Goal: Task Accomplishment & Management: Use online tool/utility

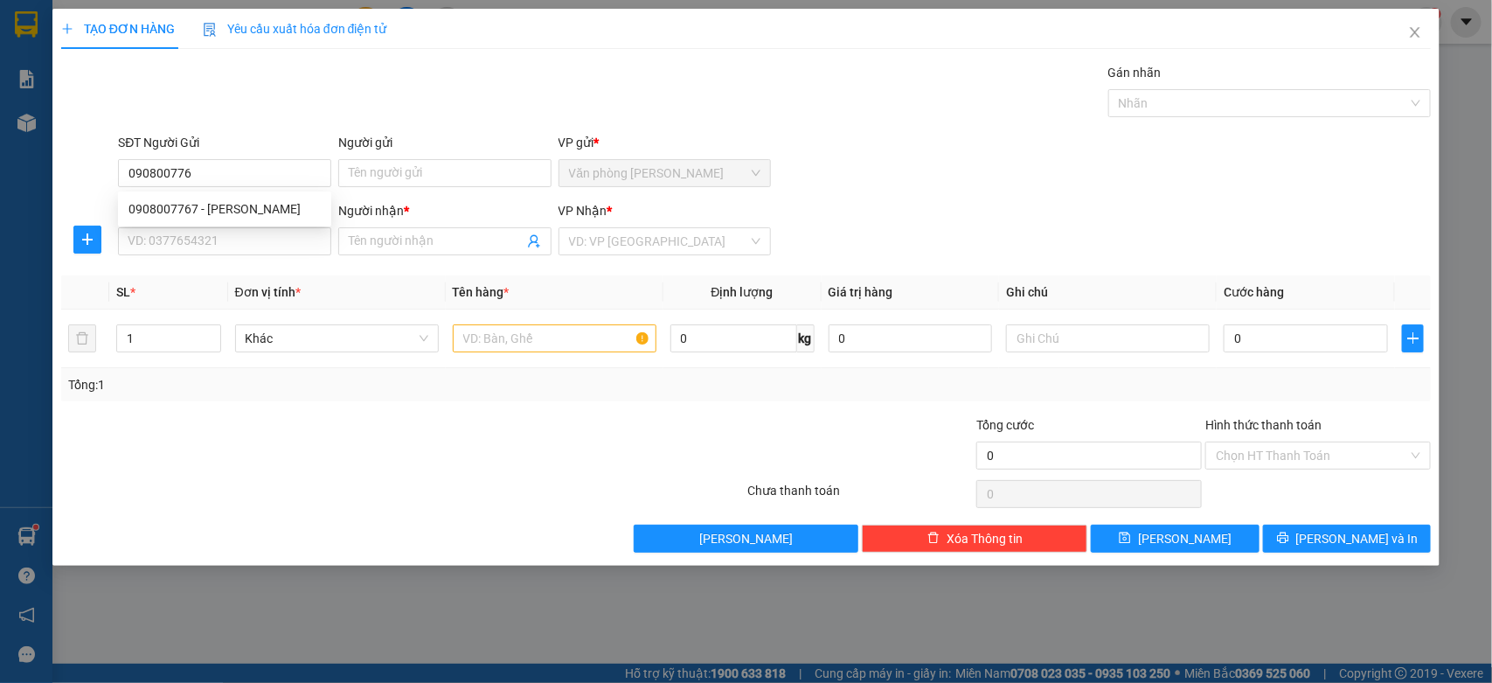
type input "0908007767"
click at [297, 199] on div "0908007767 - [PERSON_NAME]" at bounding box center [224, 208] width 192 height 19
type input "HẢI"
type input "0919379999"
type input "[PERSON_NAME]"
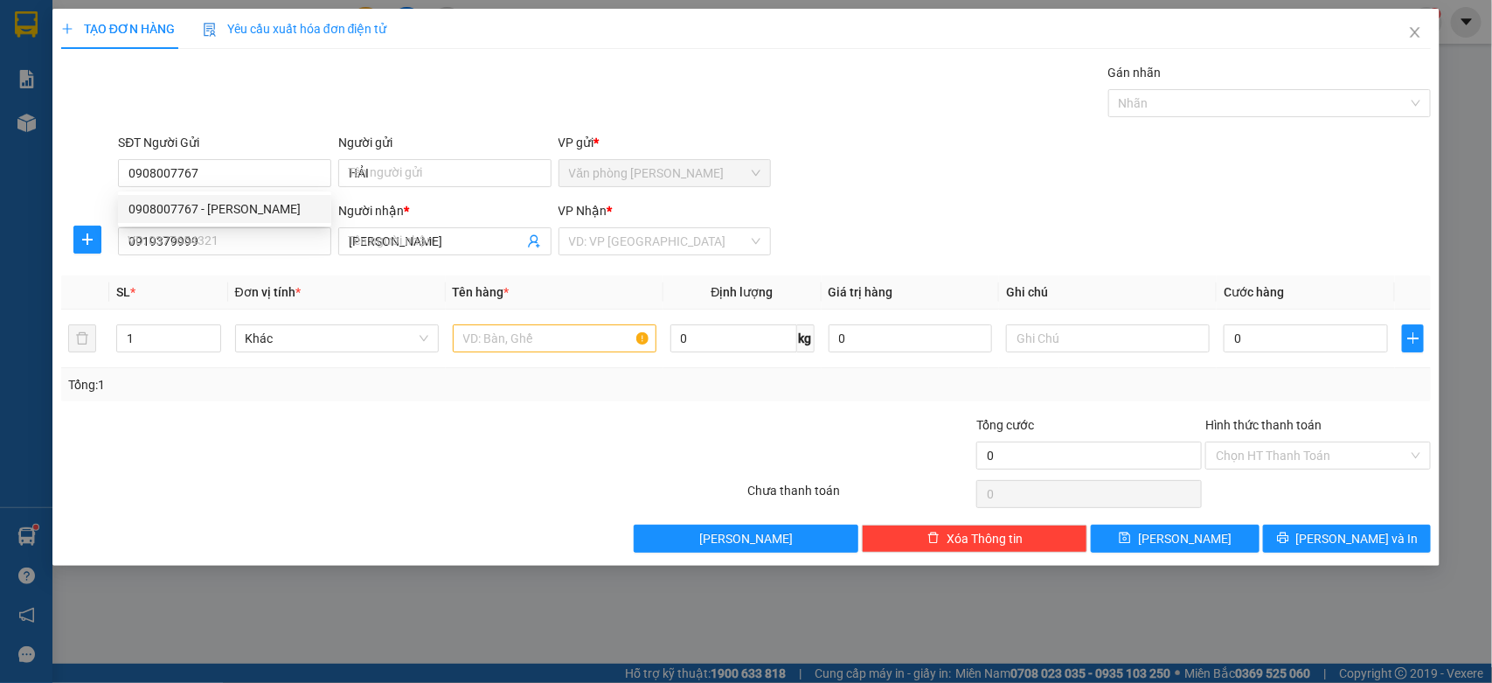
type input "60.000"
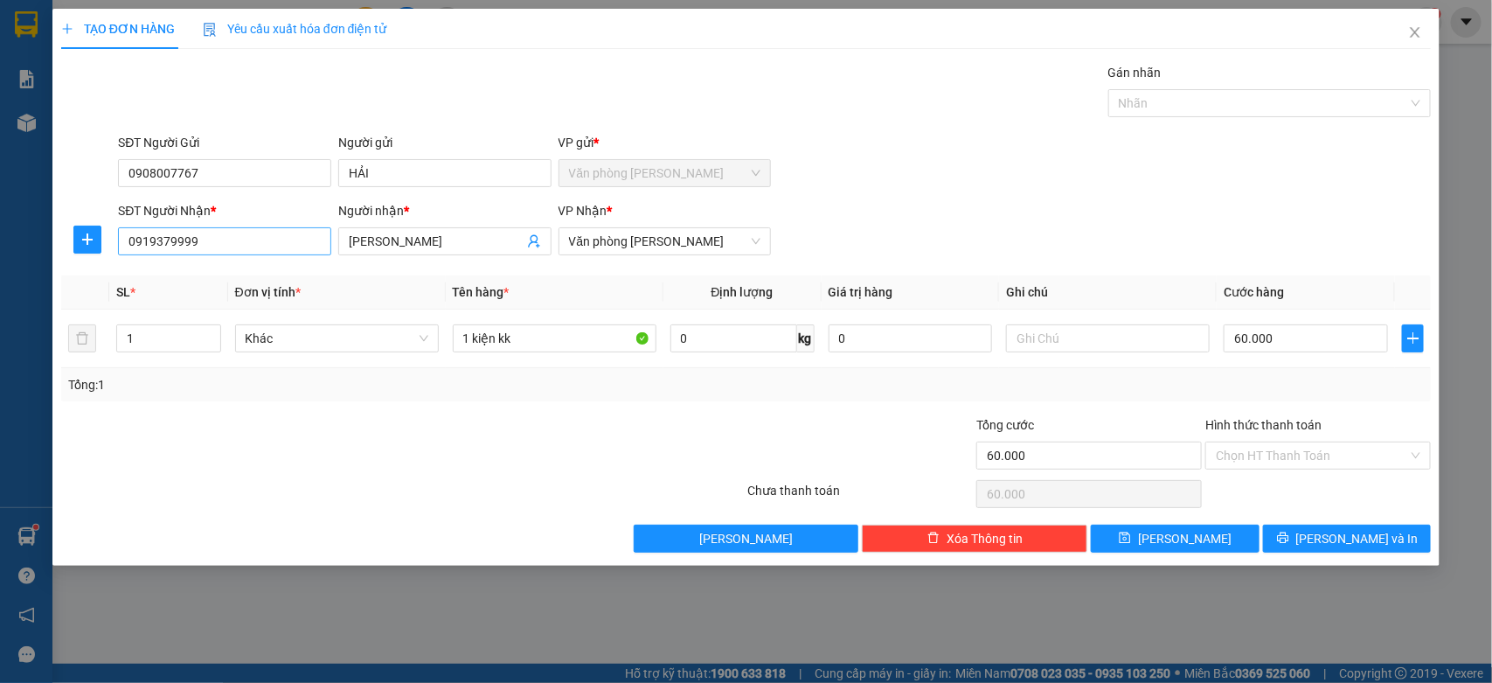
type input "0908007767"
click at [294, 238] on input "0919379999" at bounding box center [224, 241] width 213 height 28
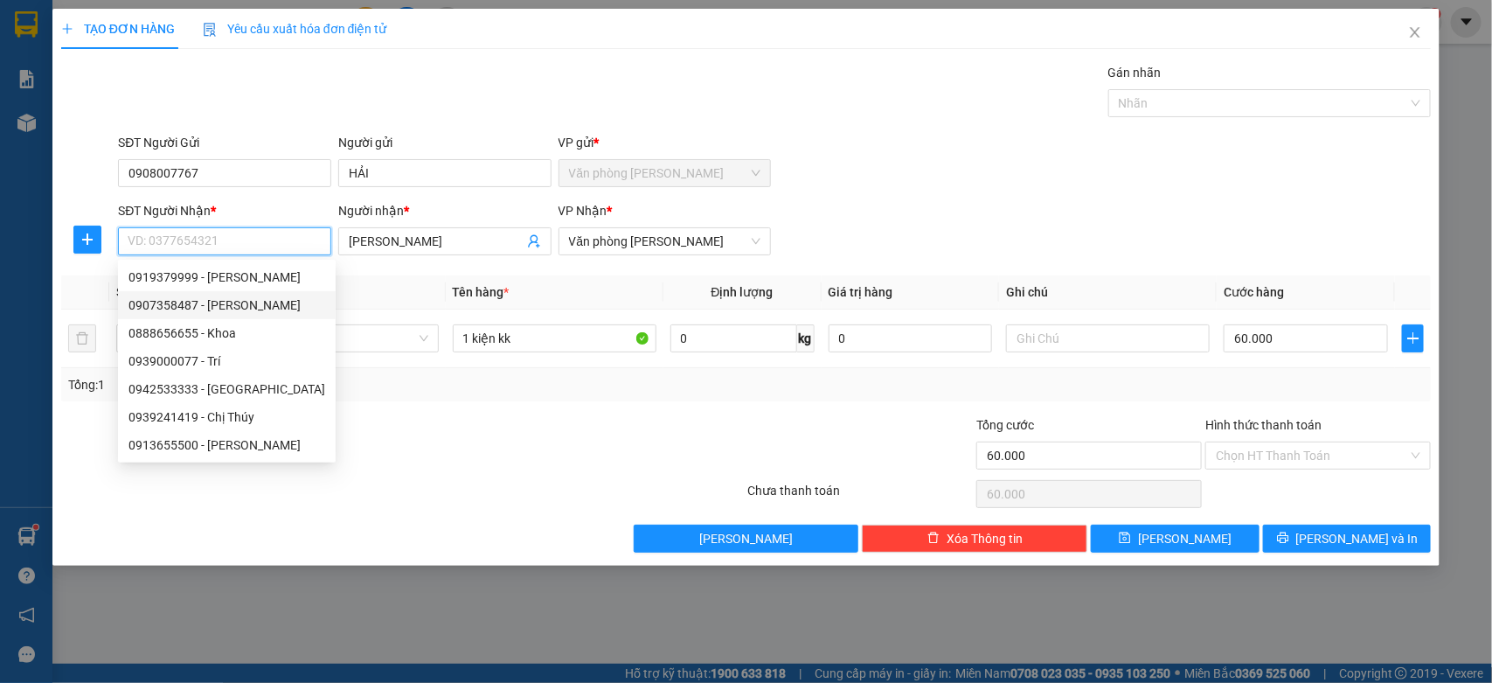
click at [263, 300] on div "0907358487 - [PERSON_NAME]" at bounding box center [226, 304] width 197 height 19
type input "0907358487"
type input "[PERSON_NAME]"
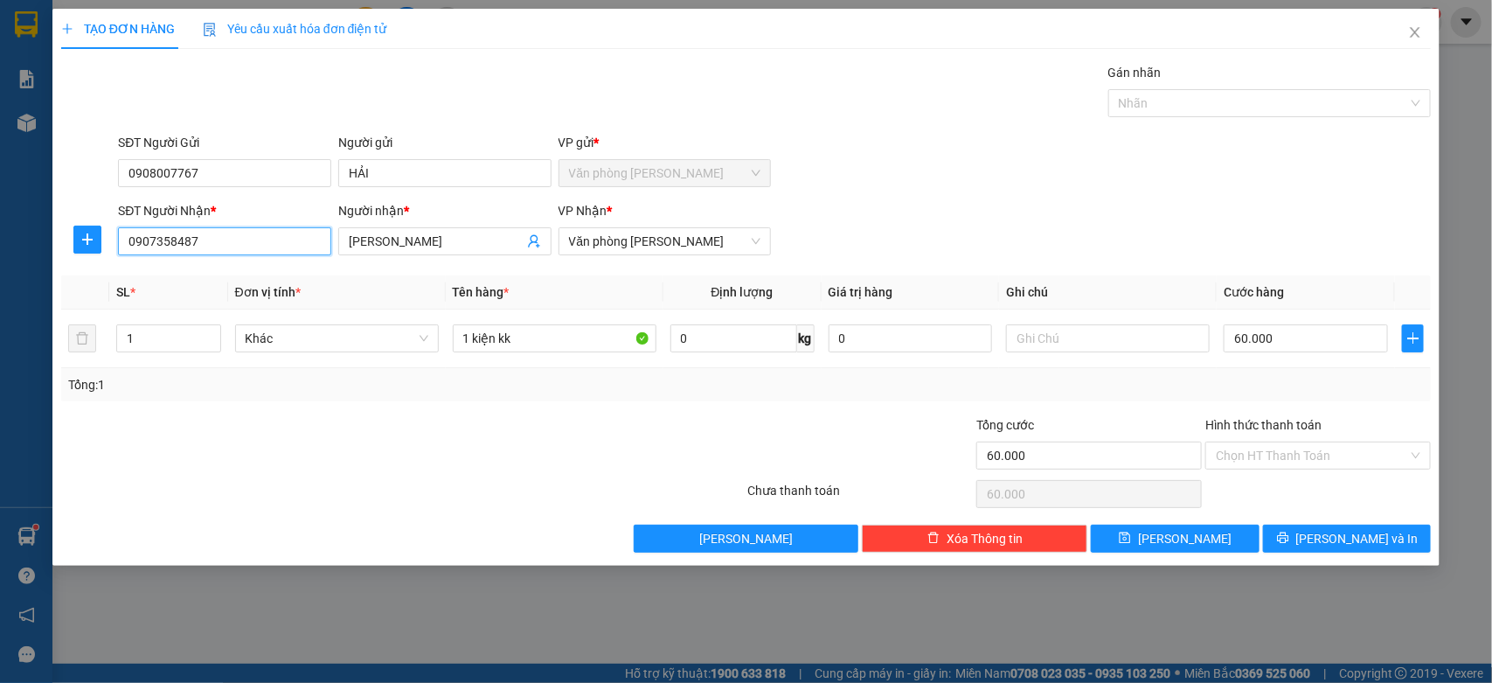
type input "0907358487"
click at [1292, 514] on div "Transit Pickup Surcharge Ids Transit Deliver Surcharge Ids Transit Deliver Surc…" at bounding box center [746, 307] width 1371 height 489
click at [1299, 523] on div "Transit Pickup Surcharge Ids Transit Deliver Surcharge Ids Transit Deliver Surc…" at bounding box center [746, 307] width 1371 height 489
click at [1307, 538] on button "[PERSON_NAME] và In" at bounding box center [1347, 538] width 168 height 28
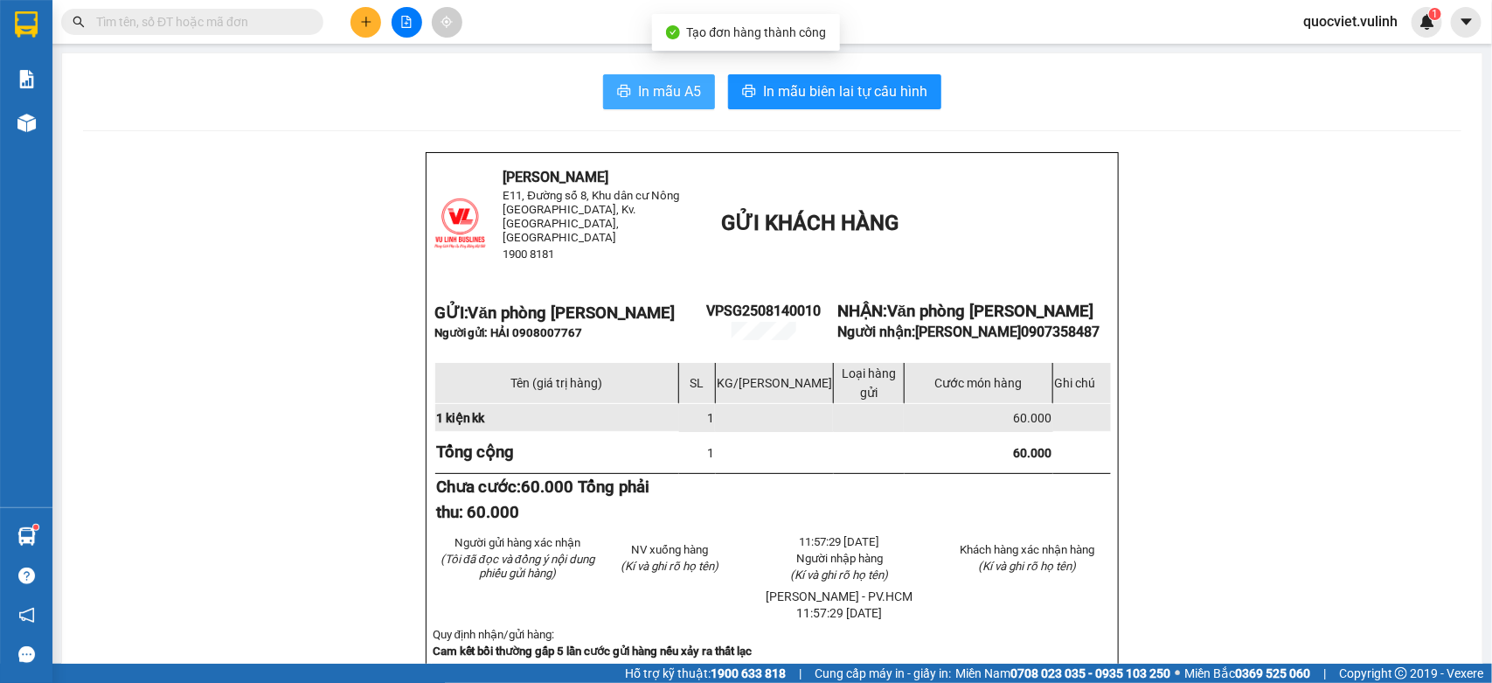
click at [661, 94] on span "In mẫu A5" at bounding box center [669, 91] width 63 height 22
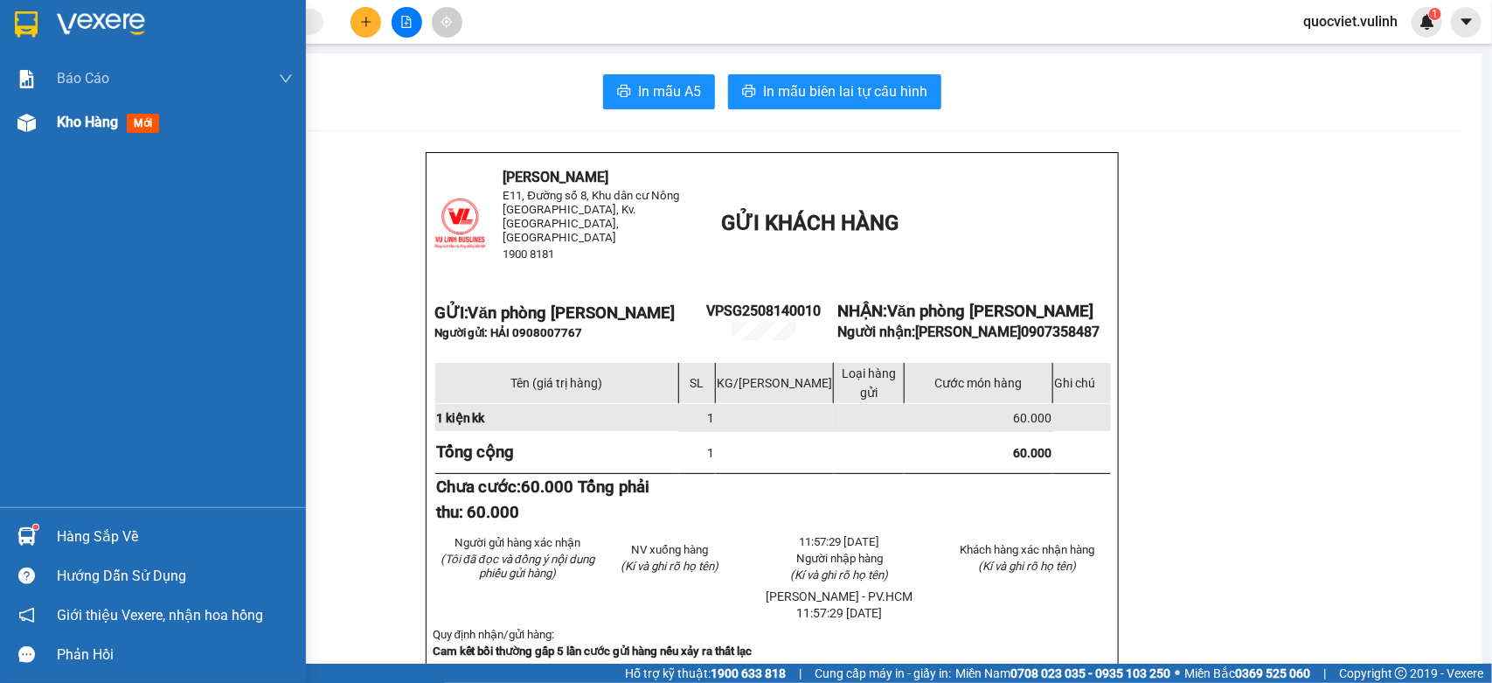
drag, startPoint x: 16, startPoint y: 132, endPoint x: 35, endPoint y: 131, distance: 19.2
click at [16, 132] on div at bounding box center [26, 123] width 31 height 31
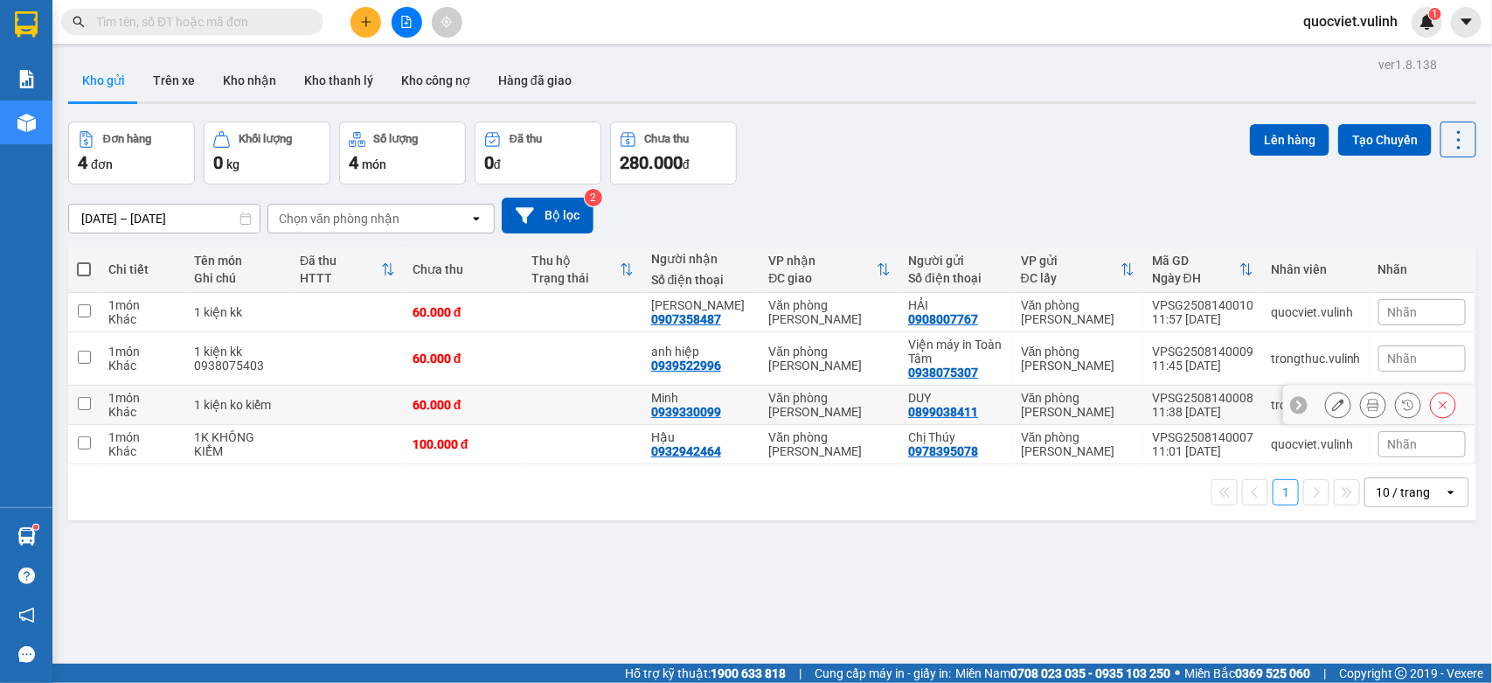
click at [549, 406] on td at bounding box center [582, 404] width 119 height 39
checkbox input "true"
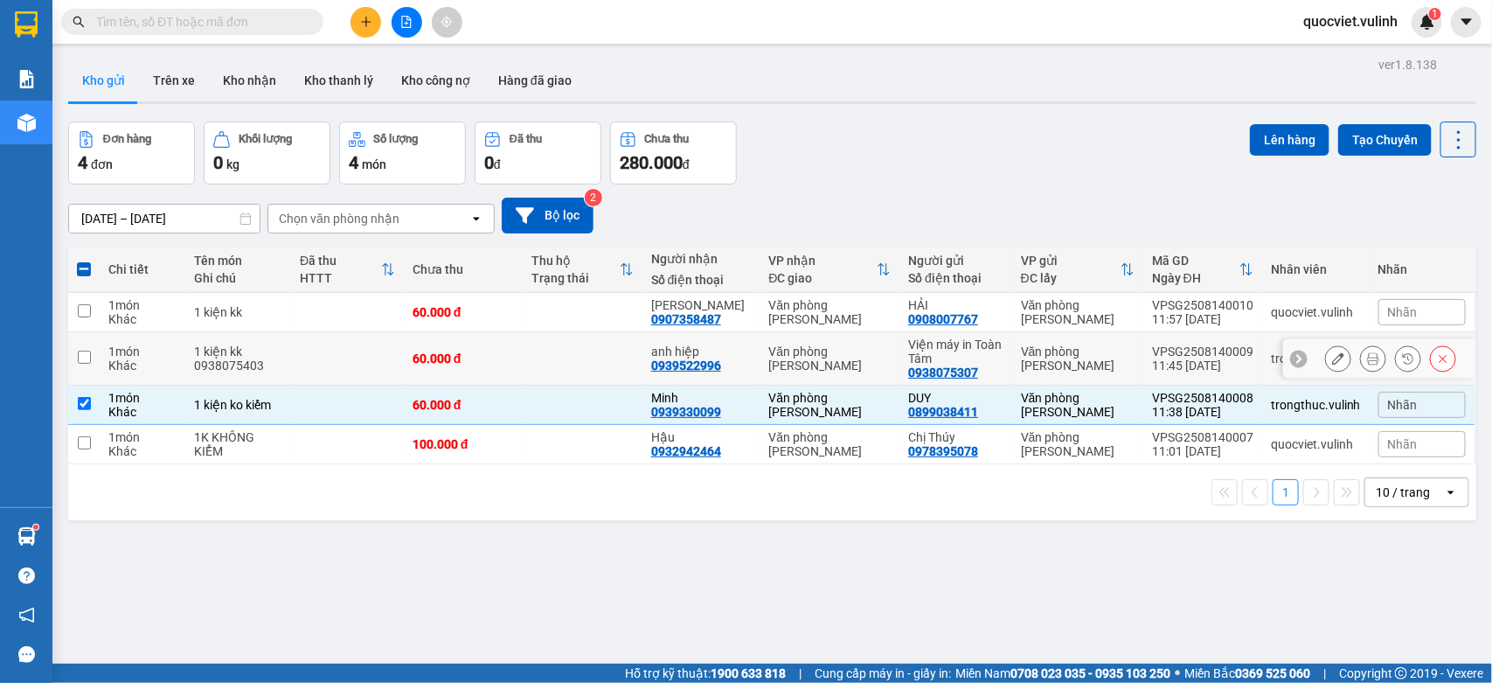
click at [540, 378] on td at bounding box center [582, 358] width 119 height 53
checkbox input "true"
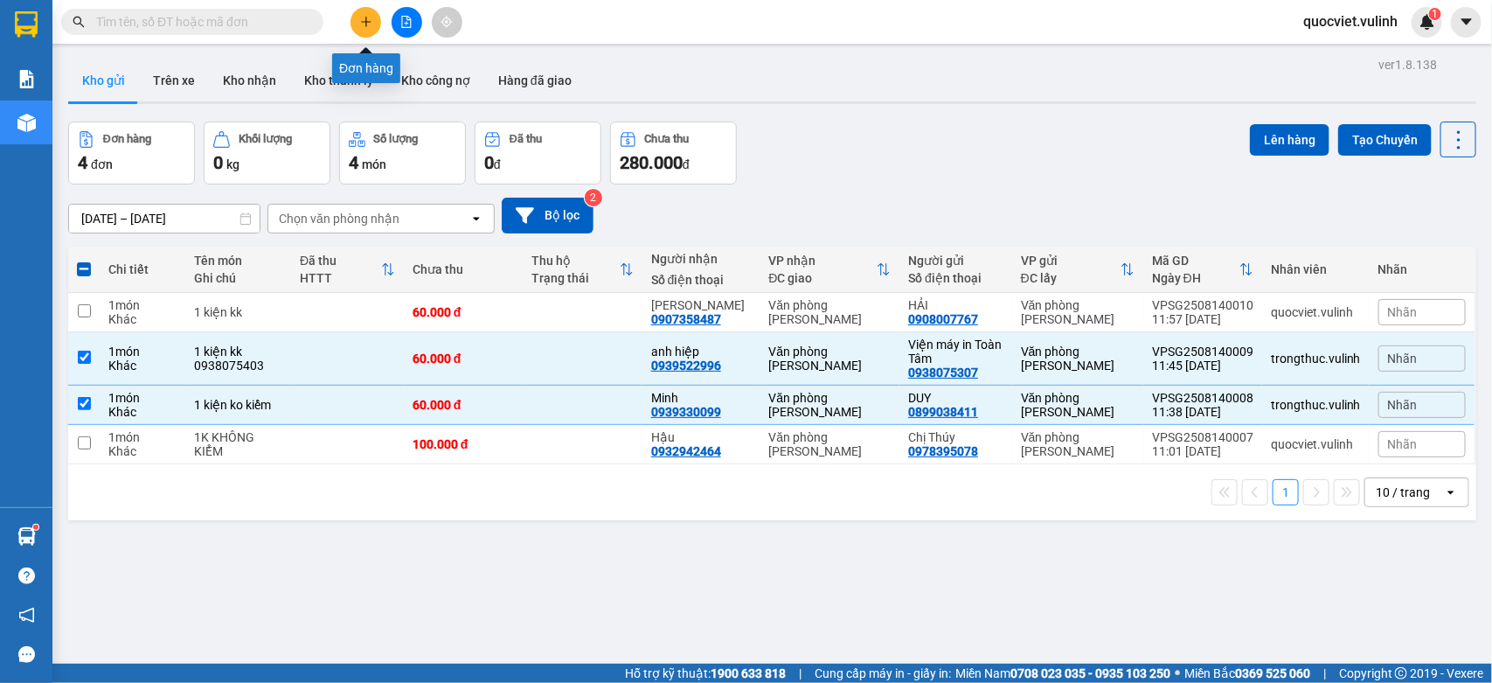
click at [360, 24] on icon "plus" at bounding box center [366, 22] width 12 height 12
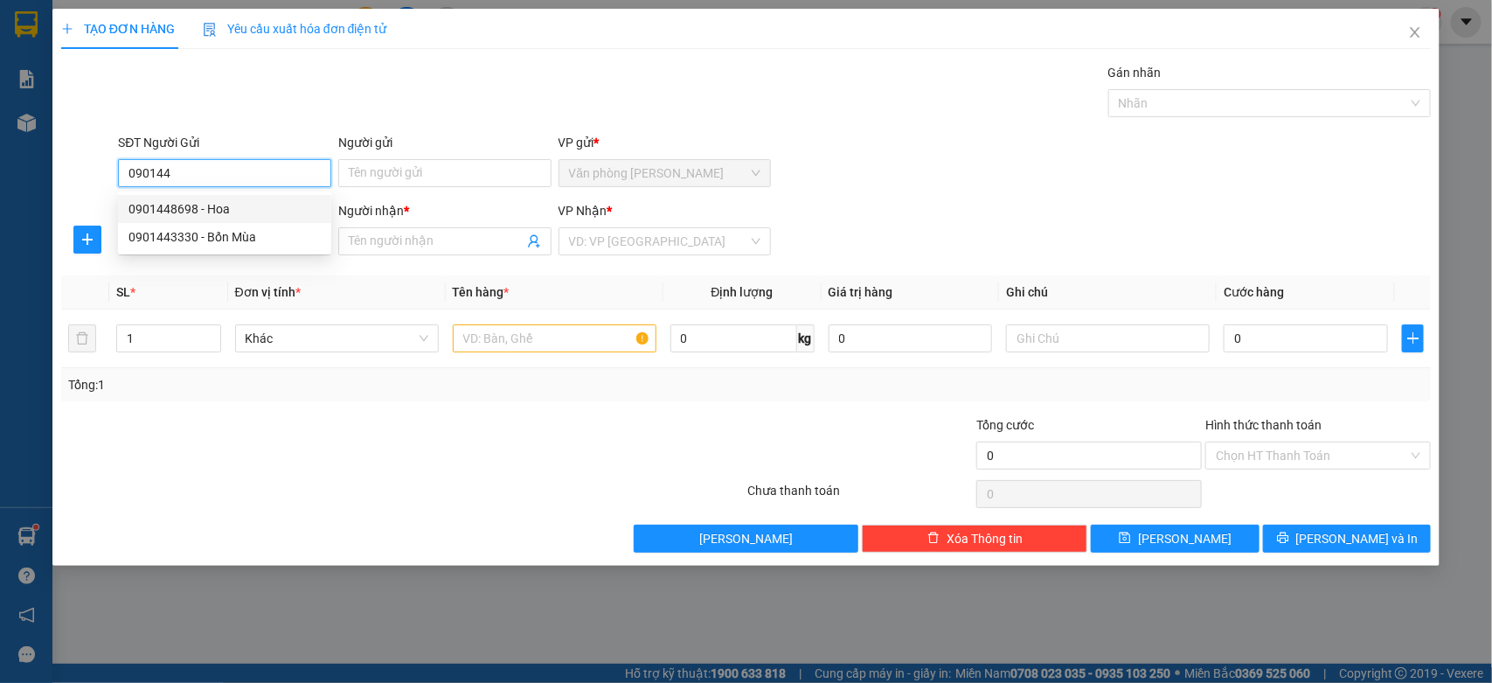
click at [177, 206] on div "0901448698 - Hoa" at bounding box center [224, 208] width 192 height 19
type input "0901448698"
type input "Hoa"
type input "0904117754"
type input "kha"
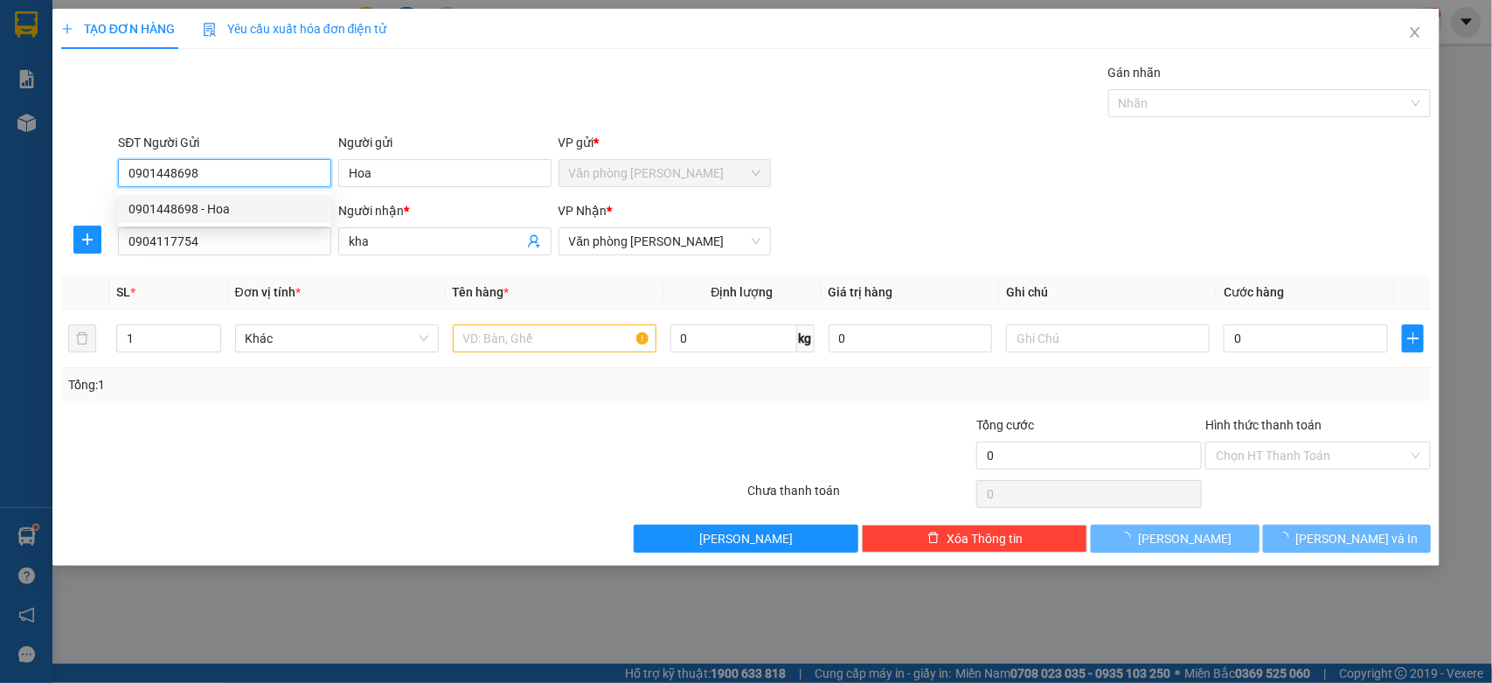
type input "210.000"
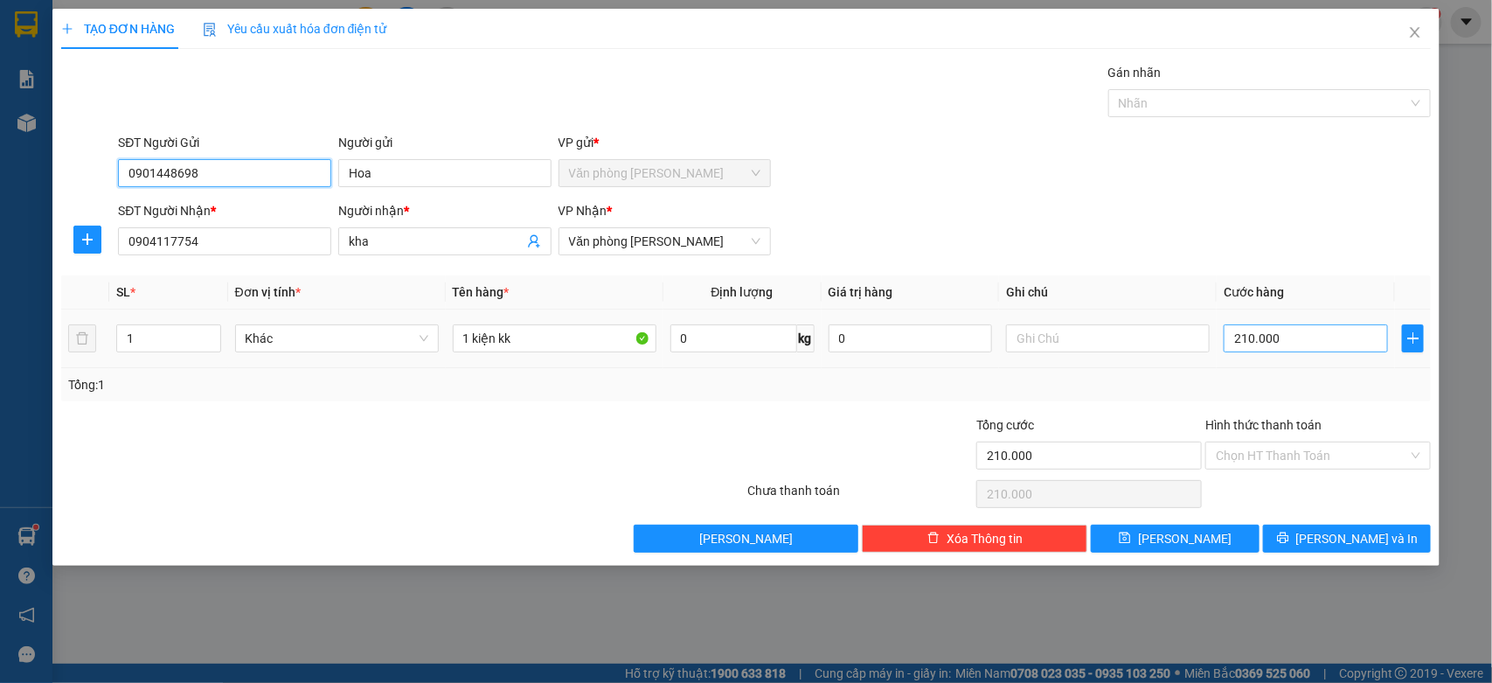
type input "0901448698"
click at [1329, 337] on input "210.000" at bounding box center [1306, 338] width 164 height 28
type input "0"
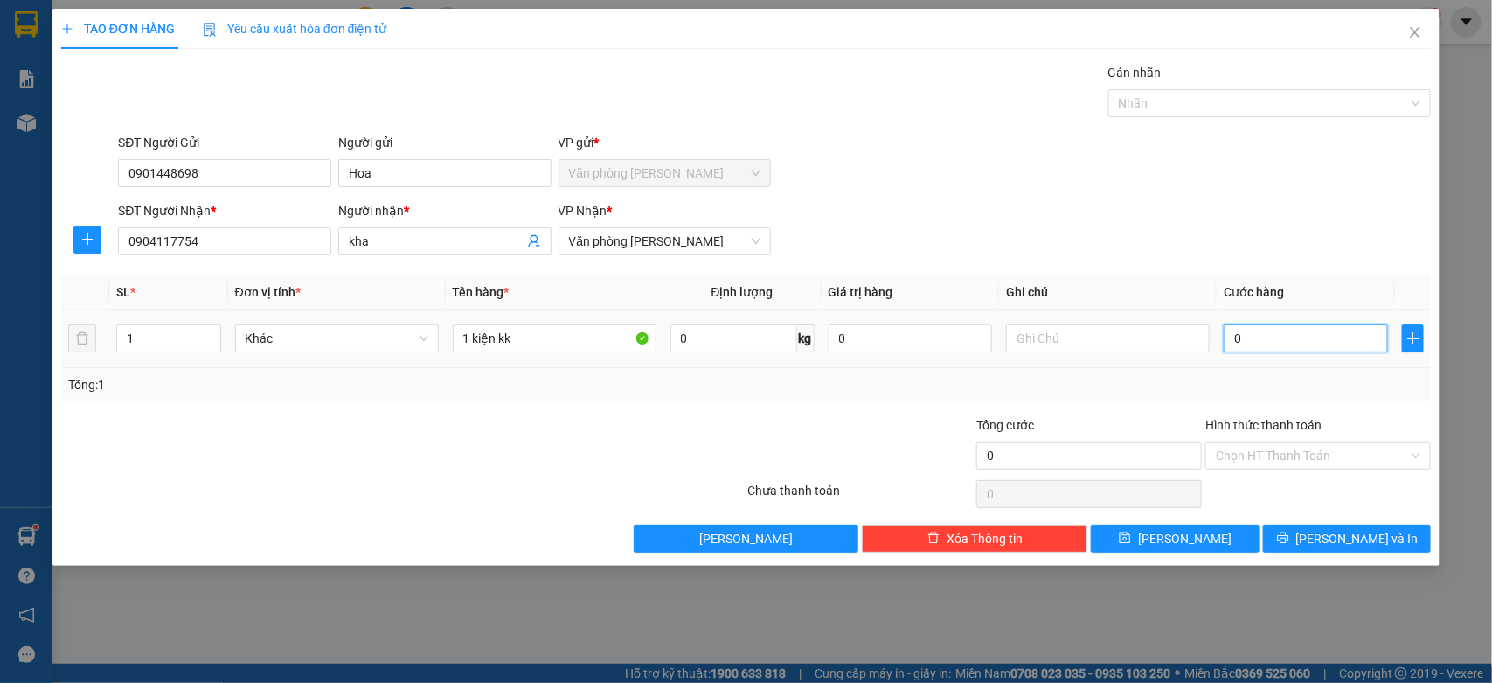
type input "0"
type input "80"
type input "800"
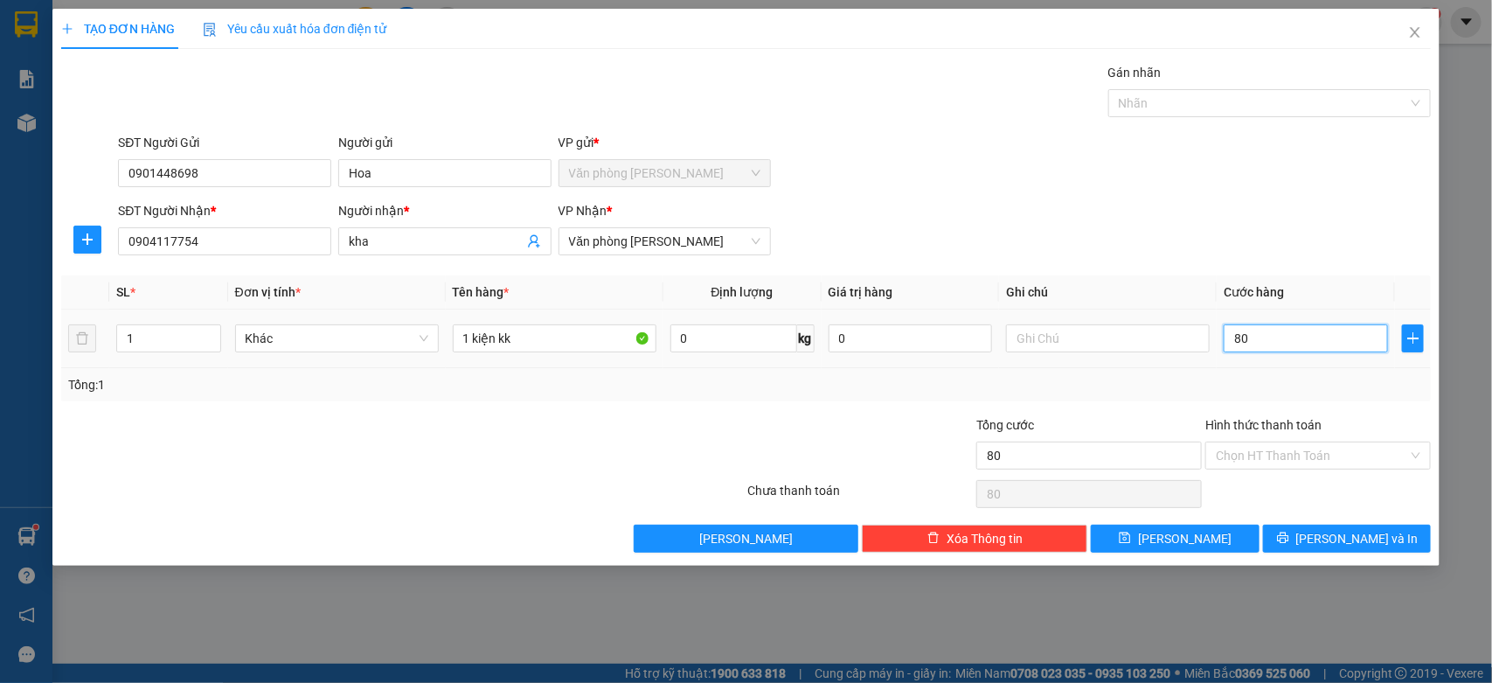
type input "800"
type input "8.000"
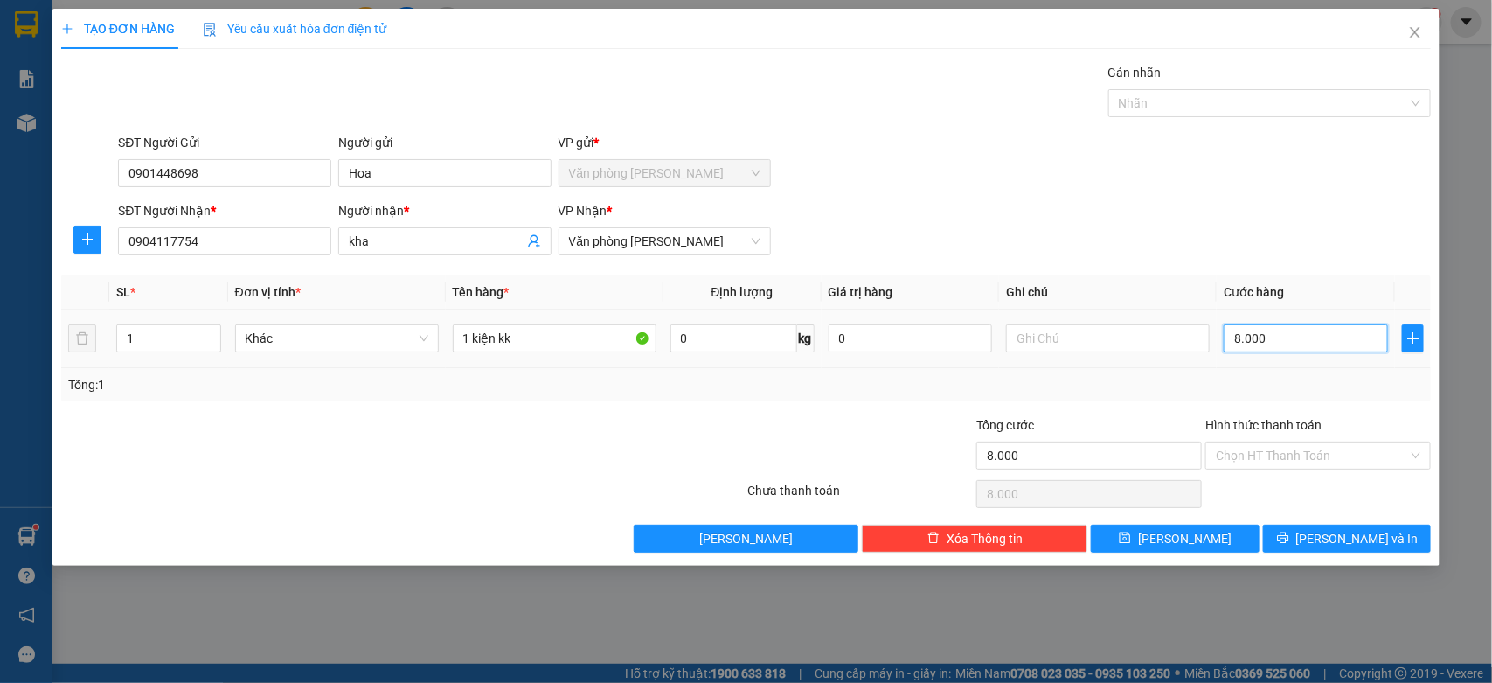
type input "80.000"
click at [1320, 456] on input "Hình thức thanh toán" at bounding box center [1312, 455] width 192 height 26
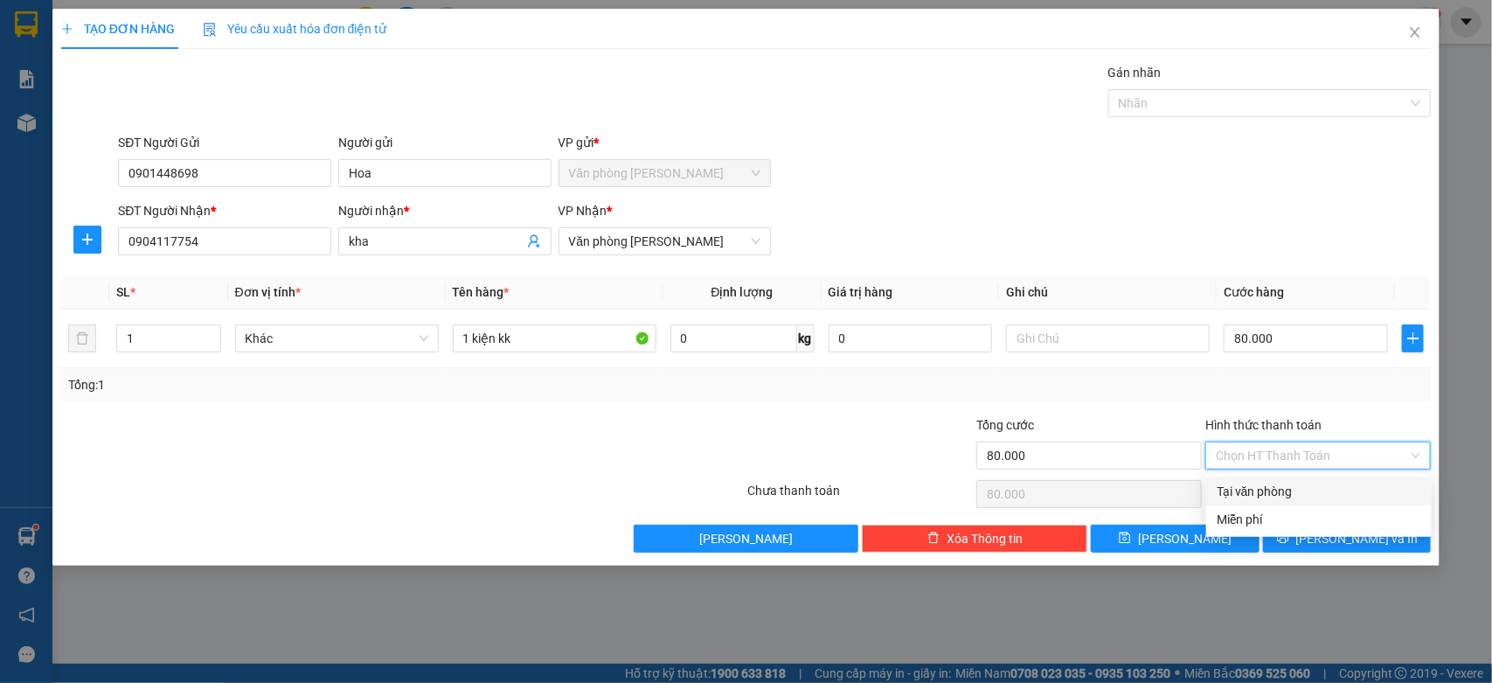
click at [1308, 491] on div "Tại văn phòng" at bounding box center [1319, 491] width 205 height 19
type input "0"
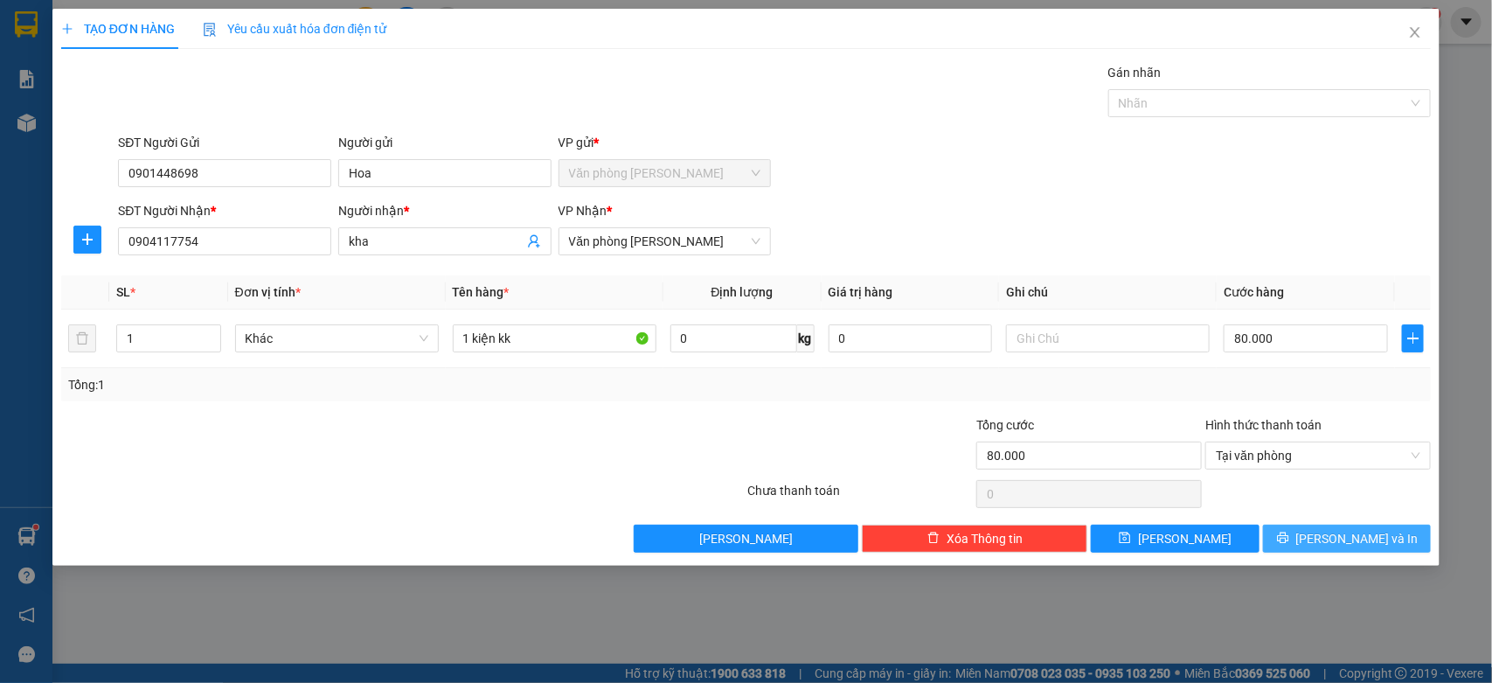
click at [1288, 543] on icon "printer" at bounding box center [1282, 537] width 11 height 11
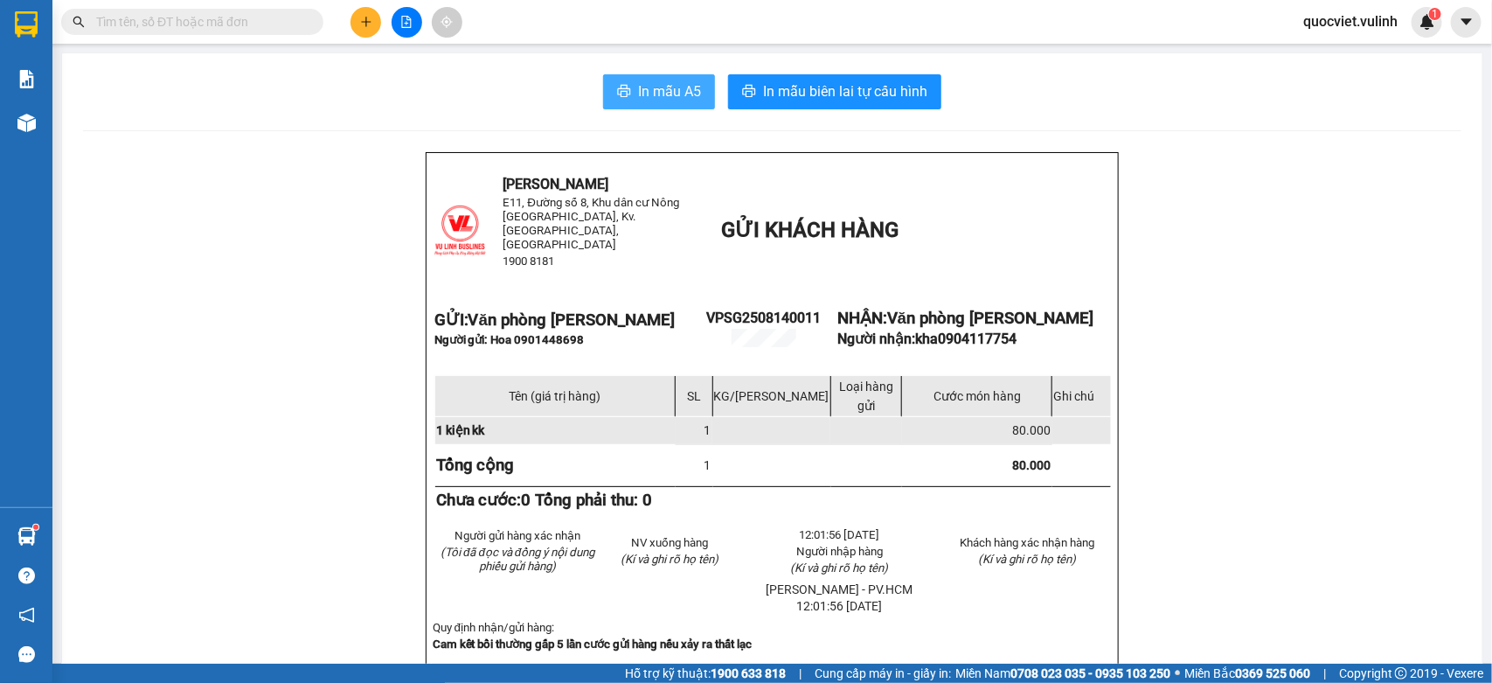
click at [638, 94] on span "In mẫu A5" at bounding box center [669, 91] width 63 height 22
click at [360, 23] on icon "plus" at bounding box center [366, 22] width 12 height 12
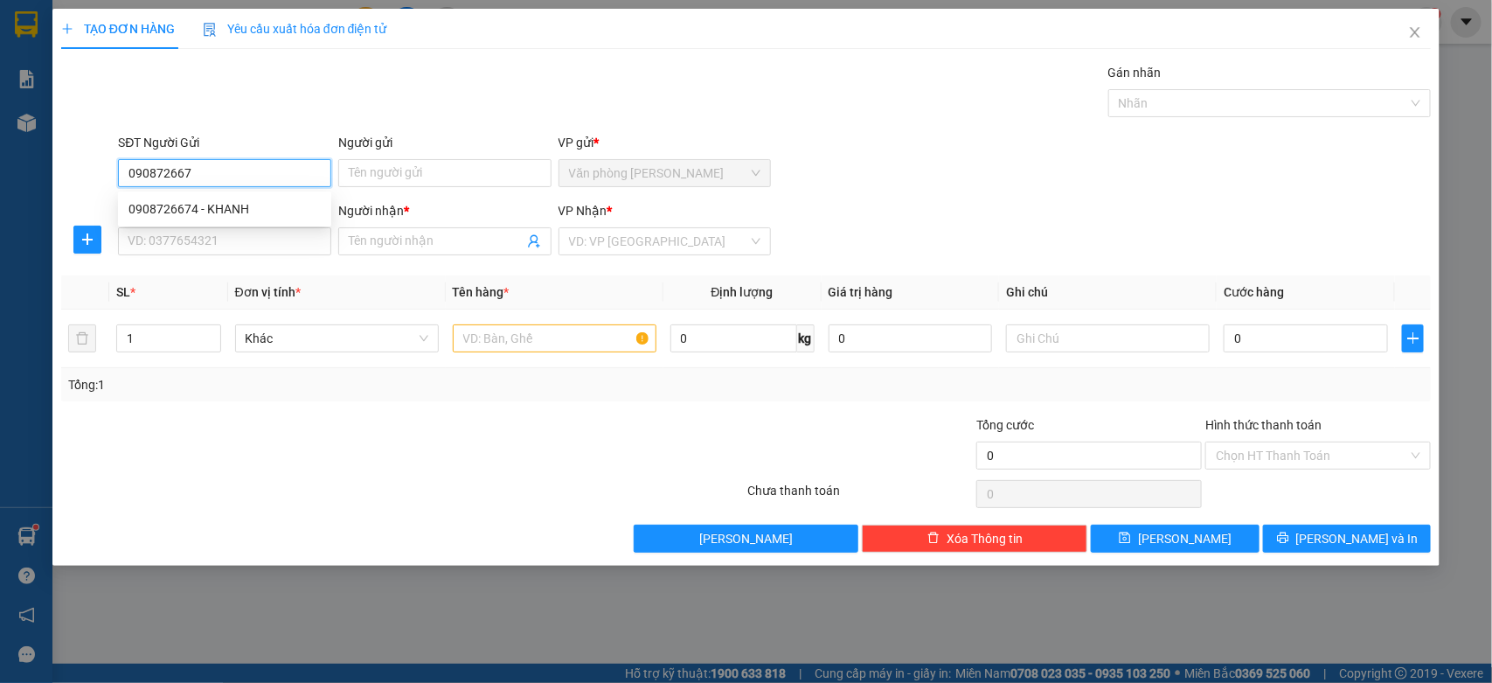
type input "0908726674"
click at [144, 198] on div "0908726674 - KHANH" at bounding box center [224, 209] width 213 height 28
type input "KHANH"
type input "0942660707"
type input "DƯƠNG"
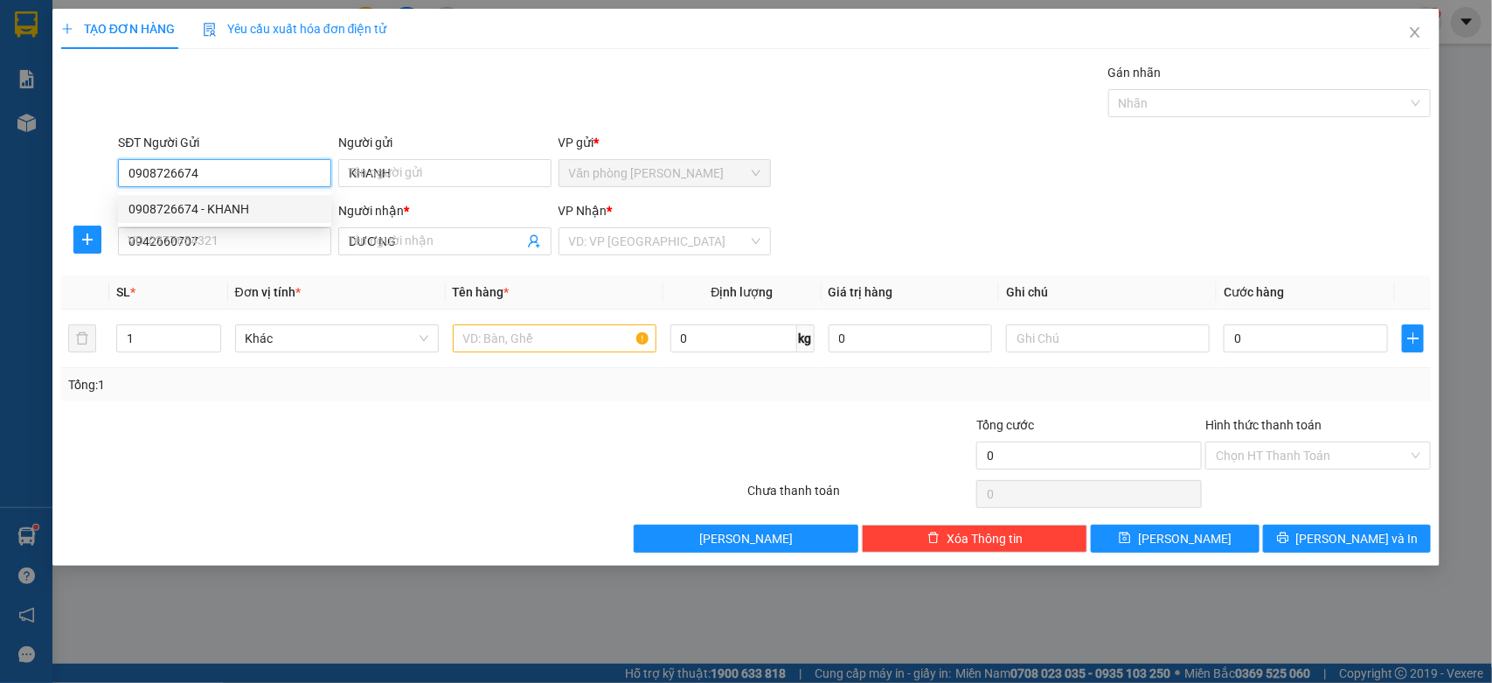
type input "30.000"
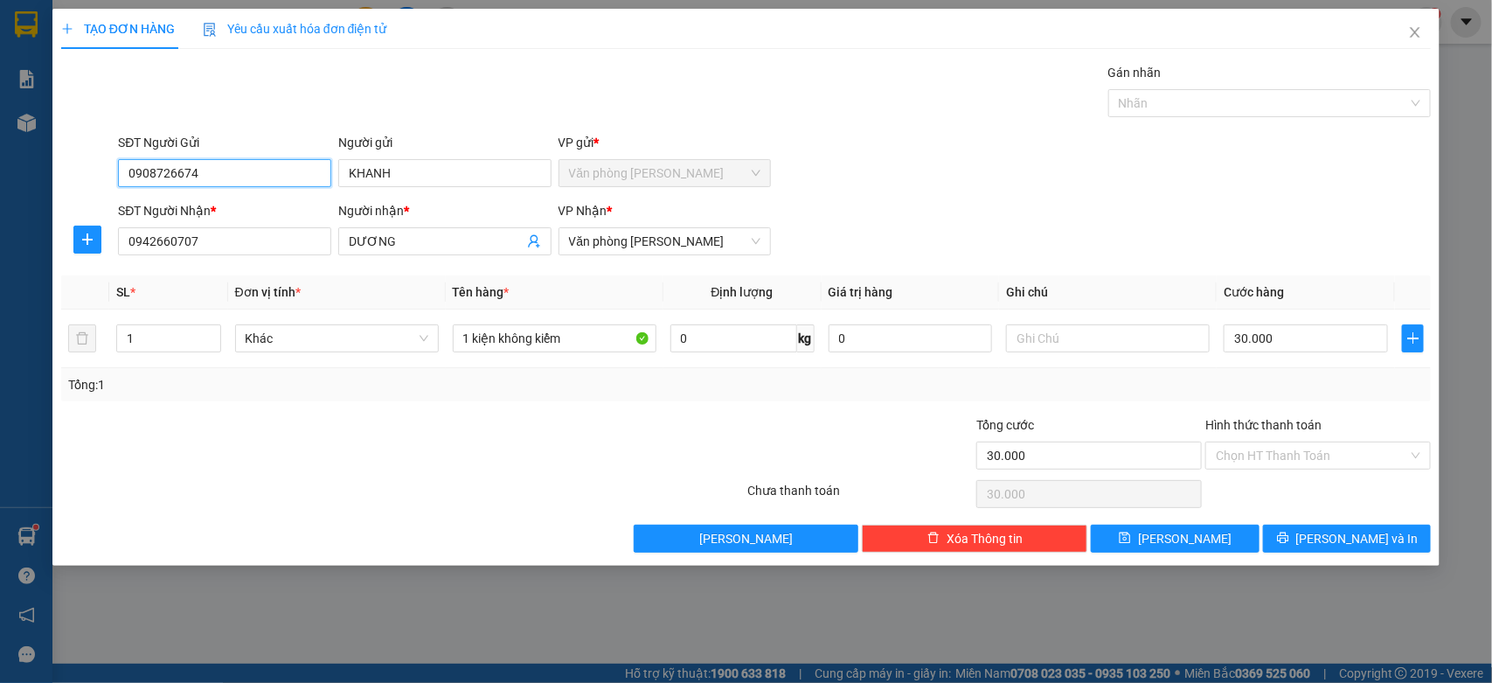
type input "0908726674"
click at [188, 204] on div "SĐT Người Nhận *" at bounding box center [224, 210] width 213 height 19
click at [188, 227] on input "0942660707" at bounding box center [224, 241] width 213 height 28
click at [203, 237] on input "0942660707" at bounding box center [224, 241] width 213 height 28
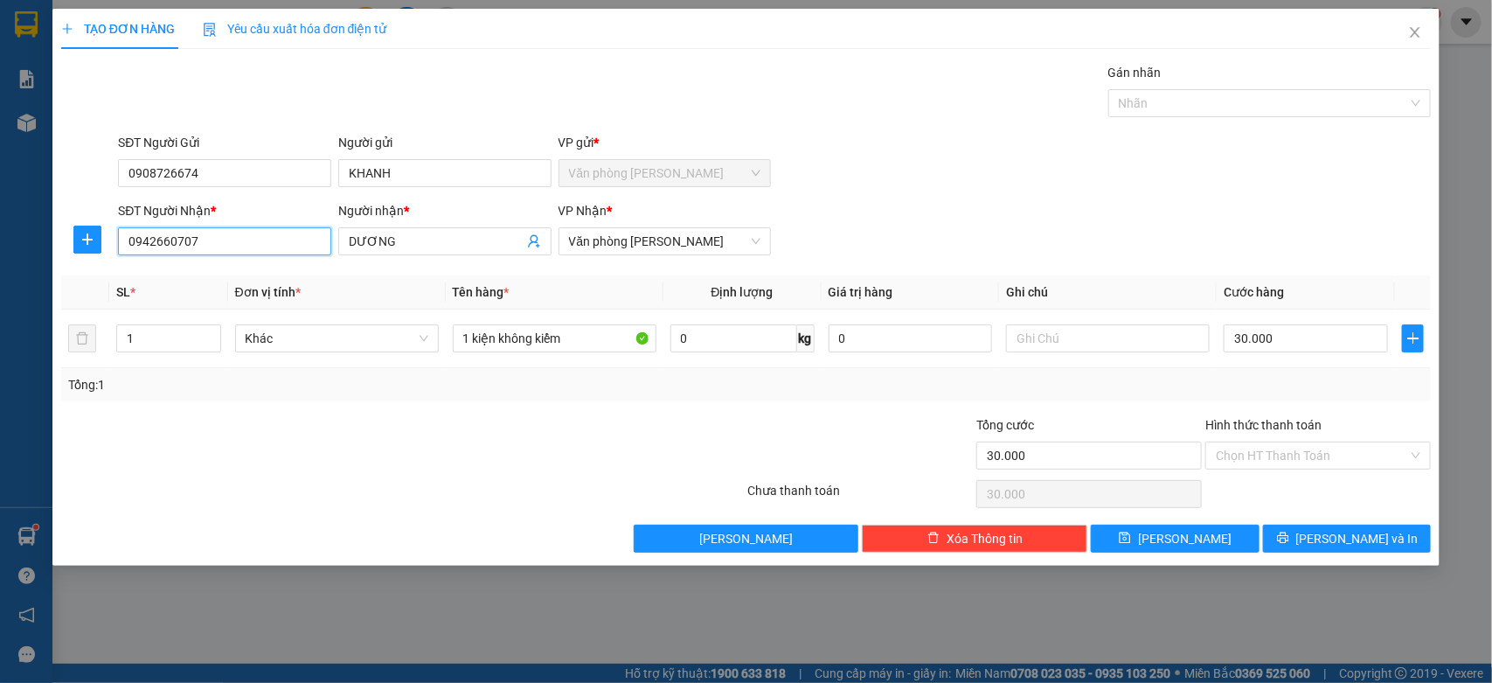
click at [203, 237] on input "0942660707" at bounding box center [224, 241] width 213 height 28
type input "0918660597"
click at [214, 281] on div "0918660597 - Oanh" at bounding box center [224, 276] width 192 height 19
type input "Oanh"
type input "60.000"
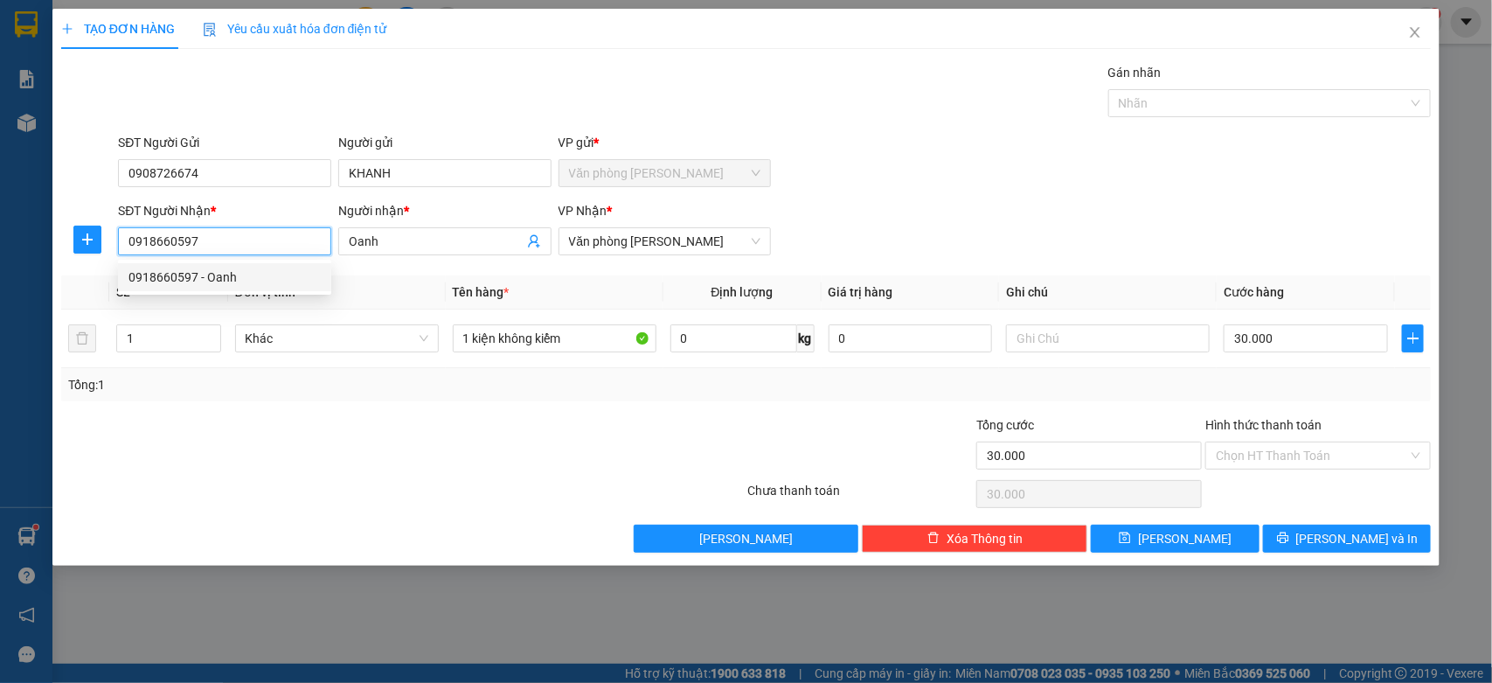
type input "60.000"
type input "0918660597"
click at [1288, 462] on input "Hình thức thanh toán" at bounding box center [1312, 455] width 192 height 26
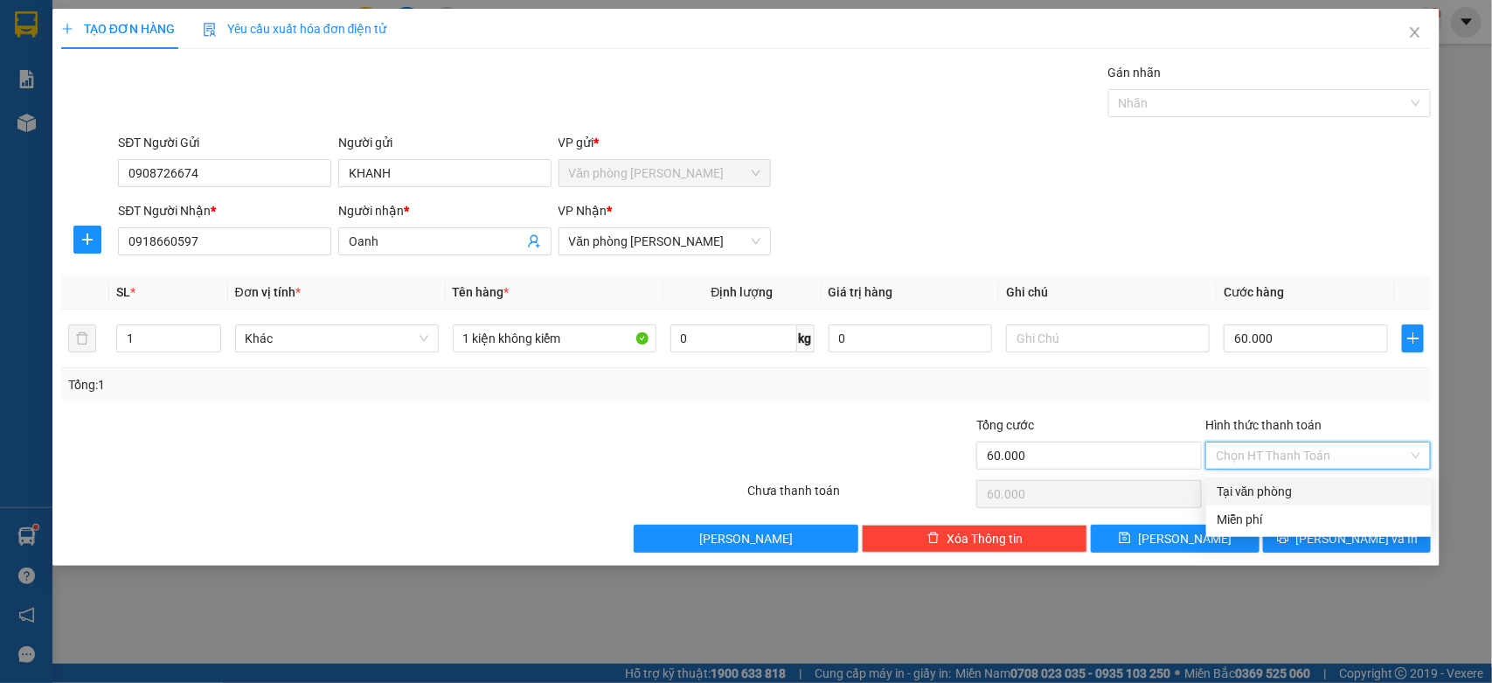
click at [1277, 491] on div "Tại văn phòng" at bounding box center [1319, 491] width 205 height 19
type input "0"
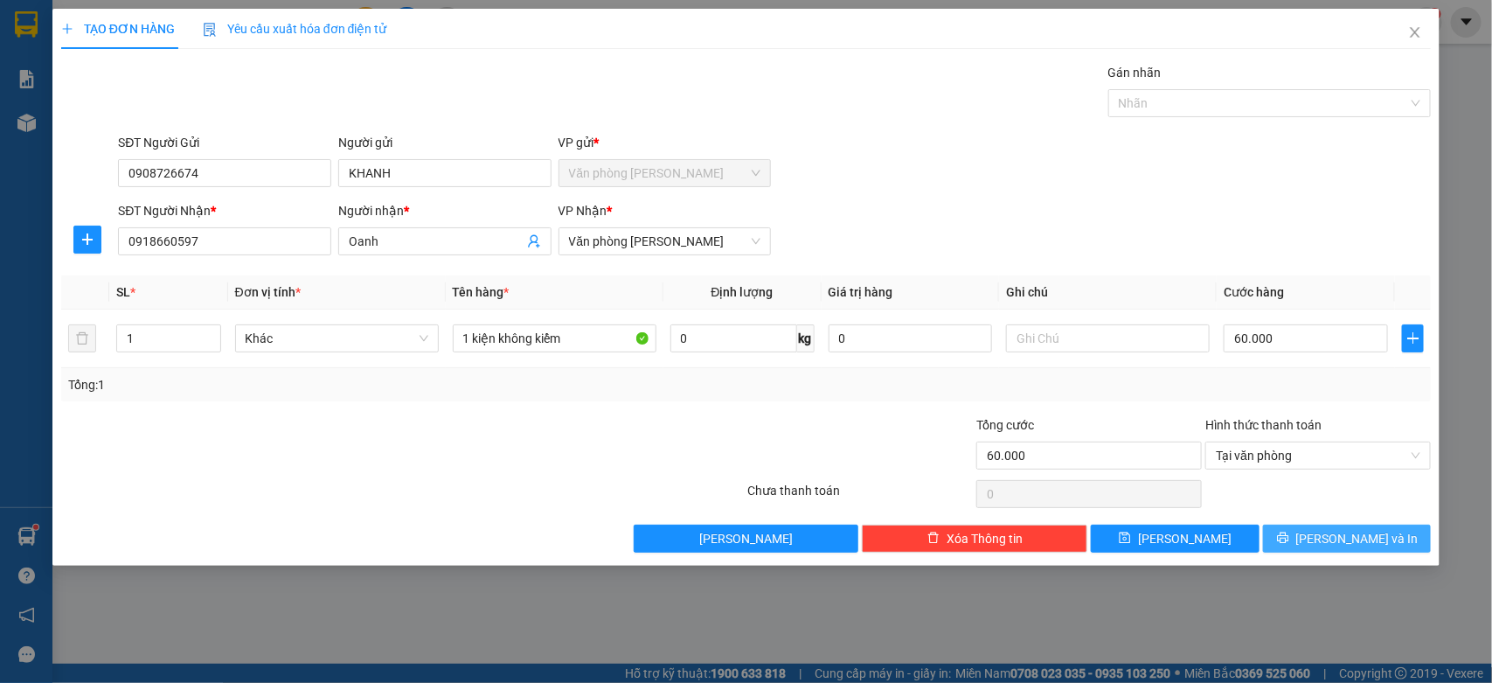
click at [1302, 538] on button "[PERSON_NAME] và In" at bounding box center [1347, 538] width 168 height 28
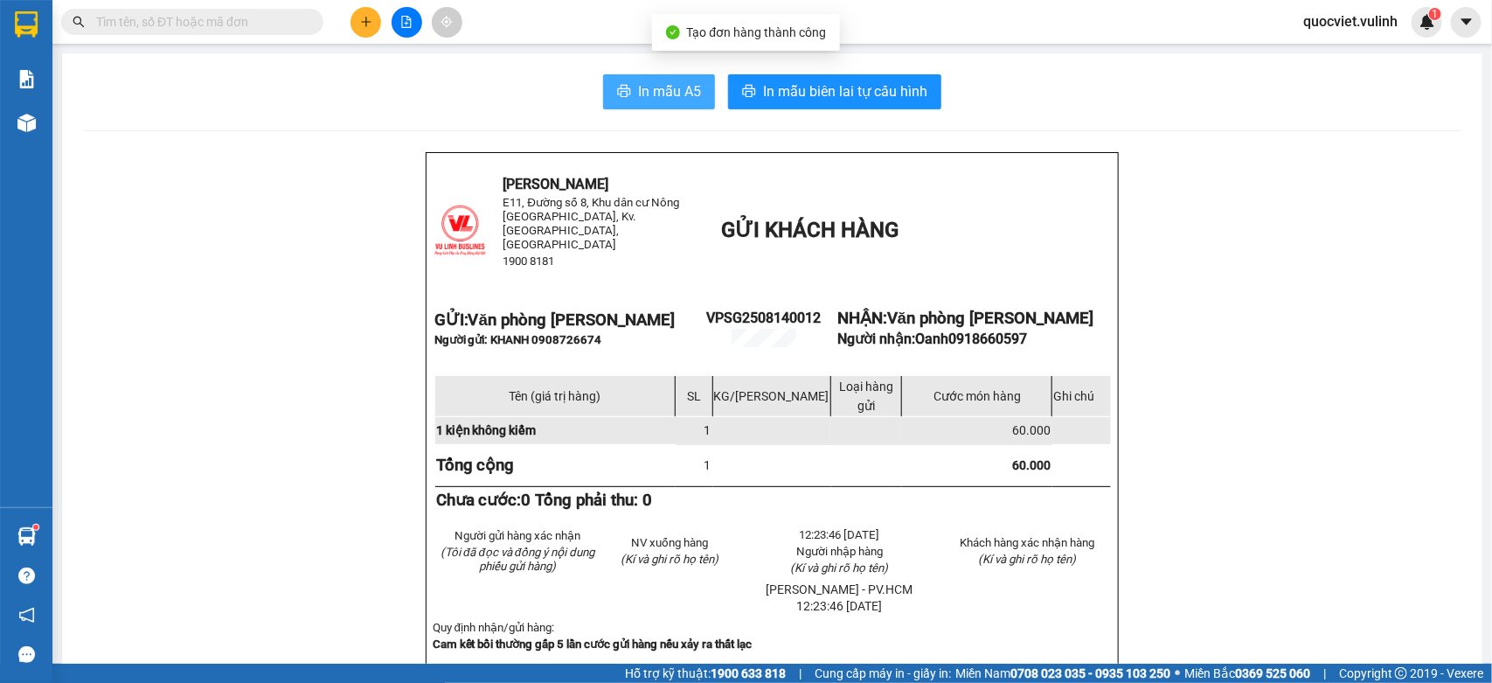
click at [661, 96] on span "In mẫu A5" at bounding box center [669, 91] width 63 height 22
click at [358, 24] on button at bounding box center [366, 22] width 31 height 31
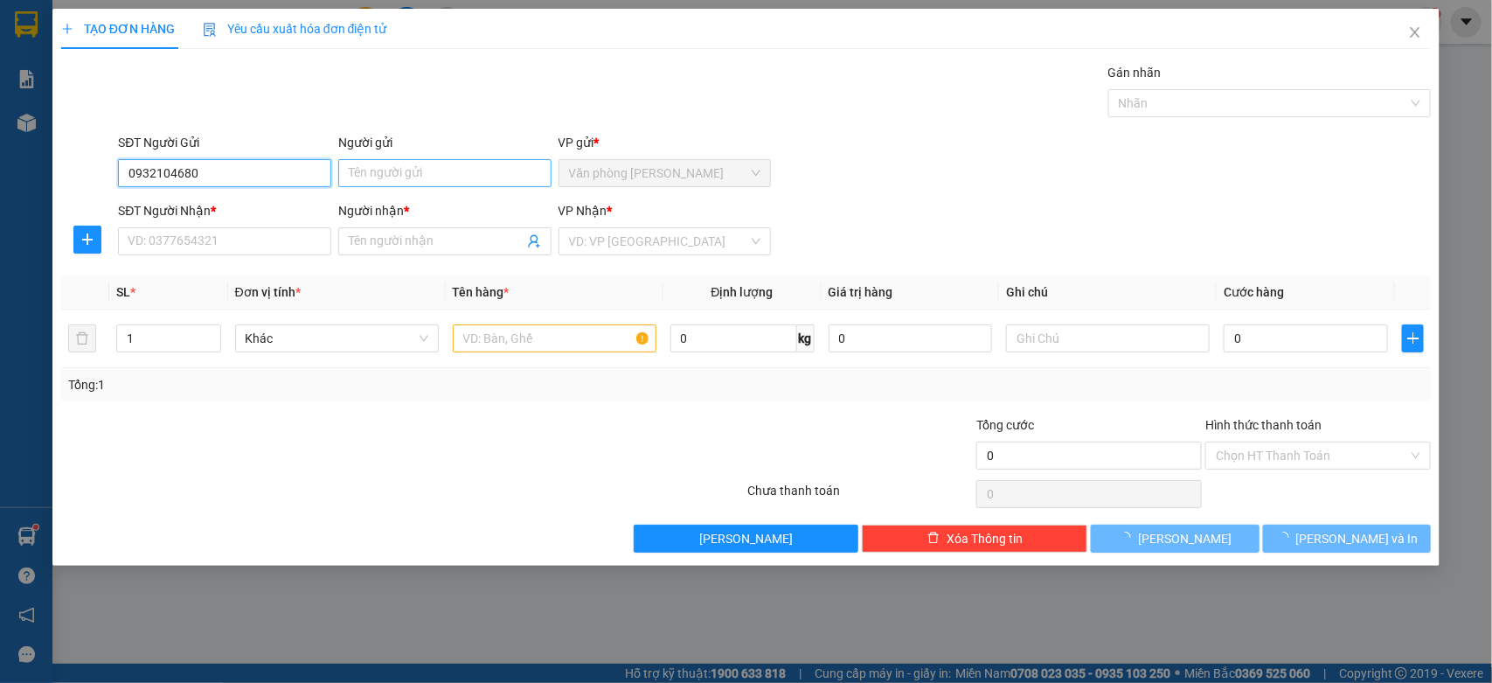
type input "0932104680"
click at [416, 176] on input "Người gửi" at bounding box center [444, 173] width 213 height 28
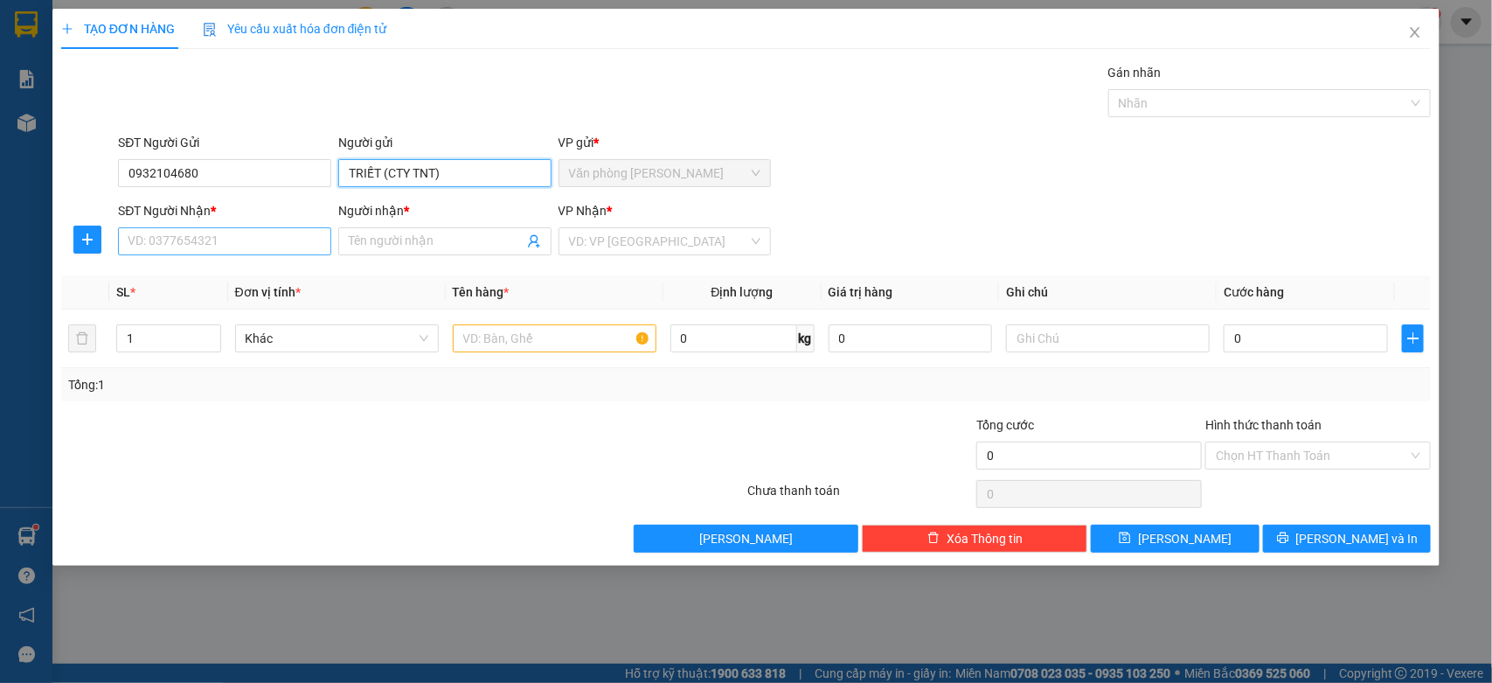
type input "TRIẾT (CTY TNT)"
click at [280, 237] on input "SĐT Người Nhận *" at bounding box center [224, 241] width 213 height 28
type input "0977633370"
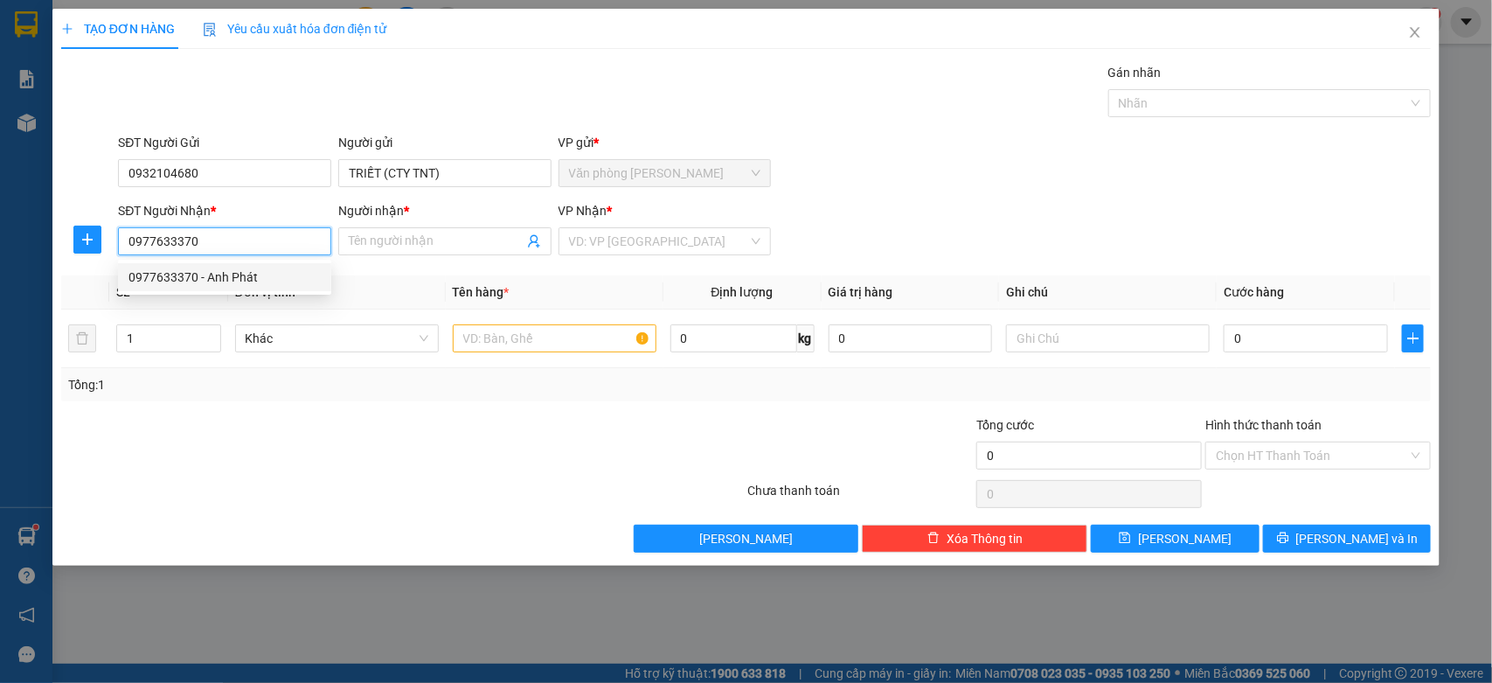
click at [249, 274] on div "0977633370 - Anh Phát" at bounding box center [224, 276] width 192 height 19
type input "Anh Phát"
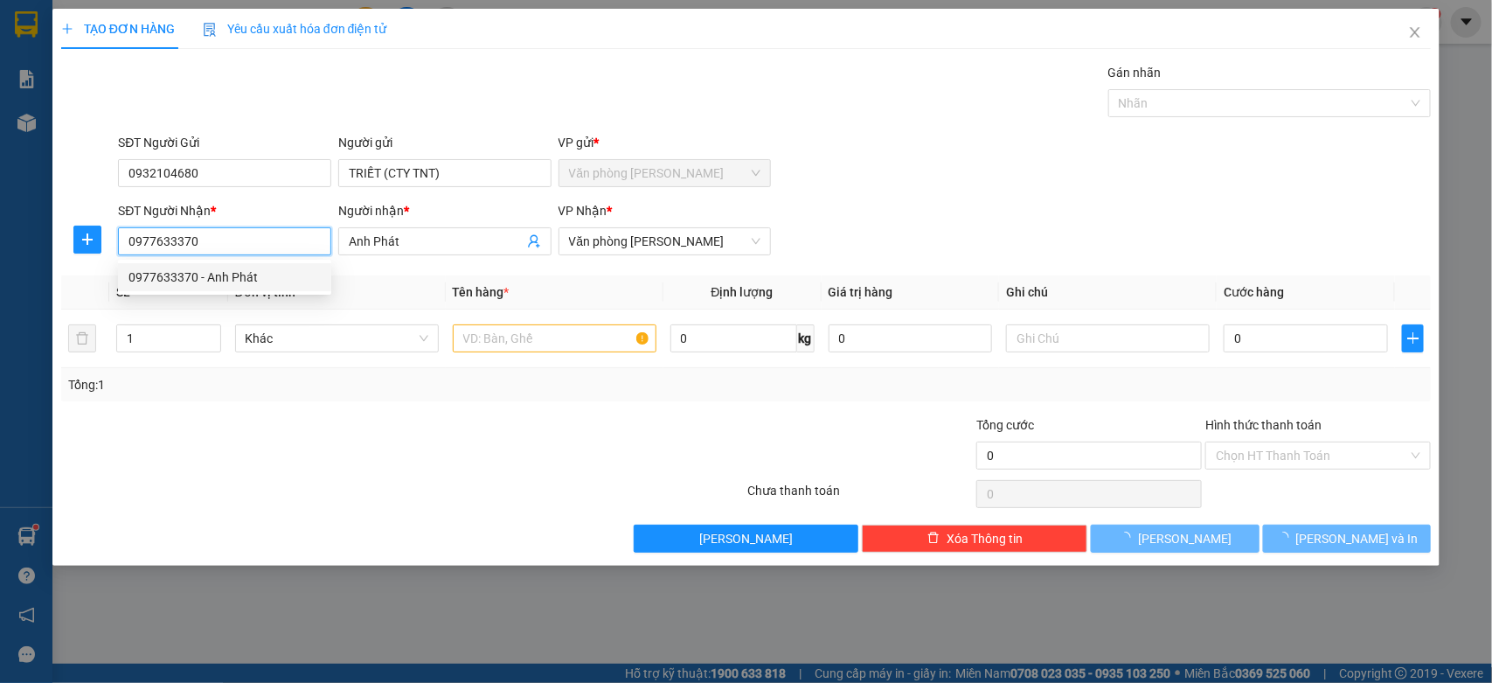
type input "600.000"
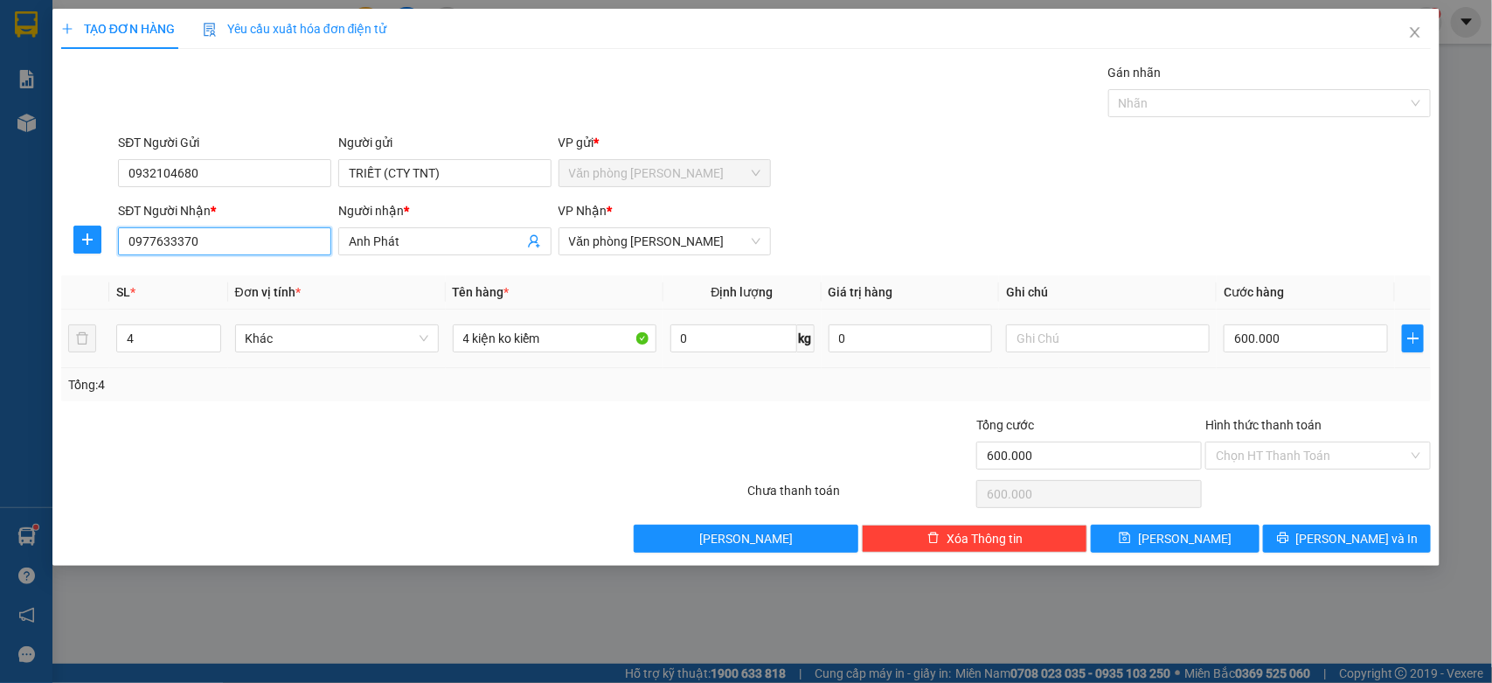
type input "0977633370"
drag, startPoint x: 142, startPoint y: 354, endPoint x: 156, endPoint y: 337, distance: 21.2
click at [147, 351] on div "4" at bounding box center [168, 338] width 105 height 35
click at [156, 337] on input "4" at bounding box center [168, 338] width 103 height 26
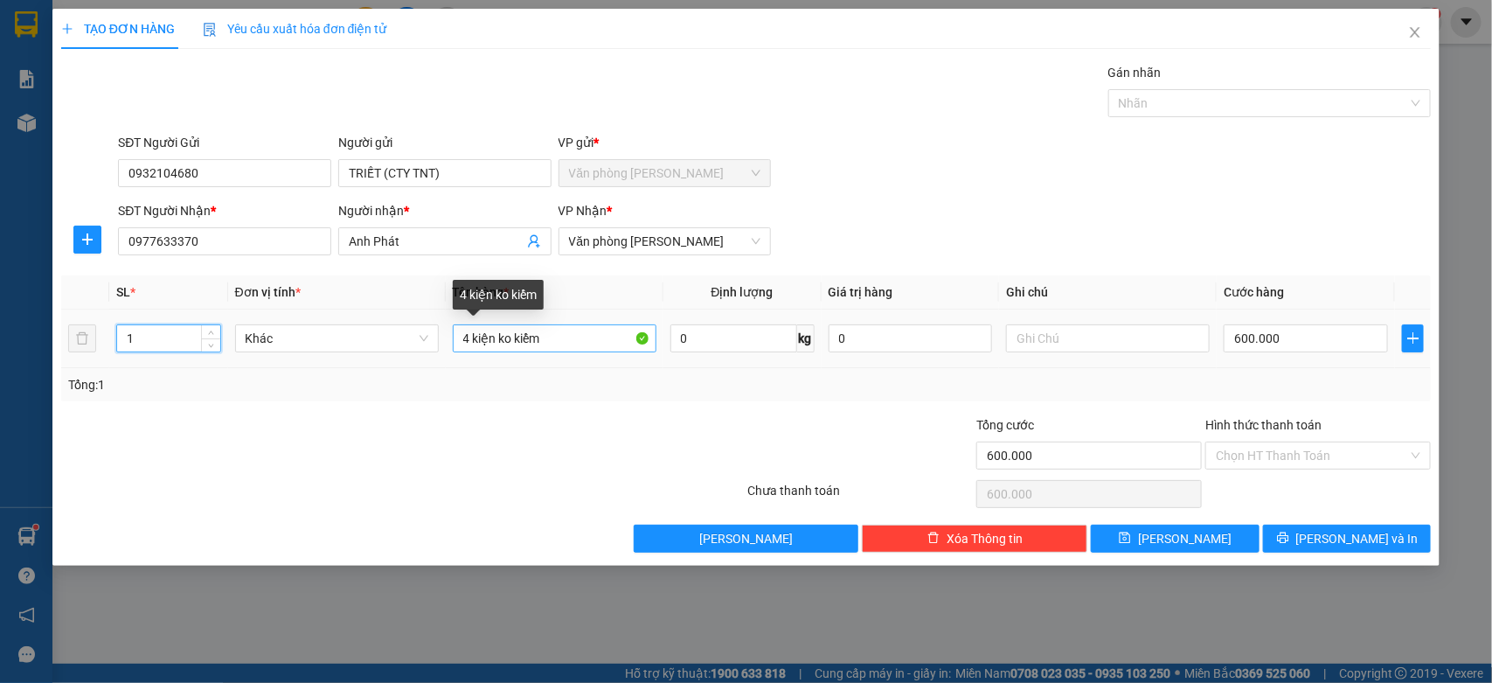
type input "1"
click at [469, 337] on input "4 kiện ko kiểm" at bounding box center [555, 338] width 204 height 28
type input "1 kiện ko kiểm"
click at [1295, 339] on input "600.000" at bounding box center [1306, 338] width 164 height 28
type input "0"
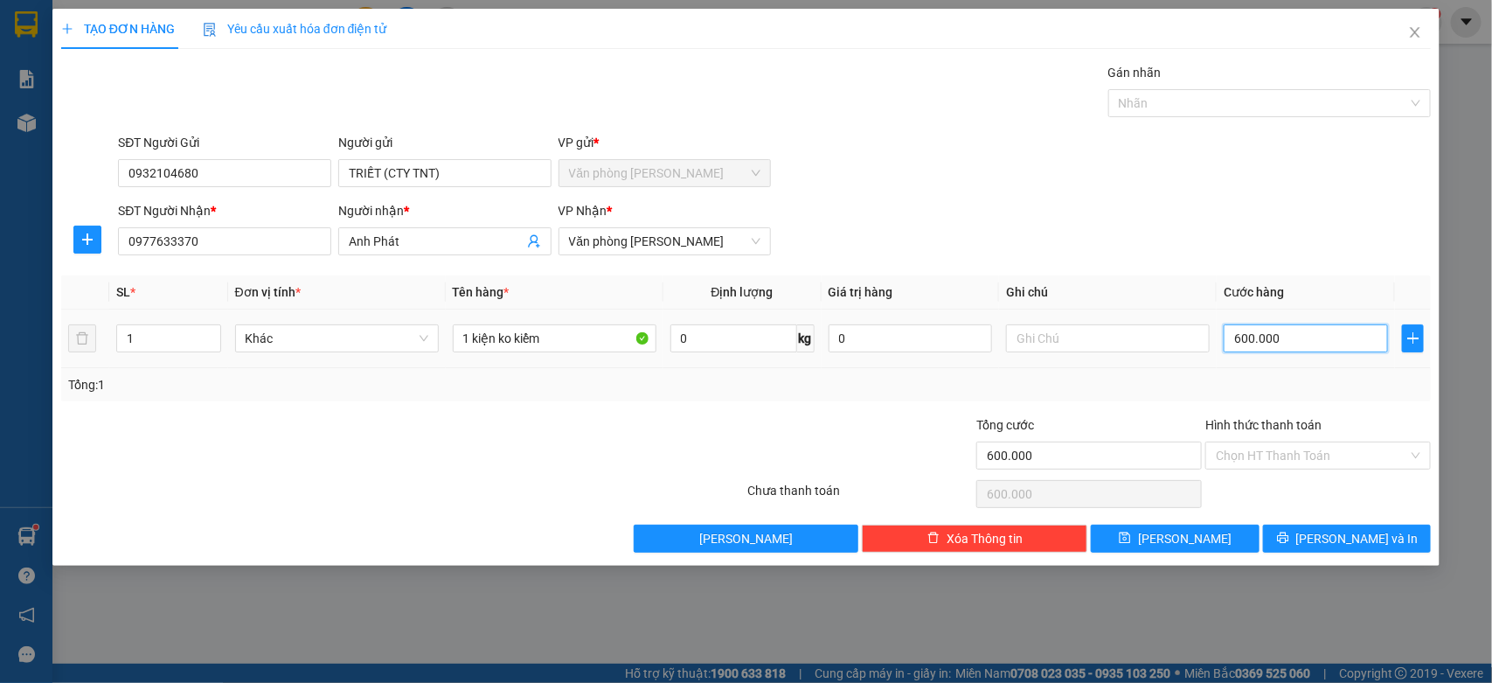
type input "0"
type input "60"
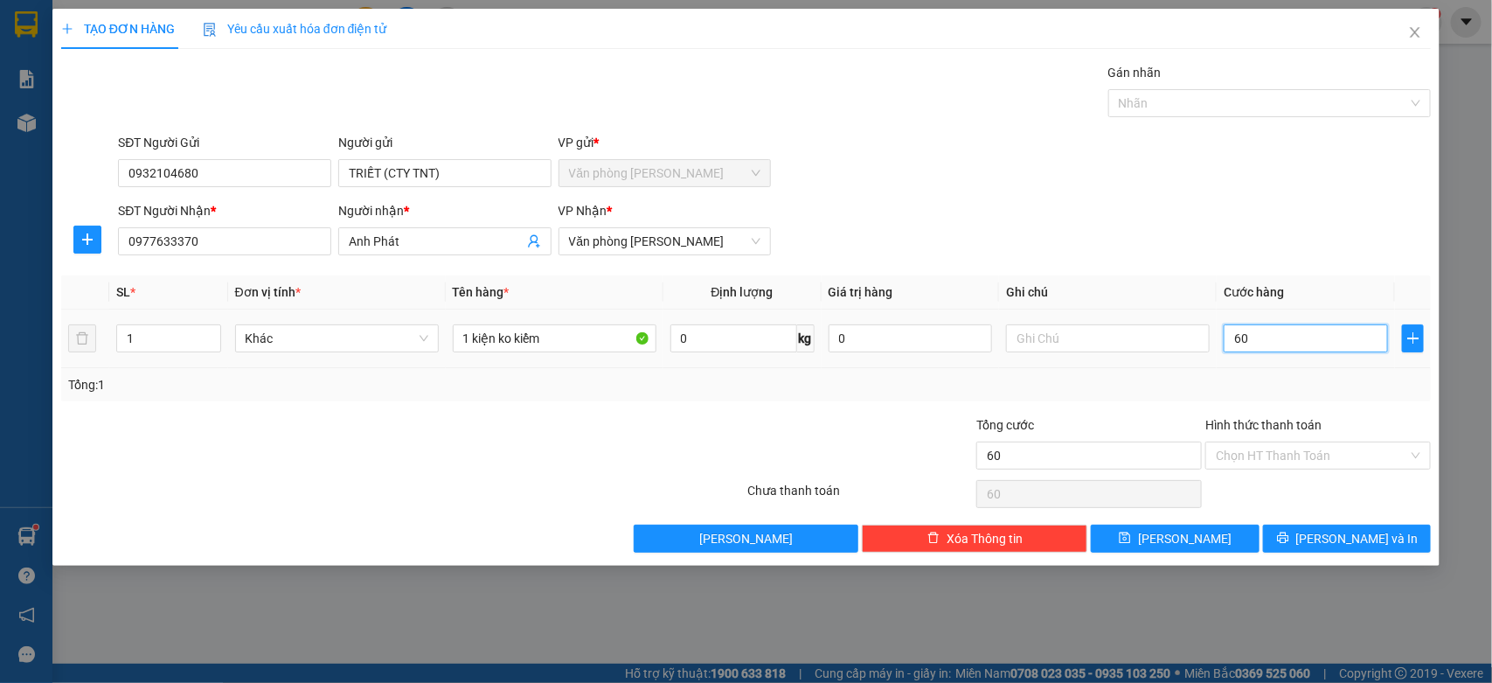
type input "600"
type input "6.000"
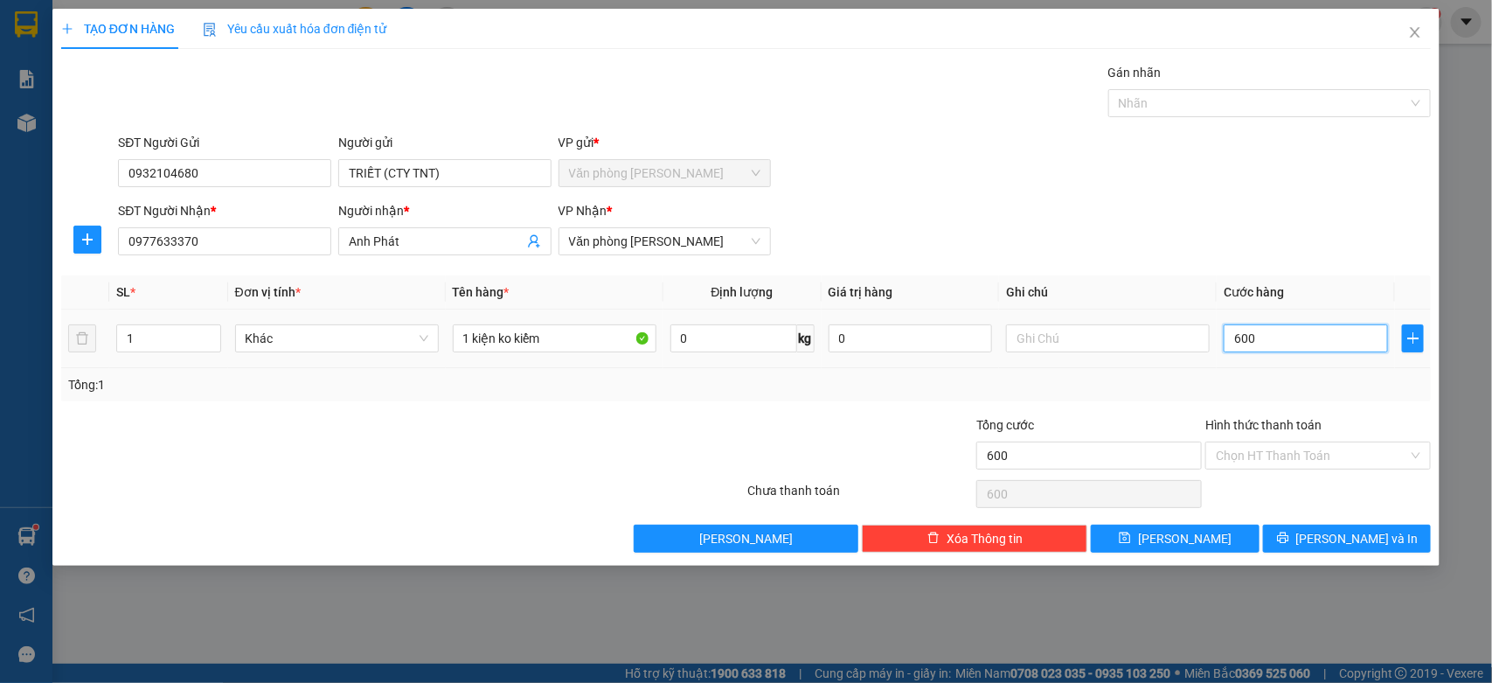
type input "6.000"
type input "60.000"
click at [1329, 544] on button "[PERSON_NAME] và In" at bounding box center [1347, 538] width 168 height 28
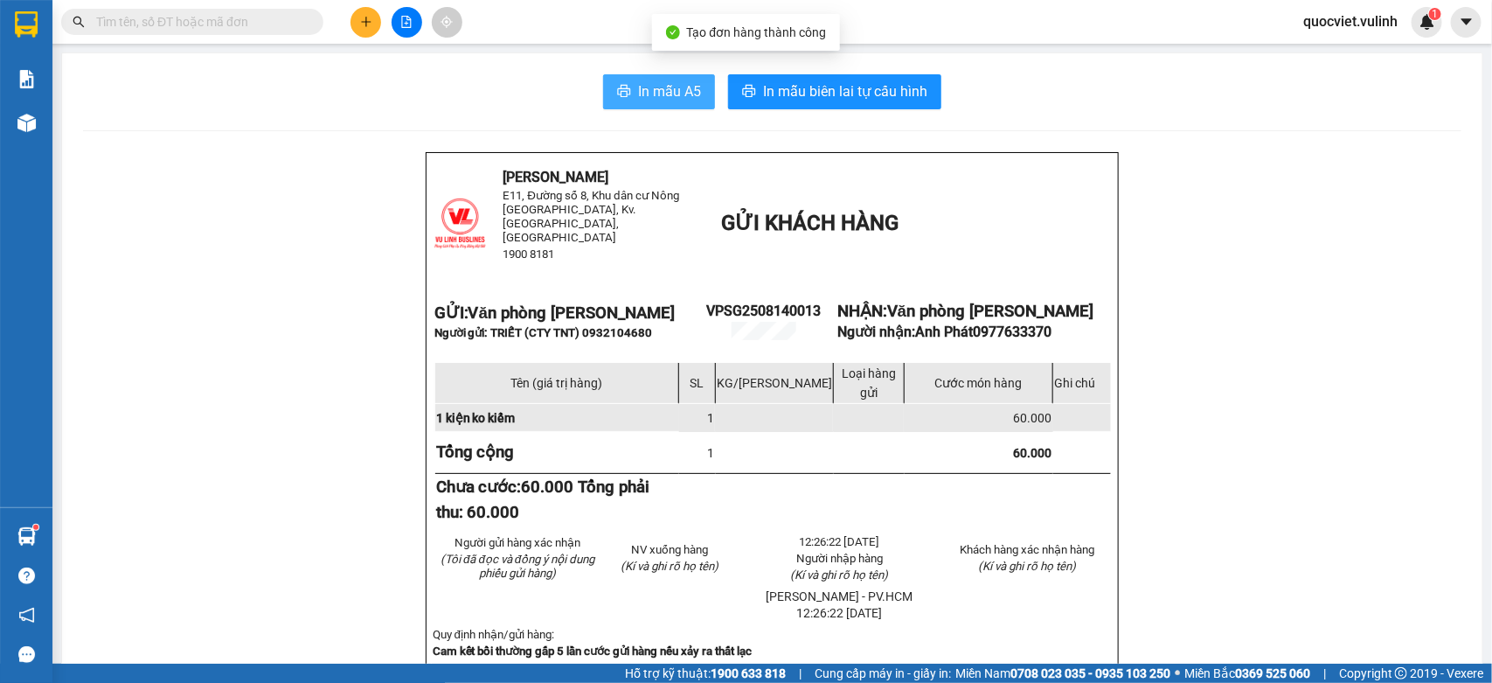
click at [625, 88] on button "In mẫu A5" at bounding box center [659, 91] width 112 height 35
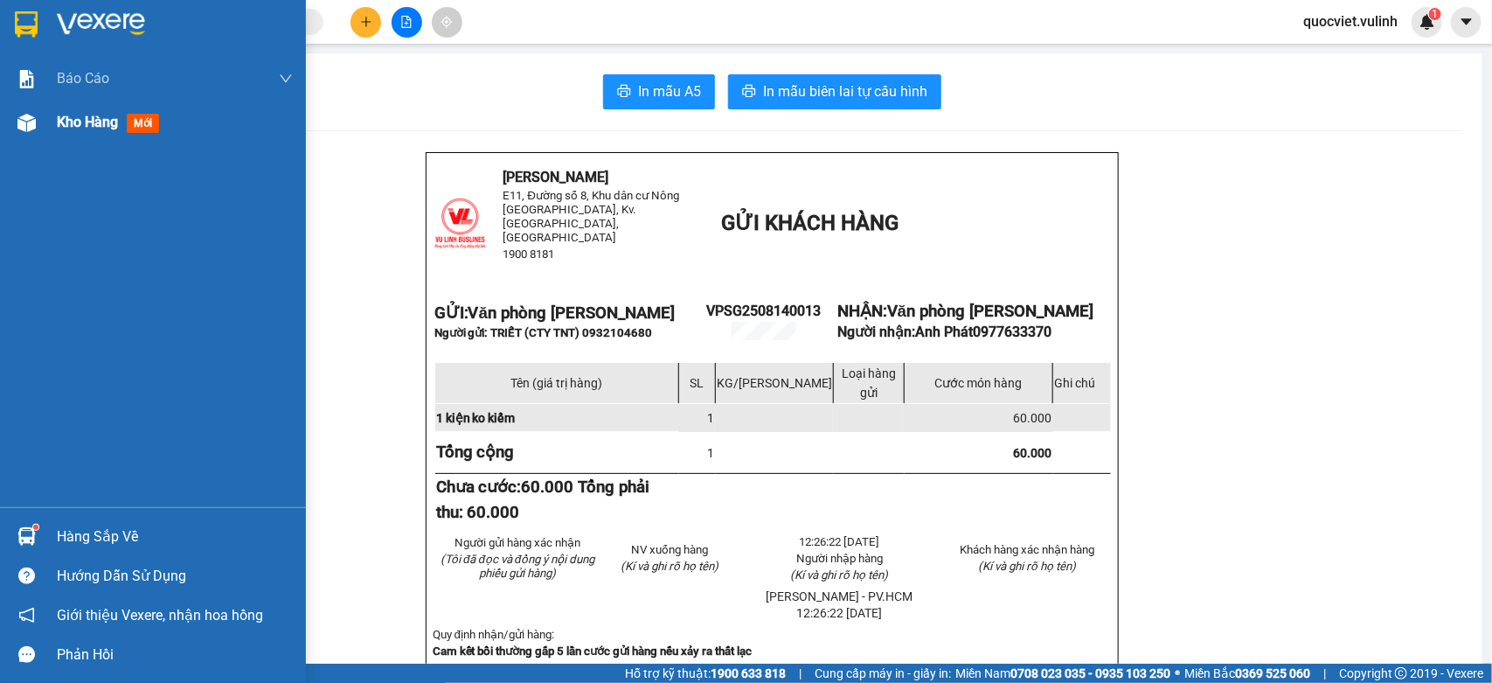
drag, startPoint x: 38, startPoint y: 116, endPoint x: 75, endPoint y: 124, distance: 38.4
click at [38, 116] on div at bounding box center [26, 123] width 31 height 31
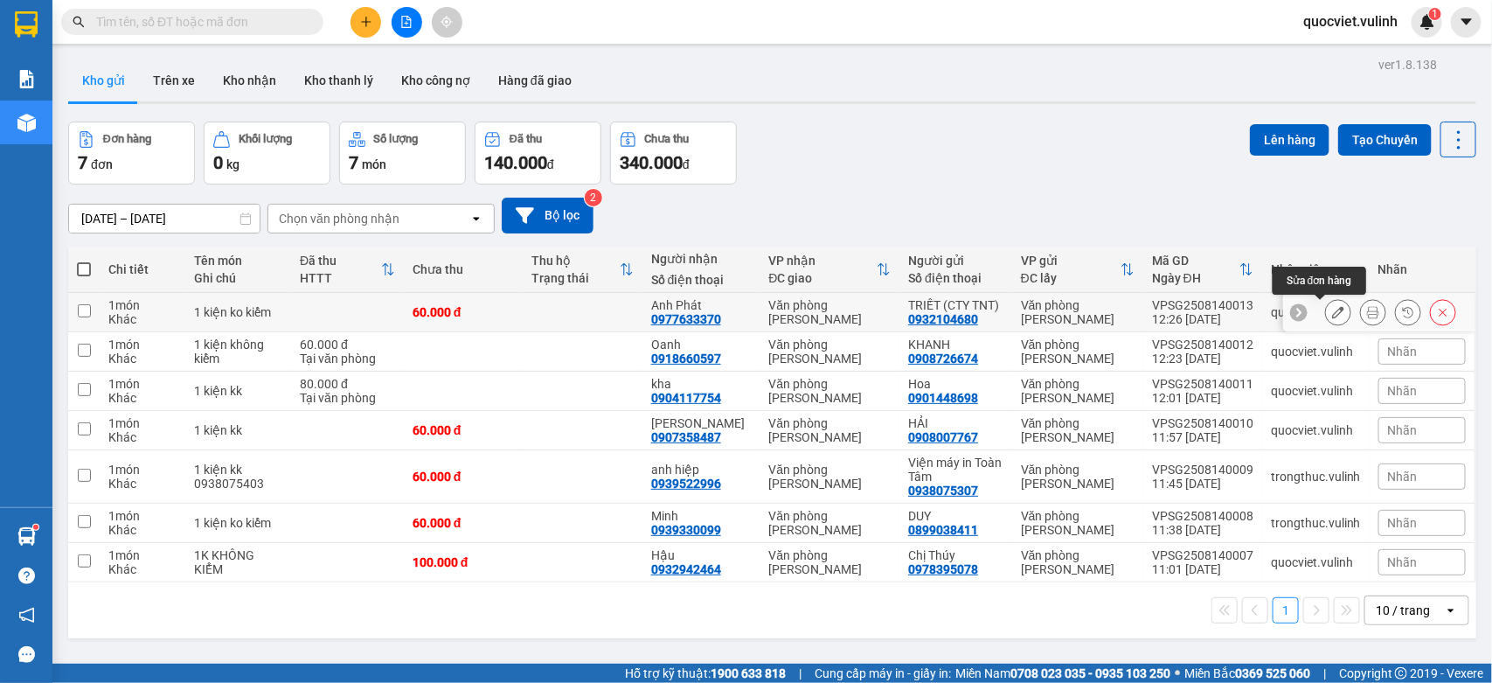
click at [1332, 313] on icon at bounding box center [1338, 312] width 12 height 12
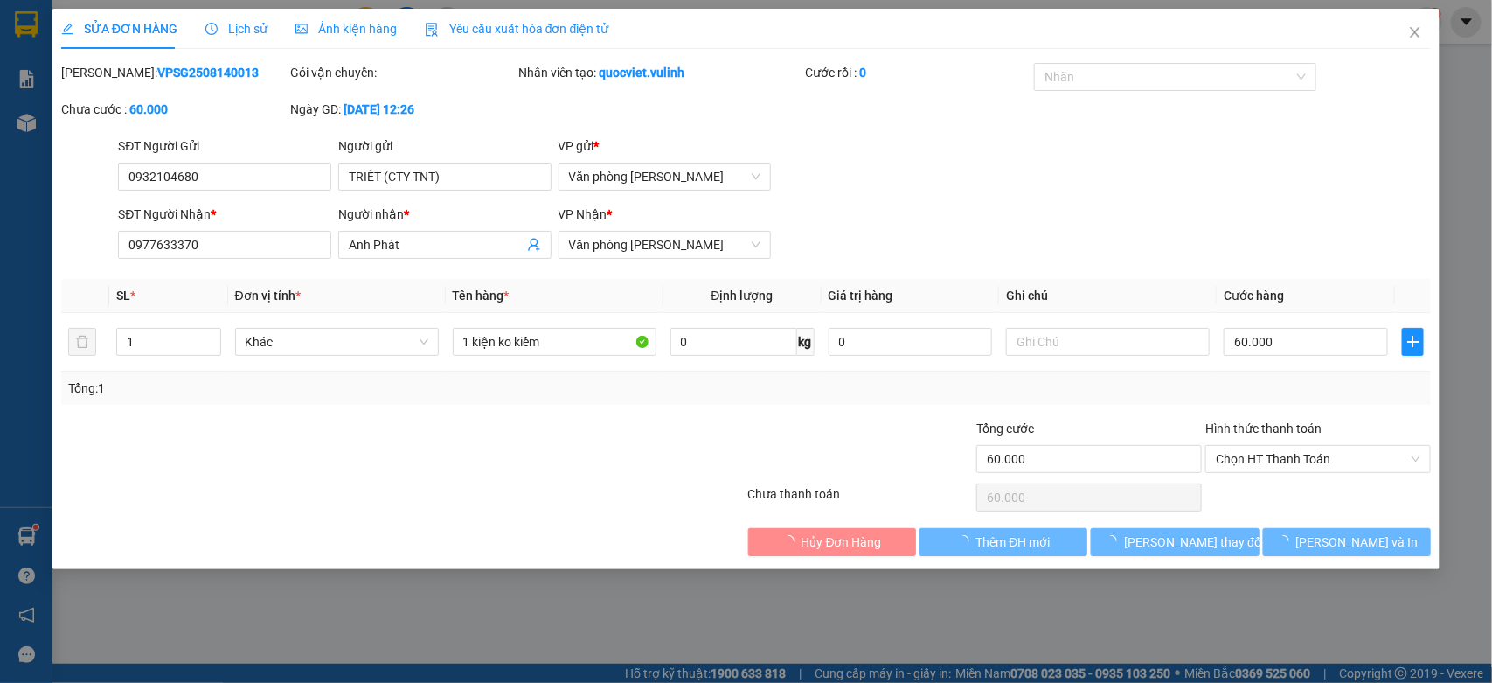
type input "0932104680"
type input "TRIẾT (CTY TNT)"
type input "0977633370"
type input "Anh Phát"
type input "60.000"
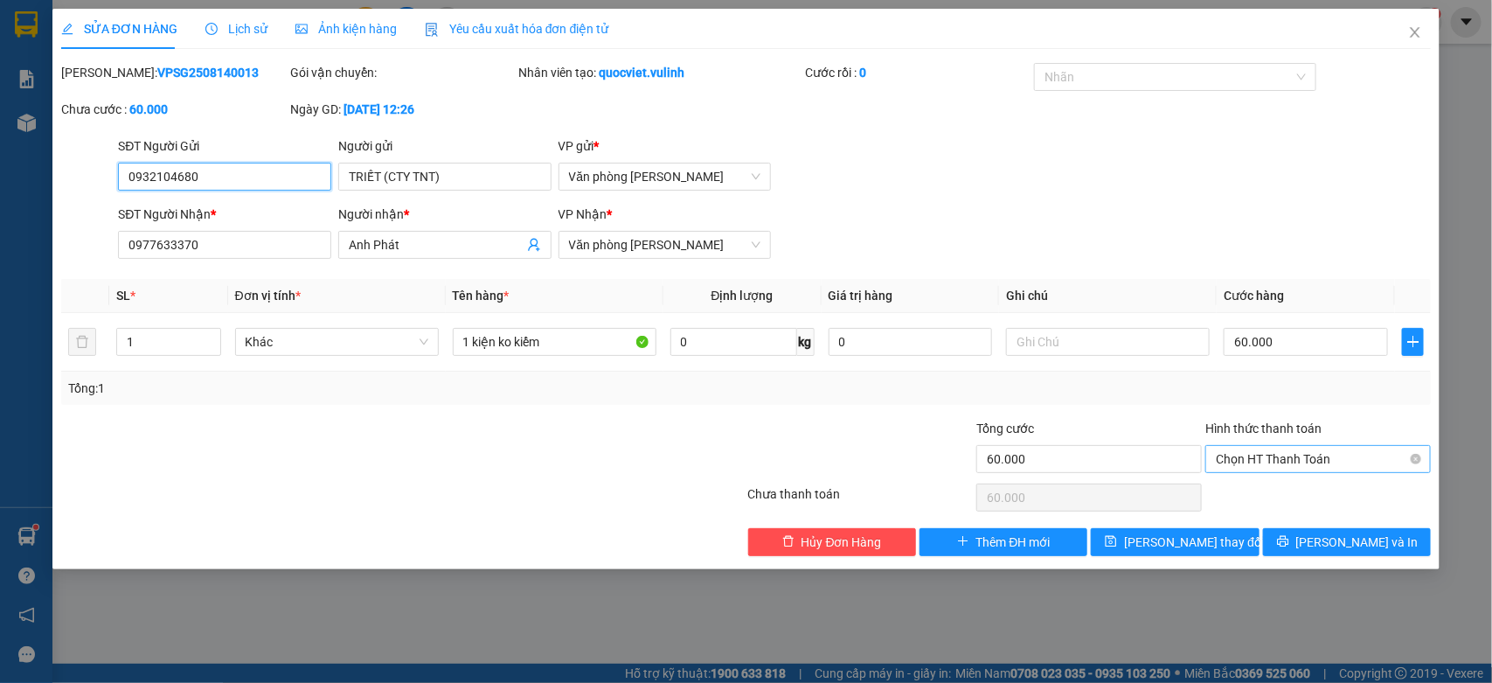
click at [1269, 463] on span "Chọn HT Thanh Toán" at bounding box center [1318, 459] width 205 height 26
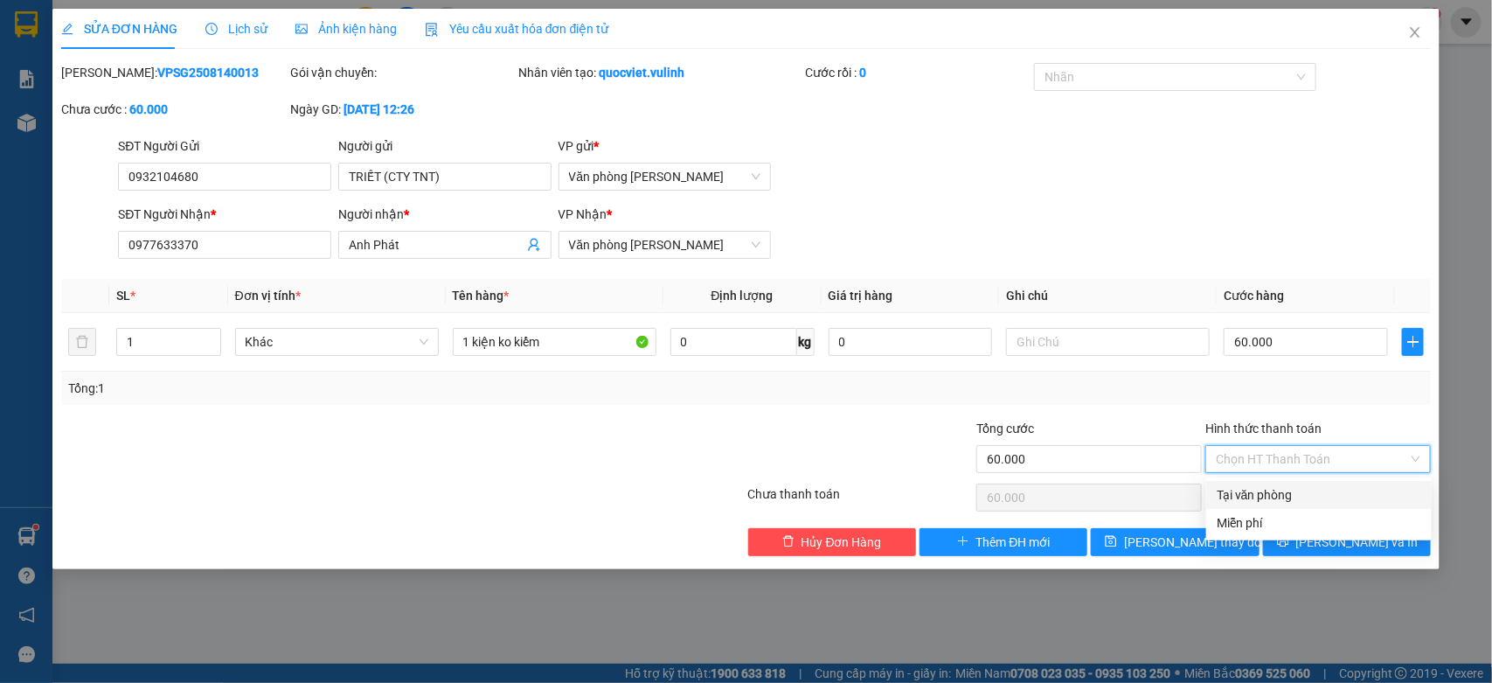
click at [1267, 492] on div "Tại văn phòng" at bounding box center [1319, 494] width 205 height 19
type input "0"
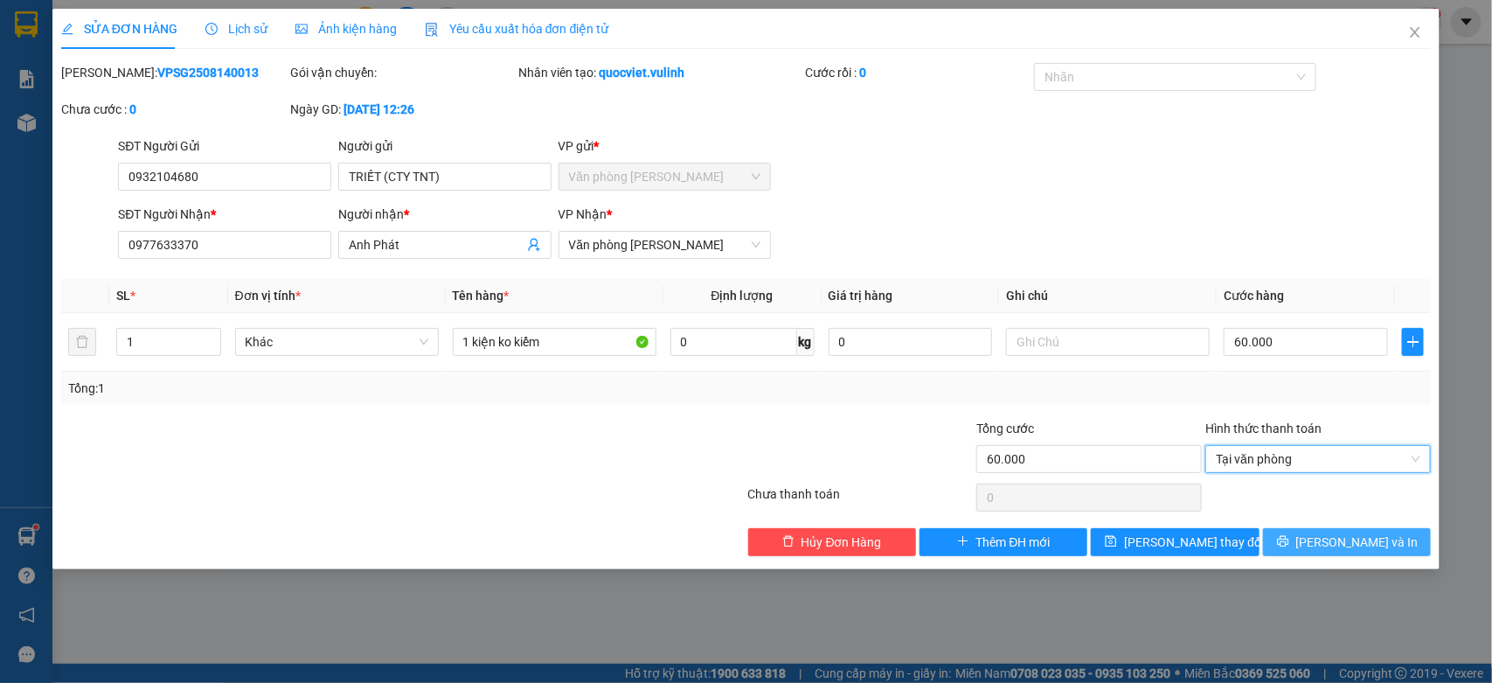
click at [1288, 547] on icon "printer" at bounding box center [1282, 541] width 11 height 11
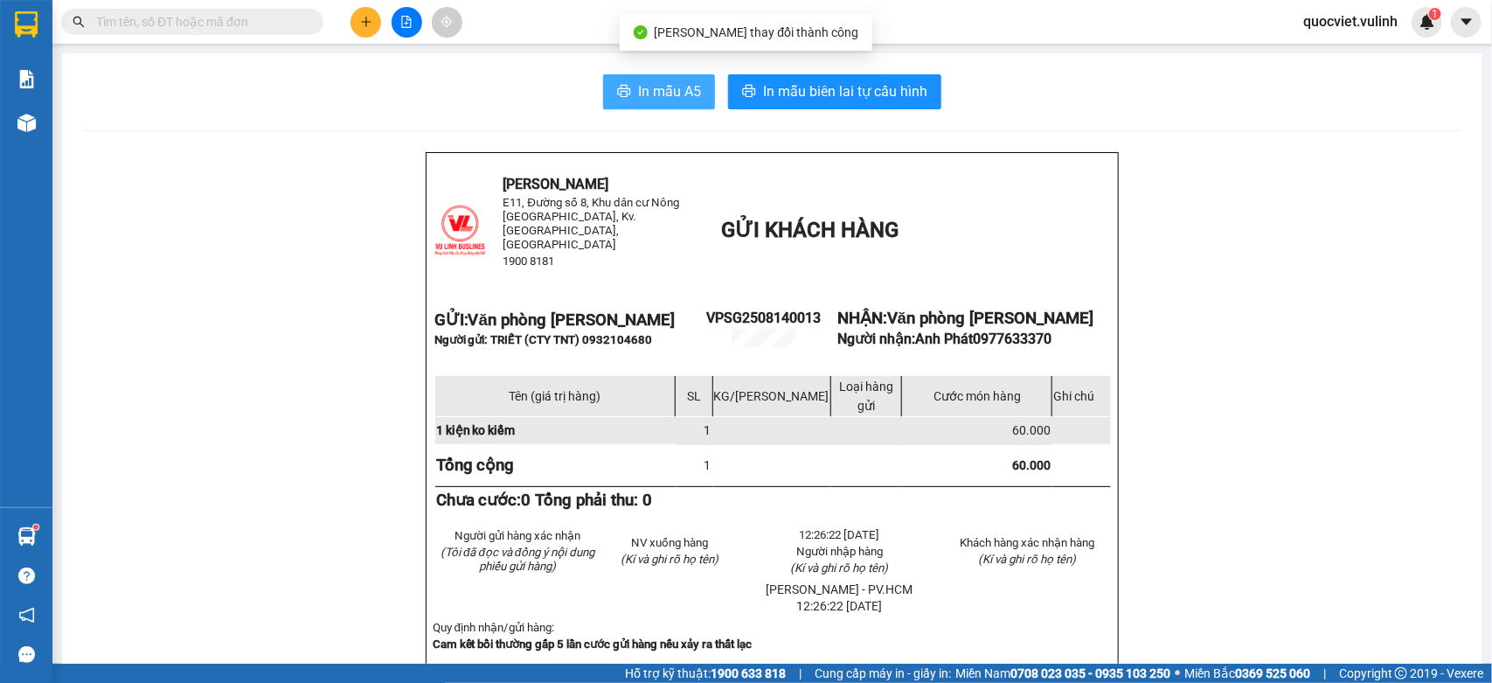
click at [657, 101] on span "In mẫu A5" at bounding box center [669, 91] width 63 height 22
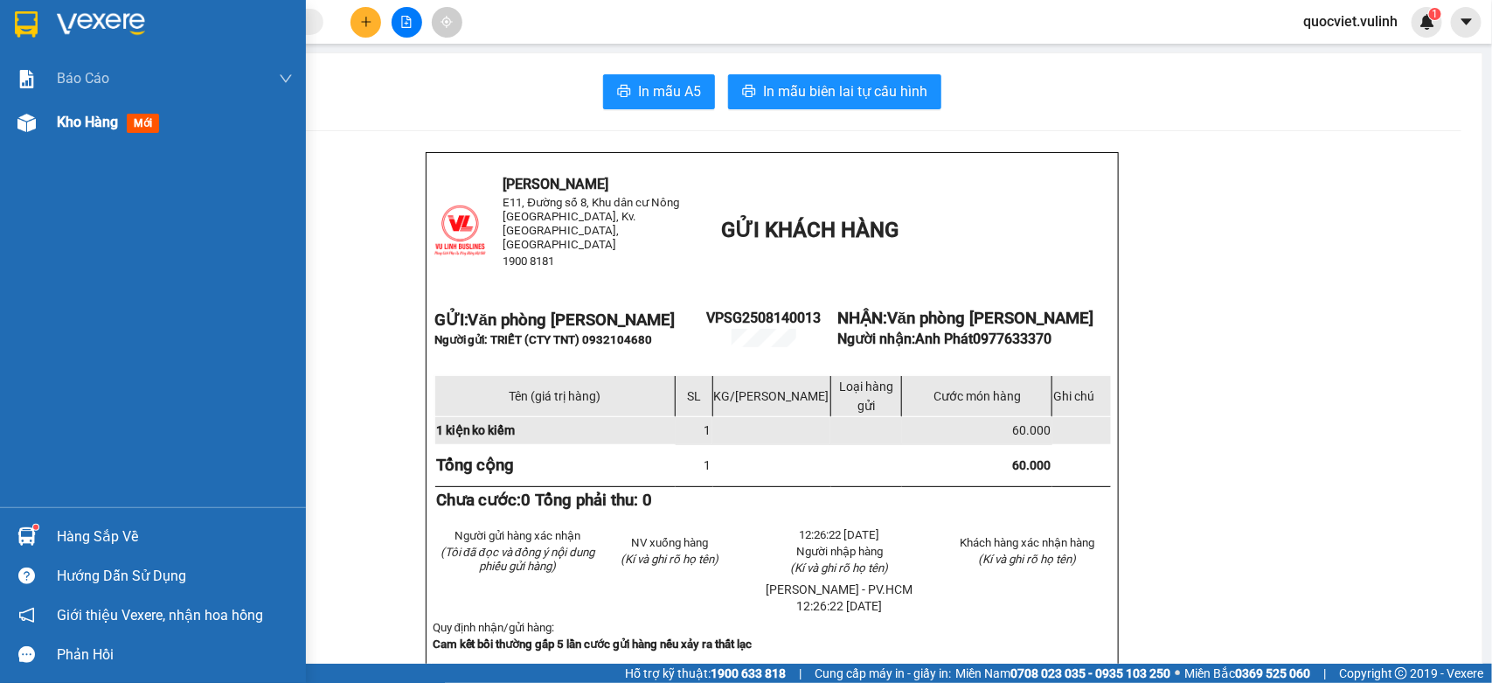
click at [72, 133] on div "Kho hàng mới" at bounding box center [111, 122] width 109 height 22
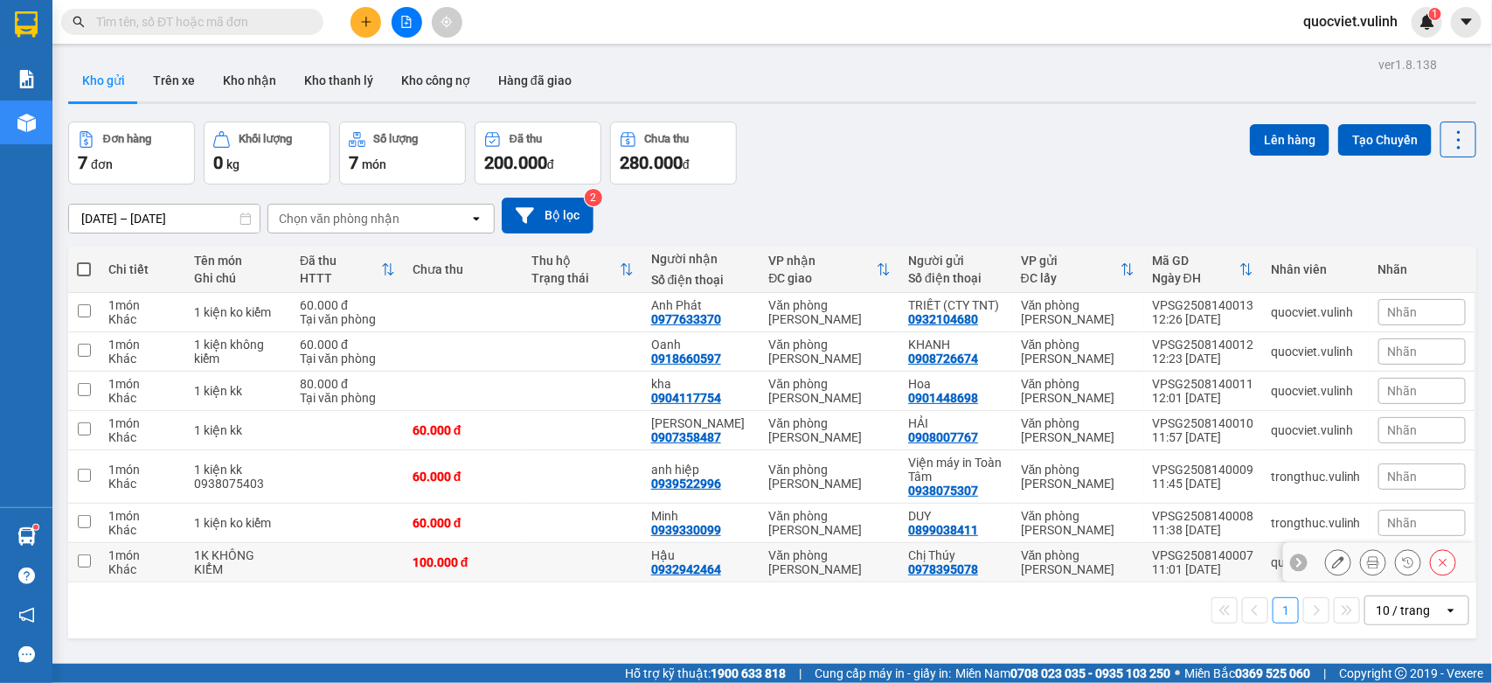
click at [509, 545] on td "100.000 đ" at bounding box center [463, 562] width 119 height 39
checkbox input "true"
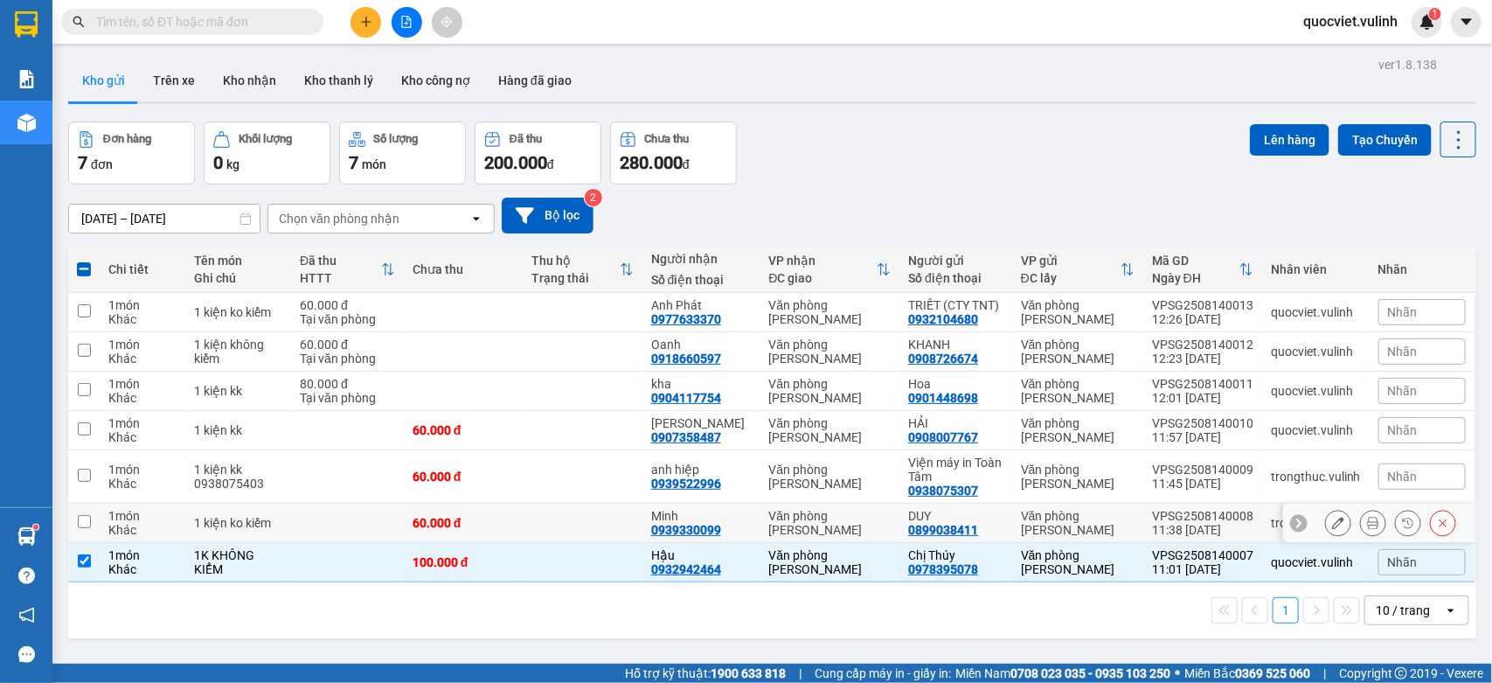
click at [712, 518] on div "Minh" at bounding box center [701, 516] width 101 height 14
checkbox input "true"
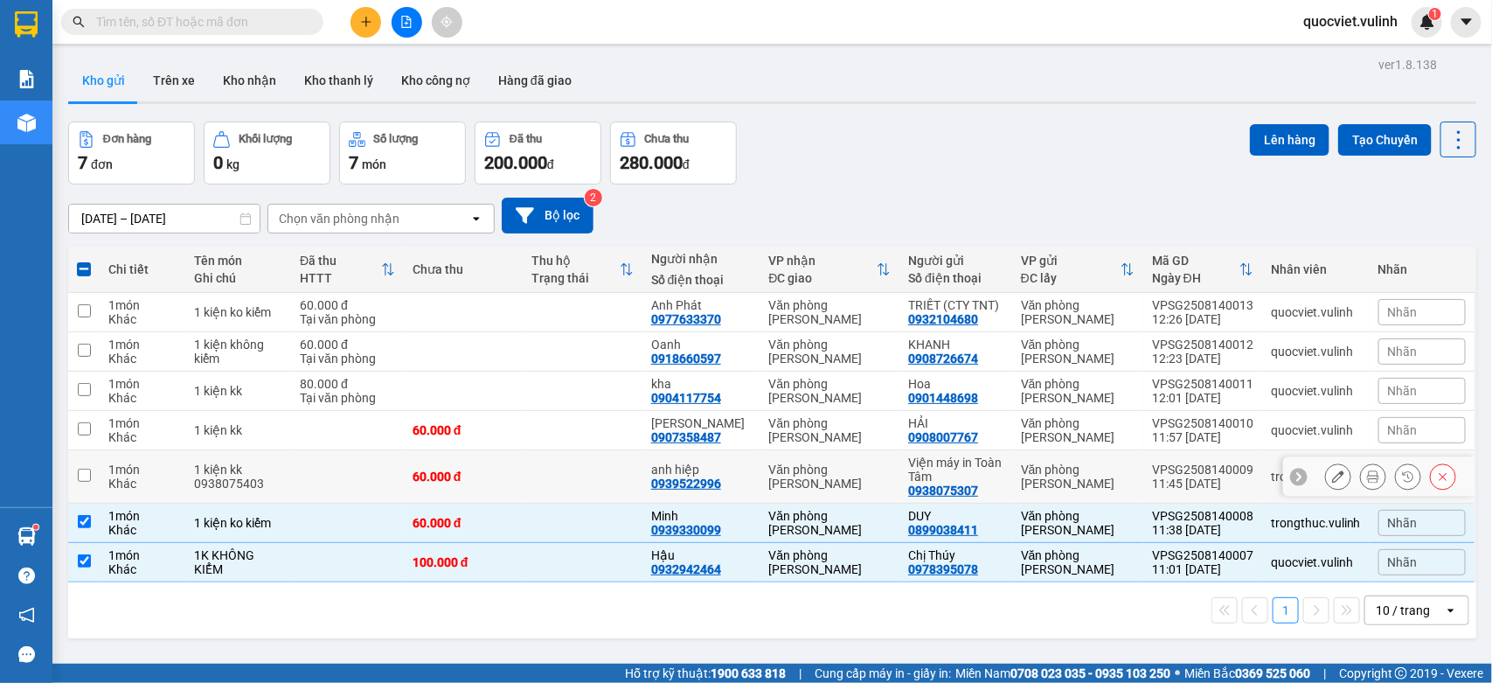
click at [899, 456] on td "Viện máy in Toàn Tâm 0938075307" at bounding box center [955, 476] width 113 height 53
checkbox input "true"
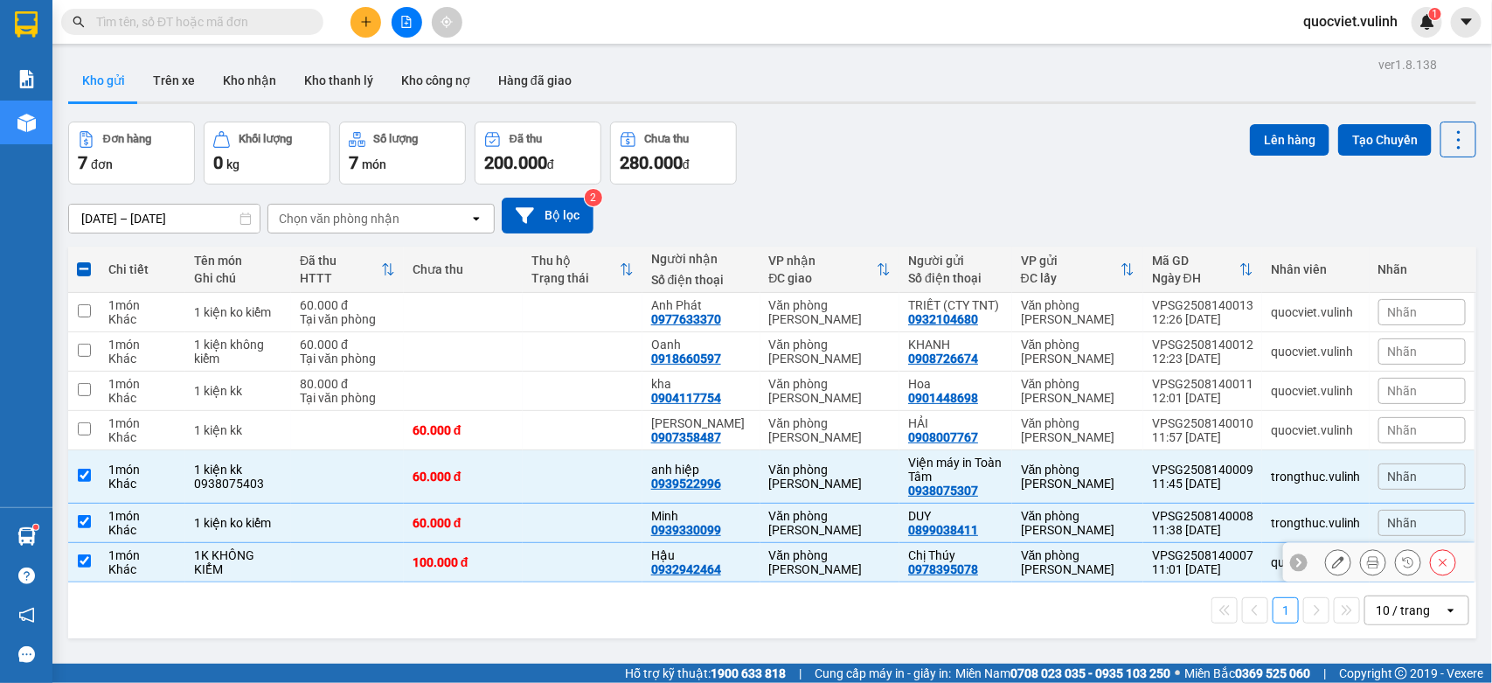
click at [1332, 564] on icon at bounding box center [1338, 562] width 12 height 12
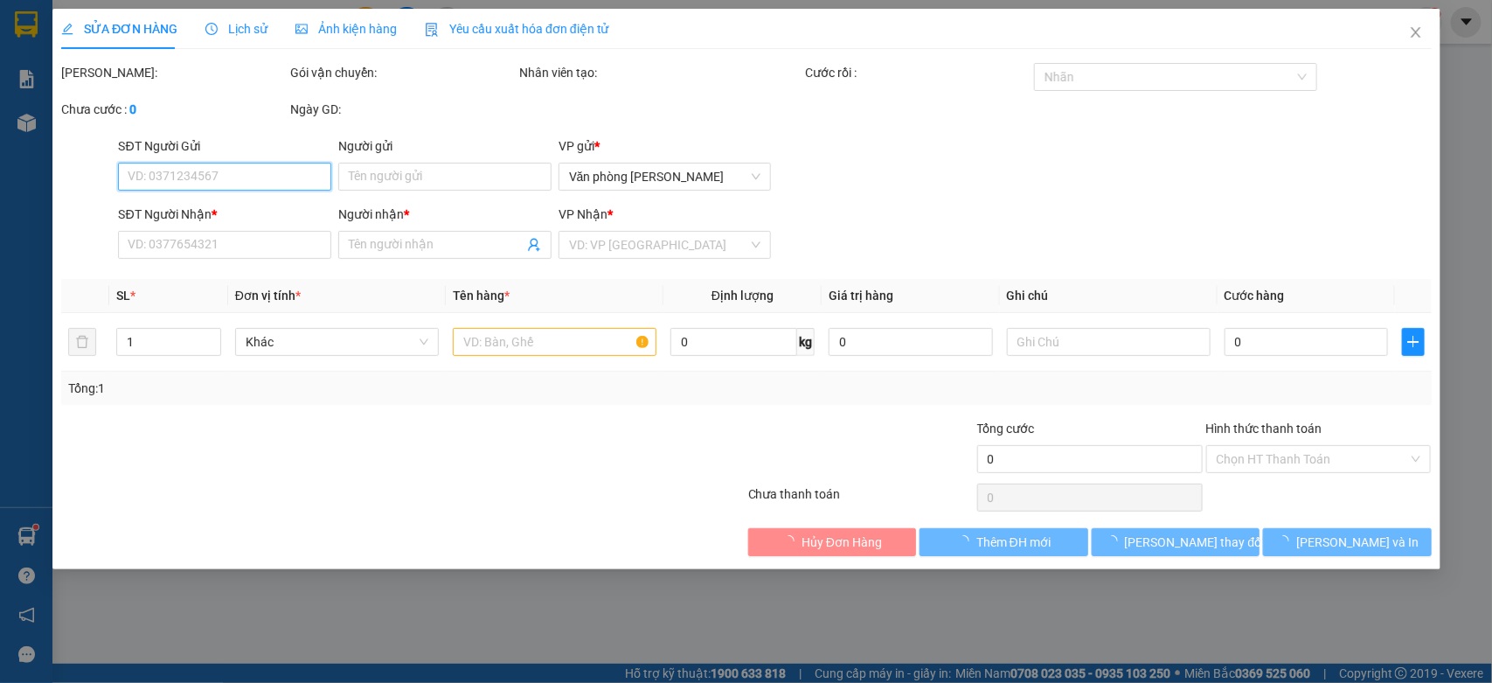
type input "0978395078"
type input "Chị Thúy"
type input "0932942464"
type input "Hậu"
type input "100.000"
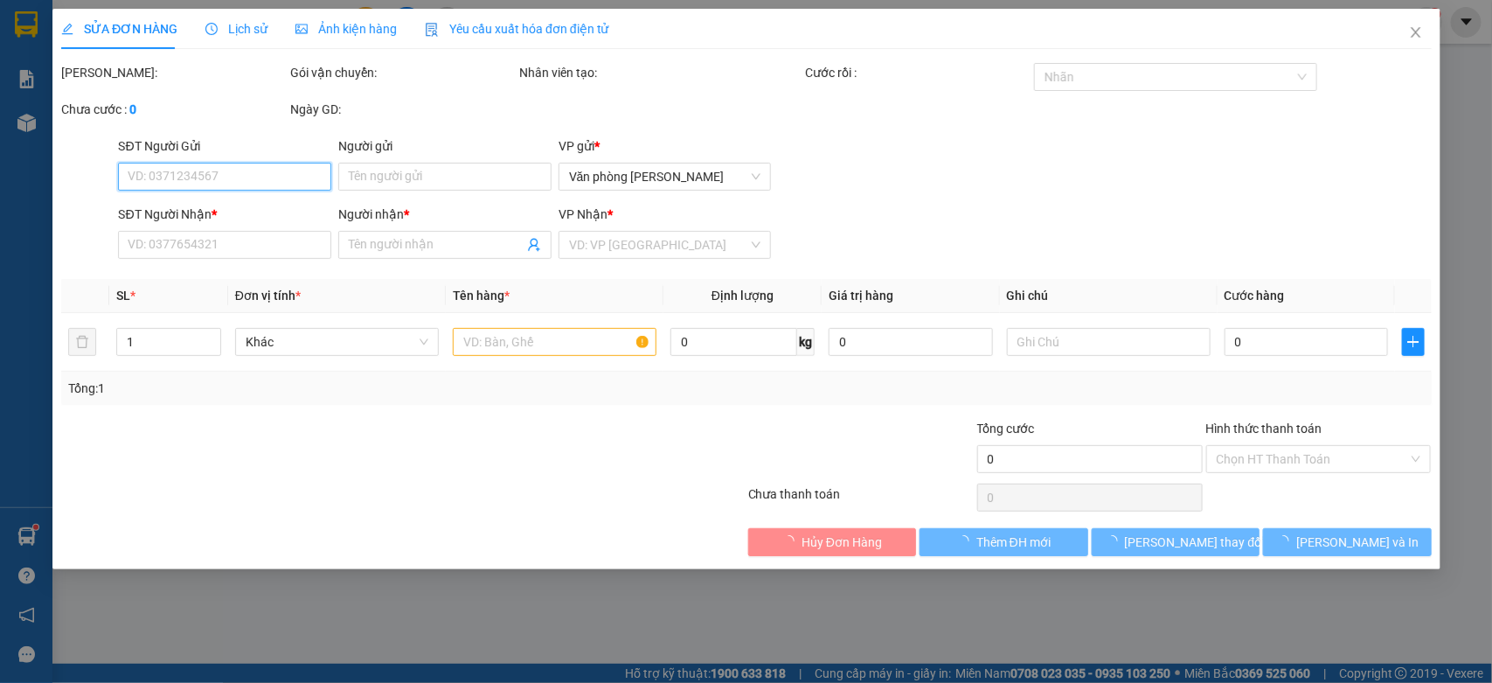
type input "100.000"
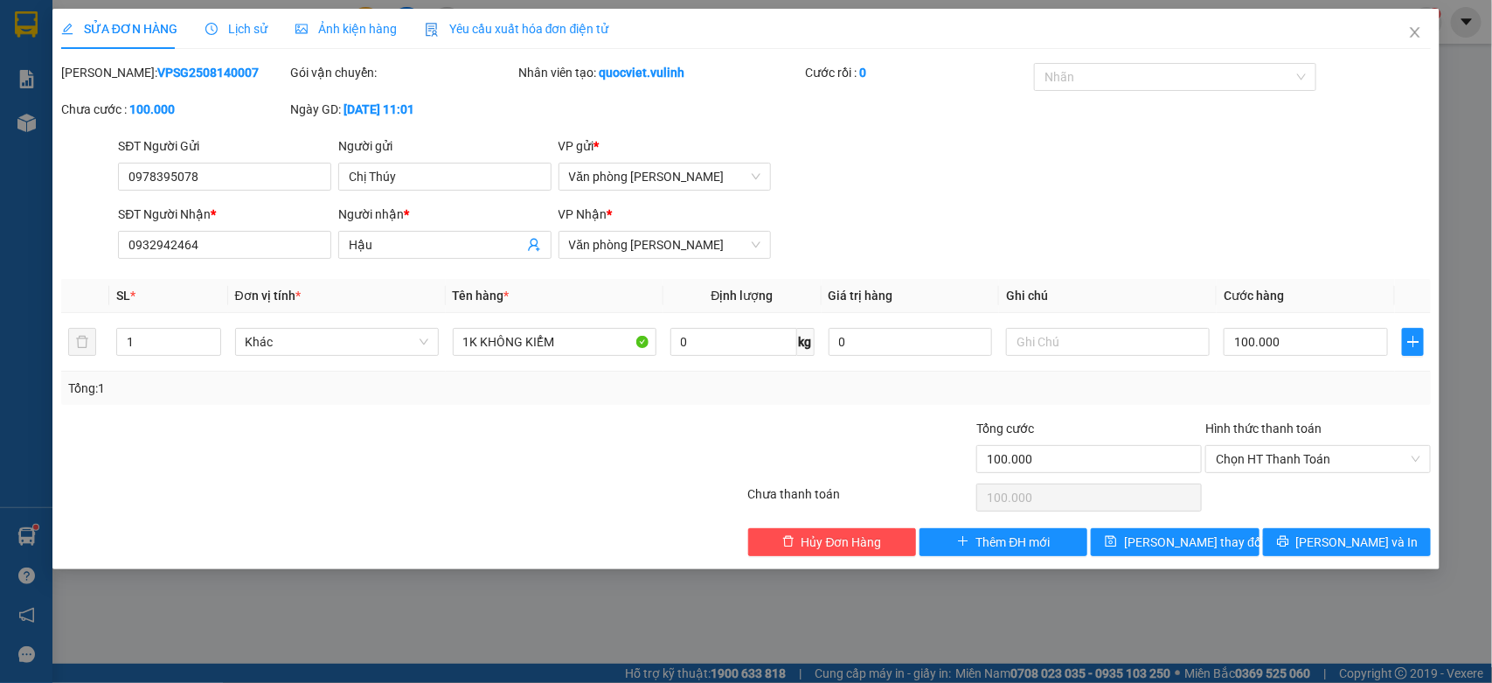
click at [246, 191] on div "SĐT Người Gửi 0978395078" at bounding box center [224, 166] width 213 height 61
click at [243, 184] on input "0978395078" at bounding box center [224, 177] width 213 height 28
click at [433, 179] on input "Chị Thúy" at bounding box center [444, 177] width 213 height 28
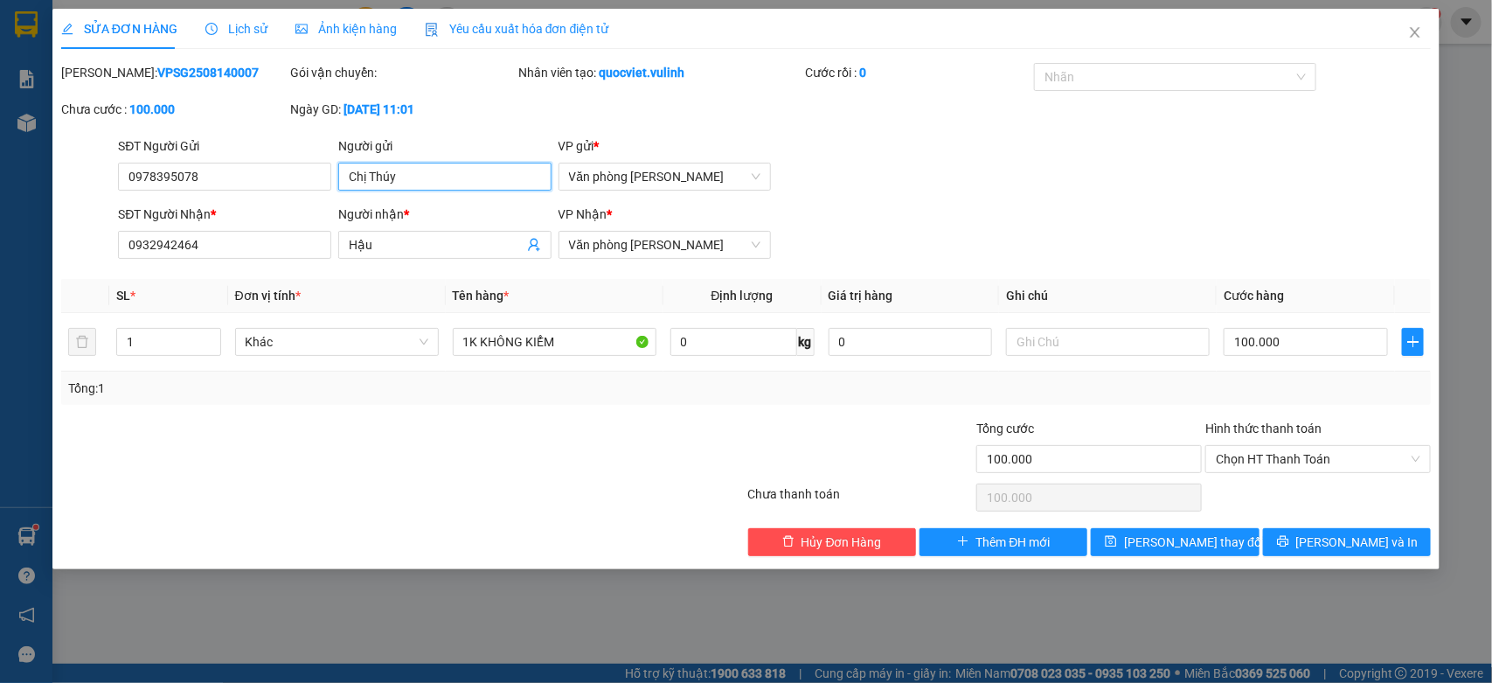
click at [433, 179] on input "Chị Thúy" at bounding box center [444, 177] width 213 height 28
click at [367, 243] on input "Hậu" at bounding box center [436, 244] width 175 height 19
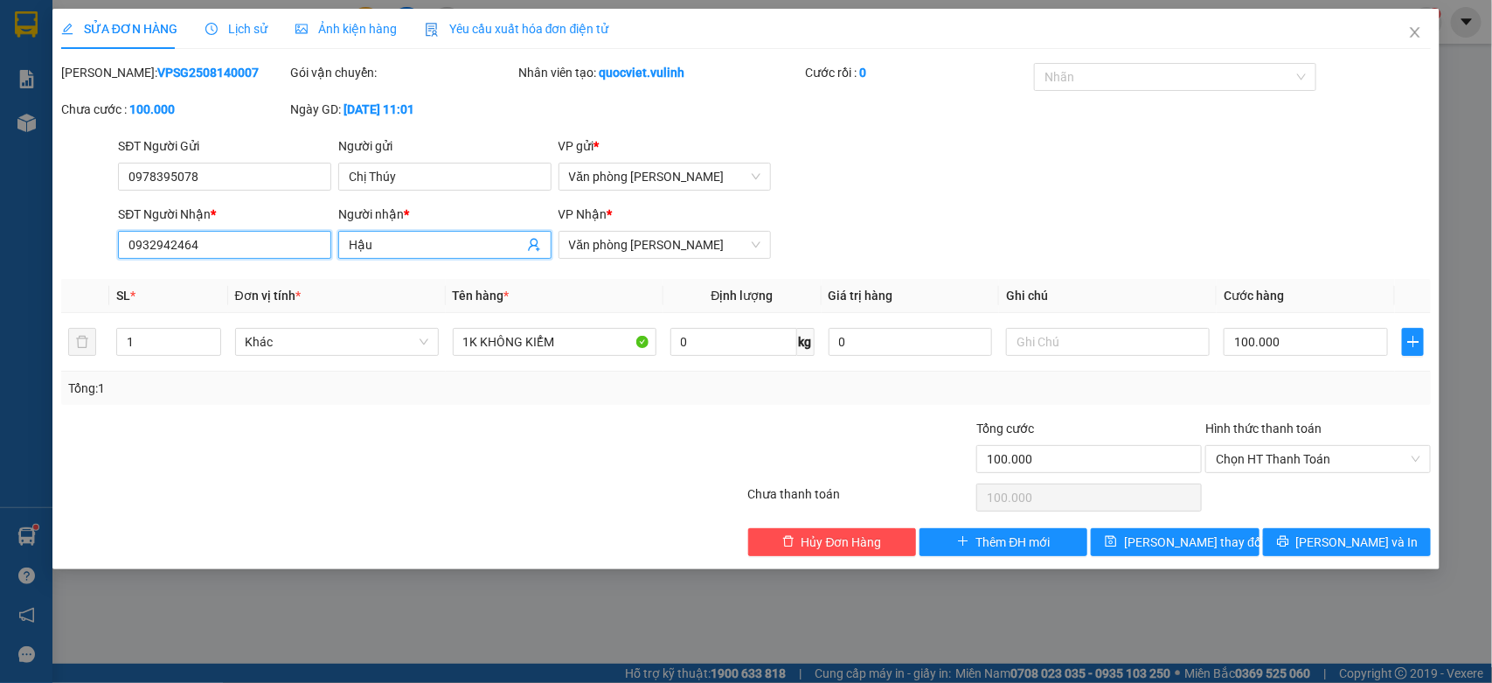
click at [267, 238] on input "0932942464" at bounding box center [224, 245] width 213 height 28
click at [1417, 28] on icon "close" at bounding box center [1415, 32] width 14 height 14
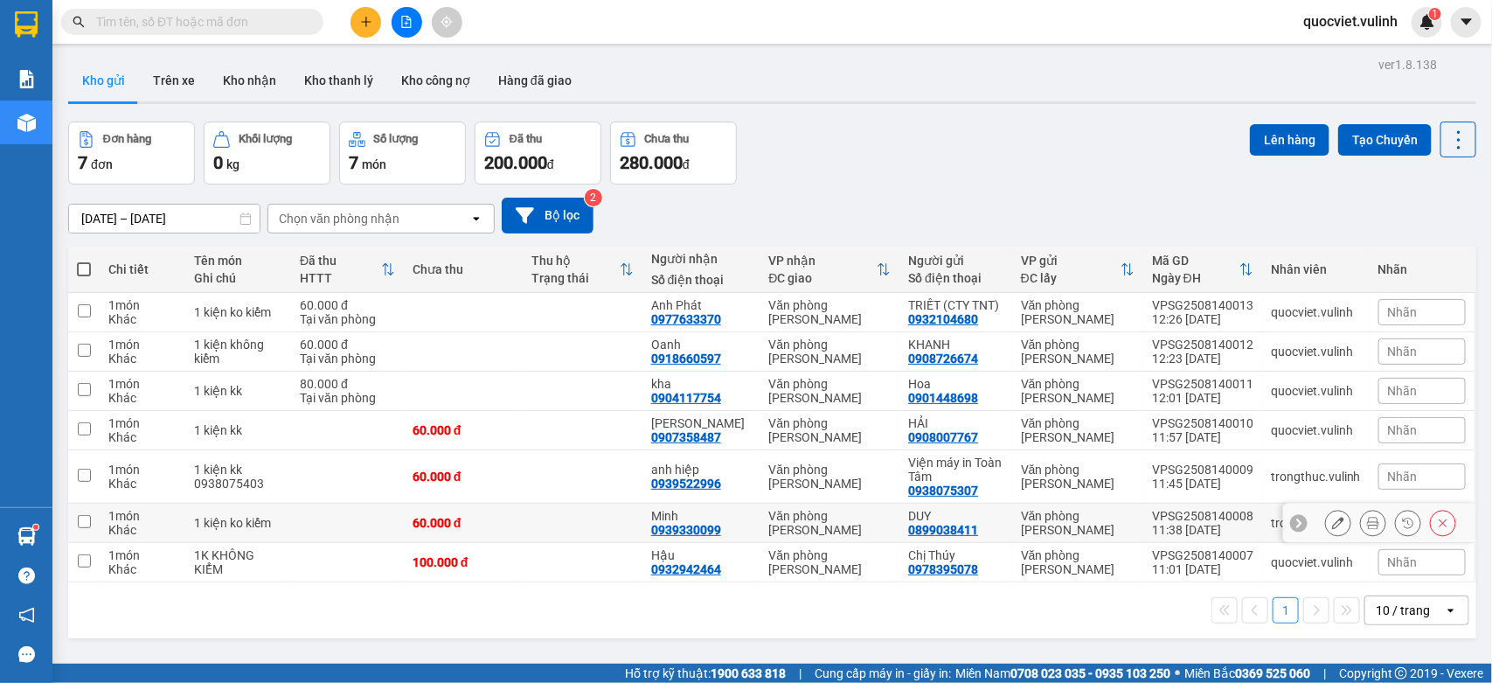
click at [1329, 521] on button at bounding box center [1338, 523] width 24 height 31
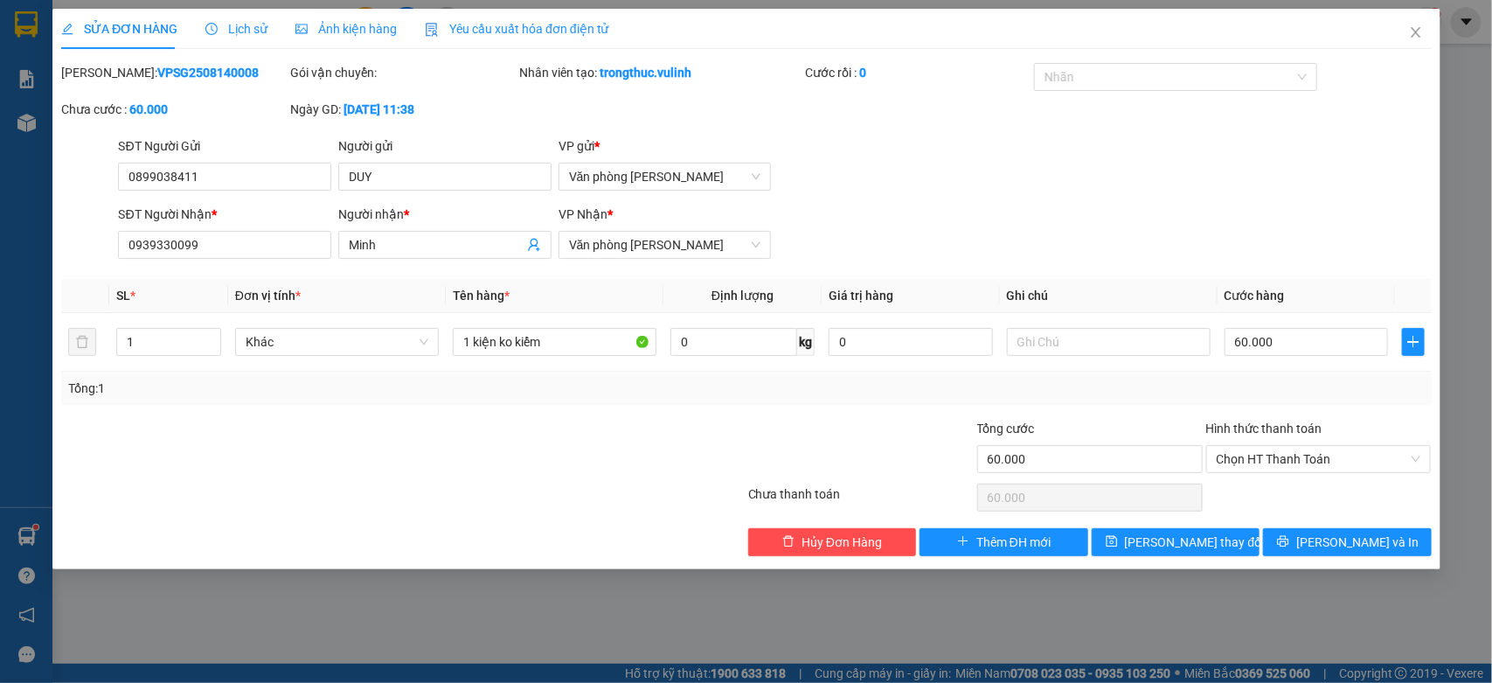
type input "0899038411"
type input "DUY"
type input "0939330099"
type input "Minh"
type input "60.000"
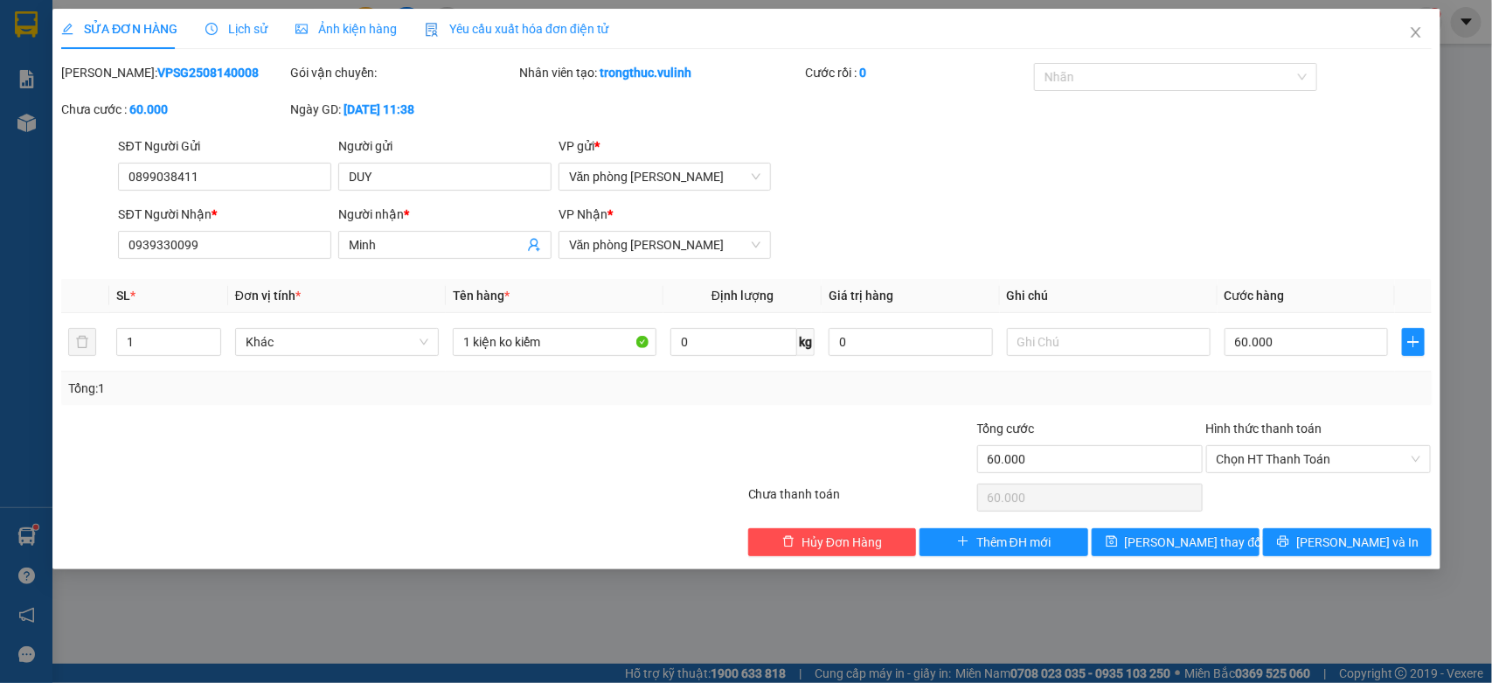
type input "60.000"
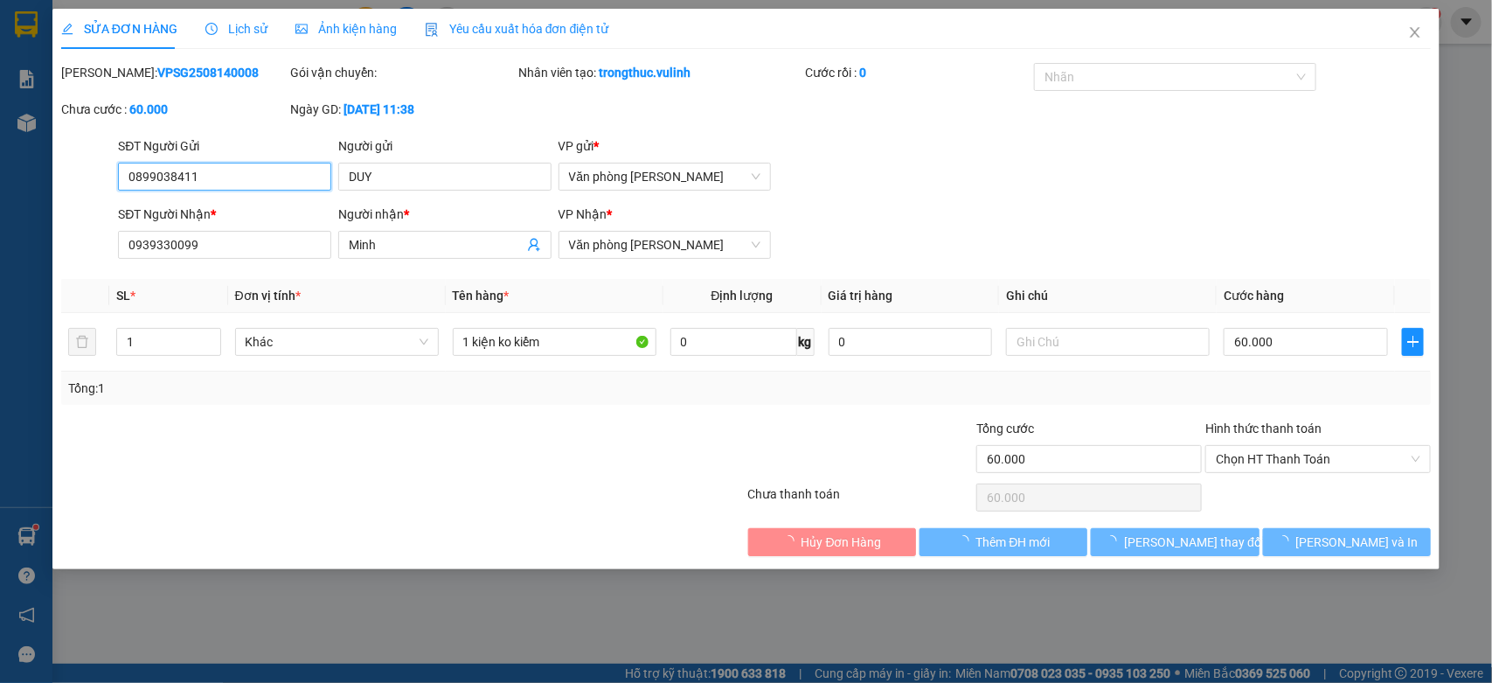
click at [272, 186] on input "0899038411" at bounding box center [224, 177] width 213 height 28
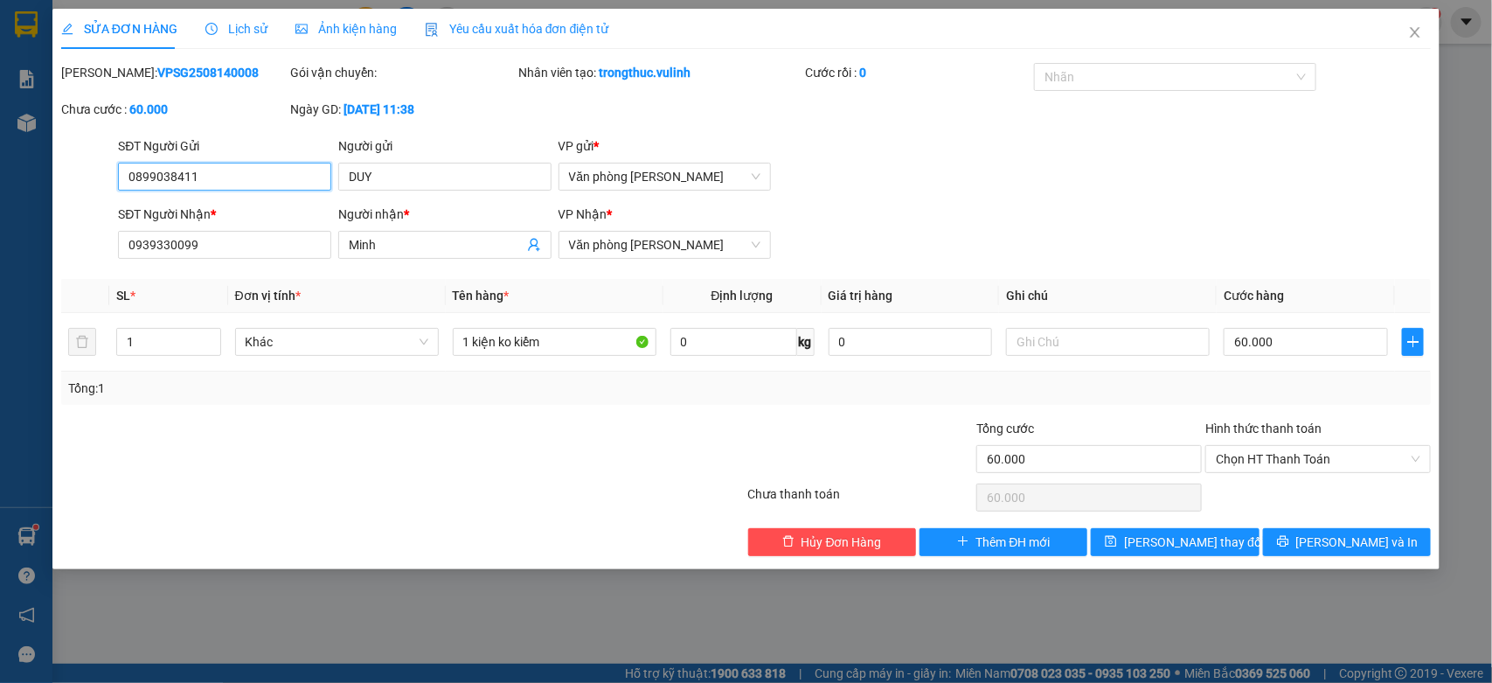
click at [275, 186] on input "0899038411" at bounding box center [224, 177] width 213 height 28
click at [462, 180] on input "DUY" at bounding box center [444, 177] width 213 height 28
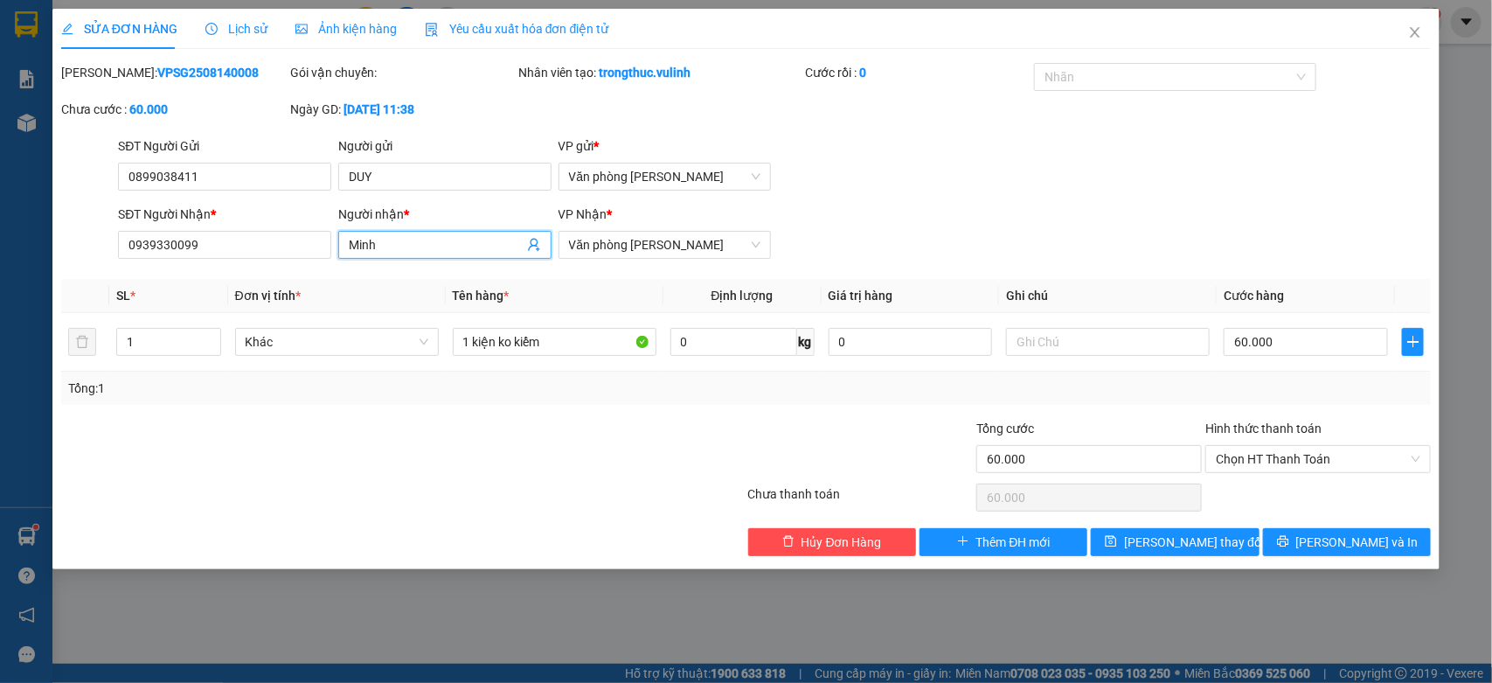
click at [357, 242] on input "Minh" at bounding box center [436, 244] width 175 height 19
click at [157, 253] on input "0939330099" at bounding box center [224, 245] width 213 height 28
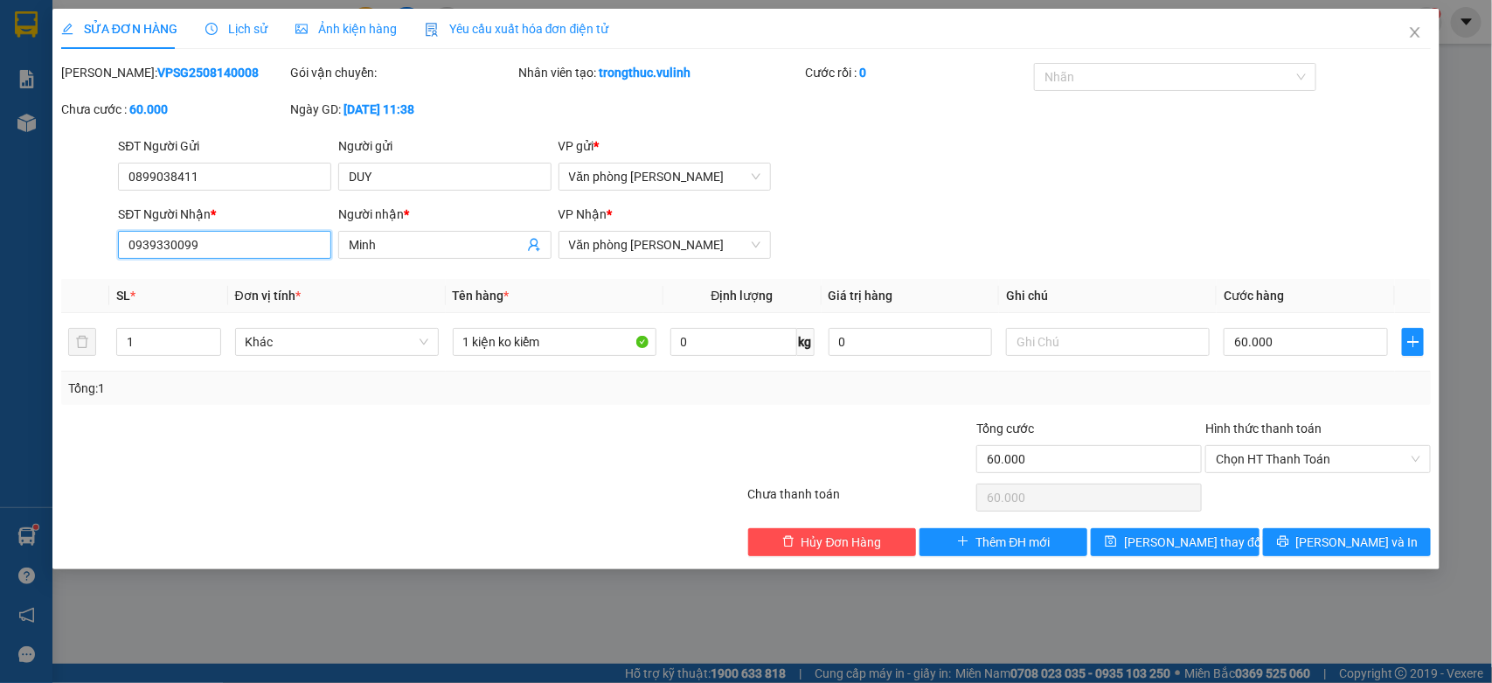
click at [157, 253] on input "0939330099" at bounding box center [224, 245] width 213 height 28
click at [1404, 54] on span "Close" at bounding box center [1415, 33] width 49 height 49
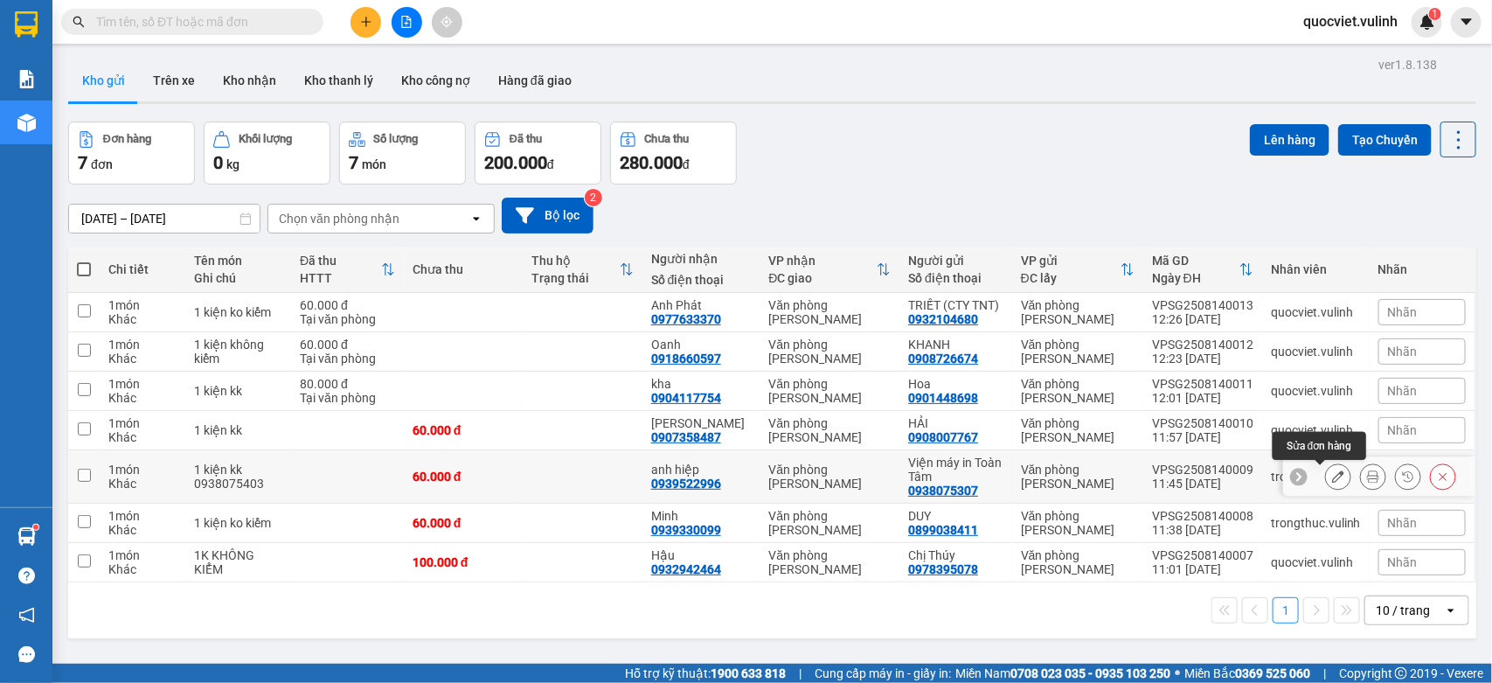
click at [1326, 481] on button at bounding box center [1338, 477] width 24 height 31
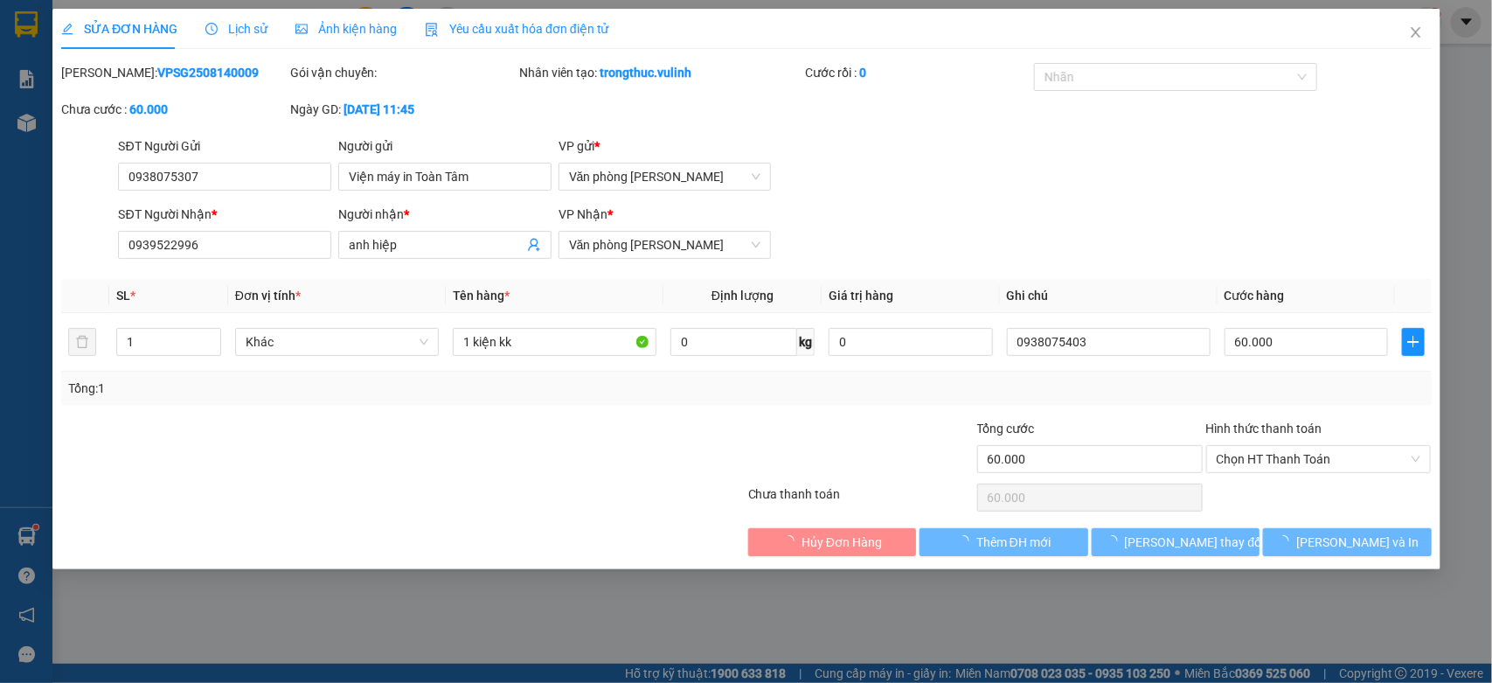
type input "0938075307"
type input "Viện máy in Toàn Tâm"
type input "0939522996"
type input "anh hiệp"
type input "60.000"
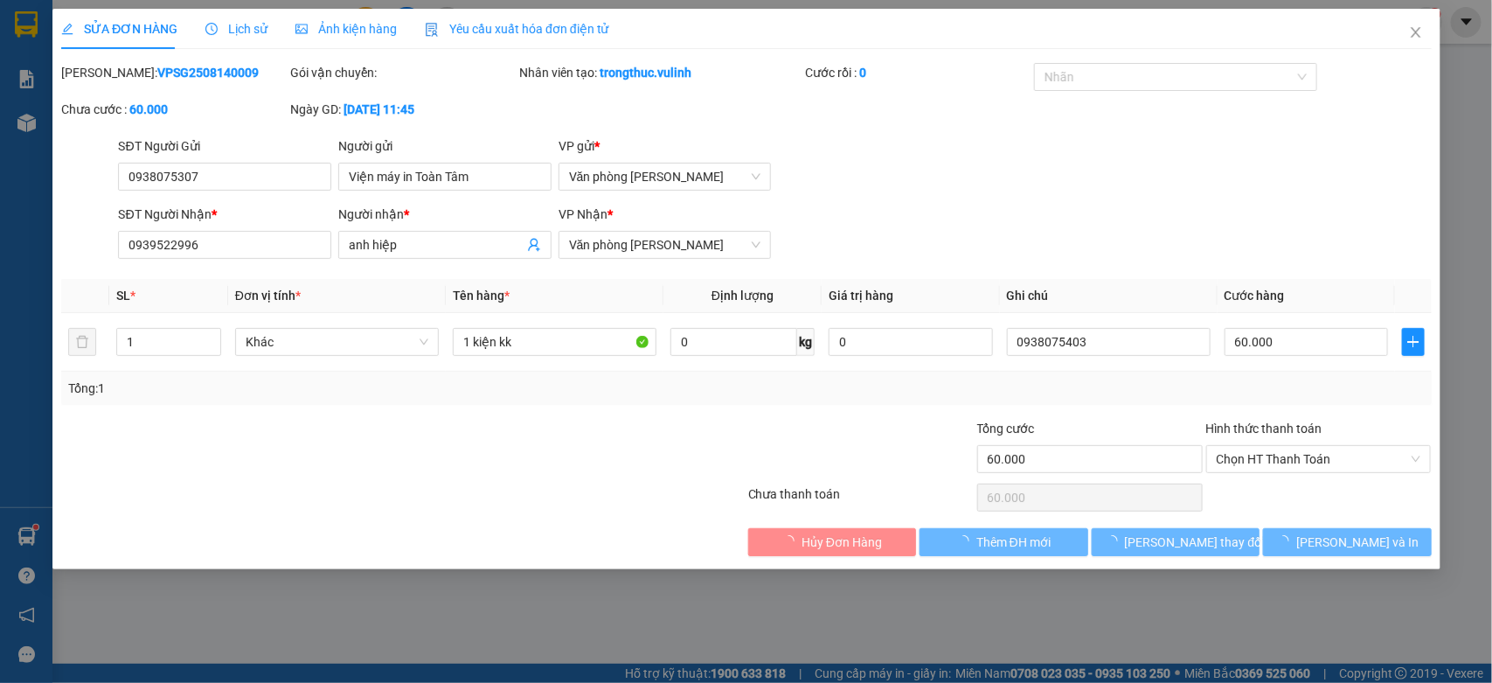
type input "60.000"
drag, startPoint x: 190, startPoint y: 193, endPoint x: 188, endPoint y: 176, distance: 17.6
click at [190, 192] on div "SĐT Người Gửi 0938075307" at bounding box center [224, 166] width 213 height 61
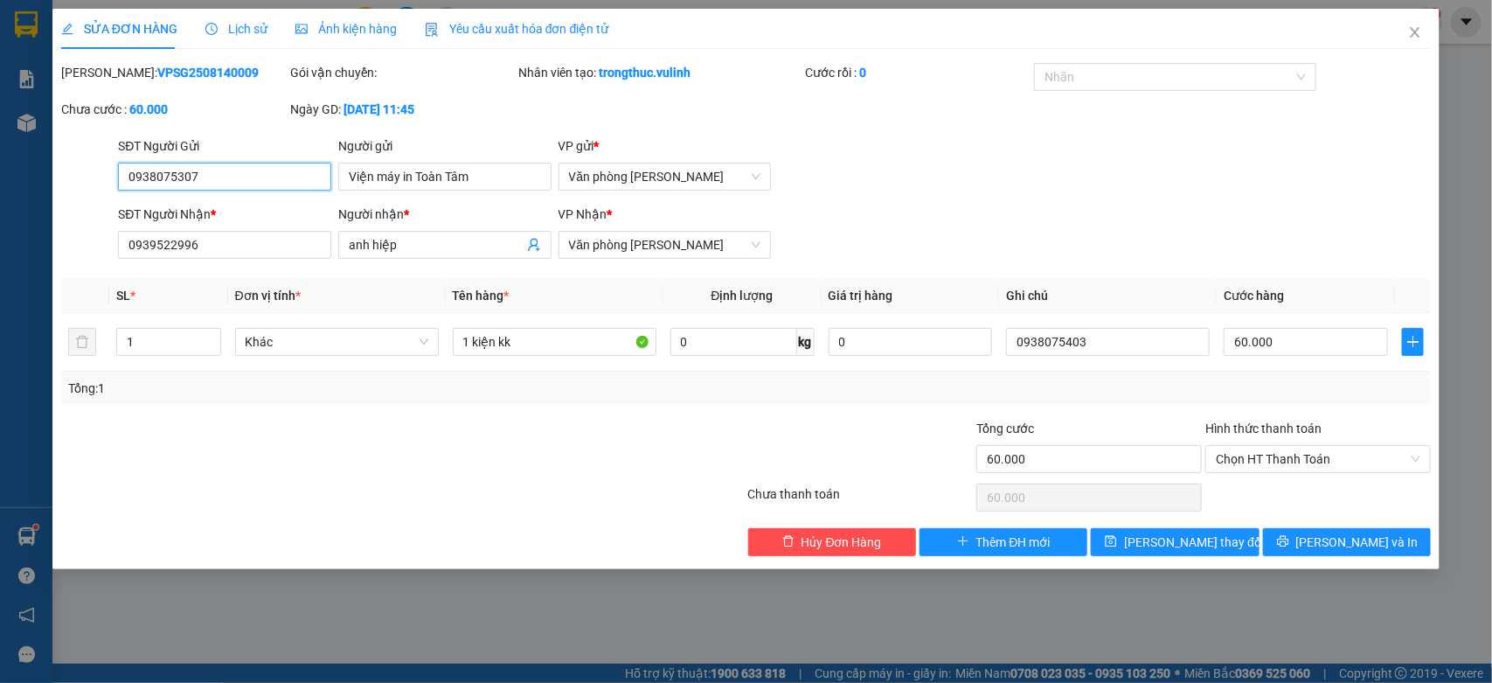
click at [188, 176] on input "0938075307" at bounding box center [224, 177] width 213 height 28
click at [450, 169] on input "Viện máy in Toàn Tâm" at bounding box center [444, 177] width 213 height 28
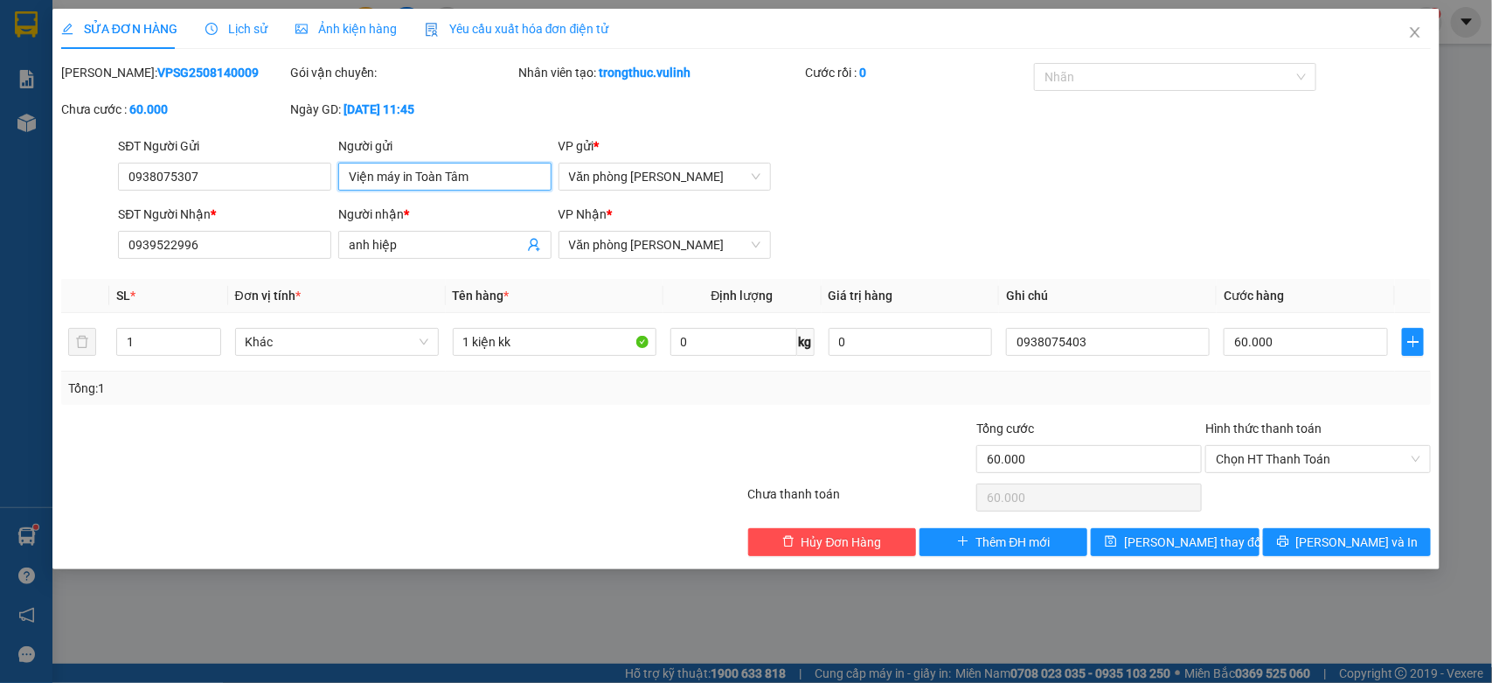
click at [450, 169] on input "Viện máy in Toàn Tâm" at bounding box center [444, 177] width 213 height 28
click at [396, 247] on input "anh hiệp" at bounding box center [436, 244] width 175 height 19
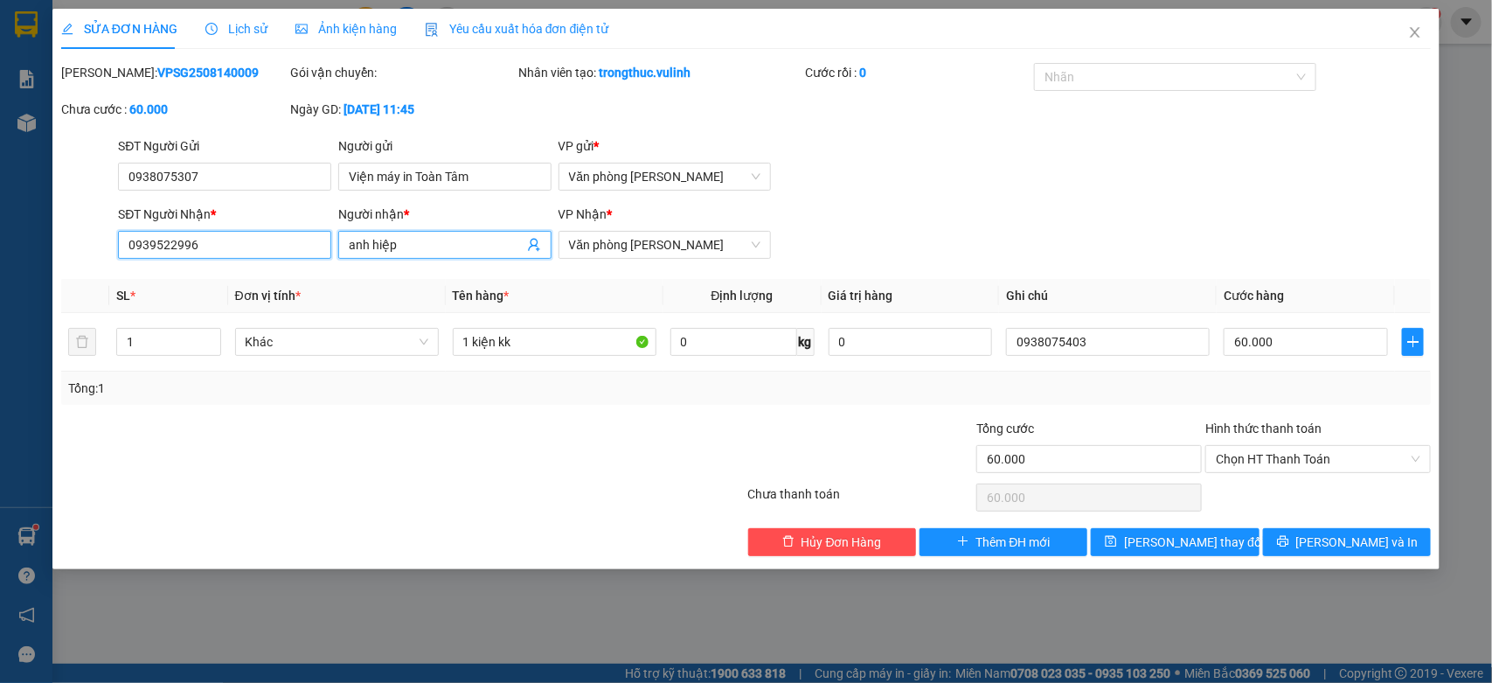
click at [204, 249] on input "0939522996" at bounding box center [224, 245] width 213 height 28
click at [207, 249] on input "0939522996" at bounding box center [224, 245] width 213 height 28
click at [1399, 53] on span "Close" at bounding box center [1415, 33] width 49 height 49
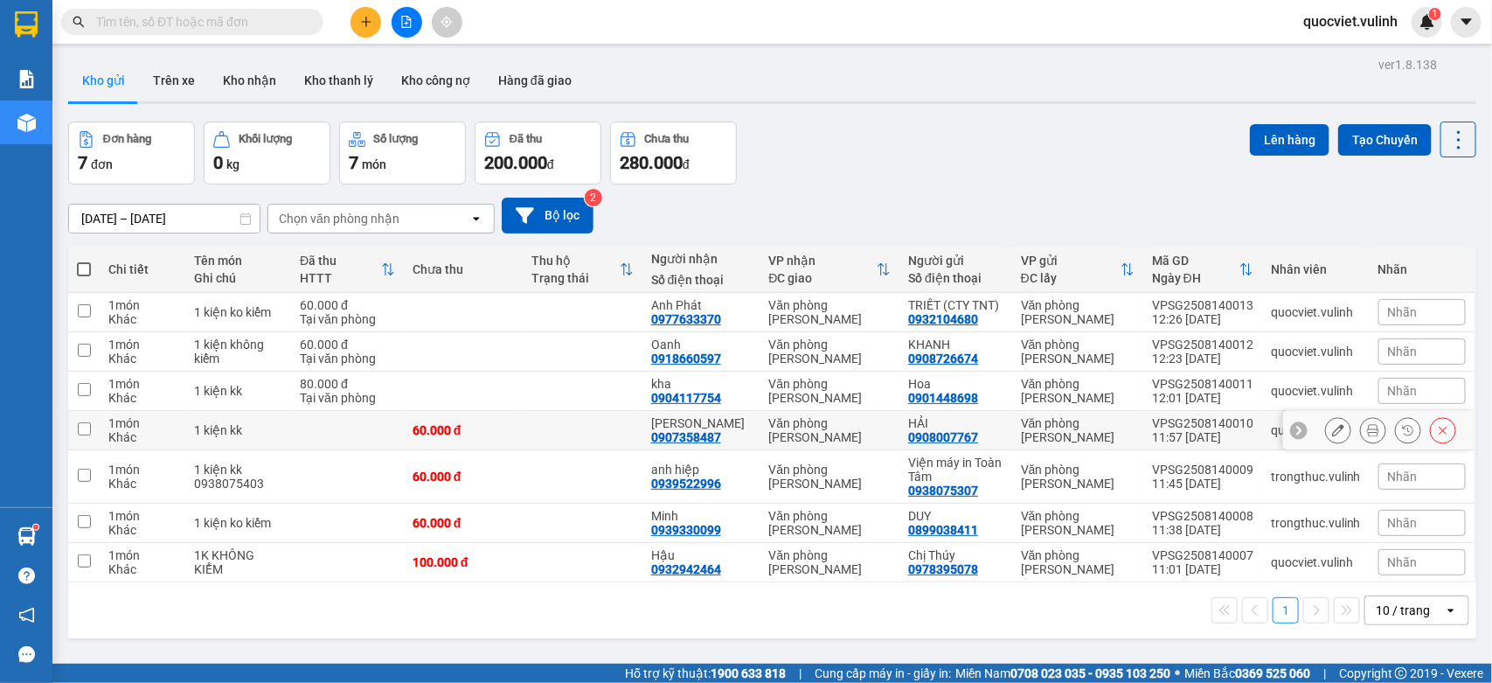
click at [1332, 433] on icon at bounding box center [1338, 430] width 12 height 12
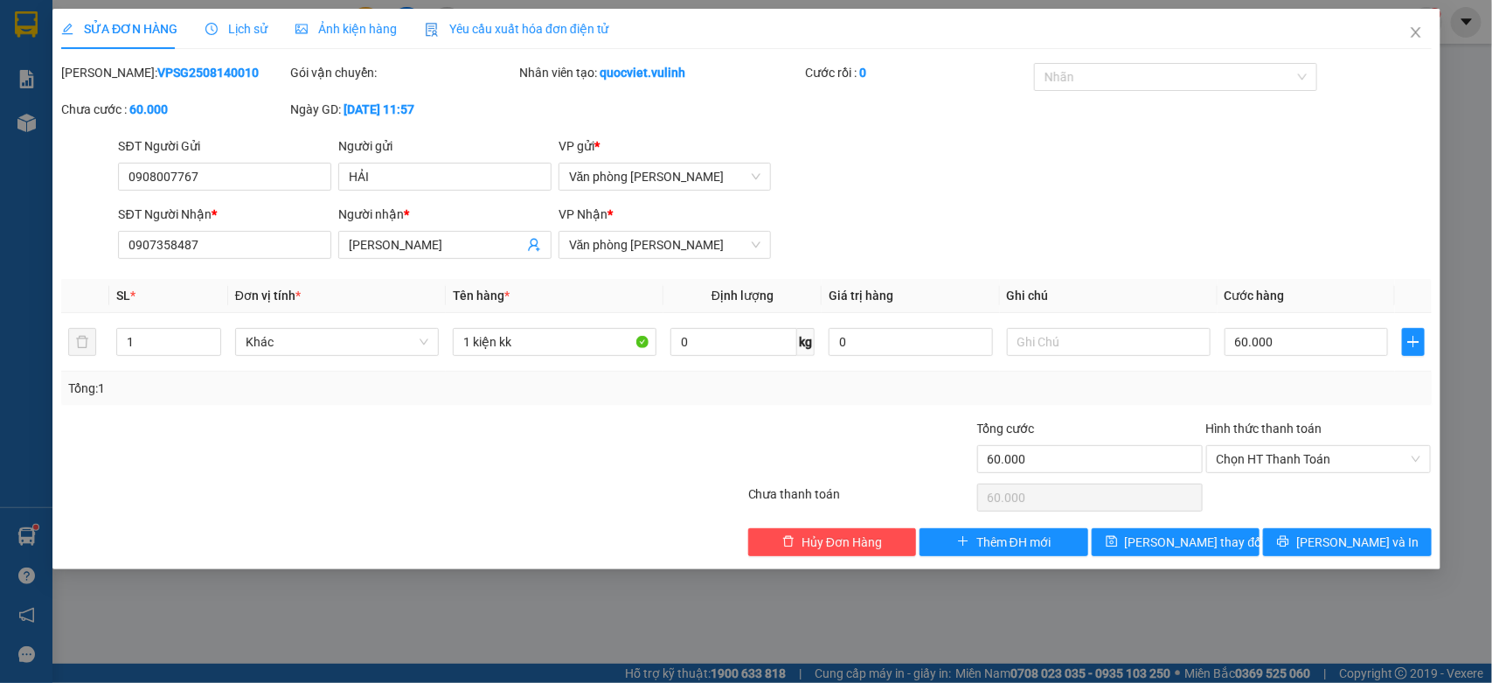
type input "0908007767"
type input "HẢI"
type input "0907358487"
type input "[PERSON_NAME]"
type input "60.000"
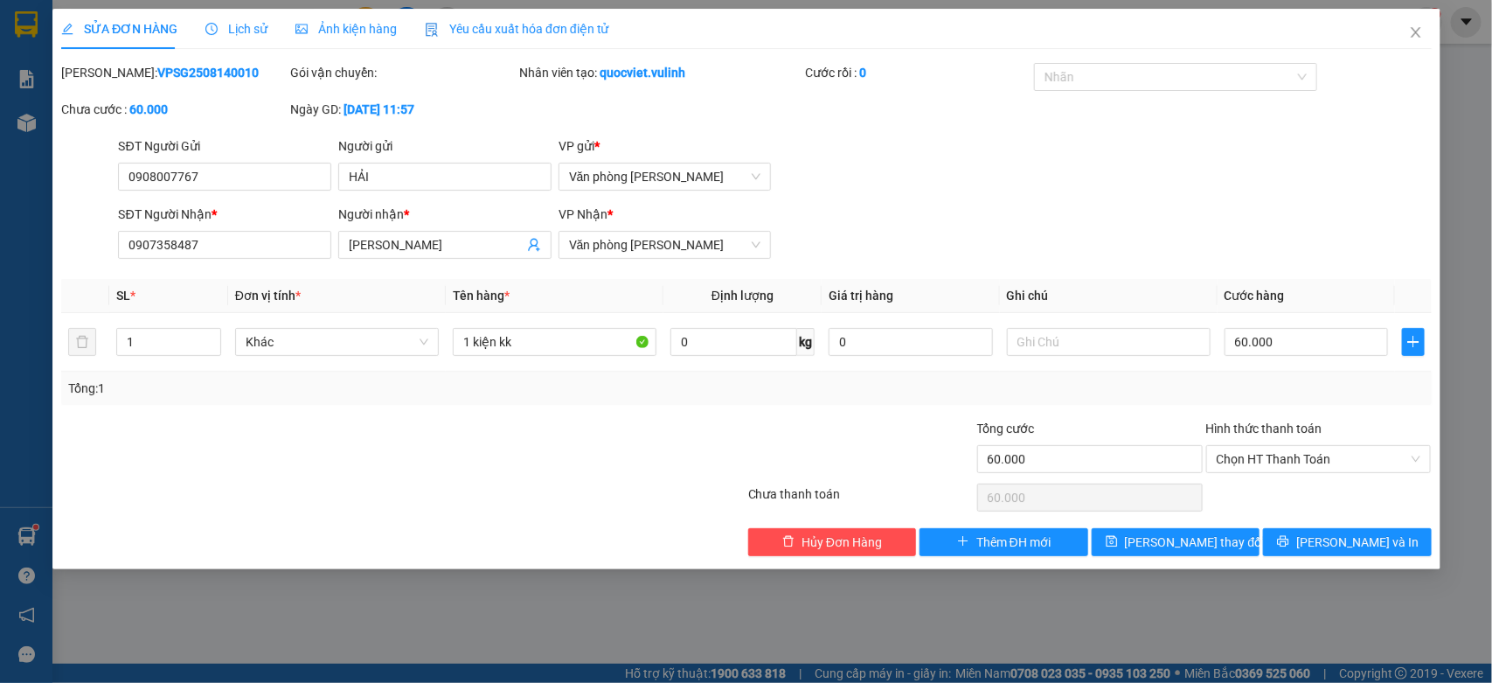
type input "60.000"
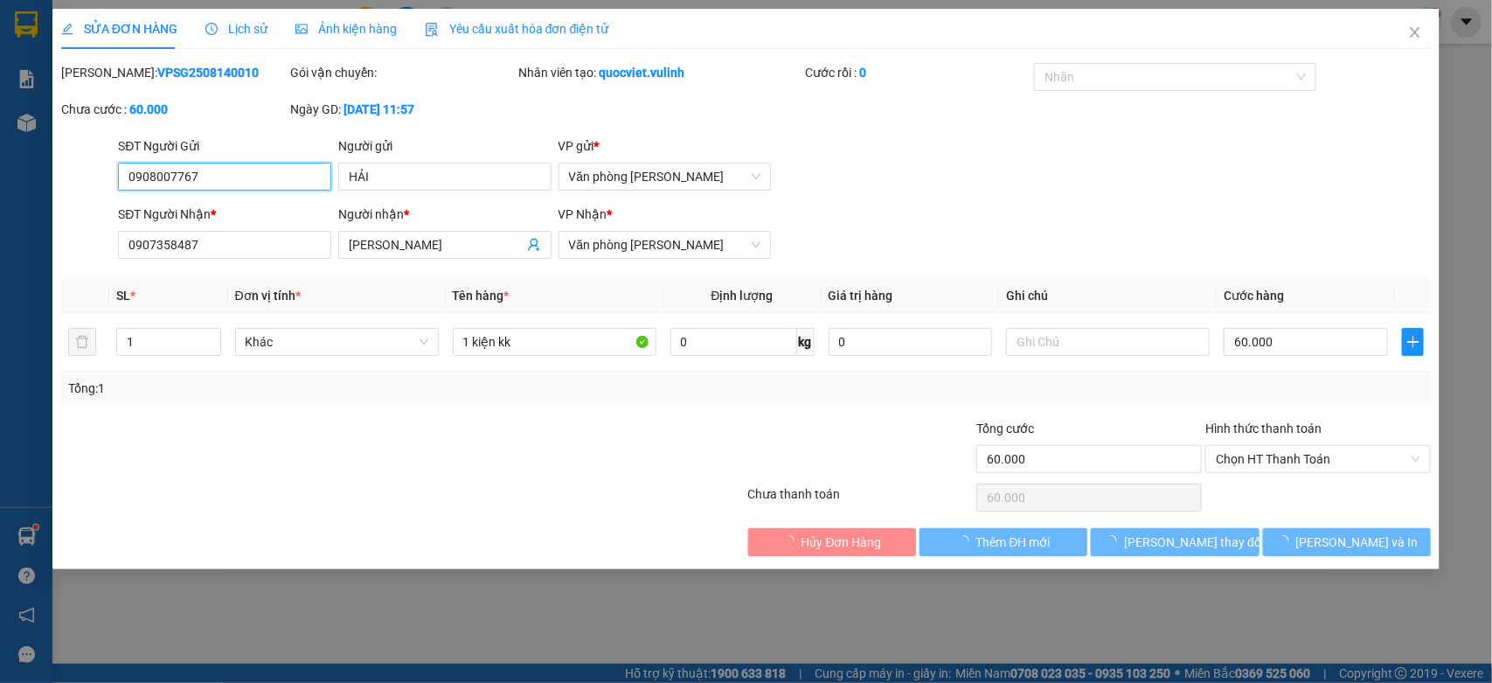
click at [256, 169] on input "0908007767" at bounding box center [224, 177] width 213 height 28
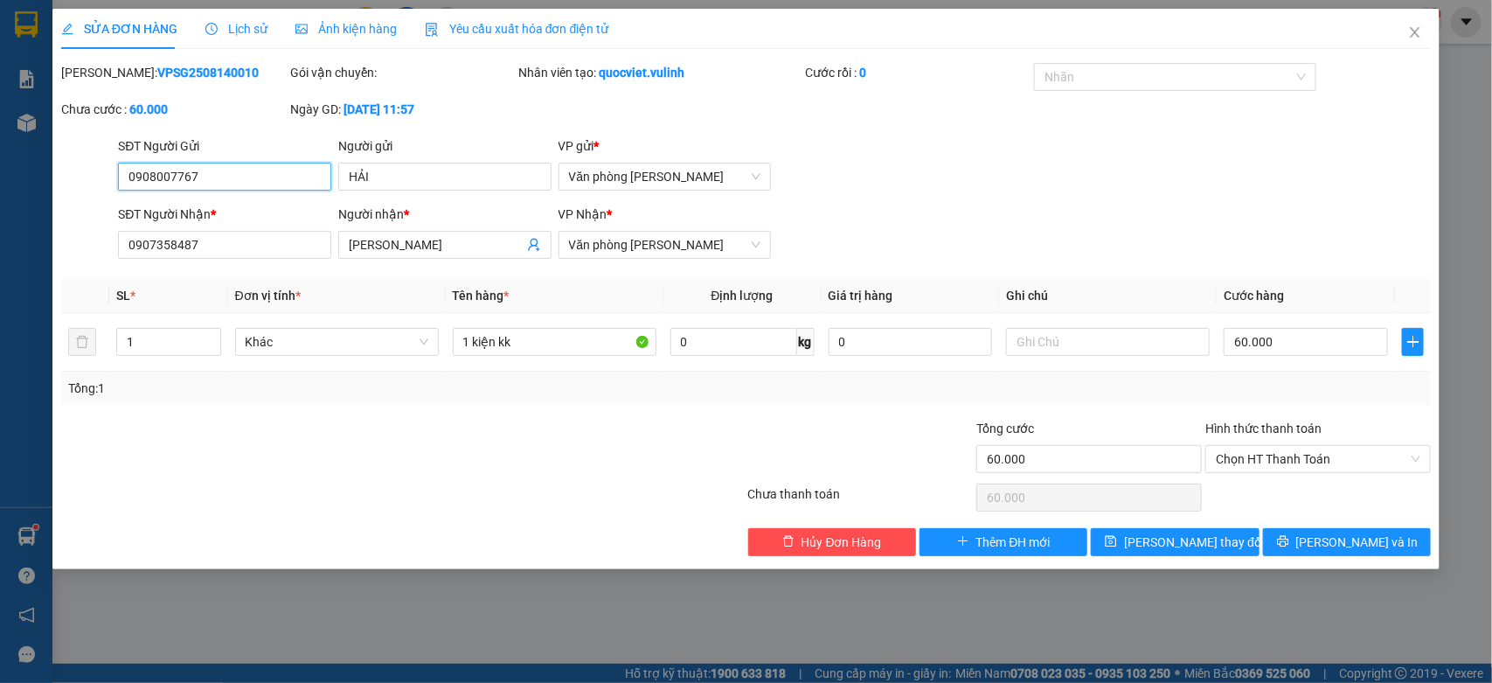
click at [259, 170] on input "0908007767" at bounding box center [224, 177] width 213 height 28
click at [259, 167] on input "0908007767" at bounding box center [224, 177] width 213 height 28
click at [396, 163] on input "HẢI" at bounding box center [444, 177] width 213 height 28
click at [399, 166] on input "HẢI" at bounding box center [444, 177] width 213 height 28
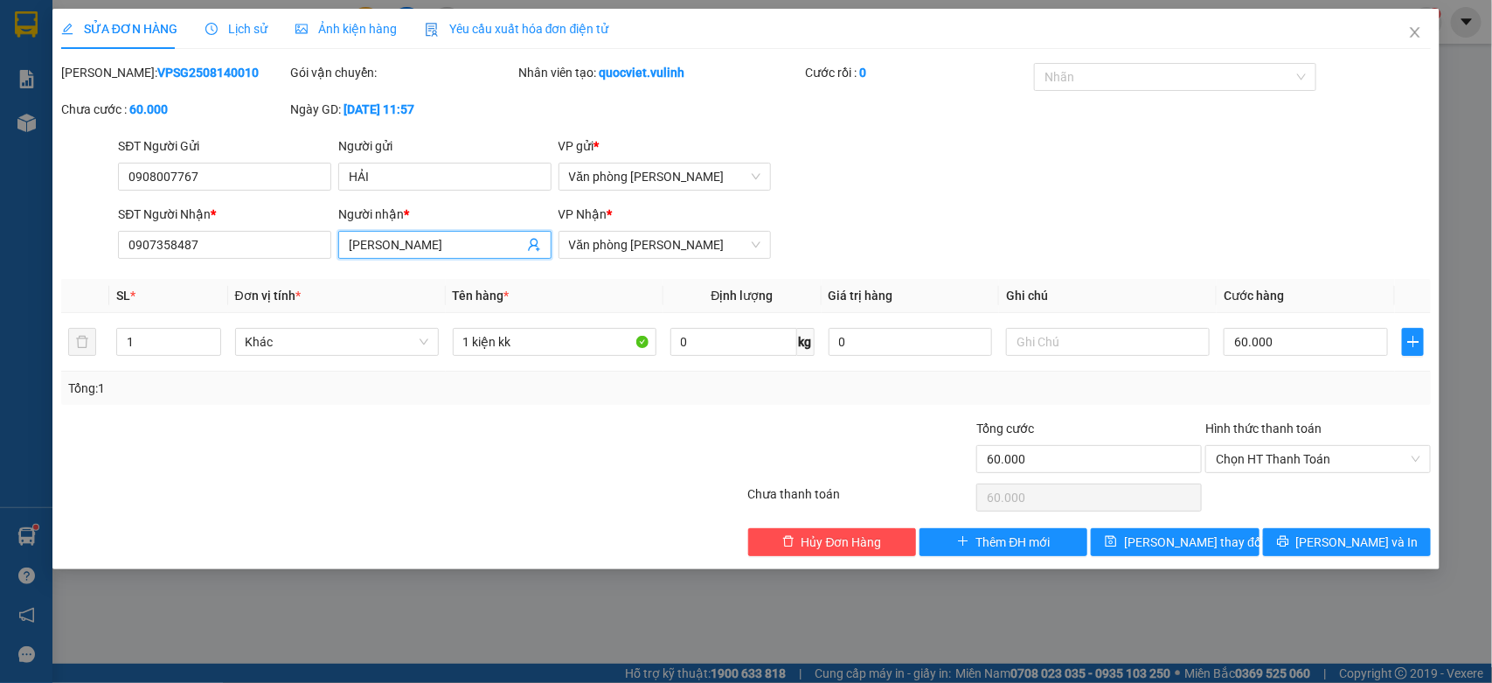
click at [393, 242] on input "[PERSON_NAME]" at bounding box center [436, 244] width 175 height 19
click at [171, 236] on input "0907358487" at bounding box center [224, 245] width 213 height 28
click at [176, 246] on input "0907358487" at bounding box center [224, 245] width 213 height 28
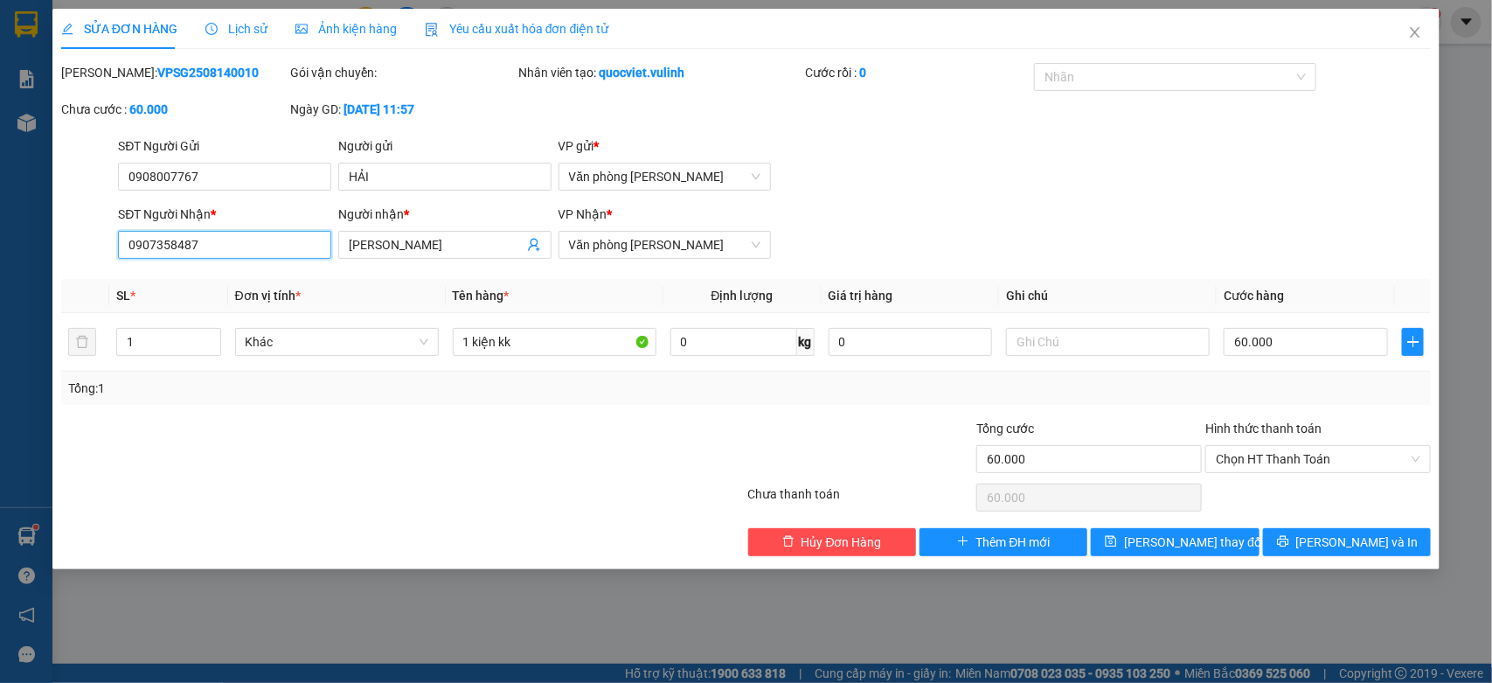
click at [176, 246] on input "0907358487" at bounding box center [224, 245] width 213 height 28
click at [1427, 22] on span "Close" at bounding box center [1415, 33] width 49 height 49
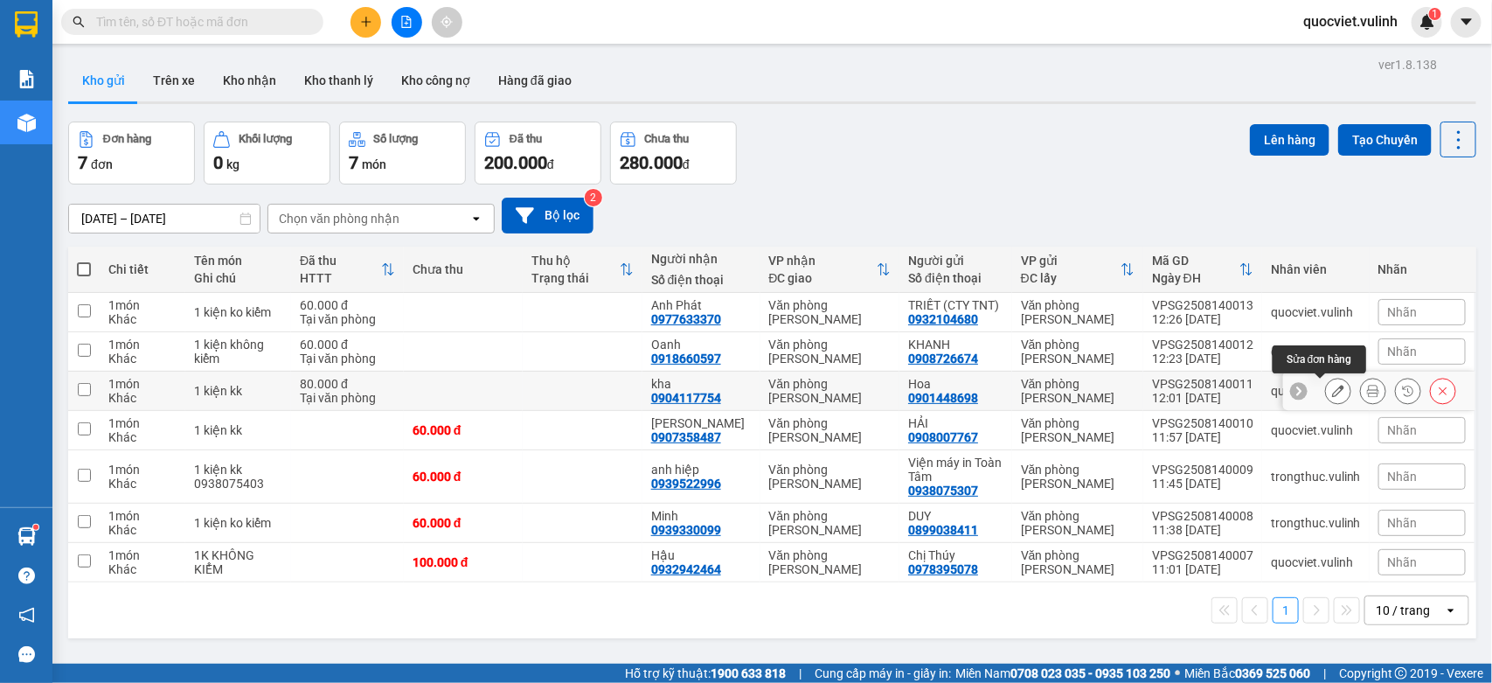
click at [1332, 391] on icon at bounding box center [1338, 391] width 12 height 12
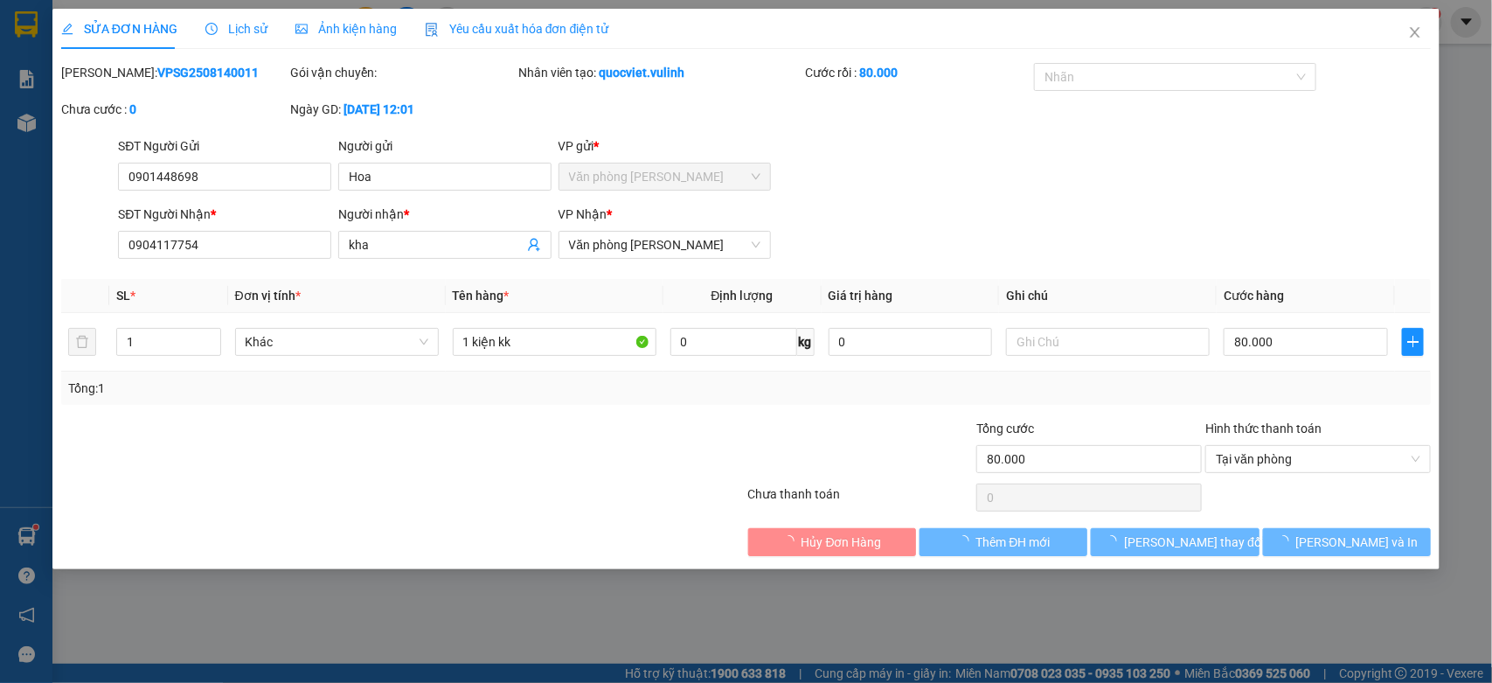
type input "0901448698"
type input "Hoa"
type input "0904117754"
type input "kha"
type input "80.000"
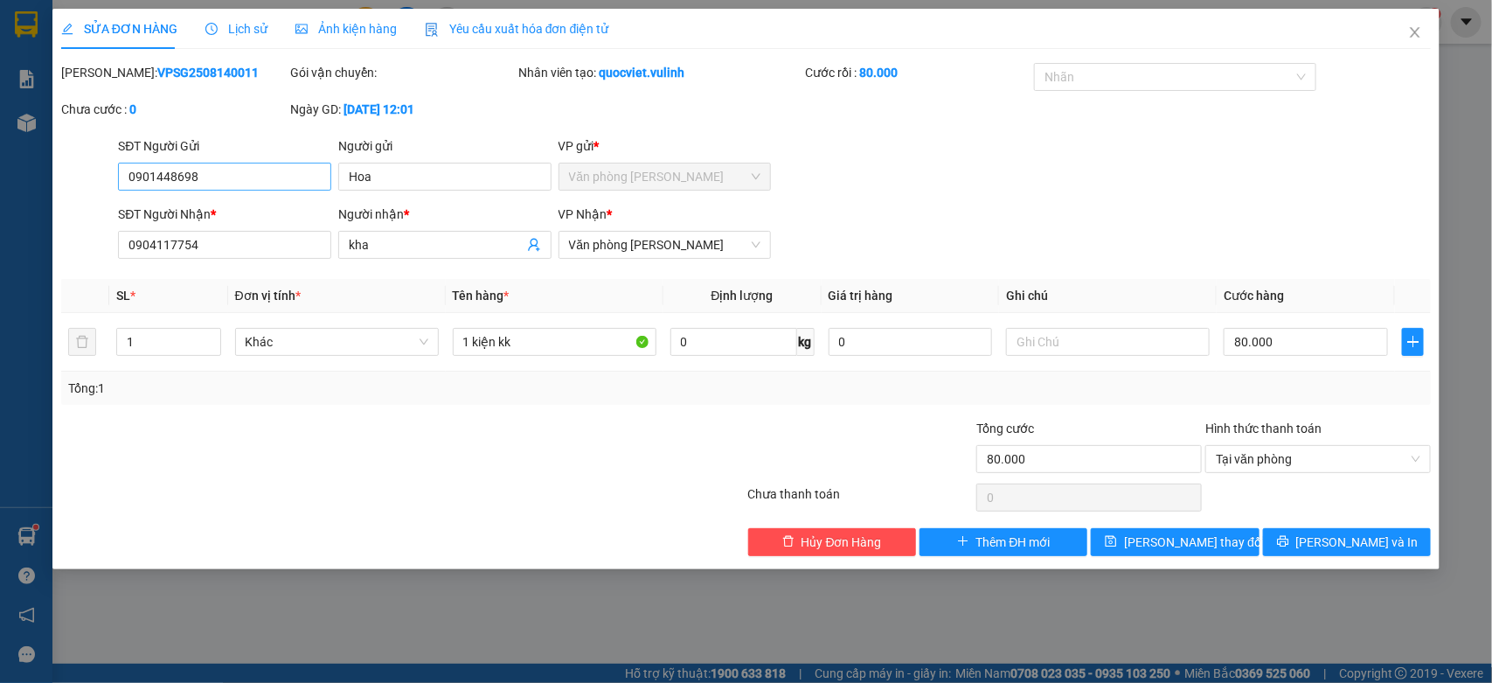
drag, startPoint x: 205, startPoint y: 154, endPoint x: 216, endPoint y: 172, distance: 21.1
click at [206, 158] on div "SĐT Người Gửi" at bounding box center [224, 149] width 213 height 26
click at [217, 176] on input "0901448698" at bounding box center [224, 177] width 213 height 28
click at [216, 177] on input "0901448698" at bounding box center [224, 177] width 213 height 28
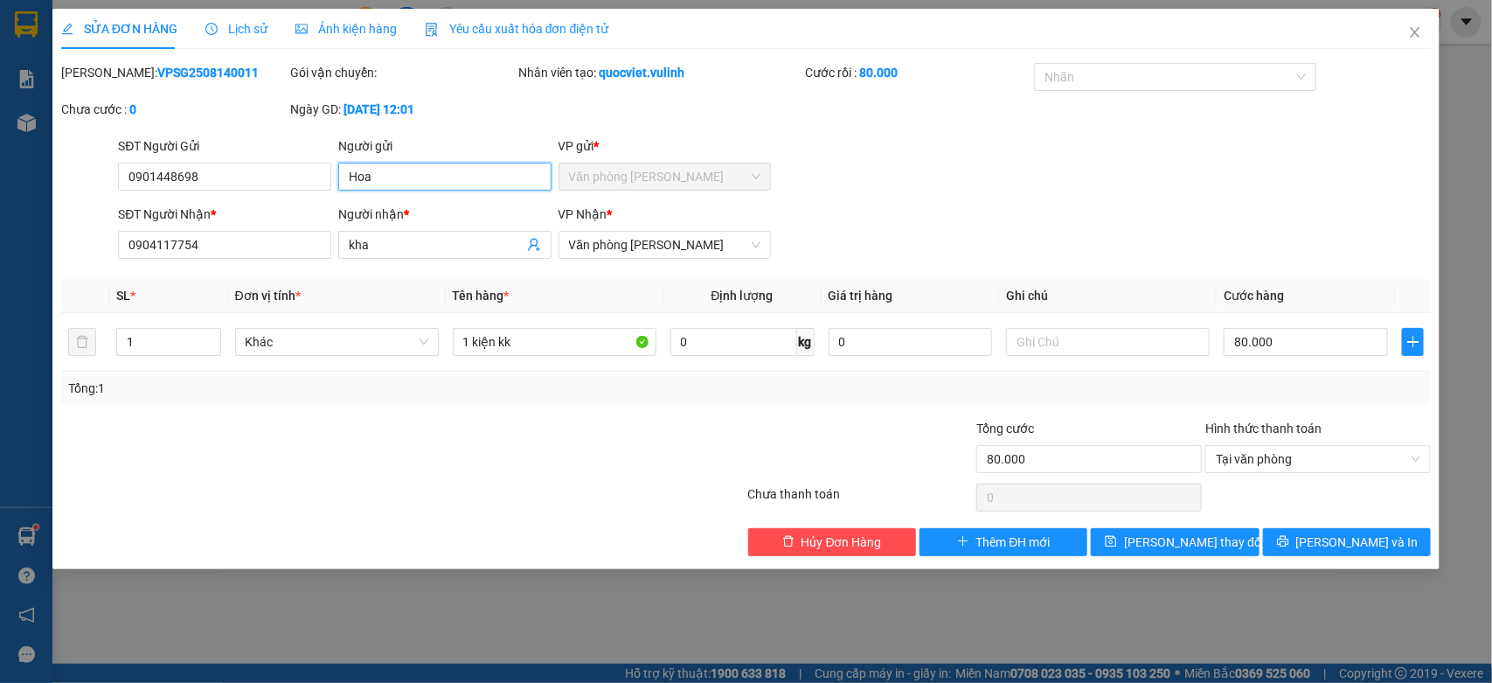
click at [435, 189] on input "Hoa" at bounding box center [444, 177] width 213 height 28
drag, startPoint x: 468, startPoint y: 256, endPoint x: 456, endPoint y: 245, distance: 16.1
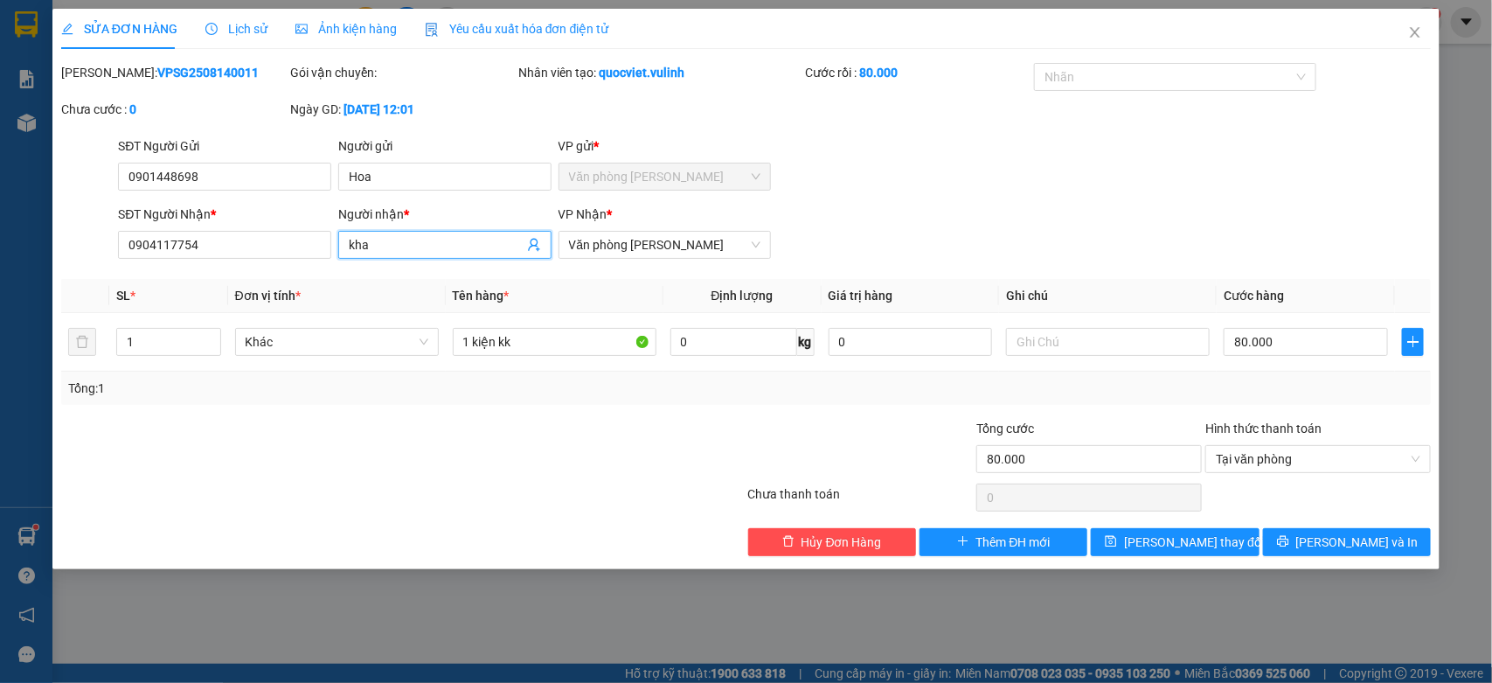
click at [465, 256] on span "kha" at bounding box center [444, 245] width 213 height 28
click at [456, 245] on input "kha" at bounding box center [436, 244] width 175 height 19
click at [268, 254] on input "0904117754" at bounding box center [224, 245] width 213 height 28
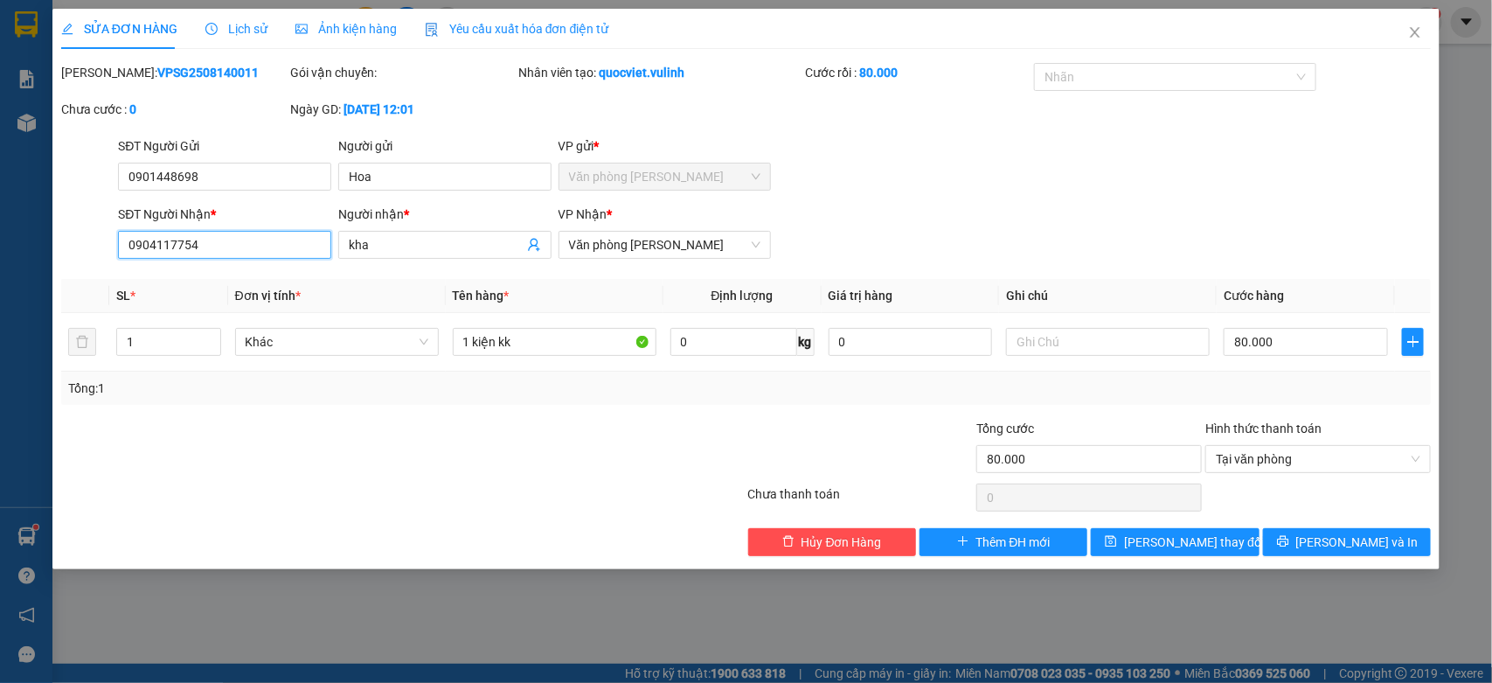
click at [268, 254] on input "0904117754" at bounding box center [224, 245] width 213 height 28
click at [1406, 45] on span "Close" at bounding box center [1415, 33] width 49 height 49
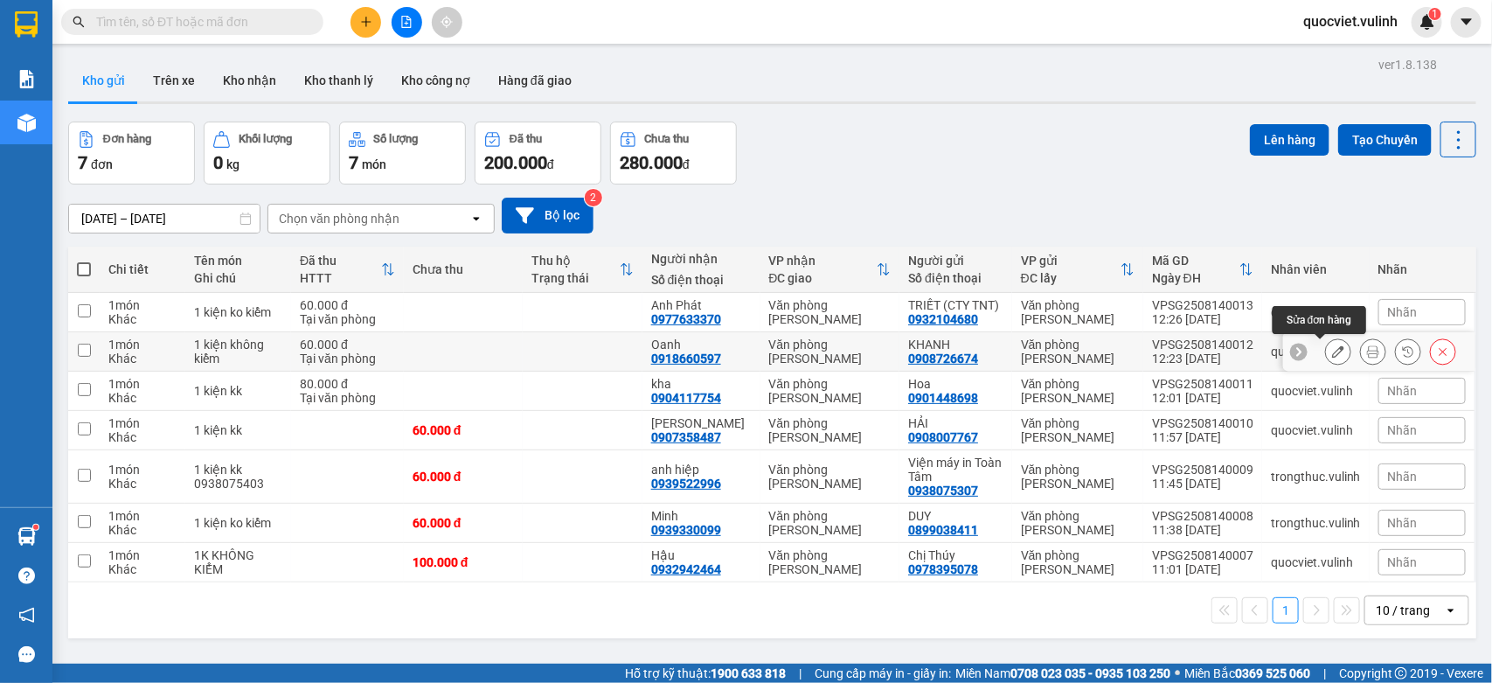
click at [1326, 345] on button at bounding box center [1338, 352] width 24 height 31
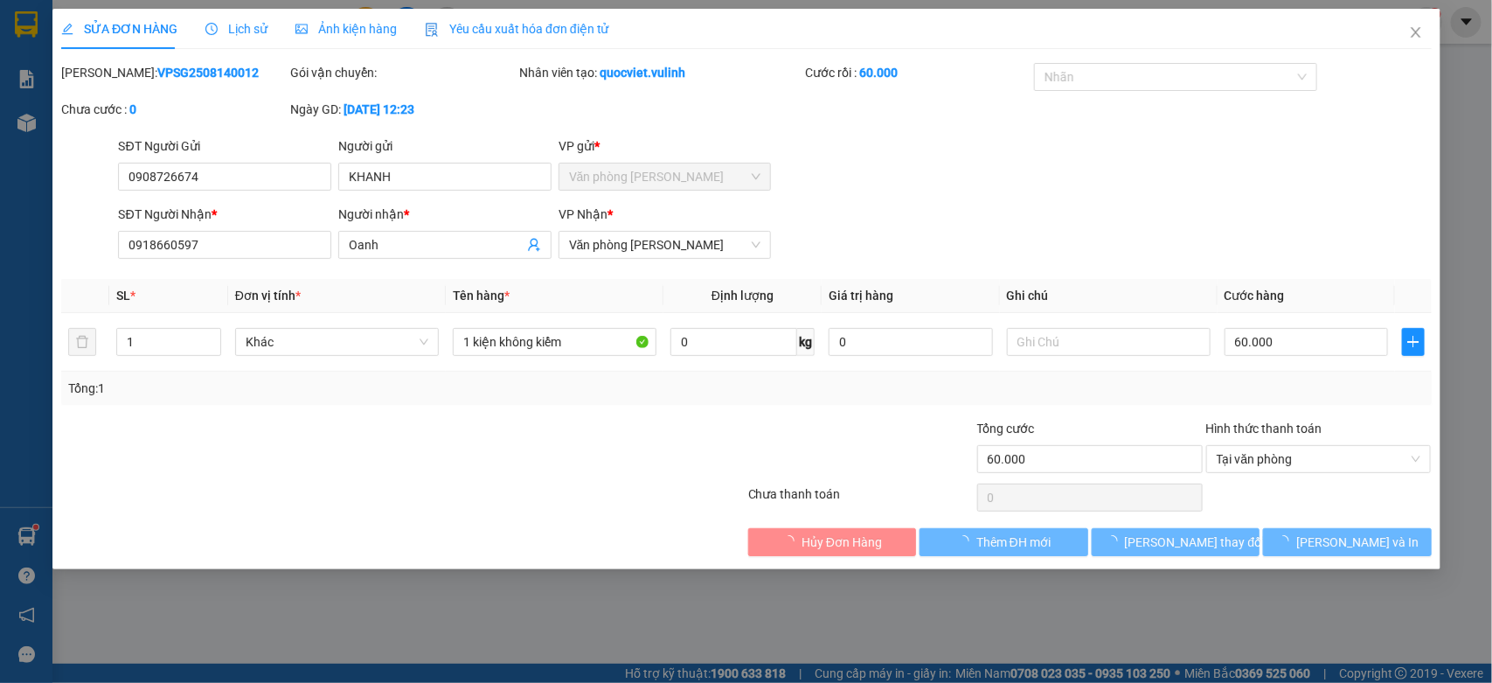
type input "0908726674"
type input "KHANH"
type input "0918660597"
type input "Oanh"
type input "60.000"
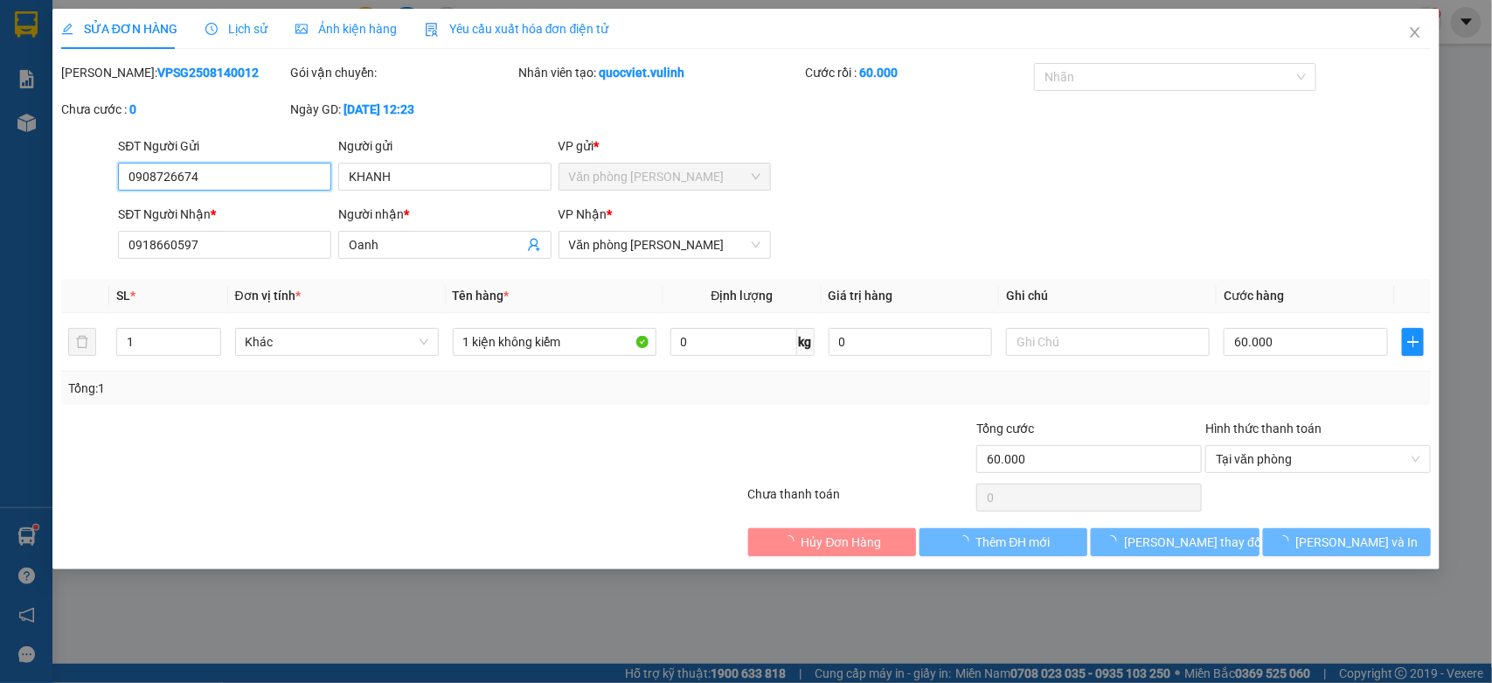
click at [284, 176] on input "0908726674" at bounding box center [224, 177] width 213 height 28
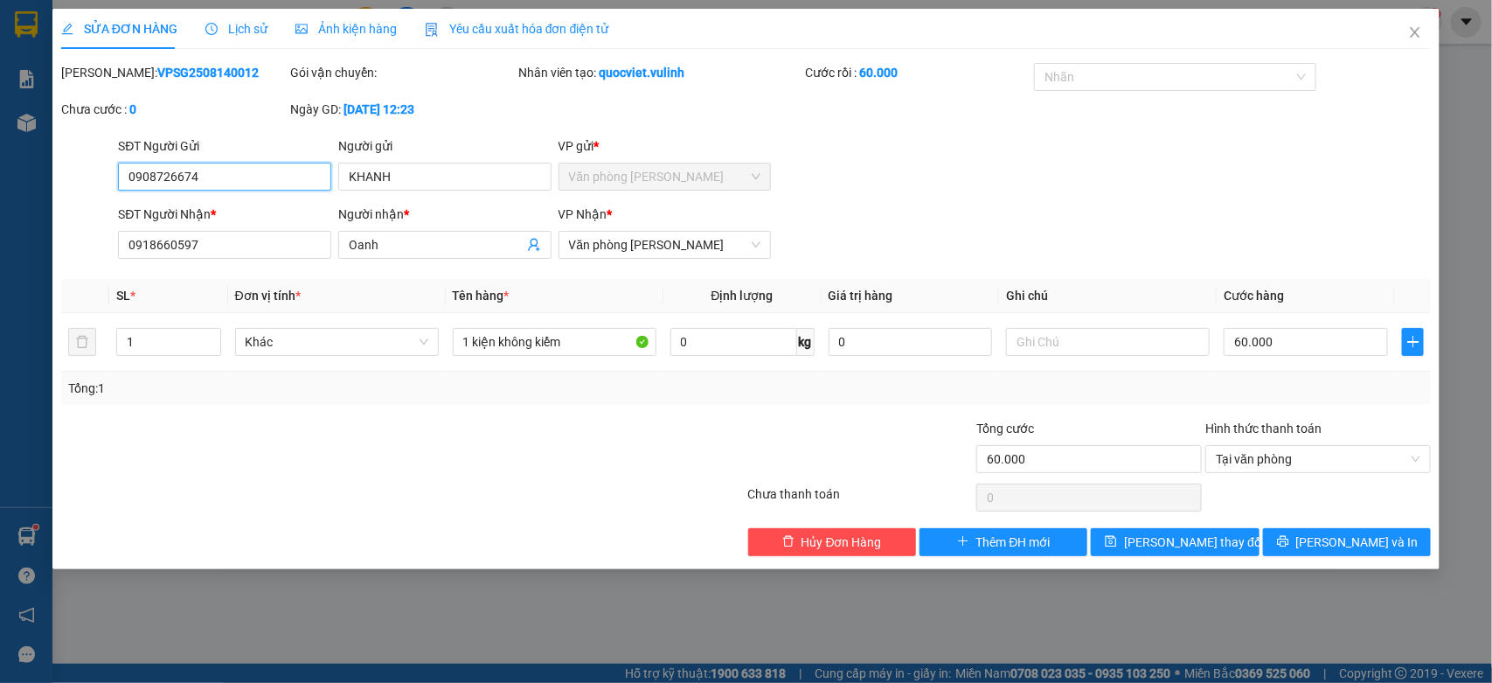
click at [281, 175] on input "0908726674" at bounding box center [224, 177] width 213 height 28
click at [281, 173] on input "0908726674" at bounding box center [224, 177] width 213 height 28
click at [396, 181] on input "KHANH" at bounding box center [444, 177] width 213 height 28
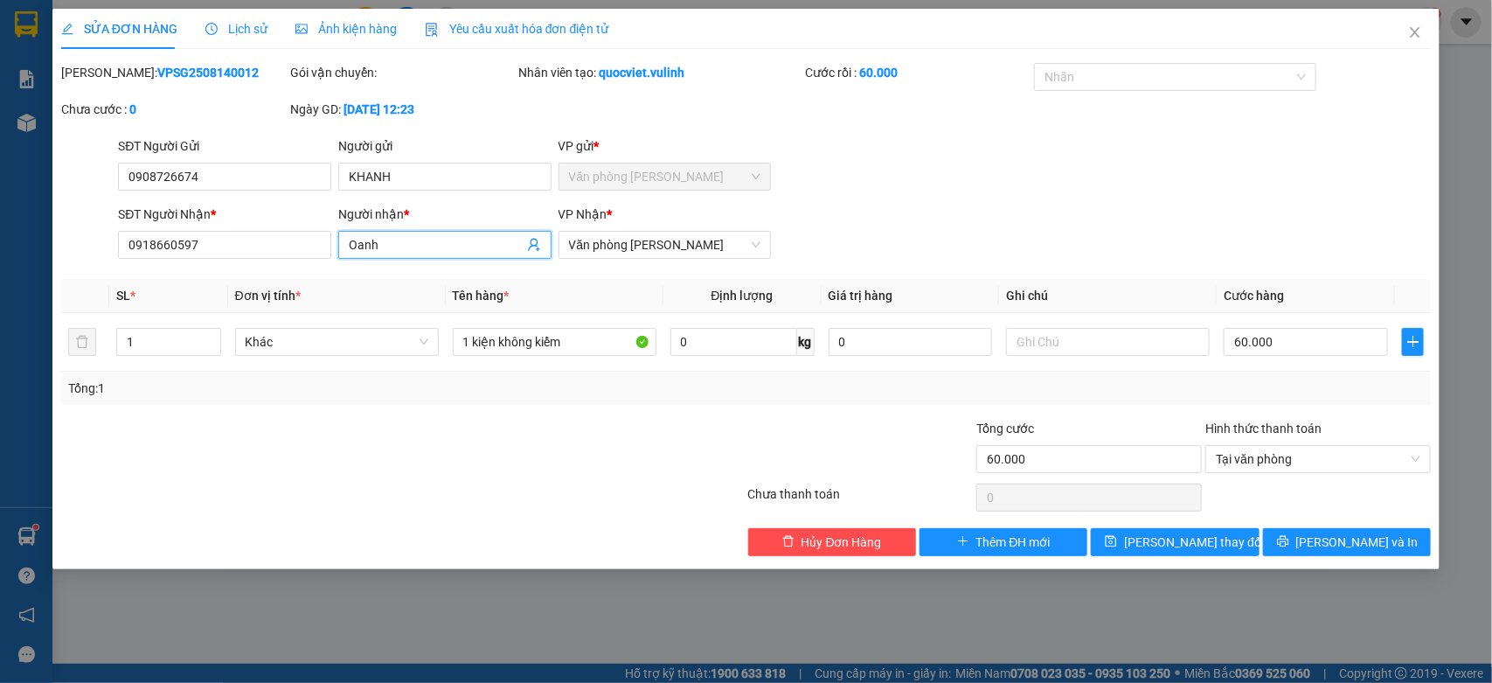
click at [357, 258] on span "Oanh" at bounding box center [444, 245] width 213 height 28
click at [361, 252] on input "Oanh" at bounding box center [436, 244] width 175 height 19
click at [175, 239] on input "0918660597" at bounding box center [224, 245] width 213 height 28
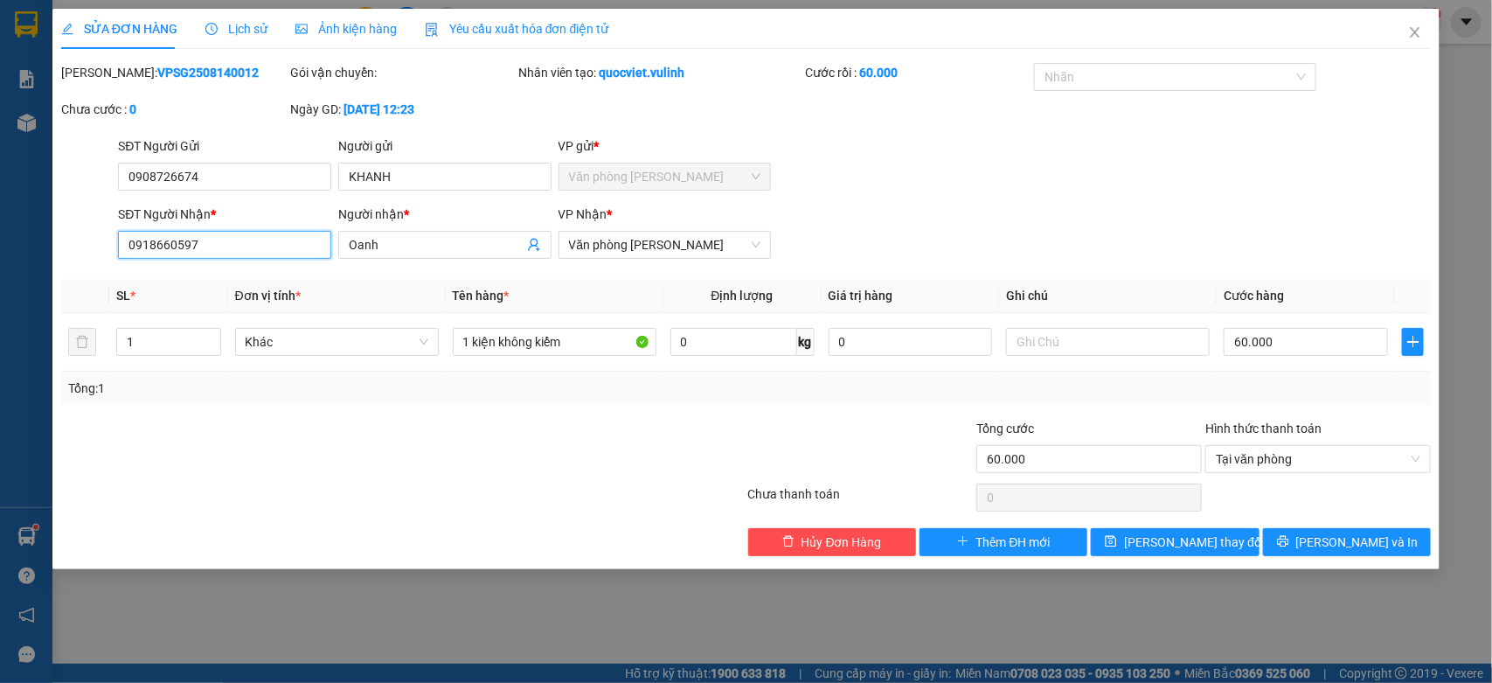
click at [175, 239] on input "0918660597" at bounding box center [224, 245] width 213 height 28
click at [1399, 27] on span "Close" at bounding box center [1415, 33] width 49 height 49
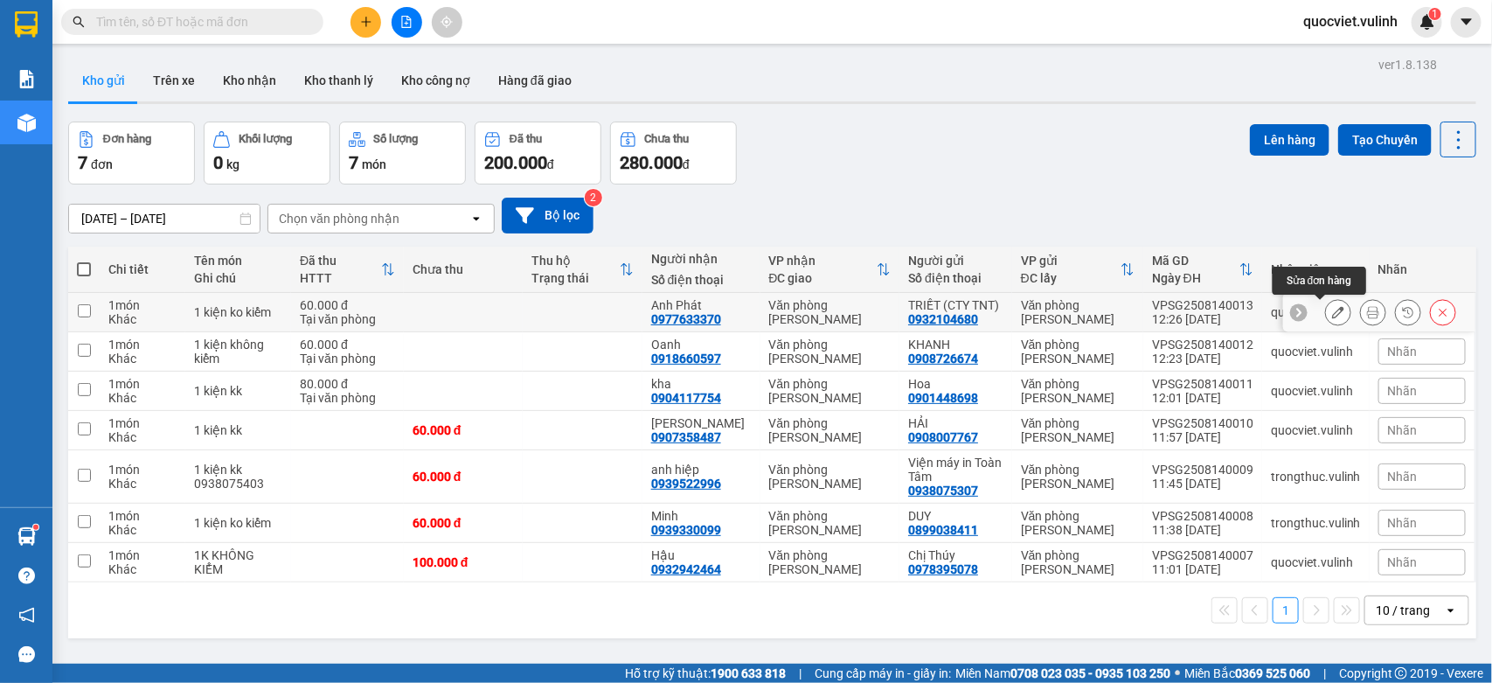
click at [1332, 313] on icon at bounding box center [1338, 312] width 12 height 12
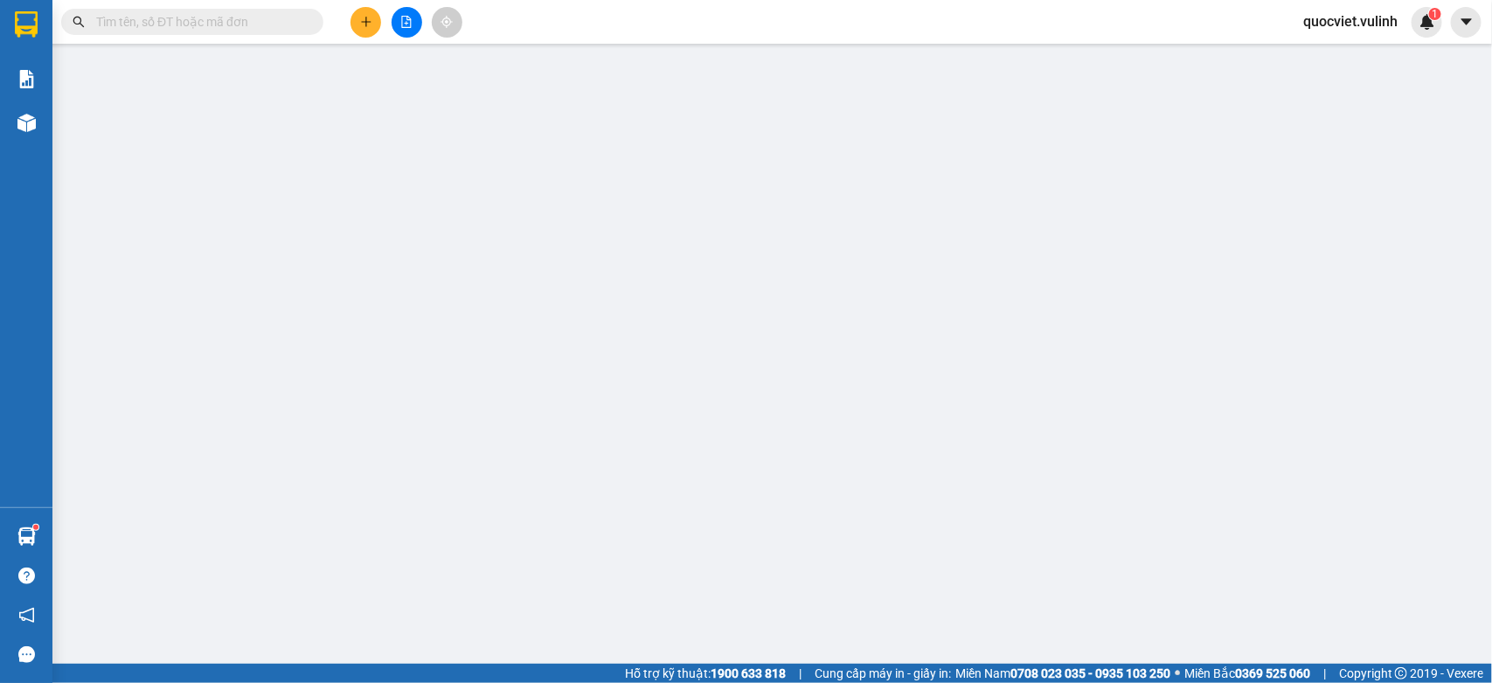
click at [212, 184] on div "SỬA ĐƠN HÀNG Lịch sử Ảnh kiện hàng Yêu cầu xuất hóa đơn điện tử Total Paid Fee …" at bounding box center [746, 341] width 1492 height 683
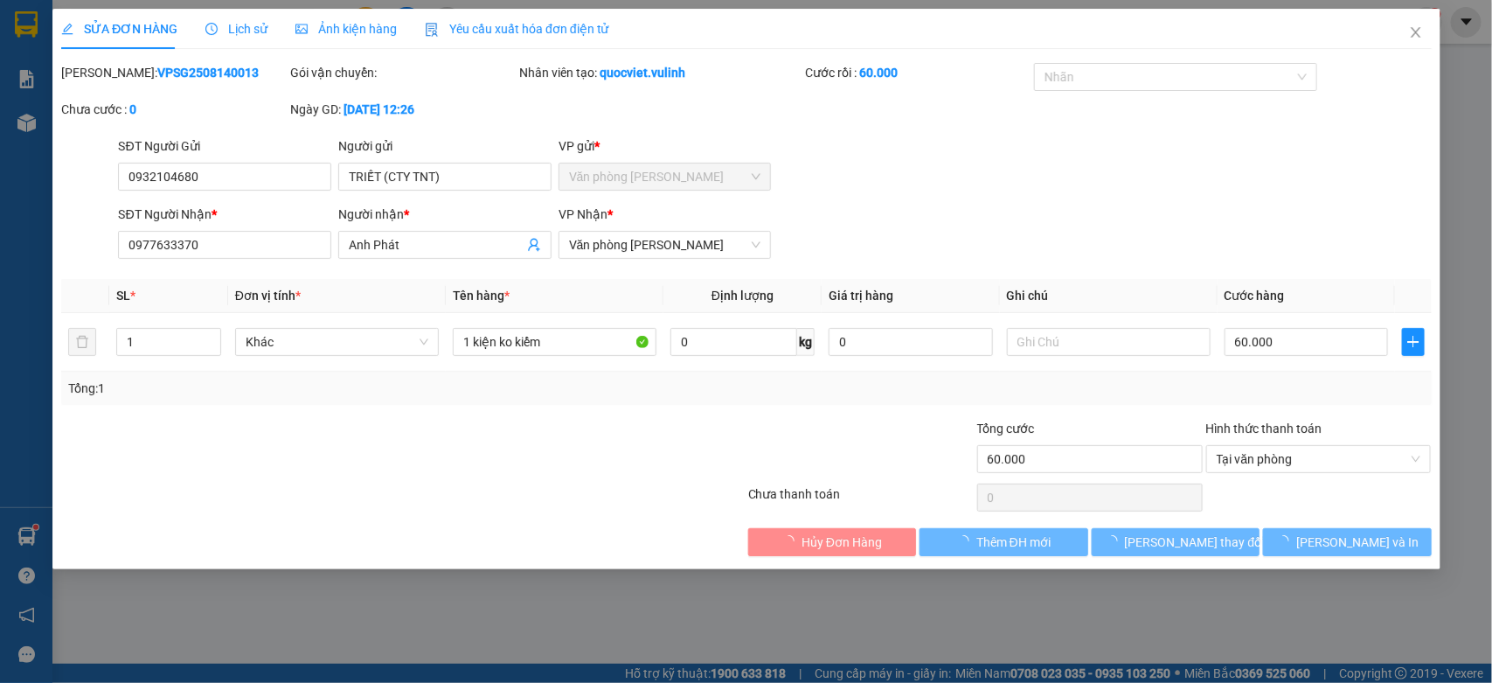
type input "0932104680"
type input "TRIẾT (CTY TNT)"
type input "0977633370"
type input "Anh Phát"
type input "60.000"
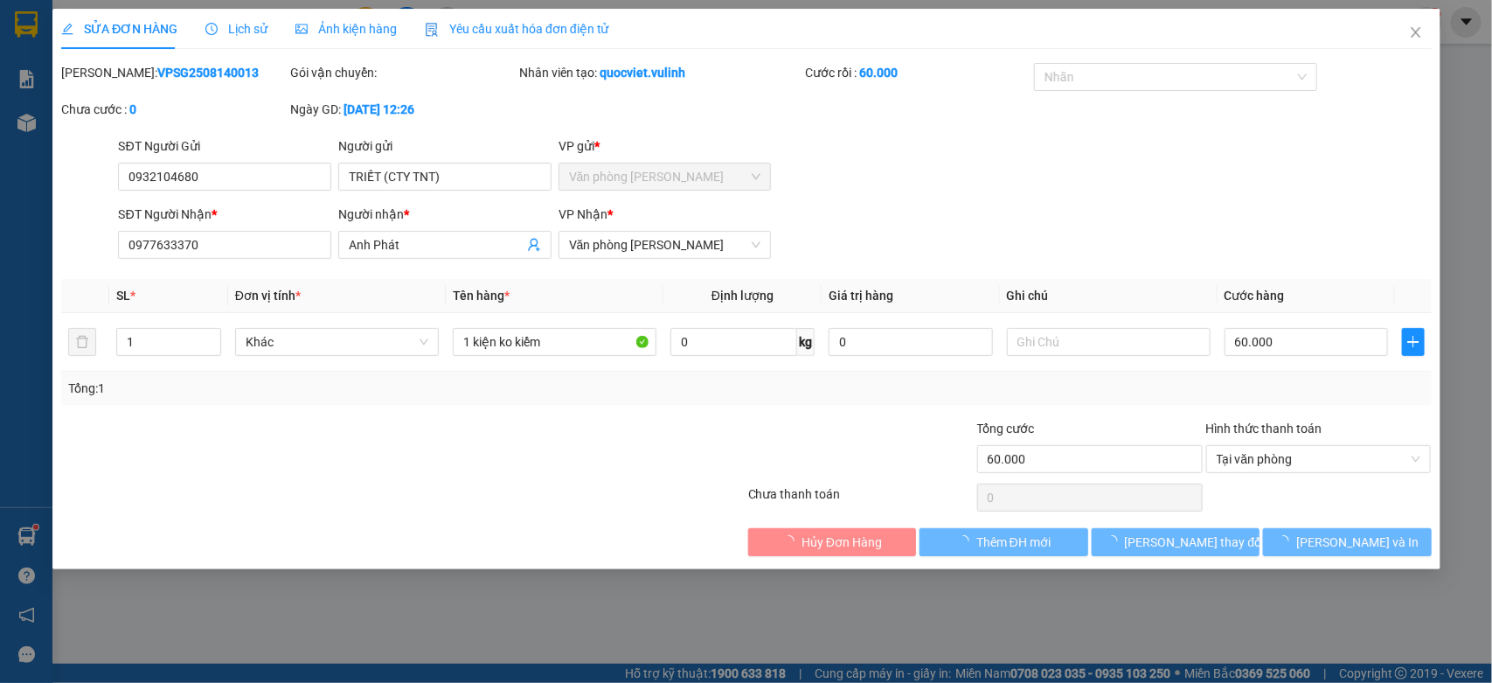
click at [212, 184] on div "SỬA ĐƠN HÀNG Lịch sử Ảnh kiện hàng Yêu cầu xuất hóa đơn điện tử Total Paid Fee …" at bounding box center [746, 341] width 1492 height 683
click at [212, 184] on input "0932104680" at bounding box center [224, 177] width 213 height 28
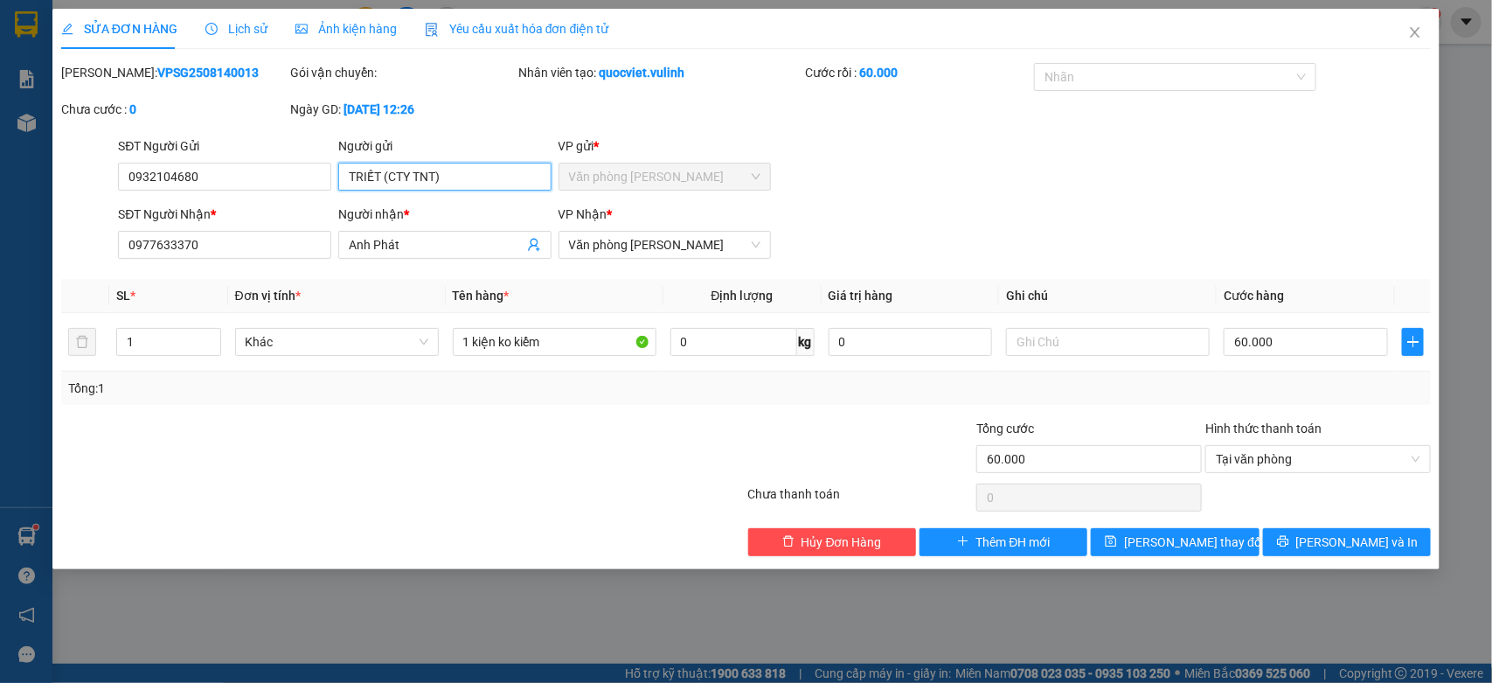
click at [460, 182] on input "TRIẾT (CTY TNT)" at bounding box center [444, 177] width 213 height 28
click at [348, 224] on div "Người nhận *" at bounding box center [444, 214] width 213 height 19
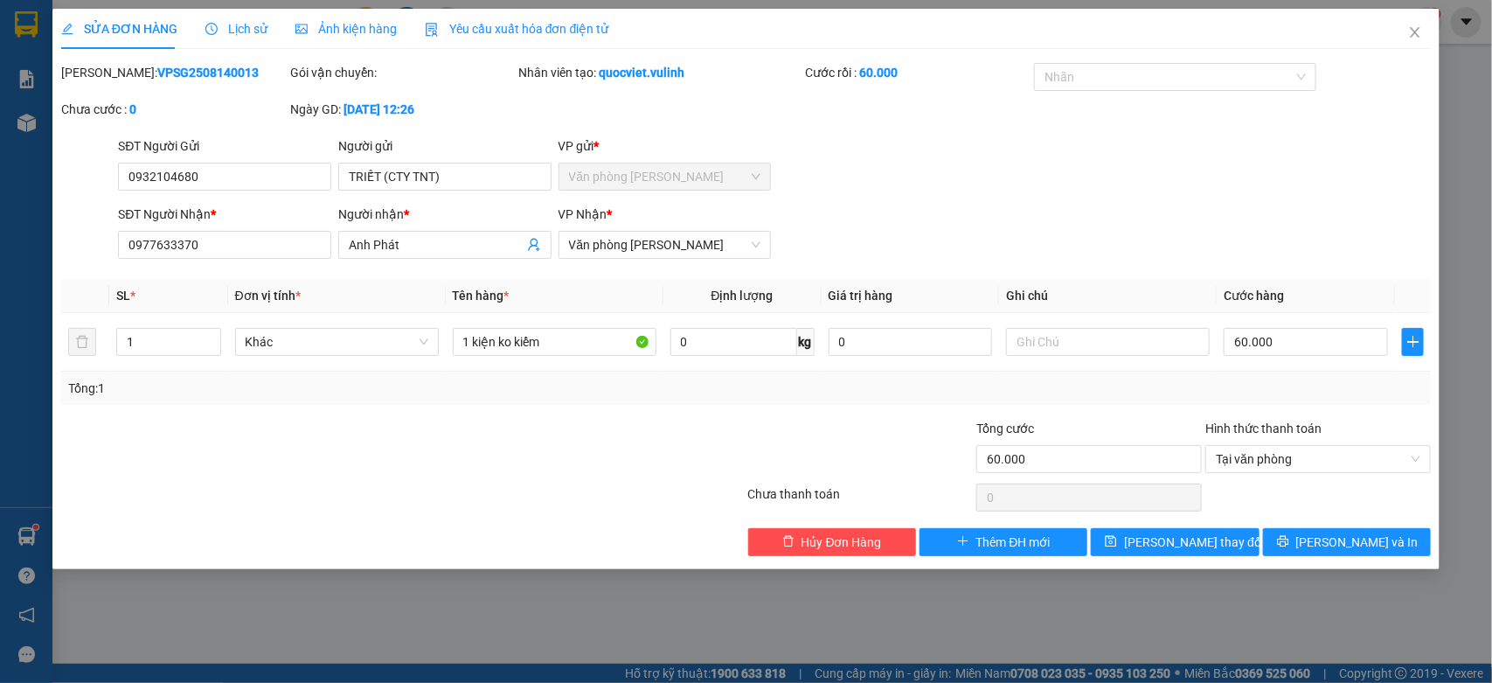
click at [349, 235] on input "Anh Phát" at bounding box center [436, 244] width 175 height 19
click at [359, 240] on input "Anh Phát" at bounding box center [436, 244] width 175 height 19
click at [267, 255] on input "0977633370" at bounding box center [224, 245] width 213 height 28
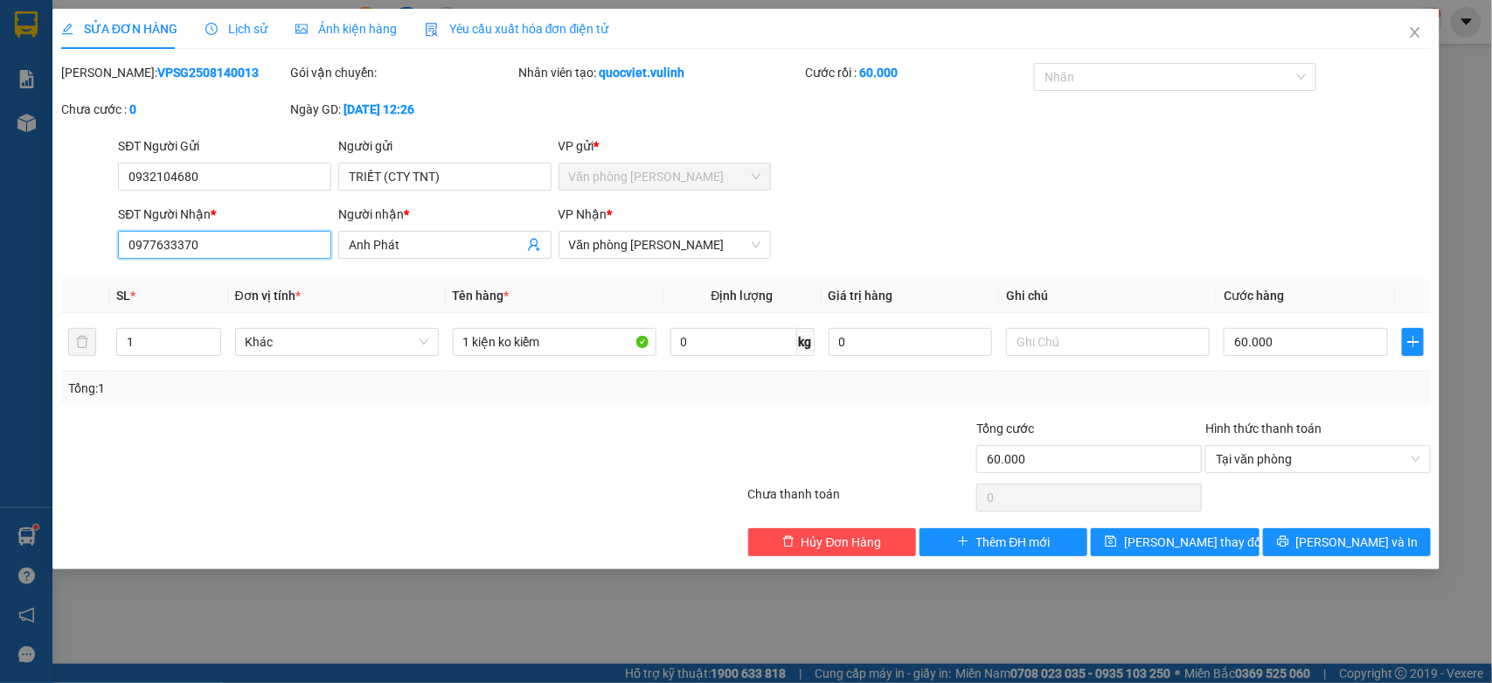
click at [267, 249] on input "0977633370" at bounding box center [224, 245] width 213 height 28
click at [1422, 42] on span "Close" at bounding box center [1415, 33] width 49 height 49
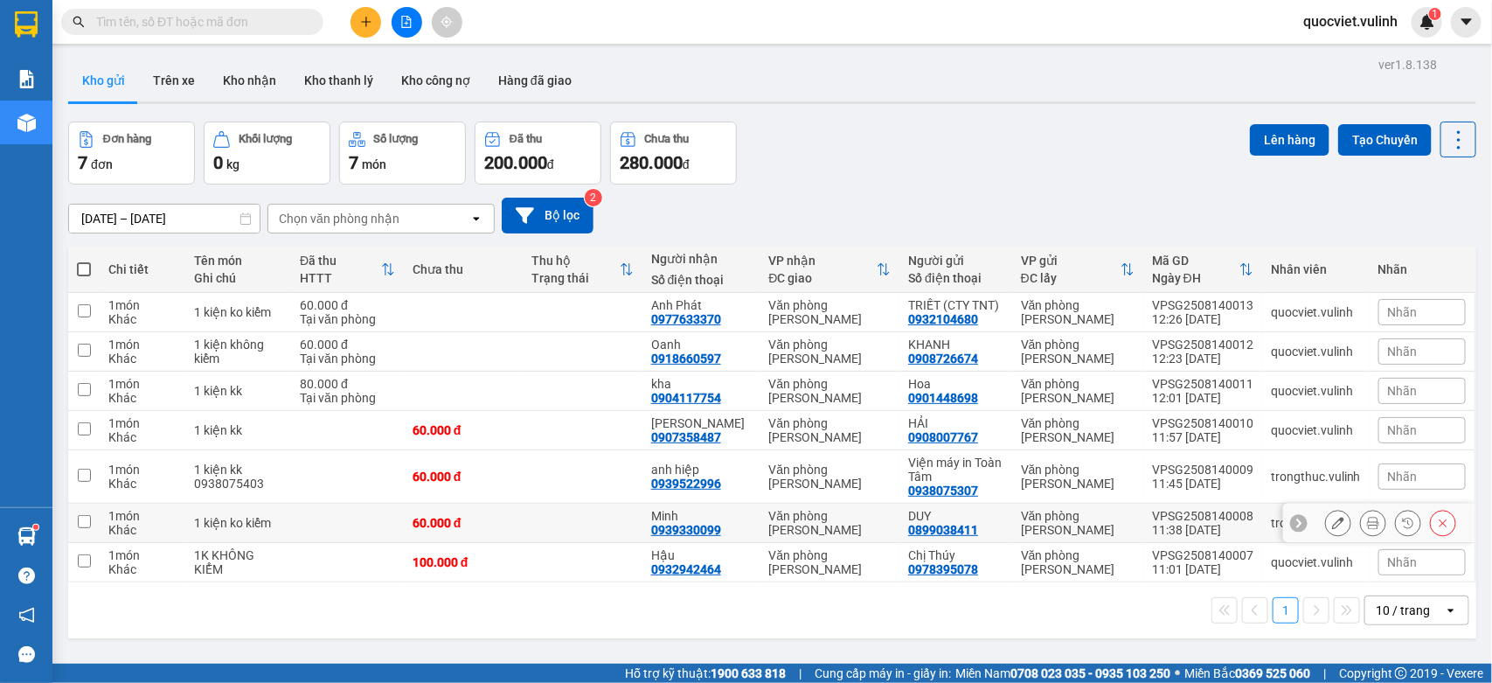
click at [448, 531] on td "60.000 đ" at bounding box center [463, 522] width 119 height 39
checkbox input "true"
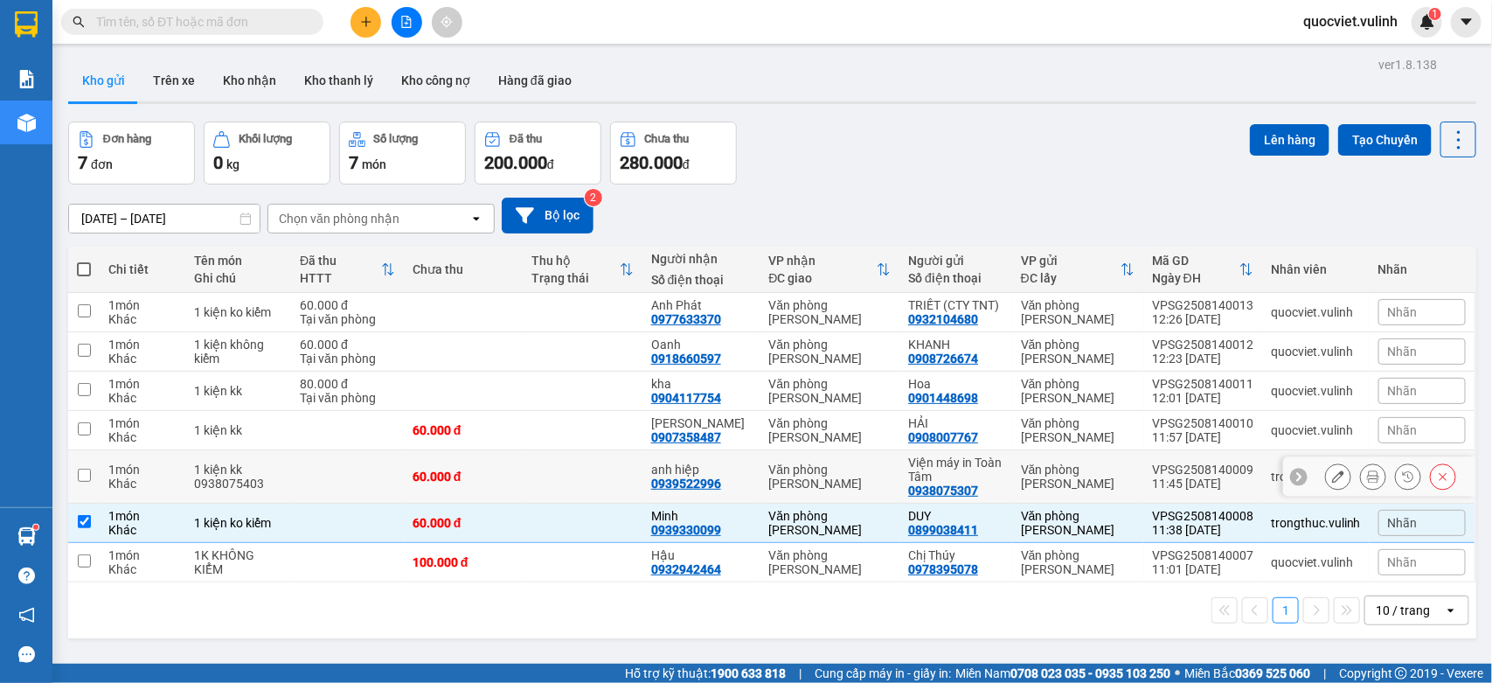
click at [385, 473] on td at bounding box center [347, 476] width 113 height 53
checkbox input "true"
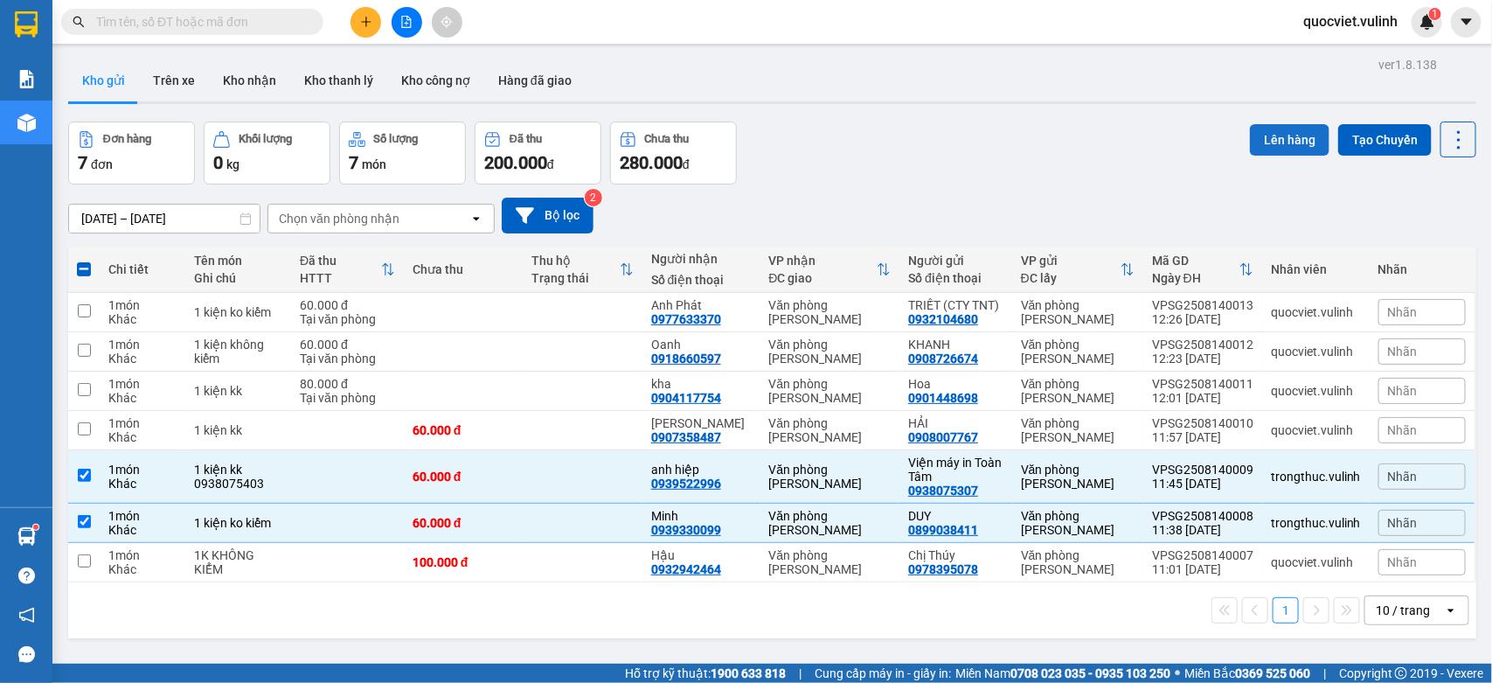
click at [1250, 149] on button "Lên hàng" at bounding box center [1290, 139] width 80 height 31
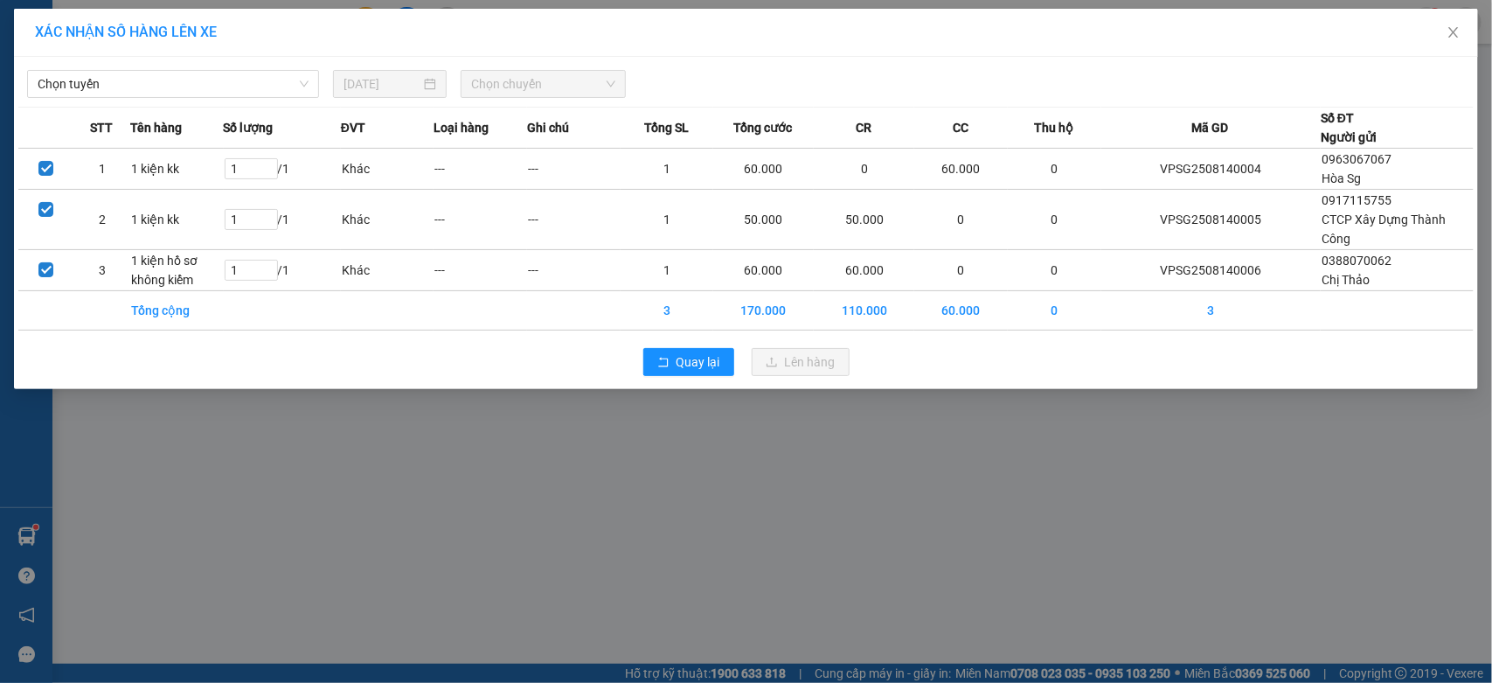
click at [1250, 140] on th "Mã GD" at bounding box center [1211, 128] width 220 height 41
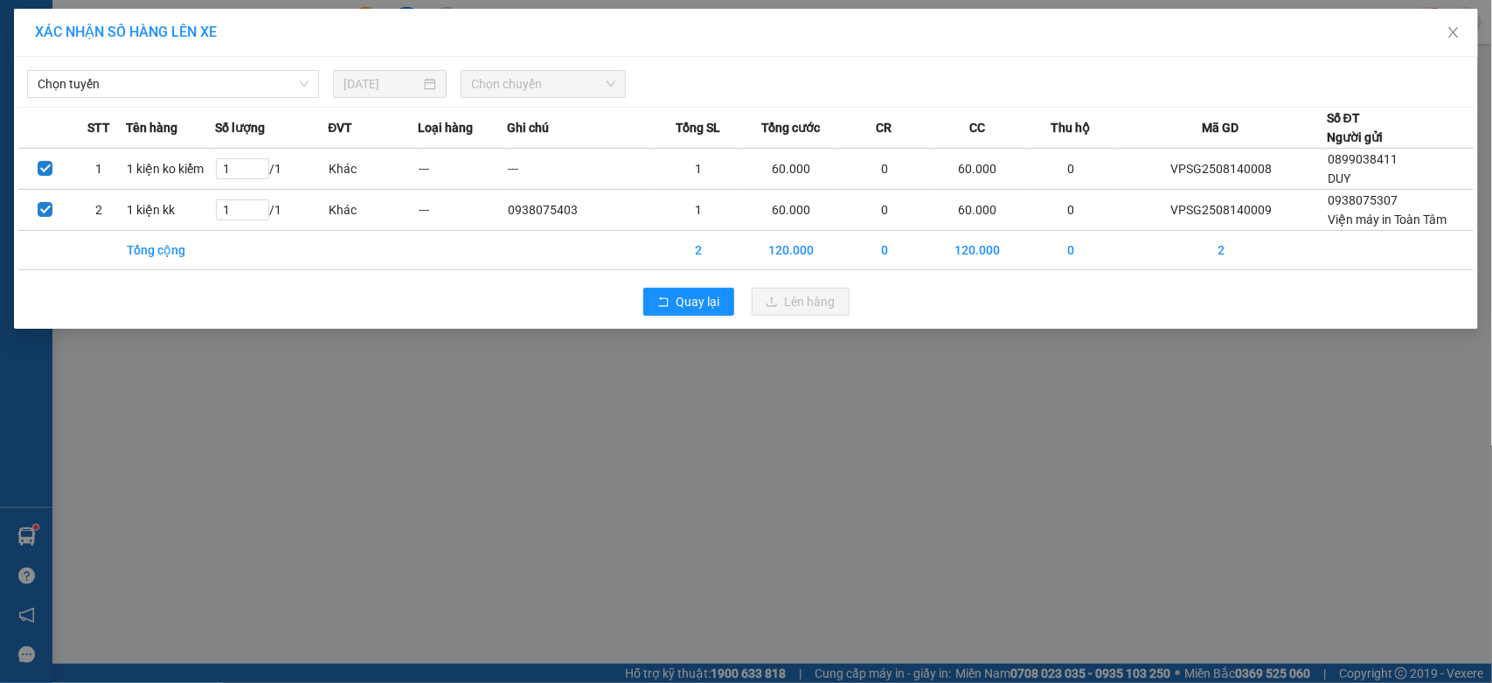
click at [240, 98] on div "Chọn tuyến" at bounding box center [173, 84] width 306 height 28
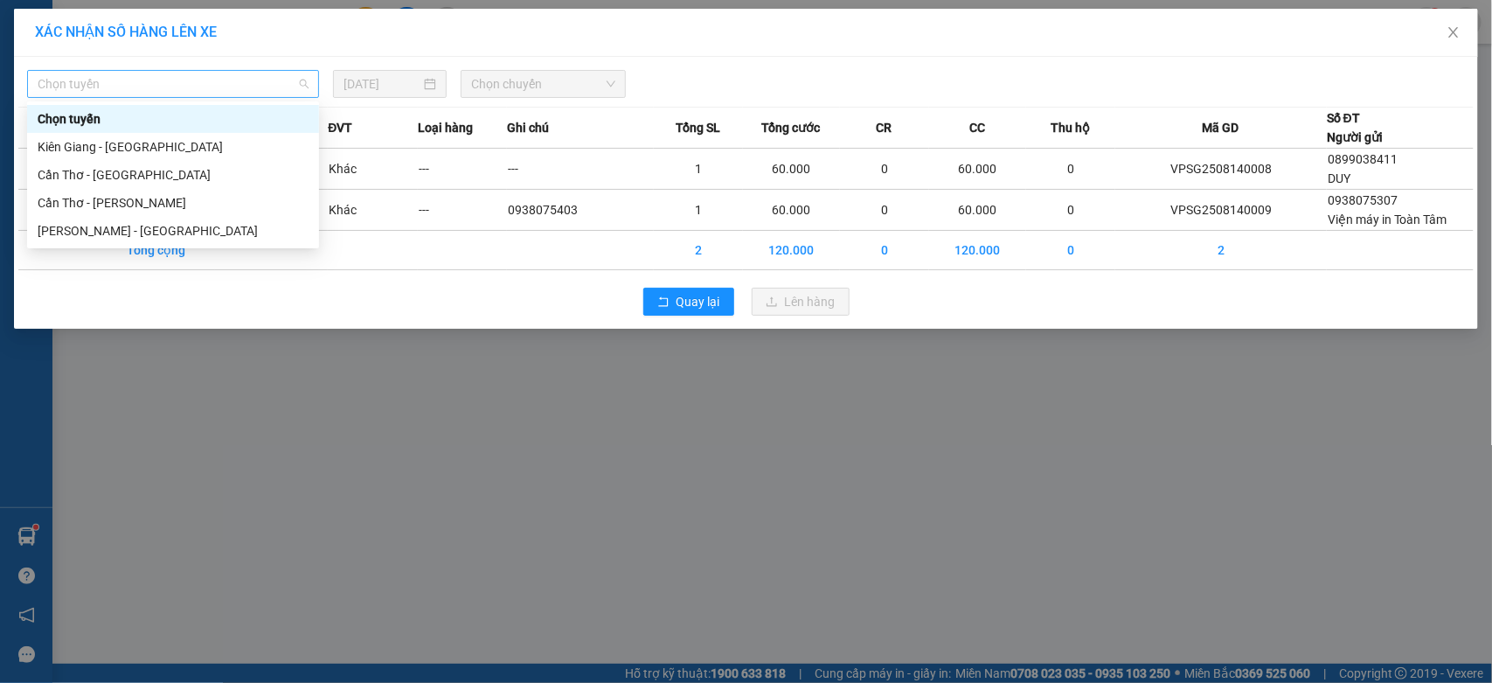
click at [230, 92] on span "Chọn tuyến" at bounding box center [173, 84] width 271 height 26
click at [167, 234] on div "[PERSON_NAME] - [GEOGRAPHIC_DATA]" at bounding box center [173, 230] width 271 height 19
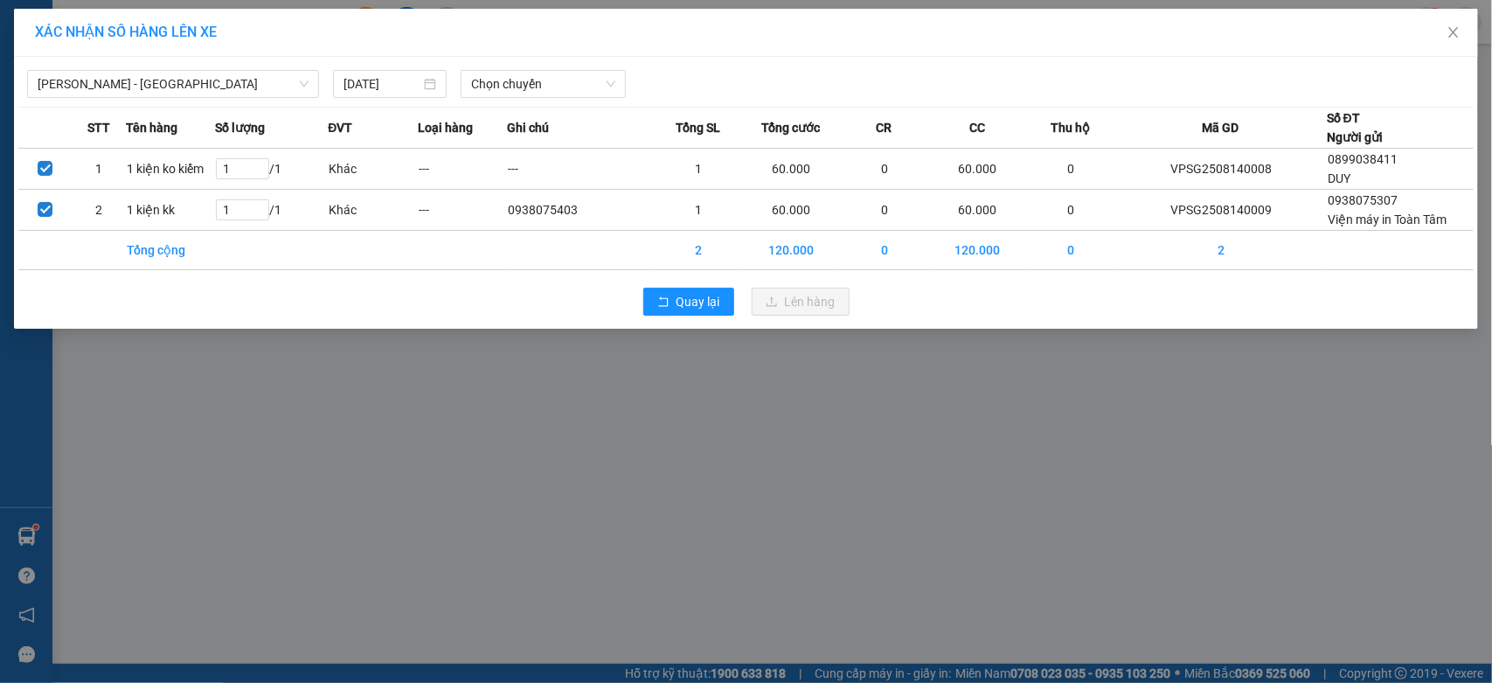
click at [546, 99] on div "[GEOGRAPHIC_DATA] - [GEOGRAPHIC_DATA] [DATE] Chọn chuyến STT Tên hàng Số lượng …" at bounding box center [746, 193] width 1464 height 272
click at [538, 102] on div "[GEOGRAPHIC_DATA] - [GEOGRAPHIC_DATA] [DATE] Chọn chuyến STT Tên hàng Số lượng …" at bounding box center [746, 193] width 1464 height 272
click at [521, 90] on span "Chọn chuyến" at bounding box center [542, 84] width 143 height 26
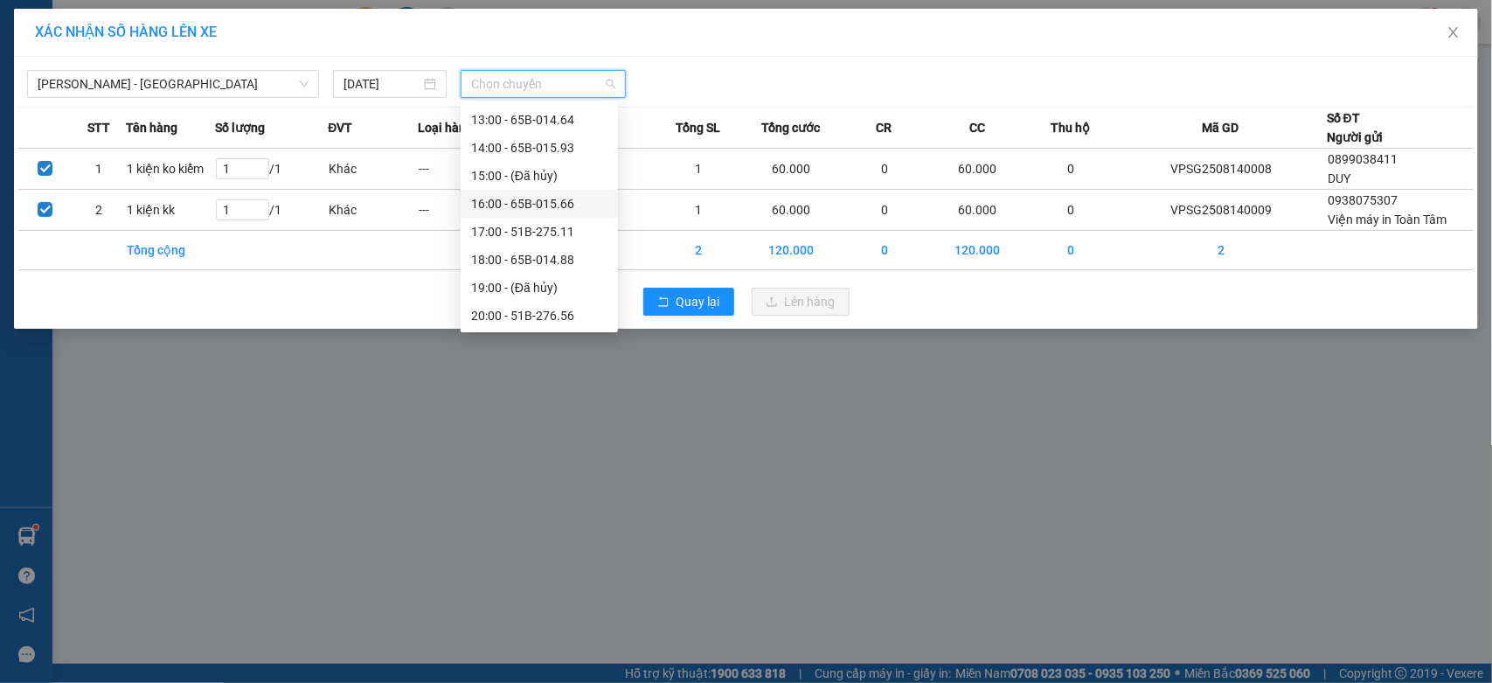
scroll to position [162, 0]
click at [546, 237] on div "12:00 - 51B-324.13" at bounding box center [539, 236] width 136 height 19
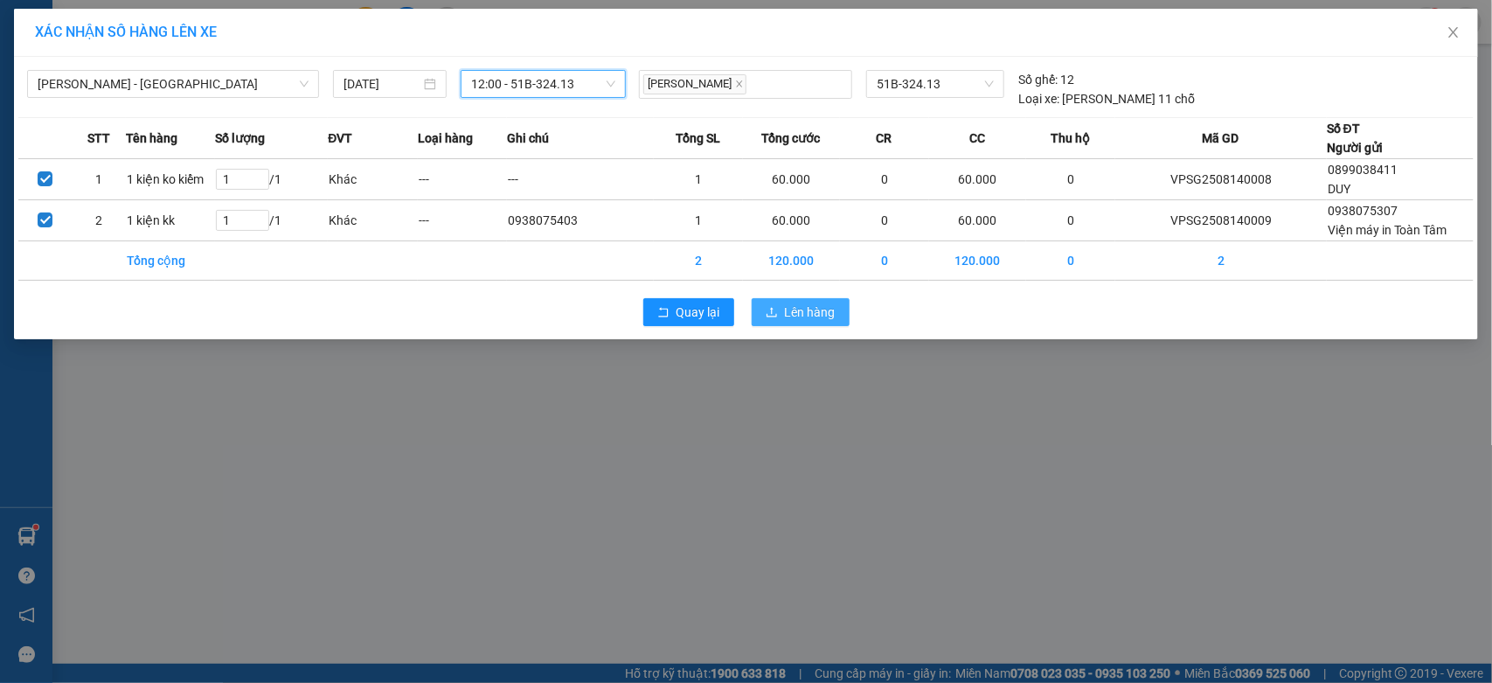
click at [785, 309] on span "Lên hàng" at bounding box center [810, 311] width 51 height 19
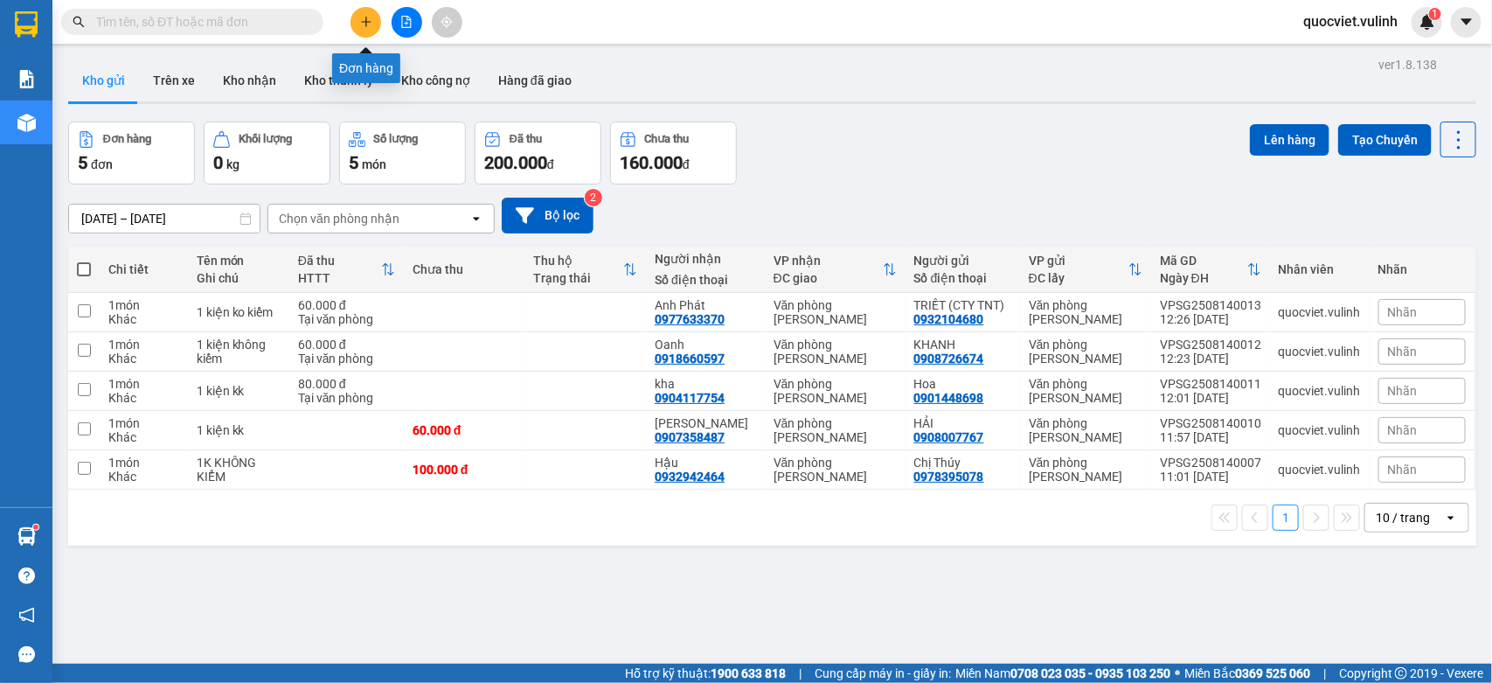
click at [369, 18] on icon "plus" at bounding box center [366, 22] width 12 height 12
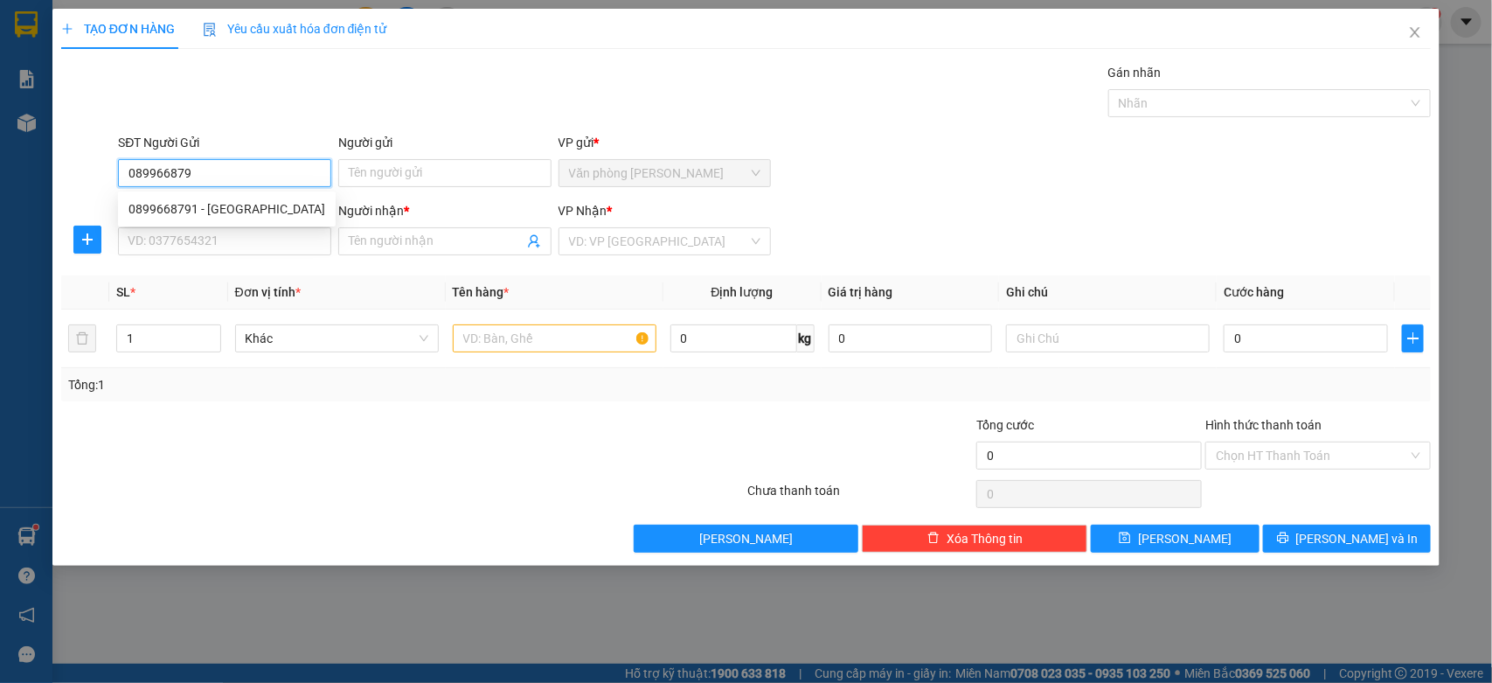
type input "0899668791"
click at [237, 212] on div "0899668791 - [GEOGRAPHIC_DATA]" at bounding box center [226, 208] width 197 height 19
type input "Đức"
type input "0348783257"
type input "Vi"
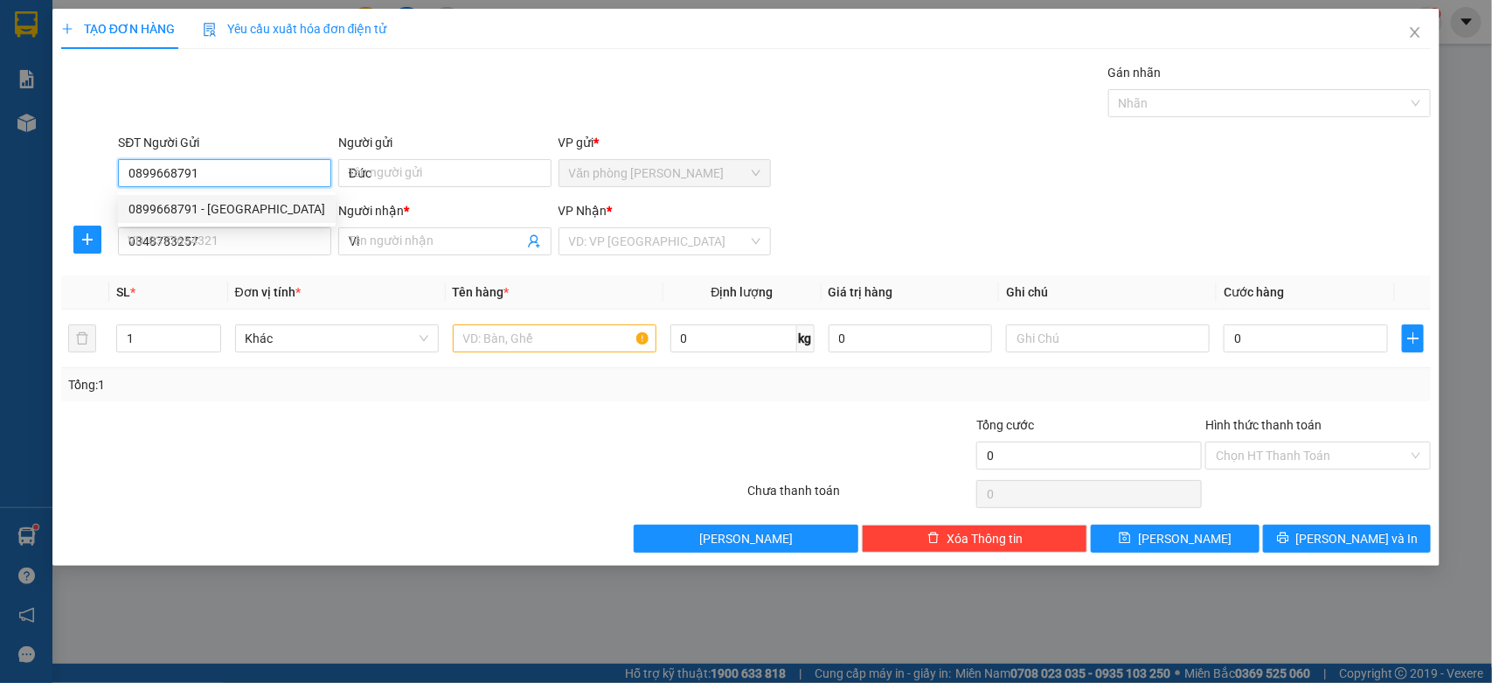
type input "60.000"
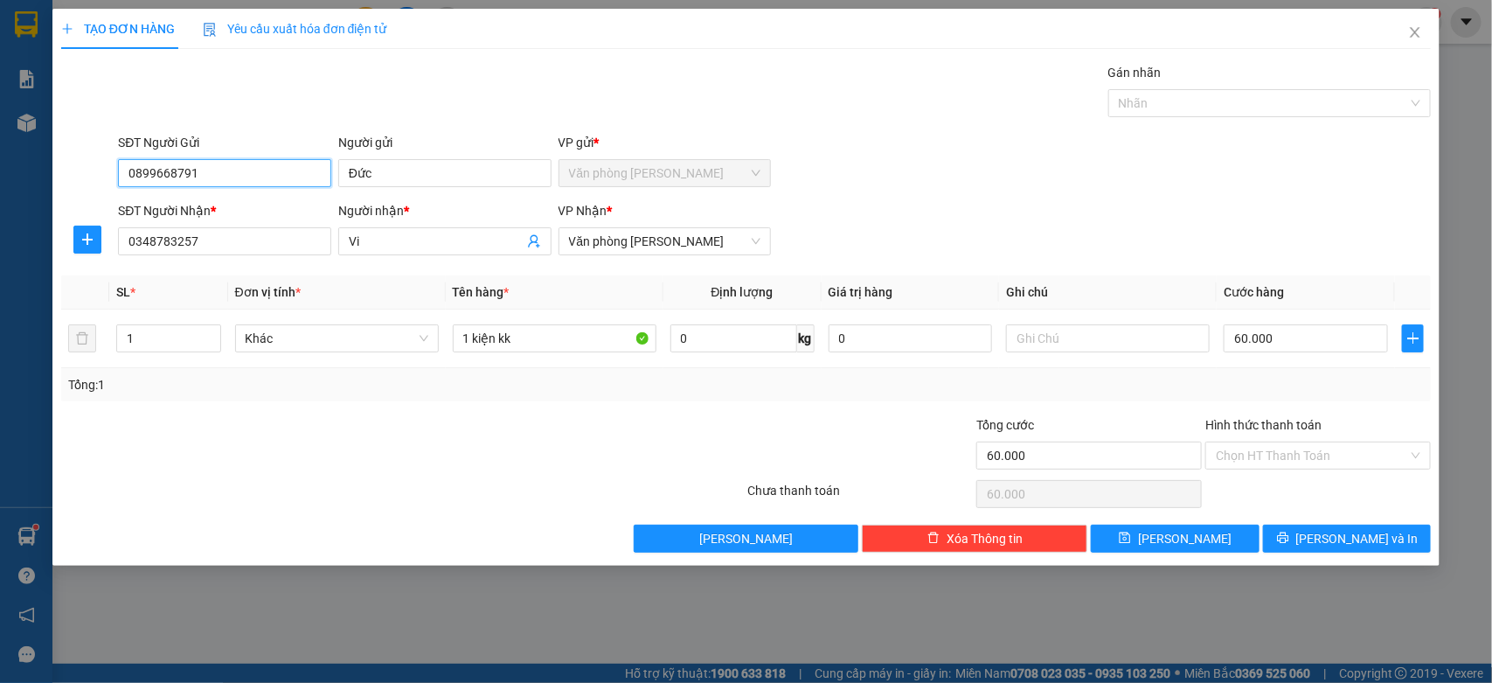
type input "0899668791"
click at [1374, 520] on div "Transit Pickup Surcharge Ids Transit Deliver Surcharge Ids Transit Deliver Surc…" at bounding box center [746, 307] width 1371 height 489
click at [1374, 530] on span "[PERSON_NAME] và In" at bounding box center [1357, 538] width 122 height 19
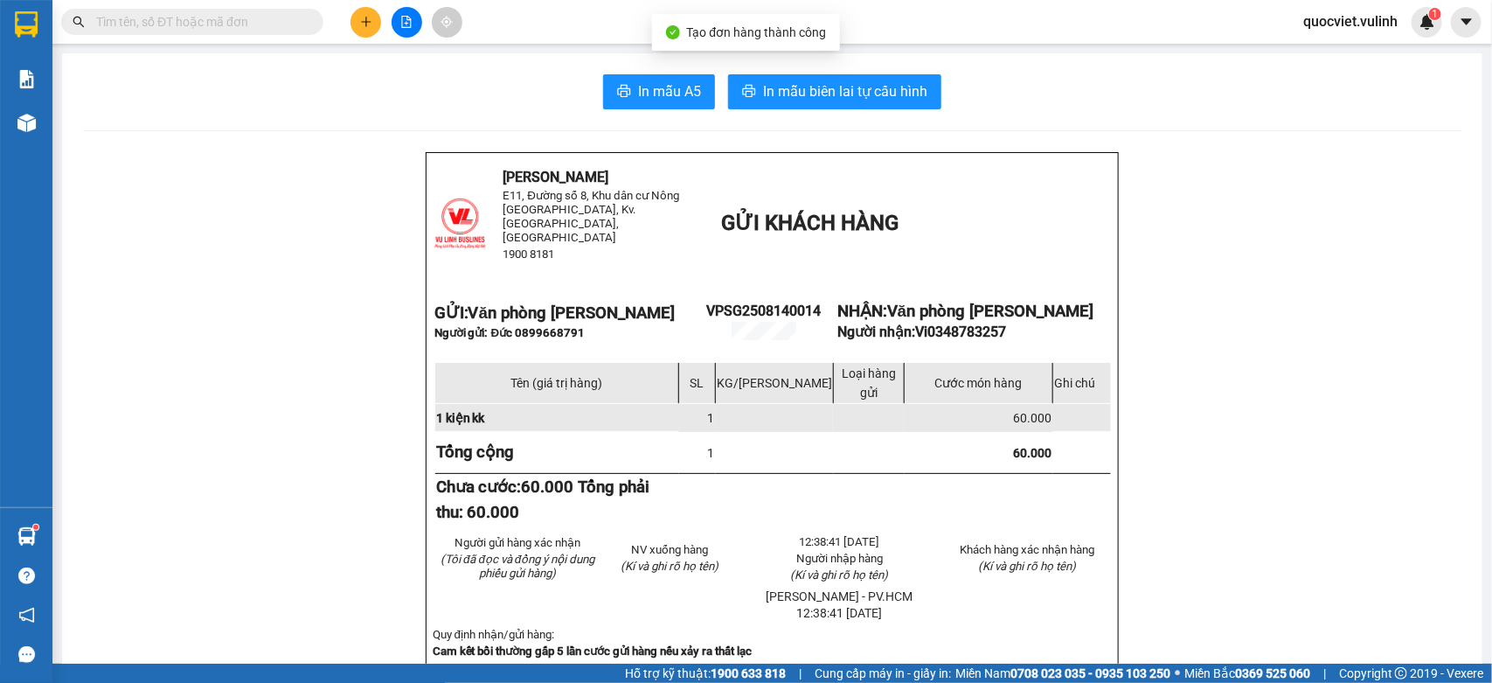
click at [643, 102] on span "In mẫu A5" at bounding box center [669, 91] width 63 height 22
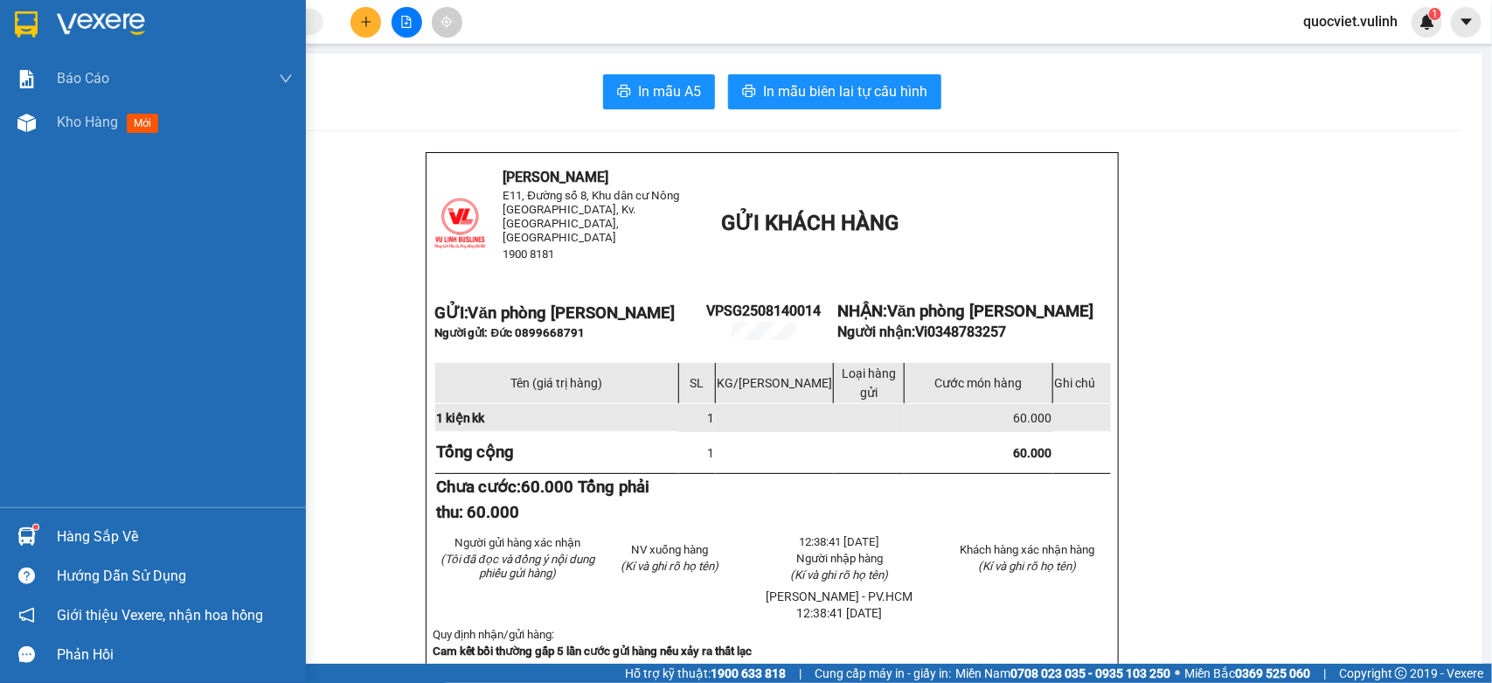
drag, startPoint x: 0, startPoint y: 128, endPoint x: 0, endPoint y: 452, distance: 324.3
click at [0, 128] on div "Kho hàng mới" at bounding box center [153, 123] width 306 height 44
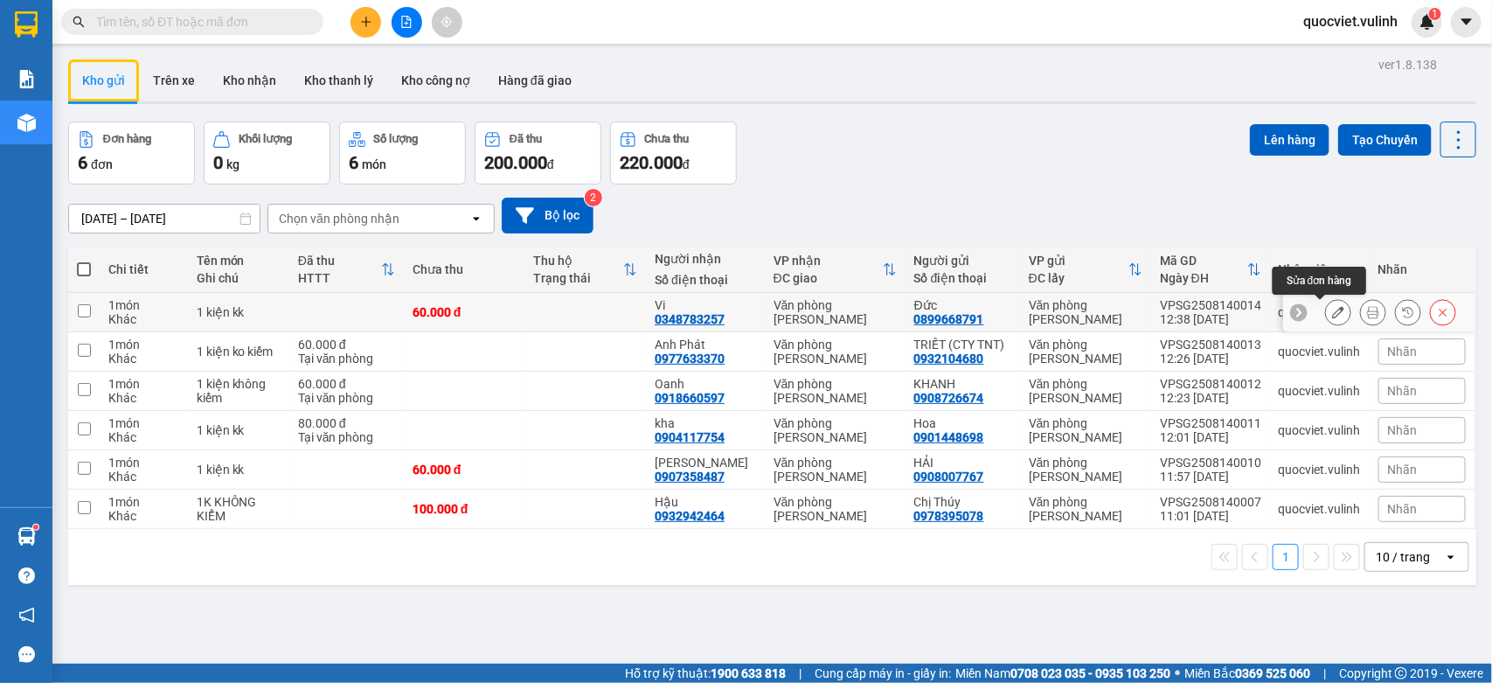
click at [1332, 318] on icon at bounding box center [1338, 312] width 12 height 12
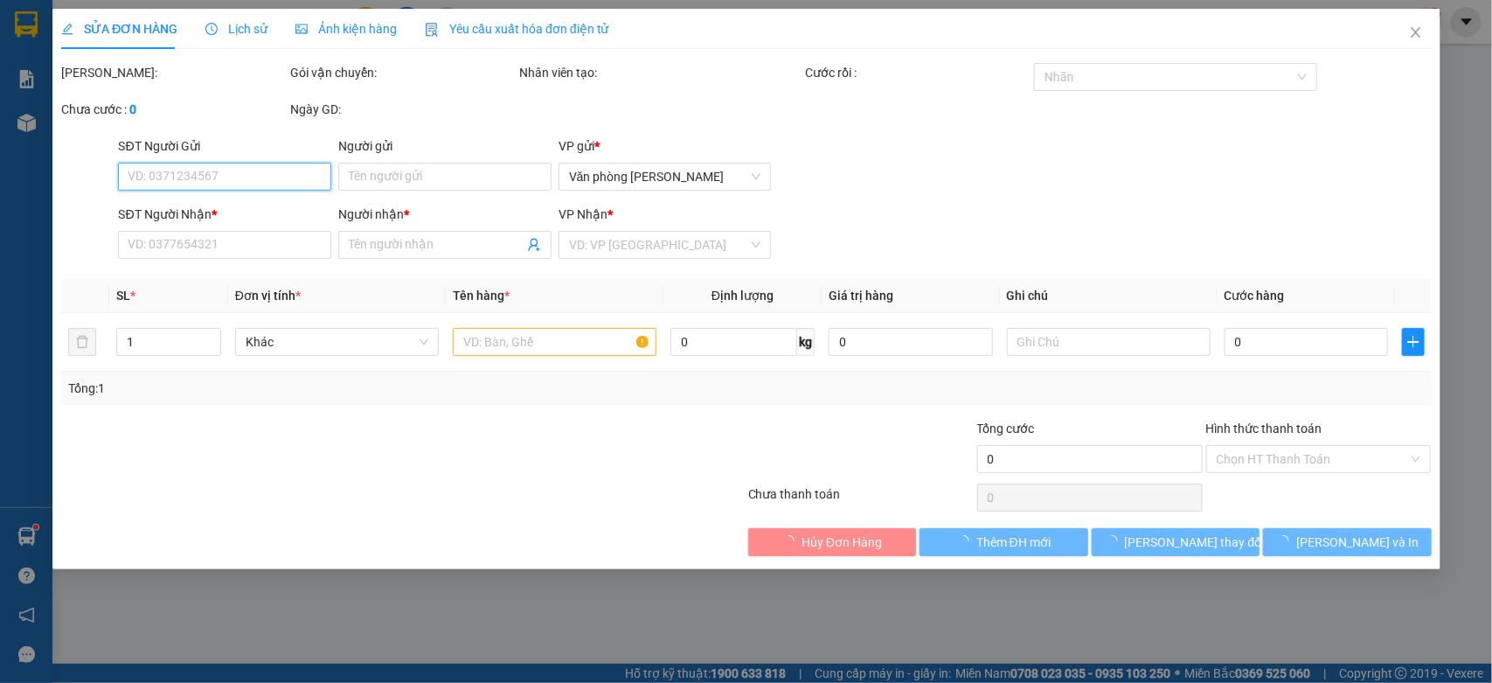
click at [184, 177] on input "SĐT Người Gửi" at bounding box center [224, 177] width 213 height 28
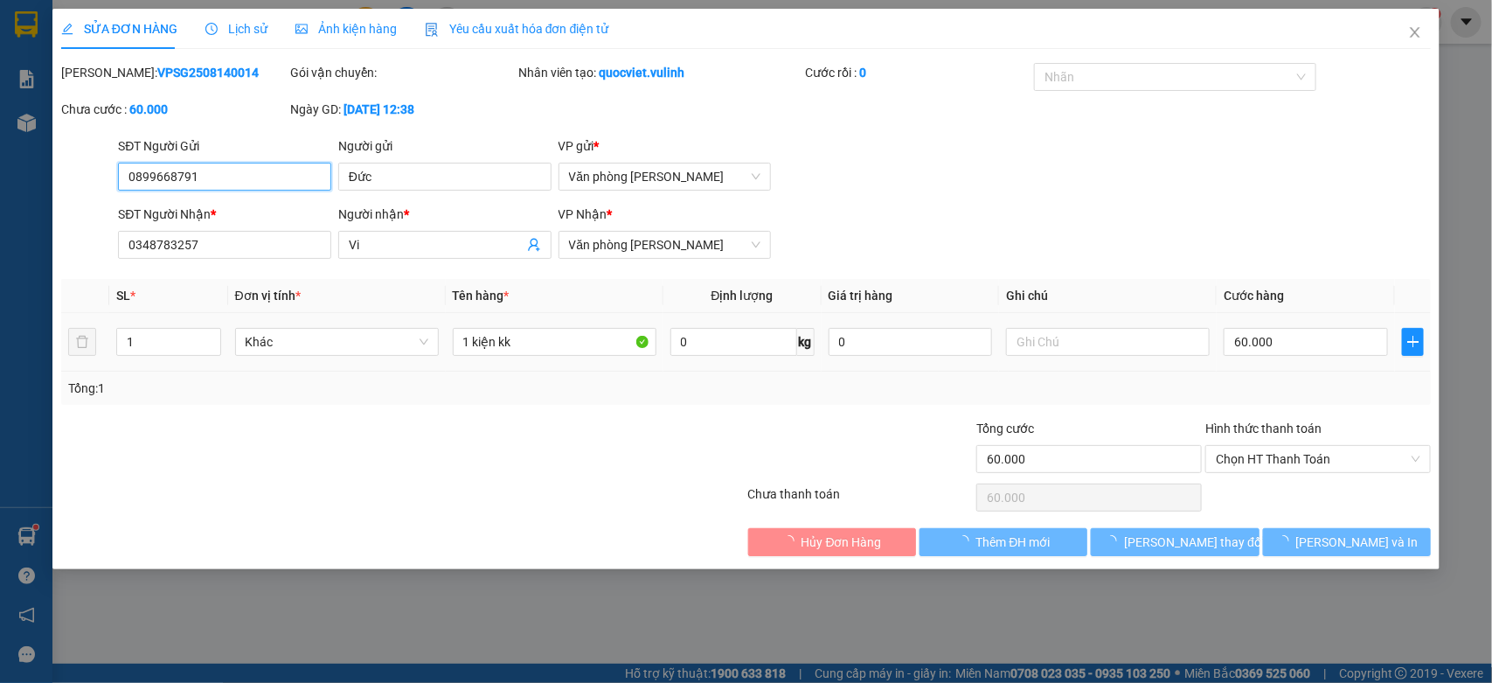
type input "0899668791"
type input "Đức"
type input "0348783257"
type input "Vi"
type input "60.000"
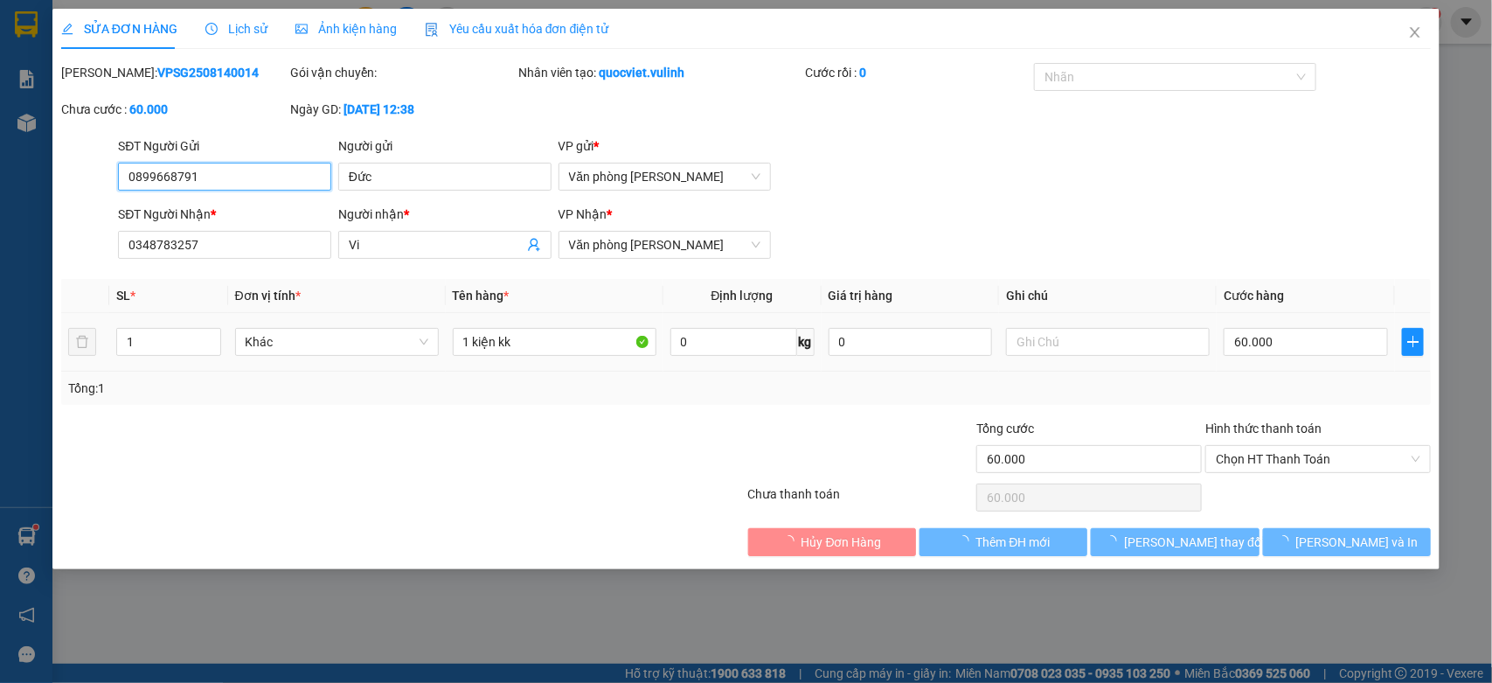
type input "60.000"
click at [184, 177] on input "0899668791" at bounding box center [224, 177] width 213 height 28
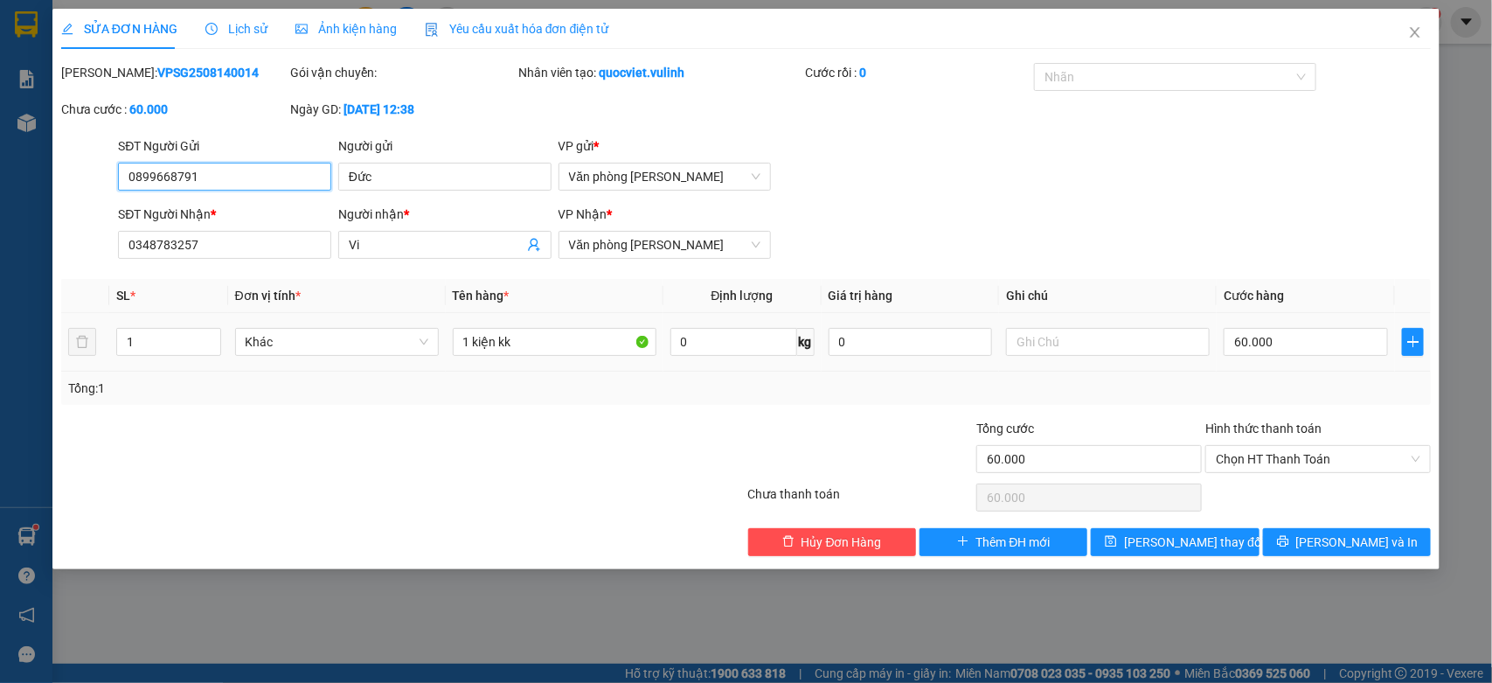
click at [184, 177] on input "0899668791" at bounding box center [224, 177] width 213 height 28
click at [437, 170] on input "Đức" at bounding box center [444, 177] width 213 height 28
click at [444, 239] on input "Vi" at bounding box center [436, 244] width 175 height 19
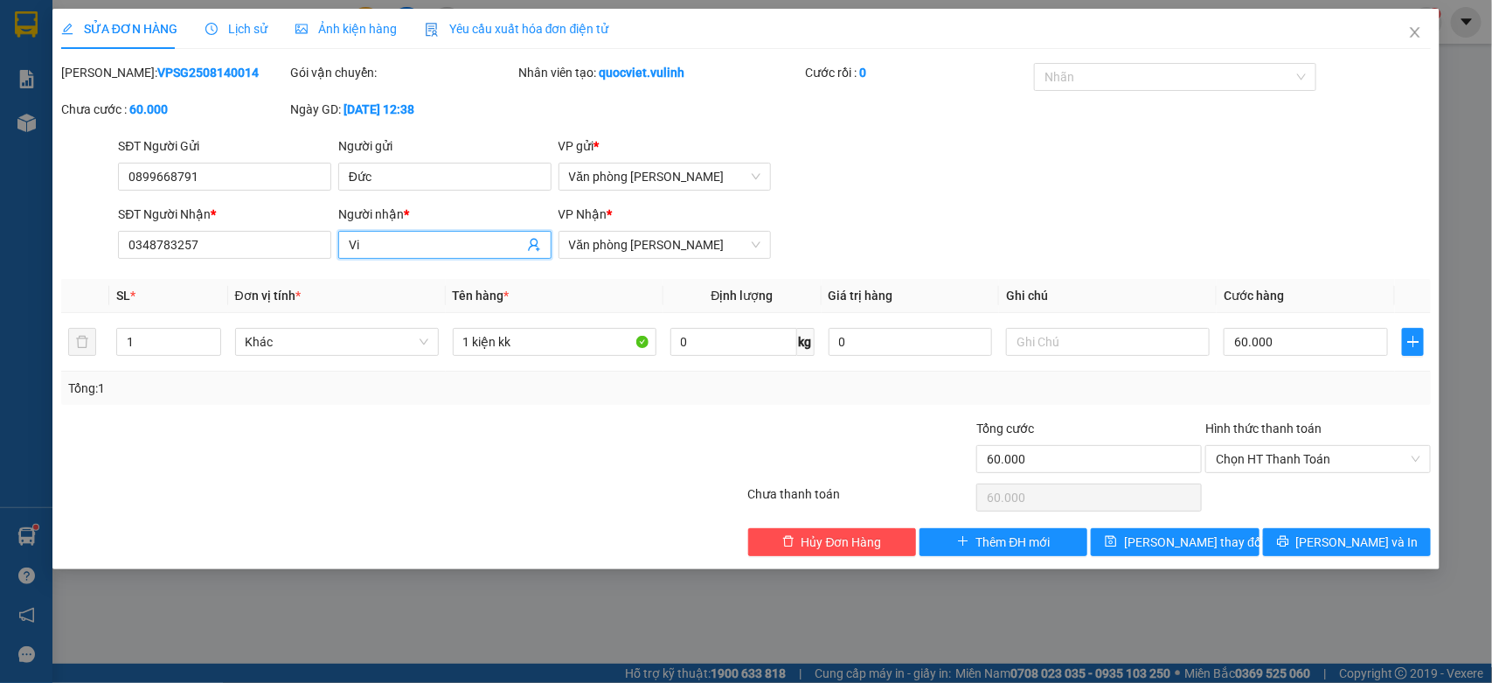
click at [444, 239] on input "Vi" at bounding box center [436, 244] width 175 height 19
click at [219, 253] on input "0348783257" at bounding box center [224, 245] width 213 height 28
click at [220, 252] on input "0348783257" at bounding box center [224, 245] width 213 height 28
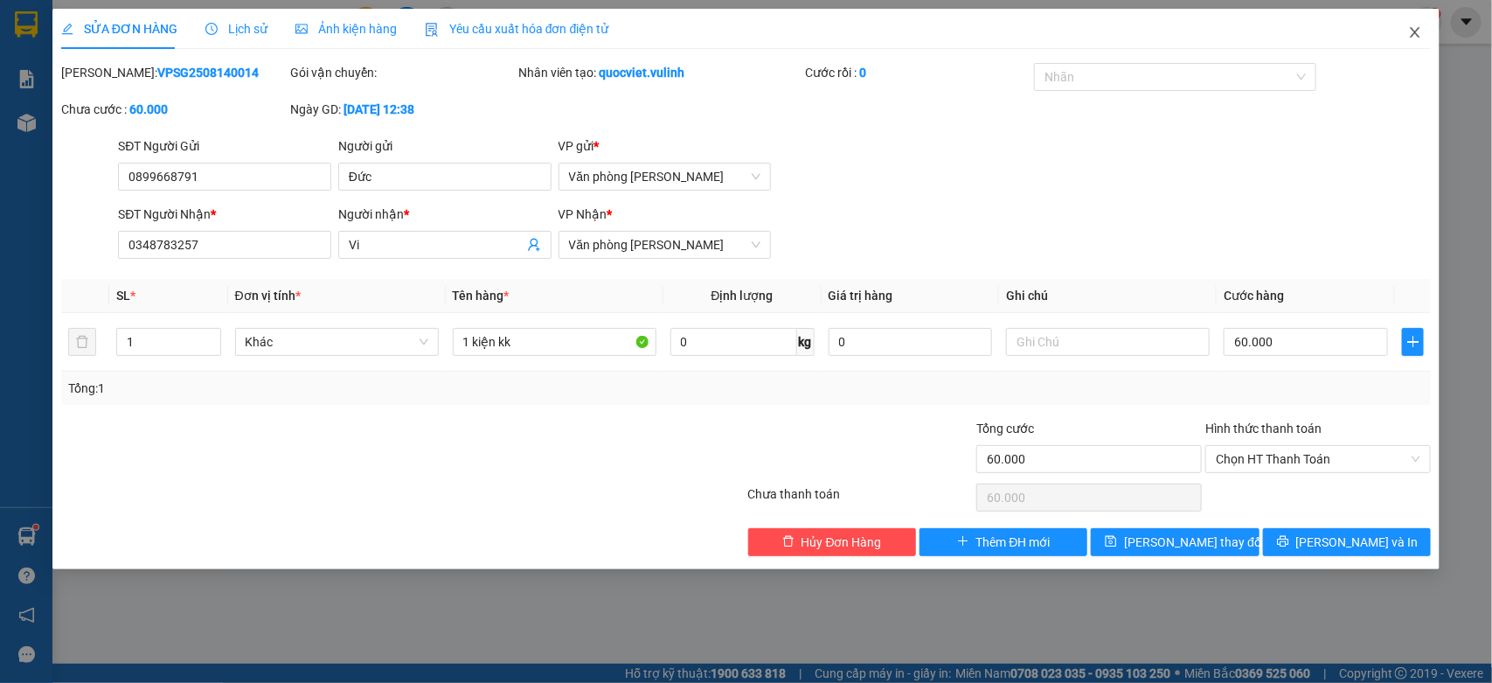
click at [1413, 29] on icon "close" at bounding box center [1416, 32] width 10 height 10
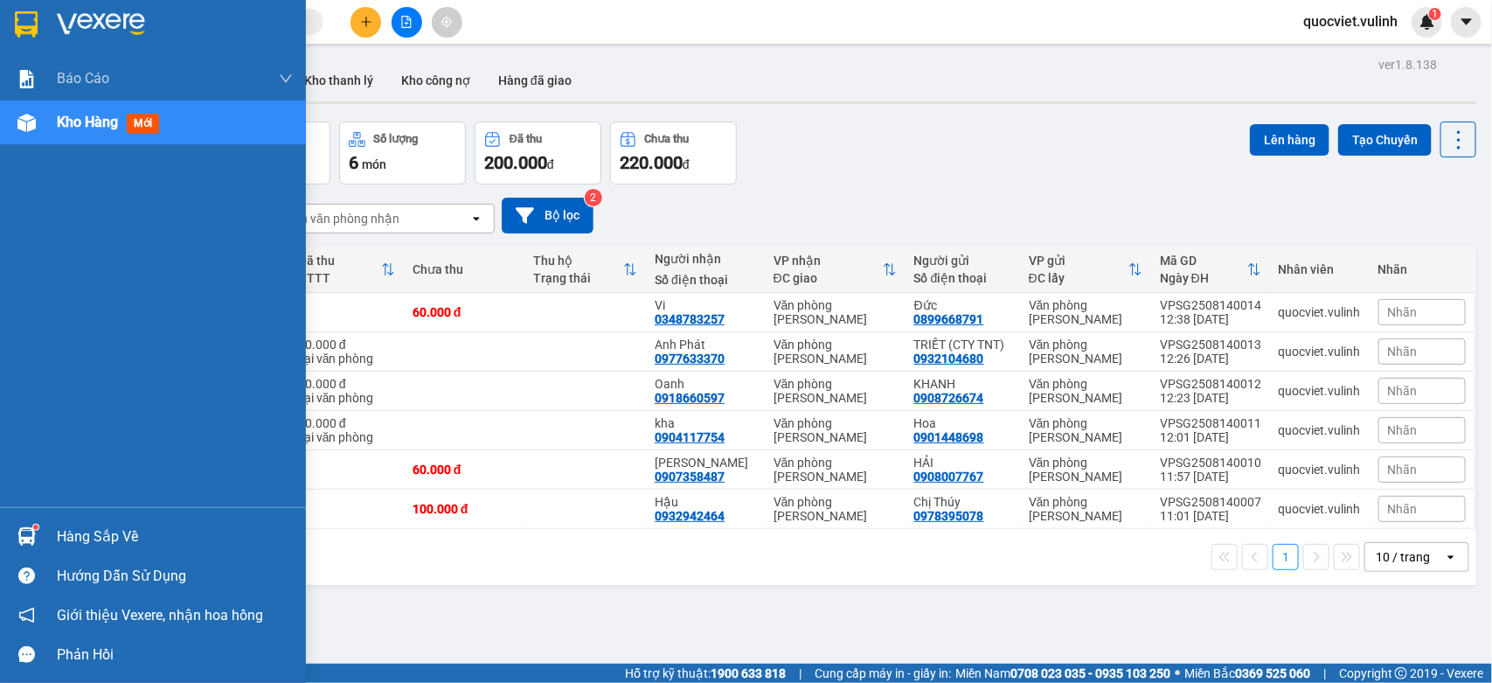
click at [23, 527] on img at bounding box center [26, 536] width 18 height 18
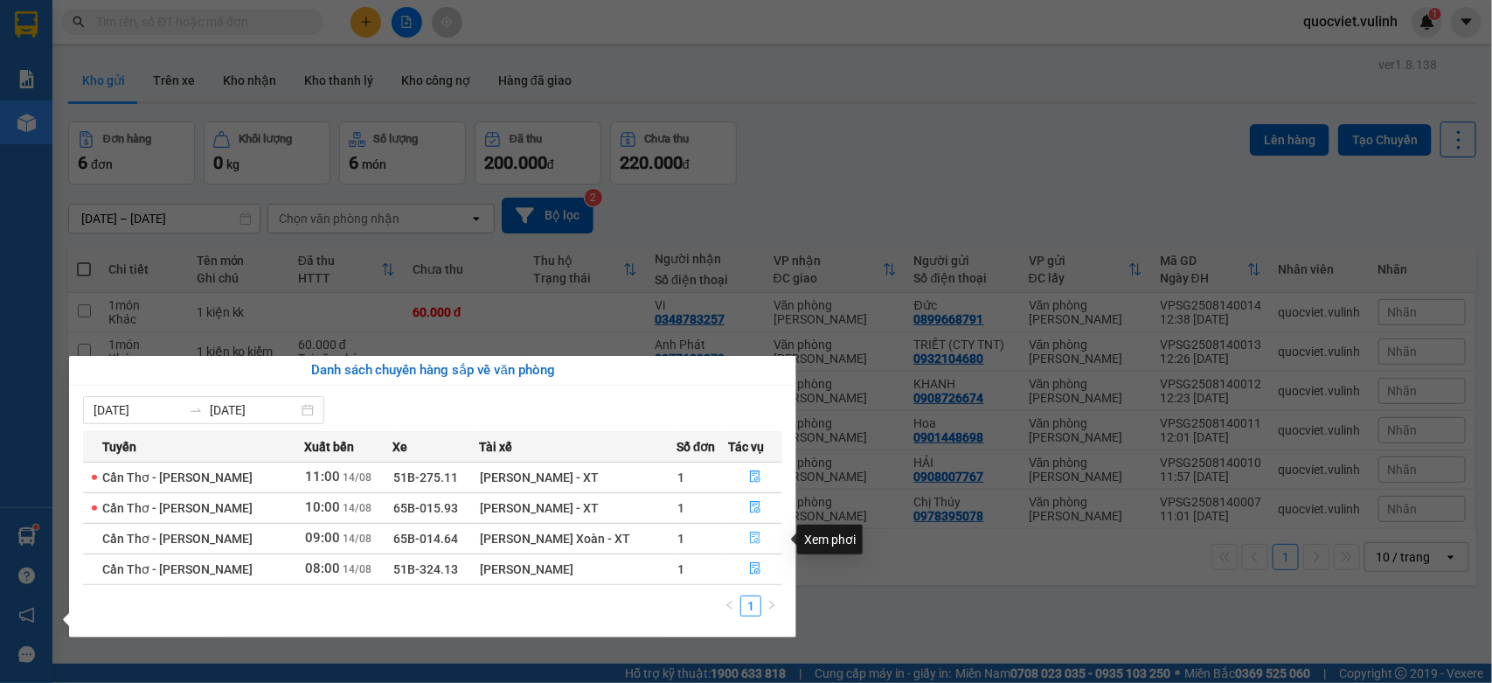
click at [749, 539] on icon "file-done" at bounding box center [755, 537] width 12 height 12
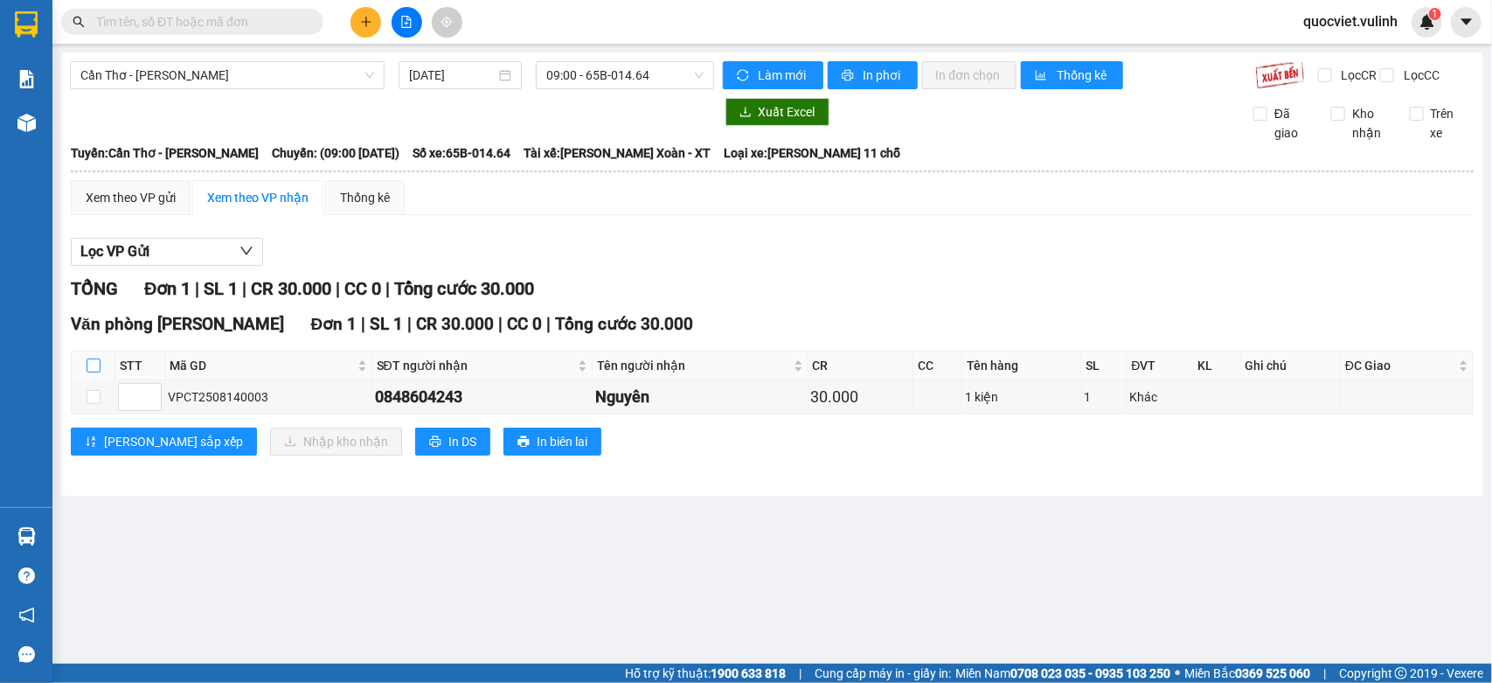
click at [88, 372] on input "checkbox" at bounding box center [94, 365] width 14 height 14
checkbox input "true"
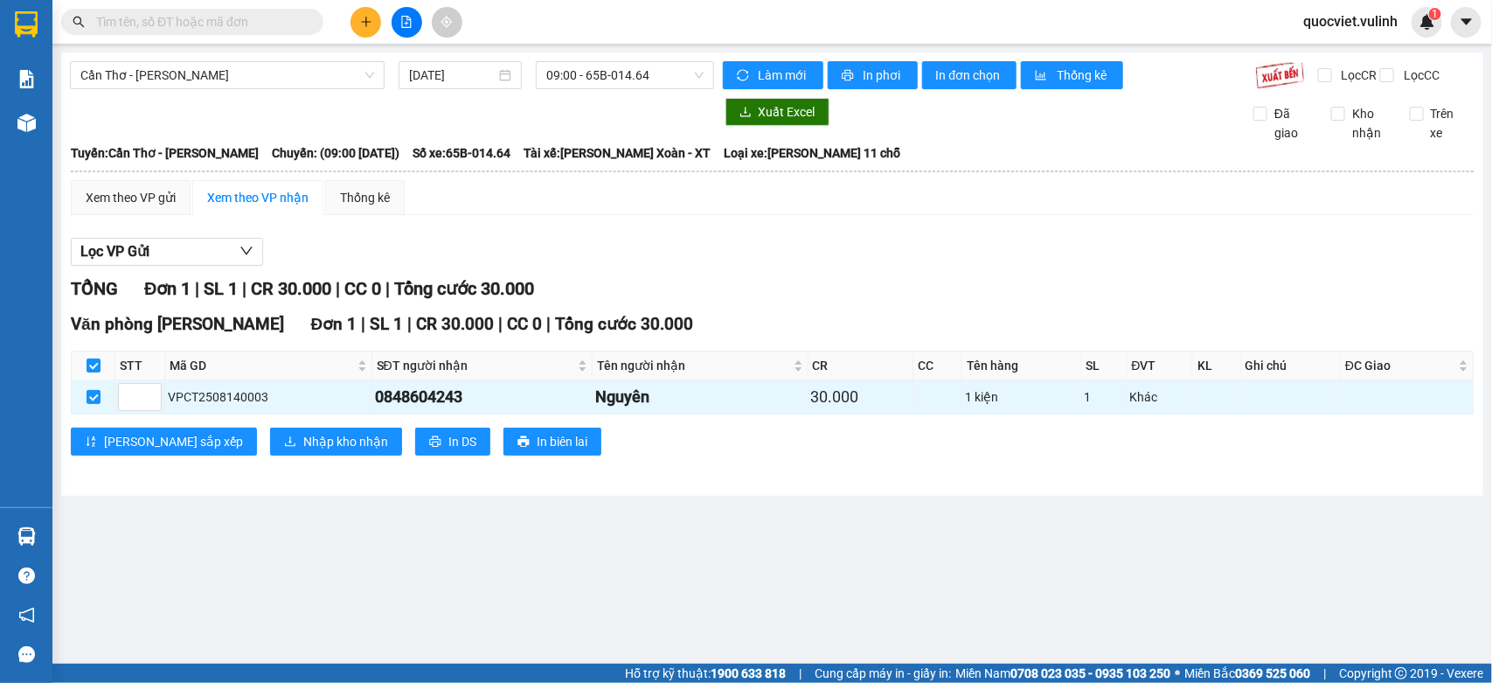
click at [240, 438] on div "Văn phòng [GEOGRAPHIC_DATA] 1 | SL 1 | CR 30.000 | CC 0 | Tổng cước 30.000 STT …" at bounding box center [772, 389] width 1403 height 157
click at [303, 448] on span "Nhập kho nhận" at bounding box center [345, 441] width 85 height 19
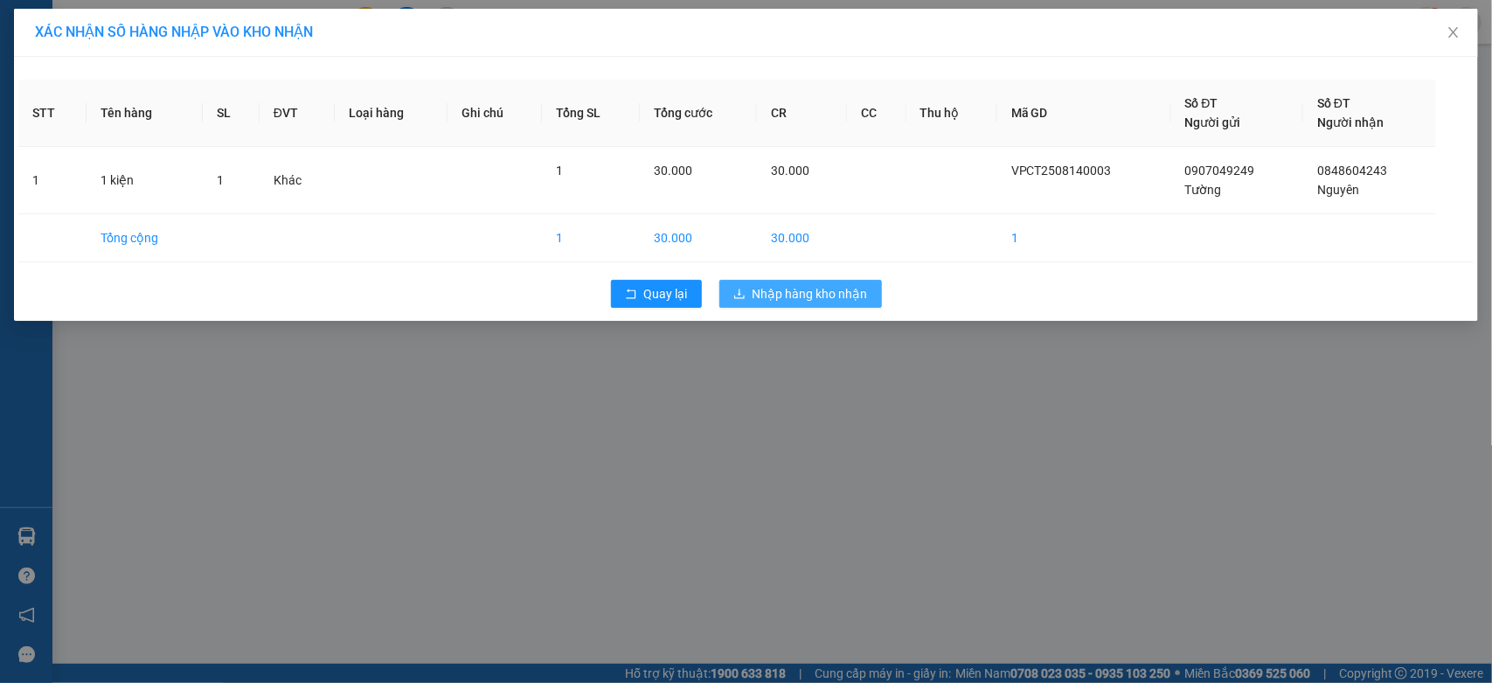
click at [818, 290] on span "Nhập hàng kho nhận" at bounding box center [810, 293] width 115 height 19
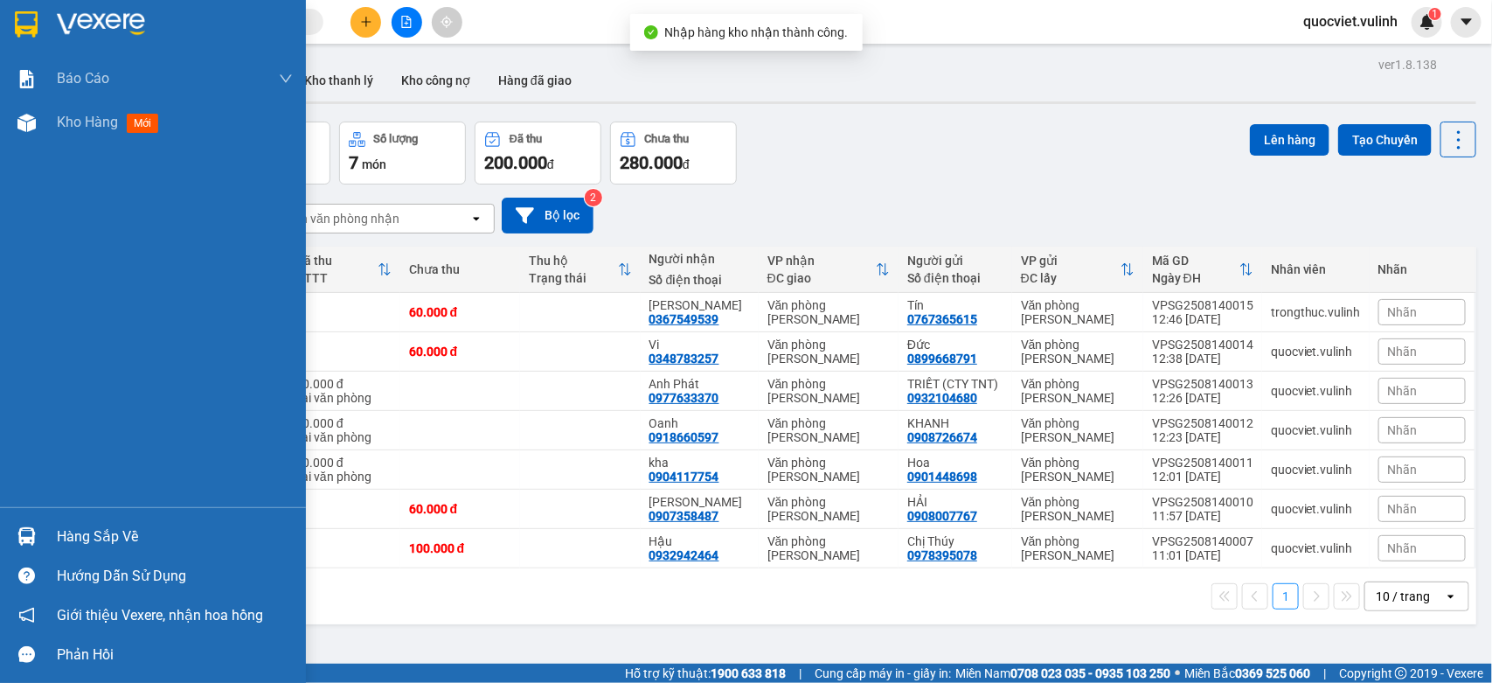
click at [41, 529] on div "Hàng sắp về" at bounding box center [153, 536] width 306 height 39
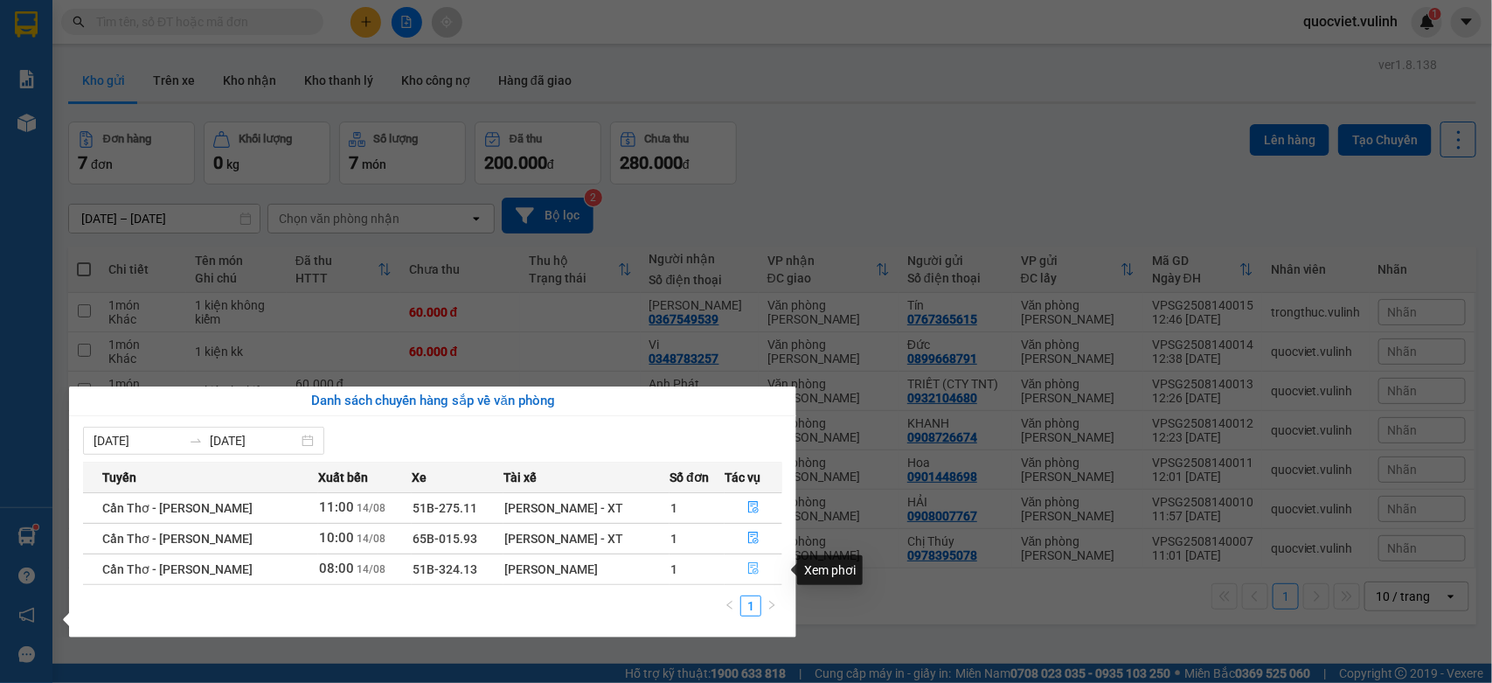
click at [744, 565] on button "button" at bounding box center [753, 569] width 56 height 28
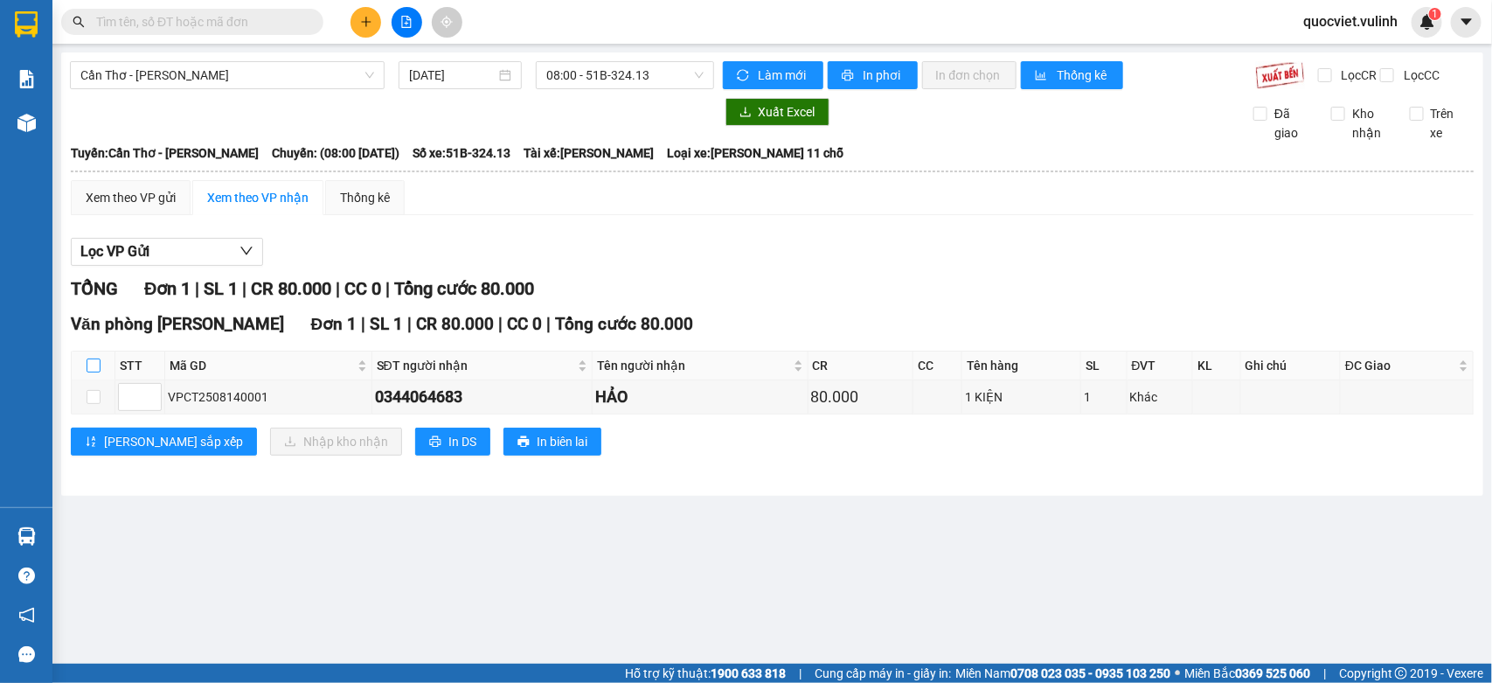
click at [94, 372] on input "checkbox" at bounding box center [94, 365] width 14 height 14
checkbox input "true"
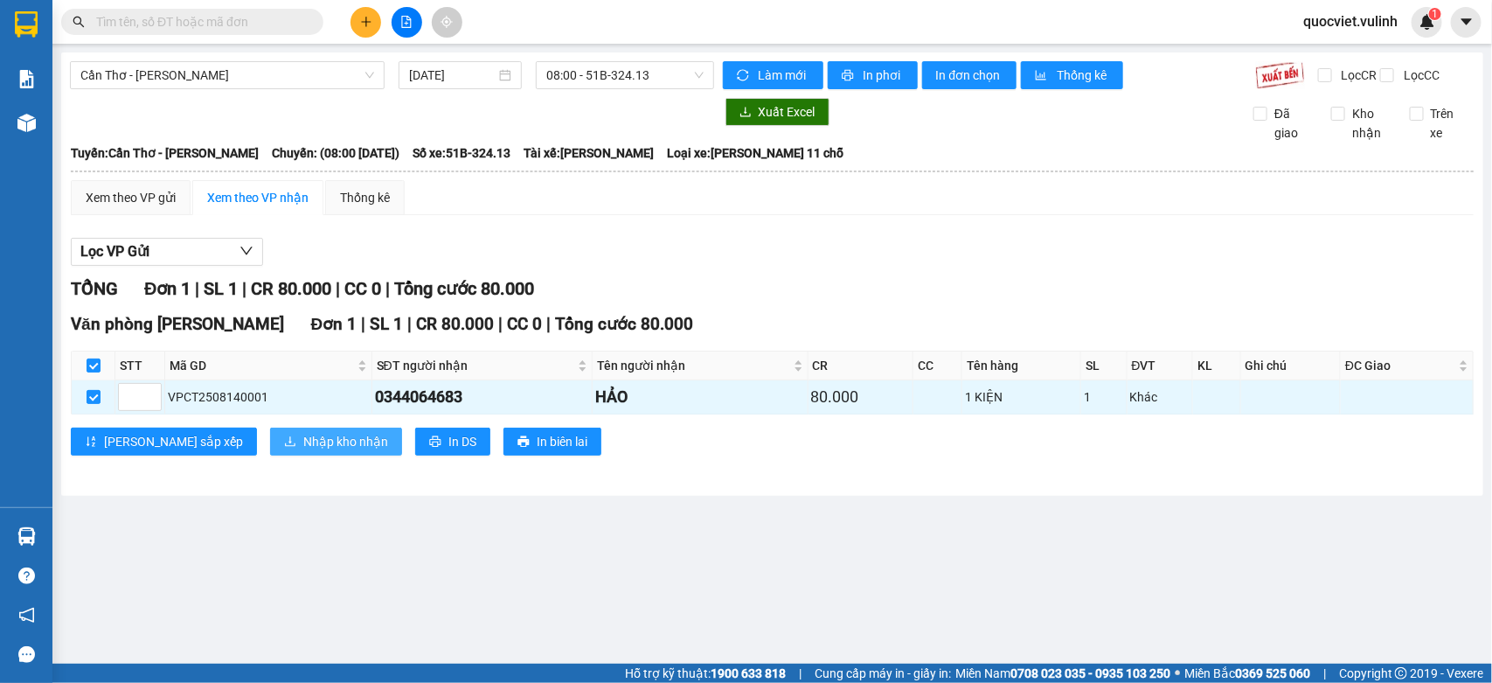
click at [286, 455] on button "Nhập kho nhận" at bounding box center [336, 441] width 132 height 28
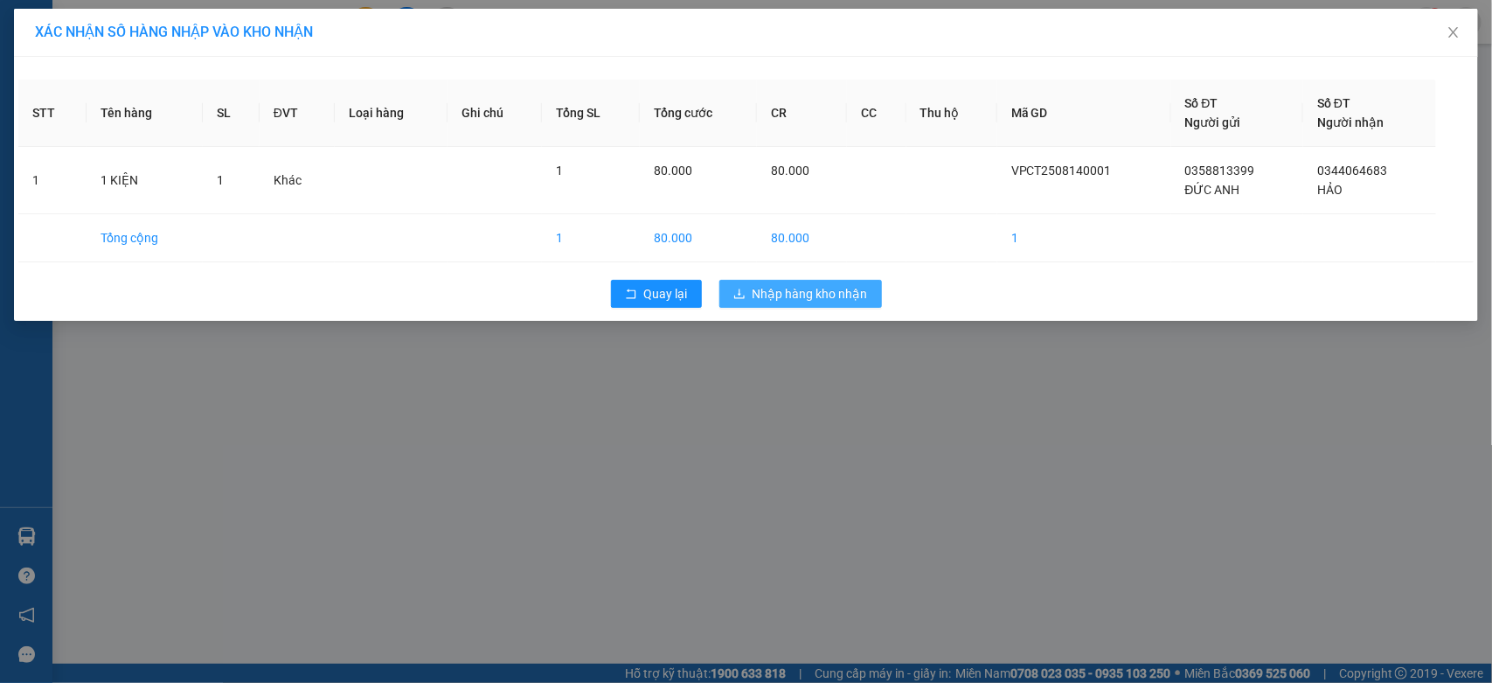
click at [814, 293] on span "Nhập hàng kho nhận" at bounding box center [810, 293] width 115 height 19
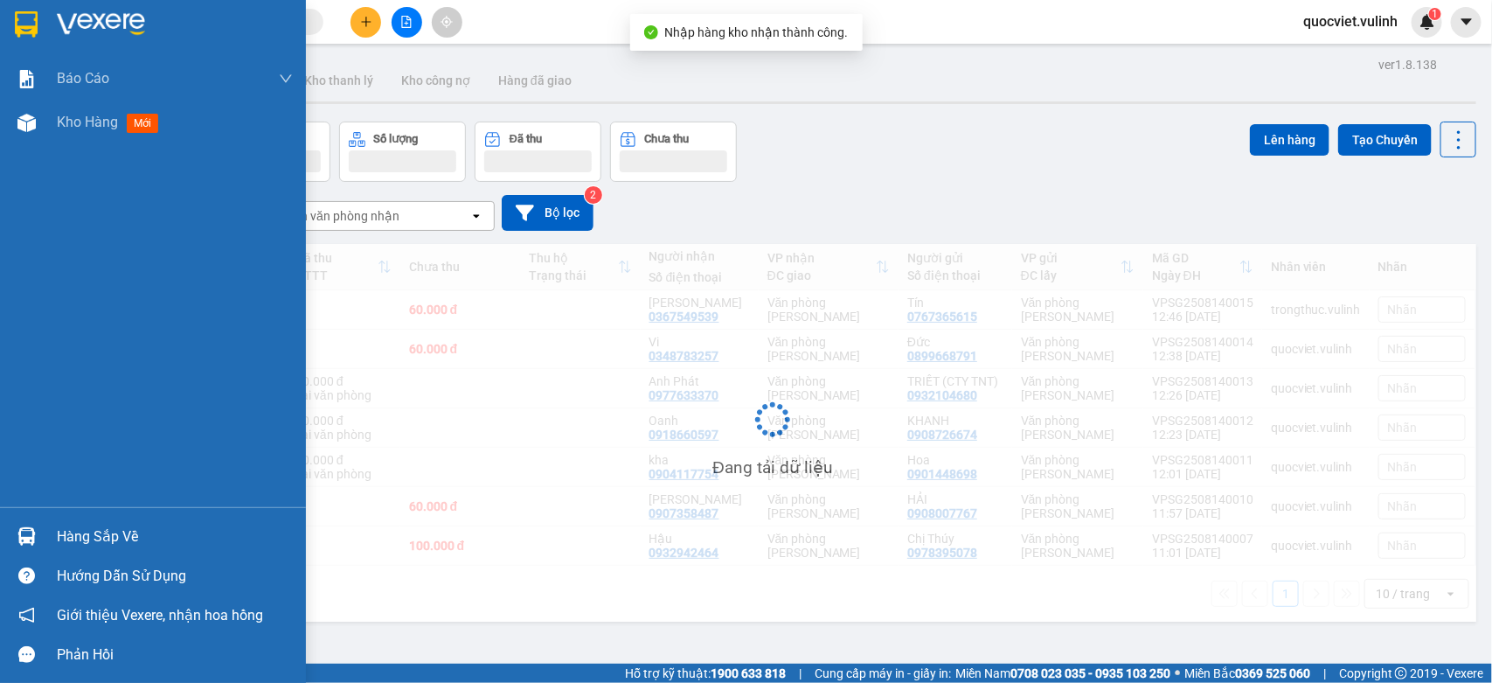
click at [38, 520] on div "Hàng sắp về" at bounding box center [153, 536] width 306 height 39
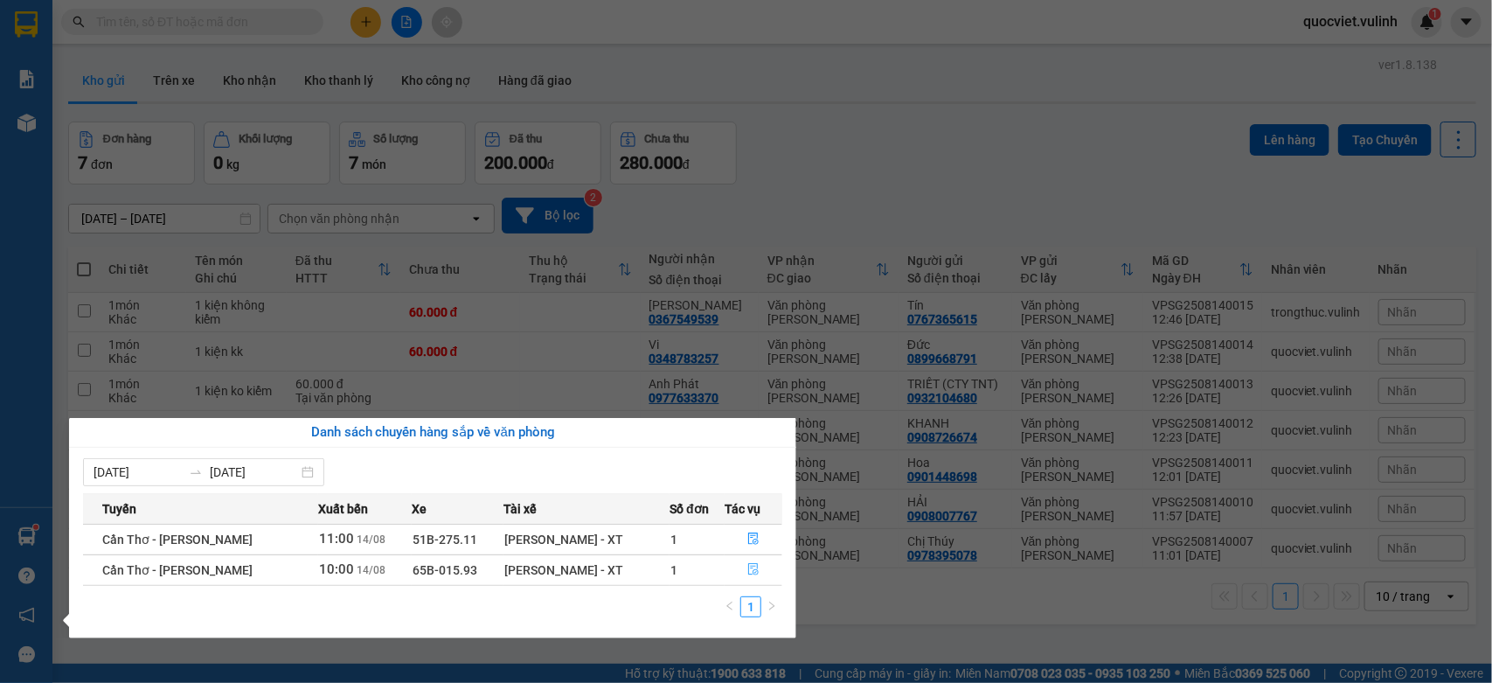
click at [753, 565] on icon "file-done" at bounding box center [753, 569] width 10 height 12
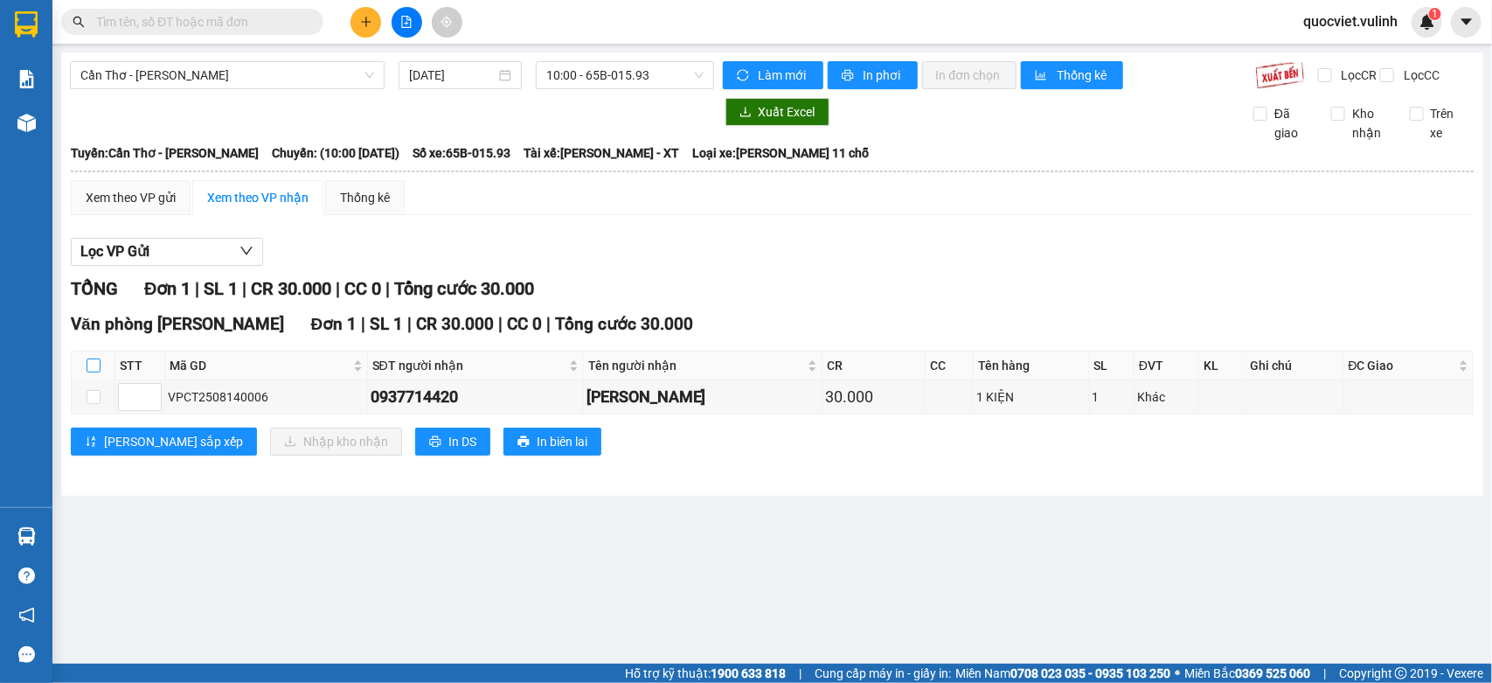
click at [92, 372] on input "checkbox" at bounding box center [94, 365] width 14 height 14
checkbox input "true"
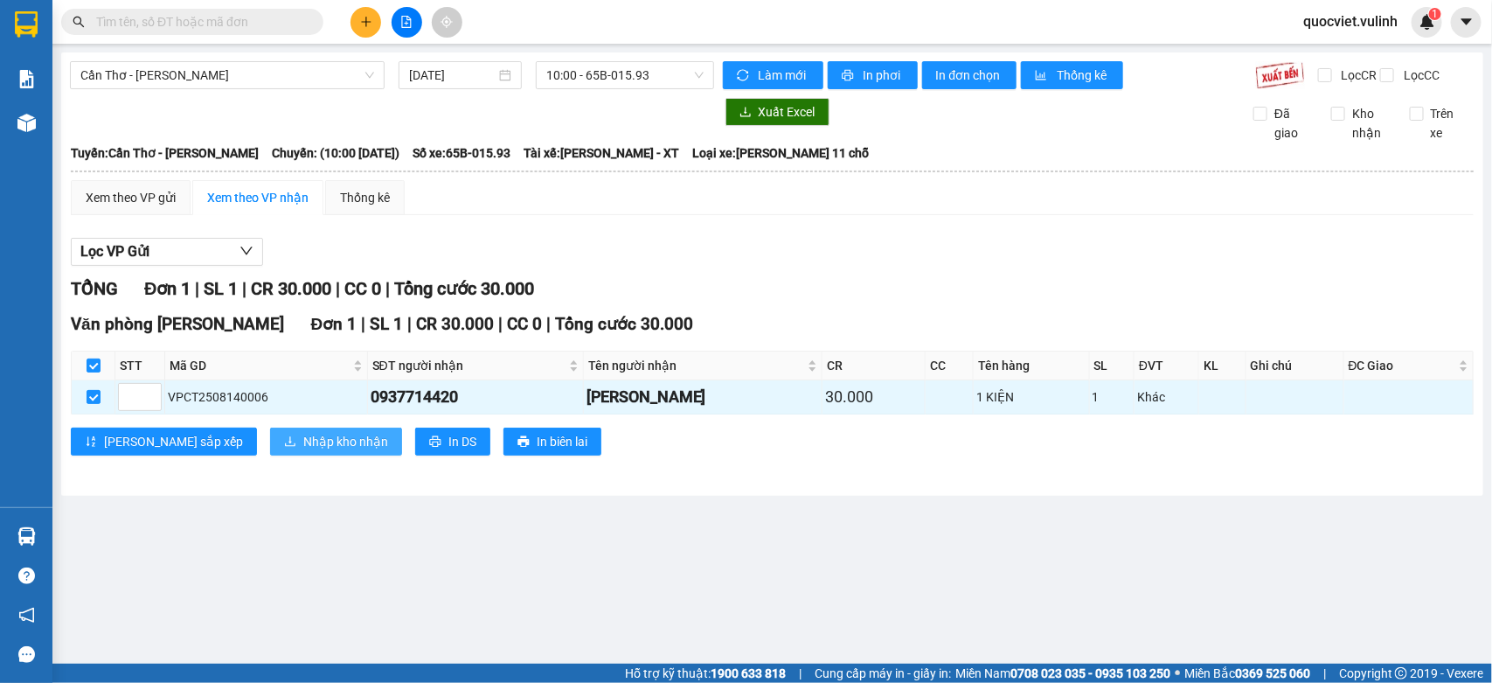
click at [270, 448] on button "Nhập kho nhận" at bounding box center [336, 441] width 132 height 28
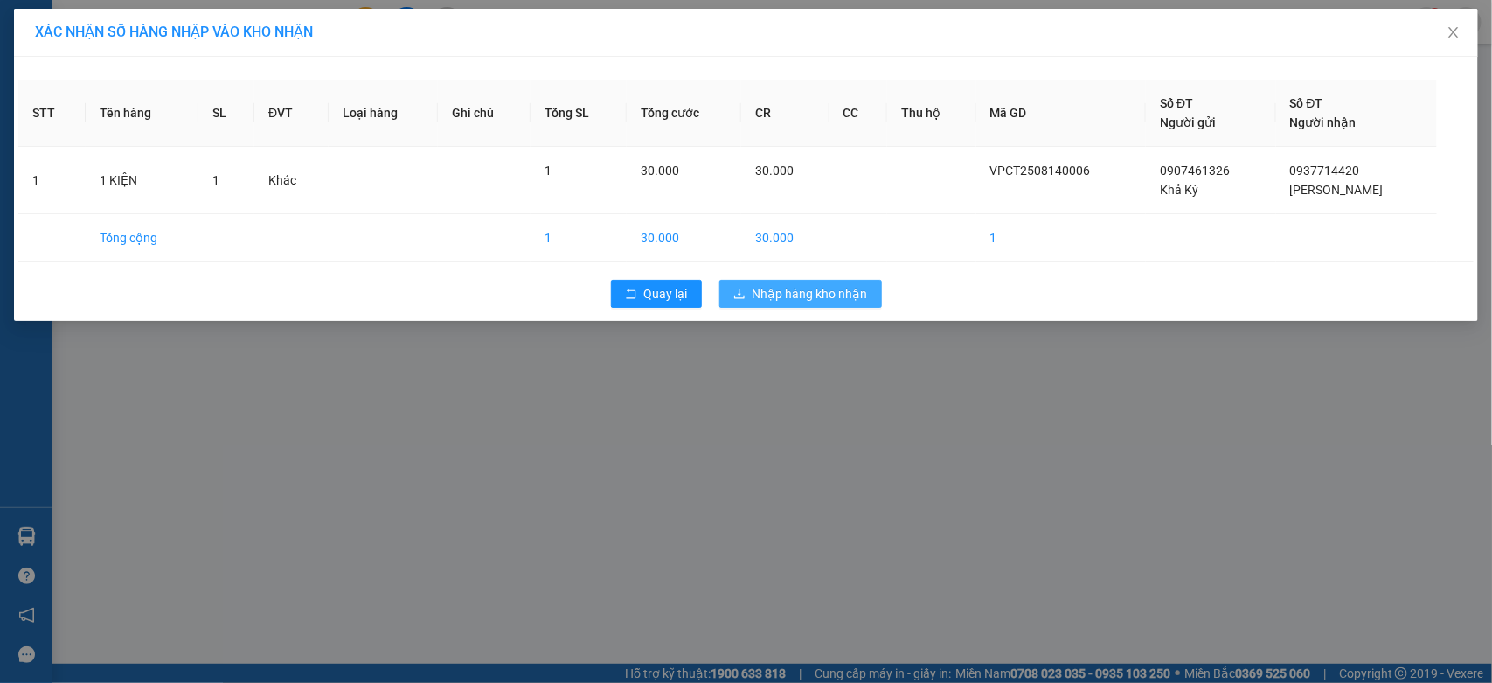
click at [810, 298] on span "Nhập hàng kho nhận" at bounding box center [810, 293] width 115 height 19
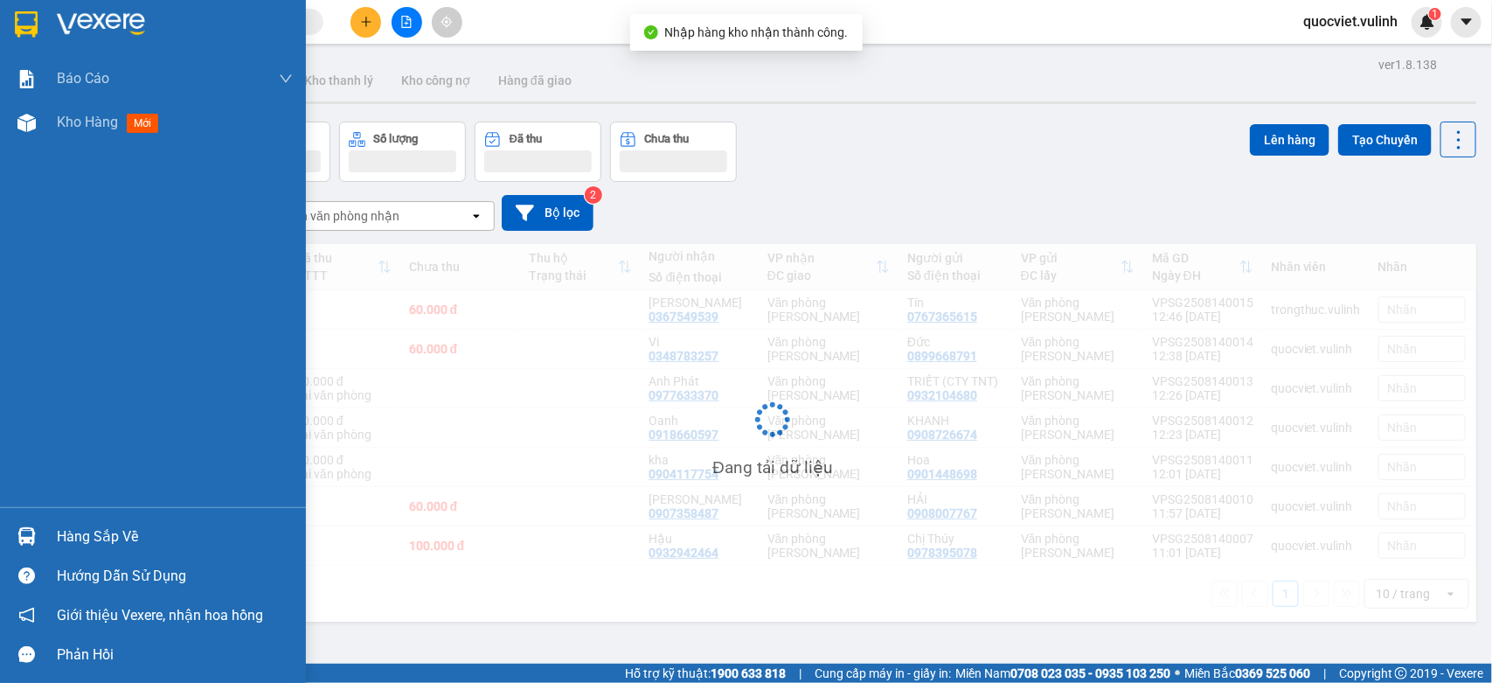
click at [18, 527] on img at bounding box center [26, 536] width 18 height 18
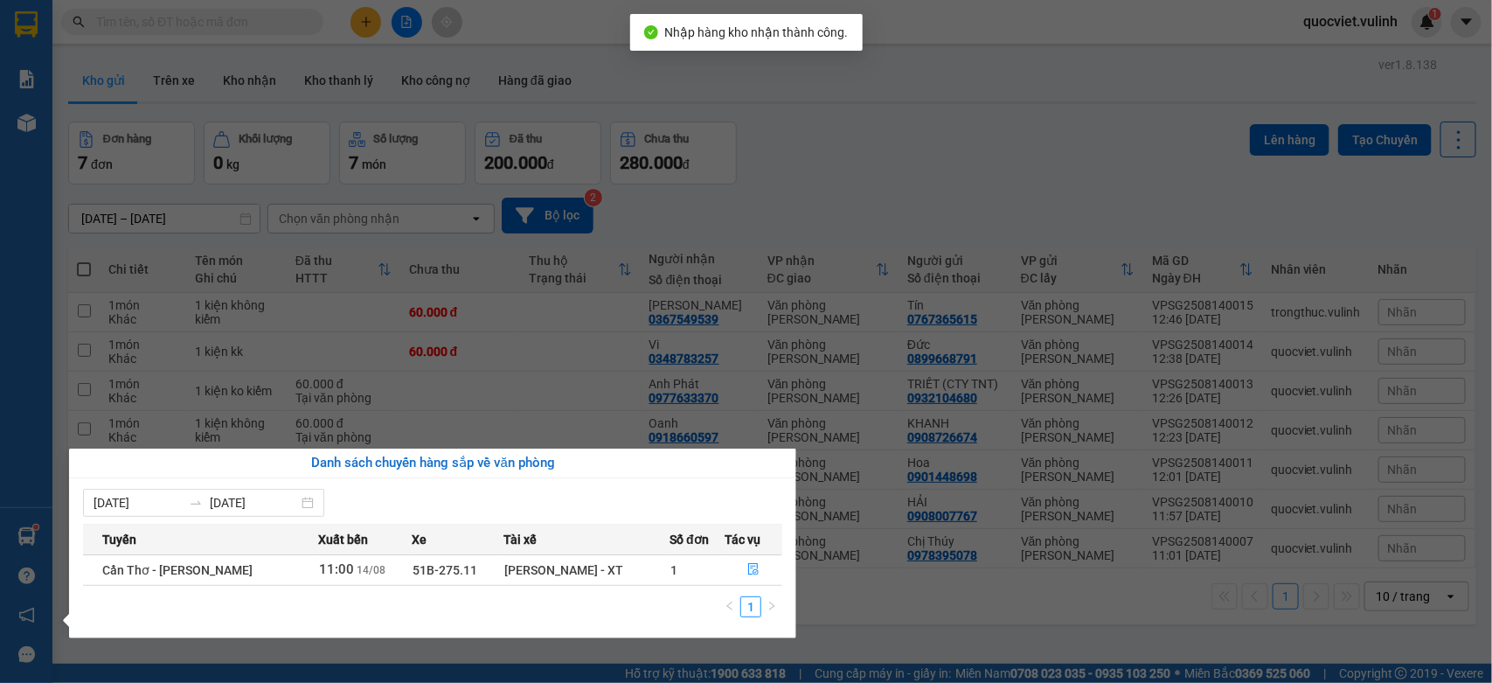
click at [986, 595] on section "Kết quả tìm kiếm ( 0 ) Bộ lọc No Data quocviet.vulinh 1 Báo cáo BC hàng tồn (tr…" at bounding box center [746, 341] width 1492 height 683
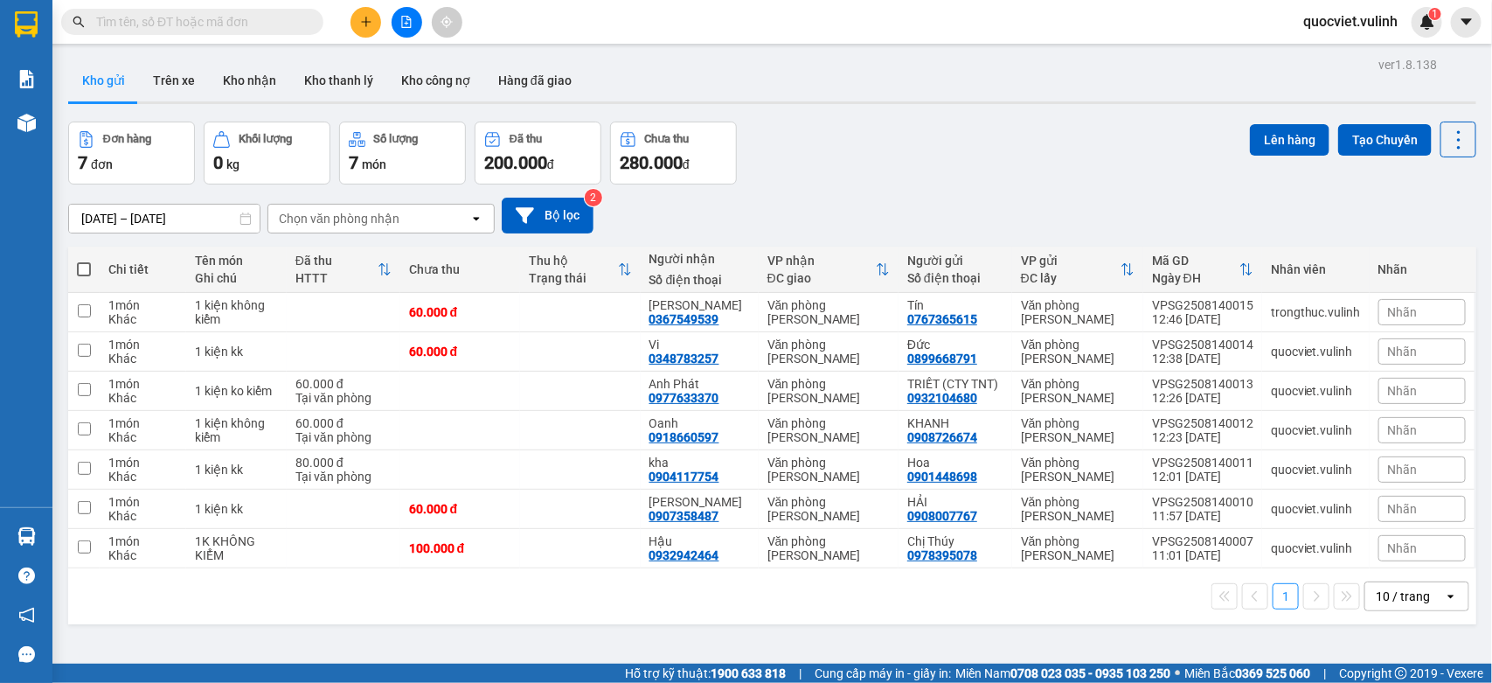
click at [357, 11] on button at bounding box center [366, 22] width 31 height 31
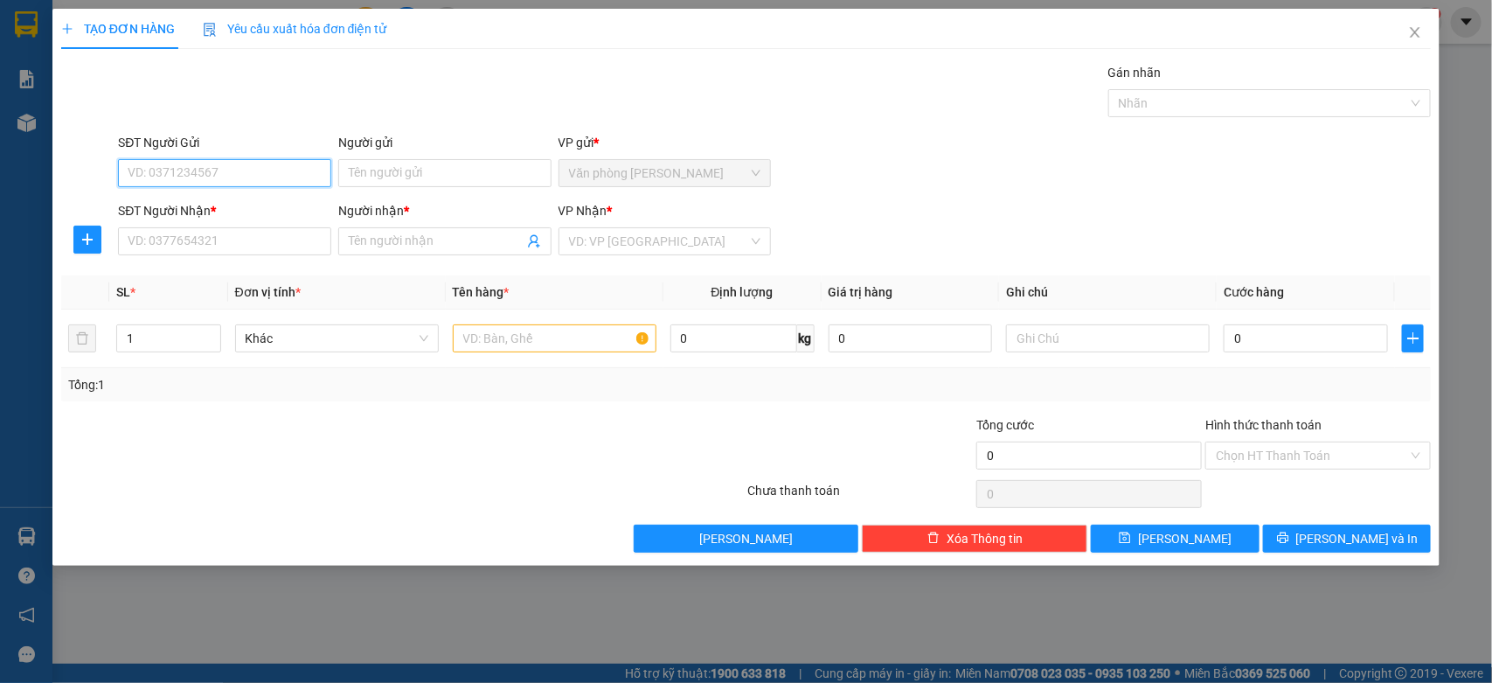
click at [195, 168] on input "SĐT Người Gửi" at bounding box center [224, 173] width 213 height 28
type input "0337754115"
click at [412, 169] on input "Người gửi" at bounding box center [444, 173] width 213 height 28
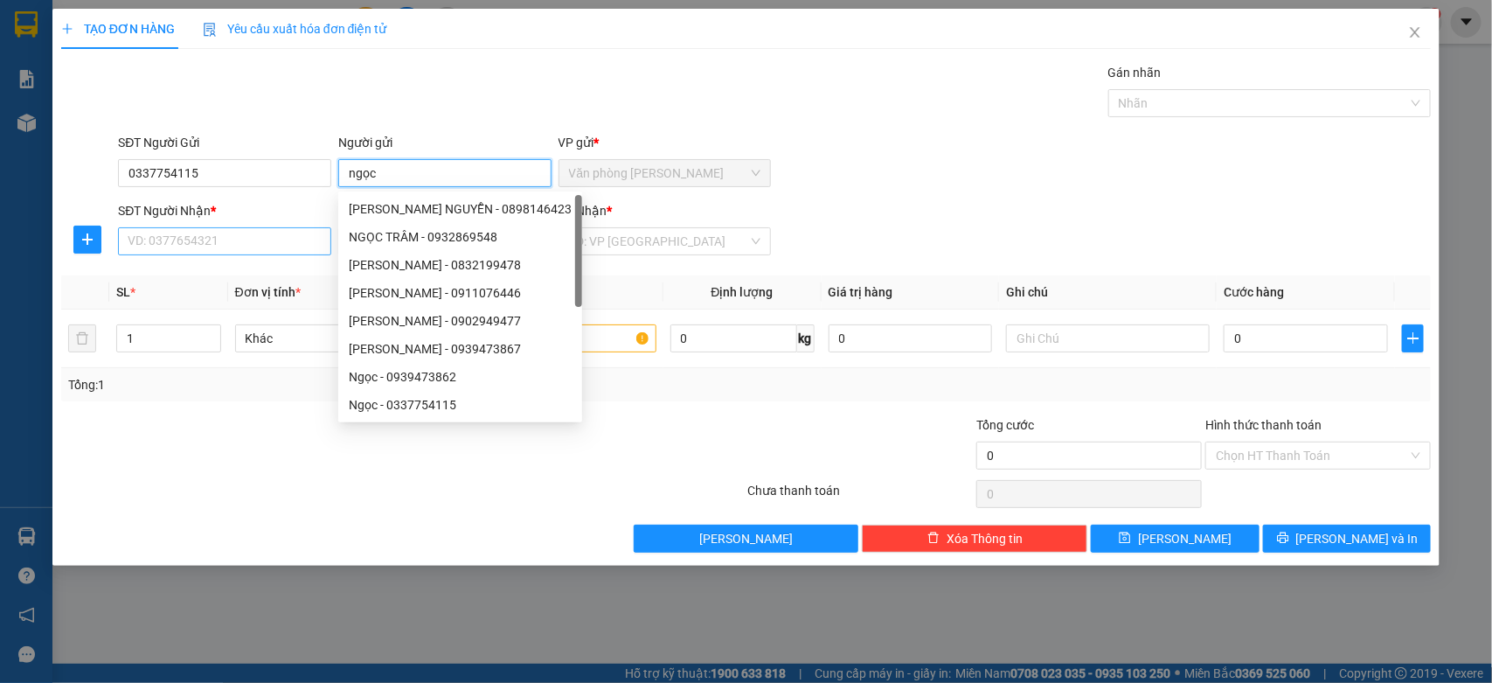
type input "ngọc"
click at [230, 246] on input "SĐT Người Nhận *" at bounding box center [224, 241] width 213 height 28
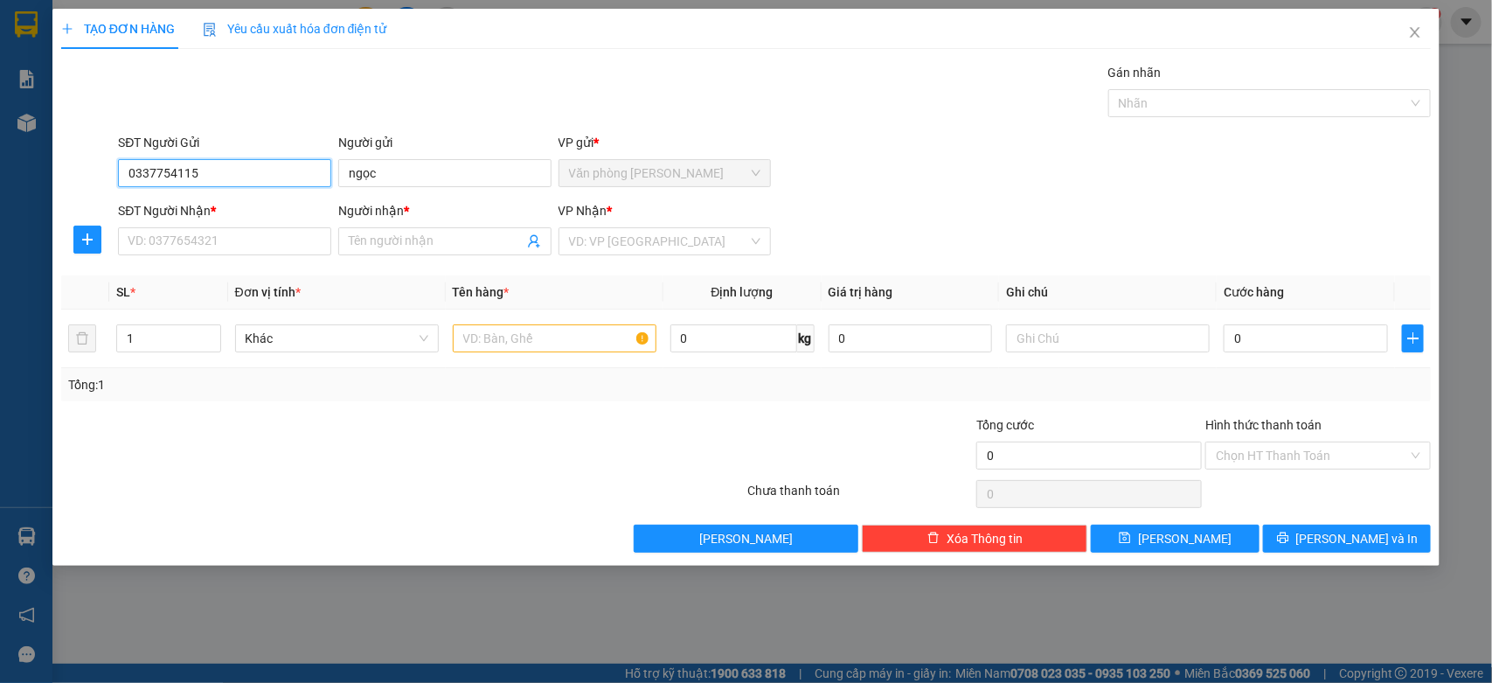
drag, startPoint x: 80, startPoint y: 176, endPoint x: 0, endPoint y: 179, distance: 80.5
click at [0, 179] on div "TẠO ĐƠN HÀNG Yêu cầu xuất hóa đơn điện tử Transit Pickup Surcharge Ids Transit …" at bounding box center [746, 341] width 1492 height 683
click at [201, 238] on input "SĐT Người Nhận *" at bounding box center [224, 241] width 213 height 28
paste input "0337754115"
type input "0337754115"
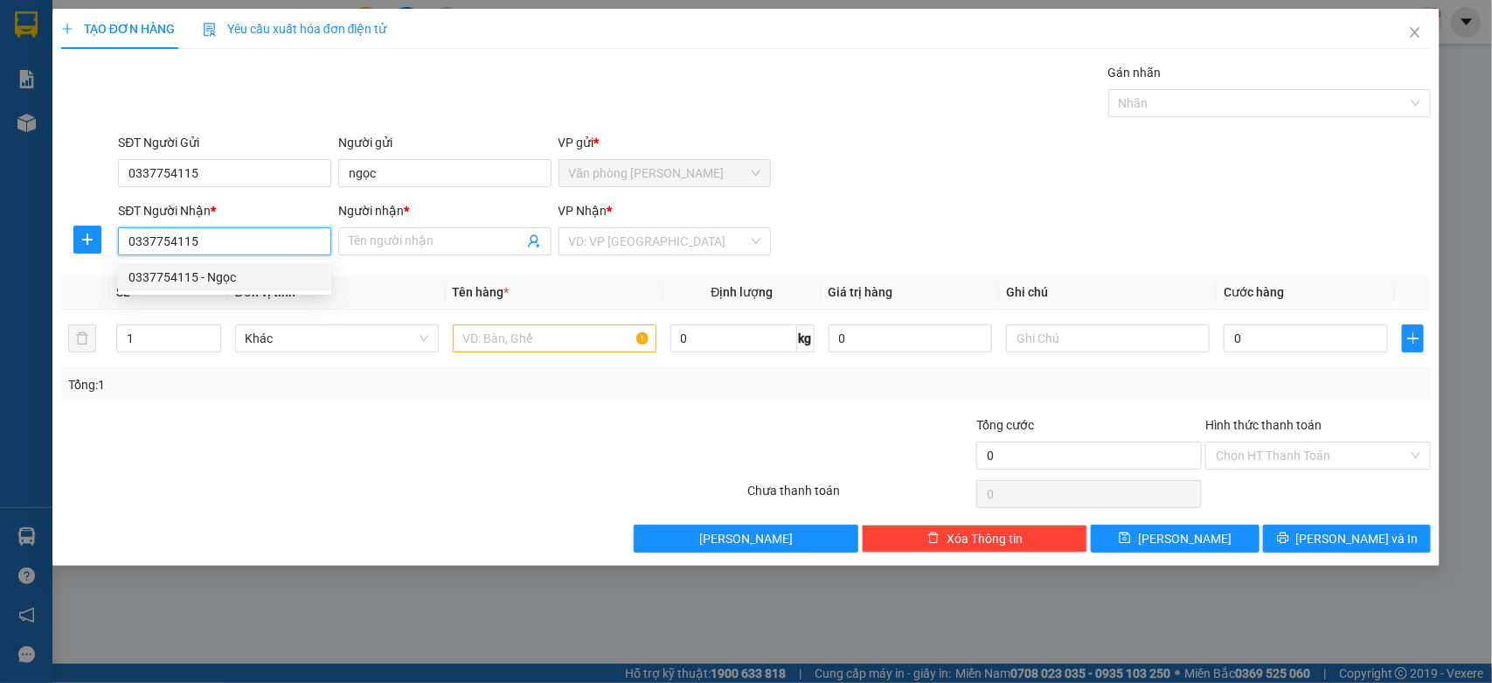
click at [246, 280] on div "0337754115 - Ngọc" at bounding box center [224, 276] width 192 height 19
type input "Ngọc"
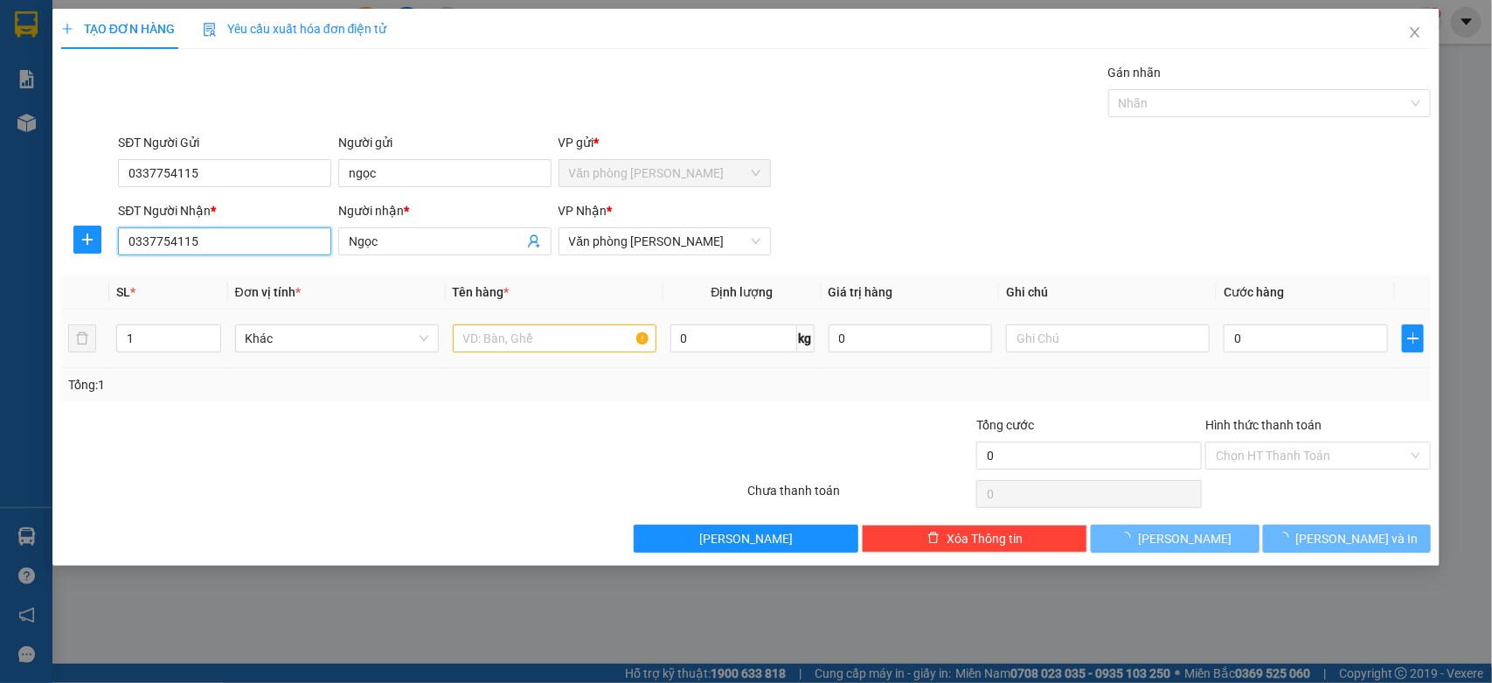
type input "30.000"
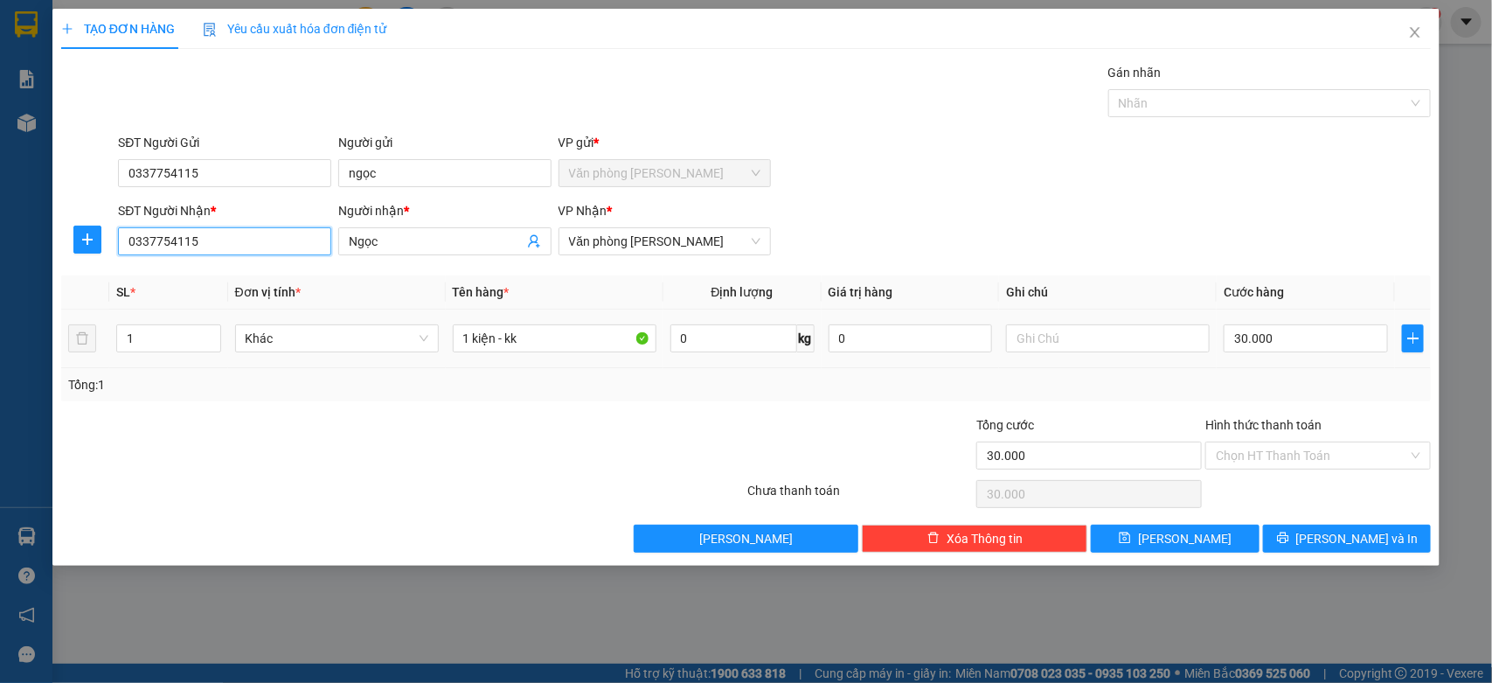
type input "0337754115"
drag, startPoint x: 1321, startPoint y: 323, endPoint x: 1299, endPoint y: 289, distance: 40.5
click at [1318, 319] on td "30.000" at bounding box center [1306, 338] width 178 height 59
click at [1312, 344] on input "30.000" at bounding box center [1306, 338] width 164 height 28
type input "0"
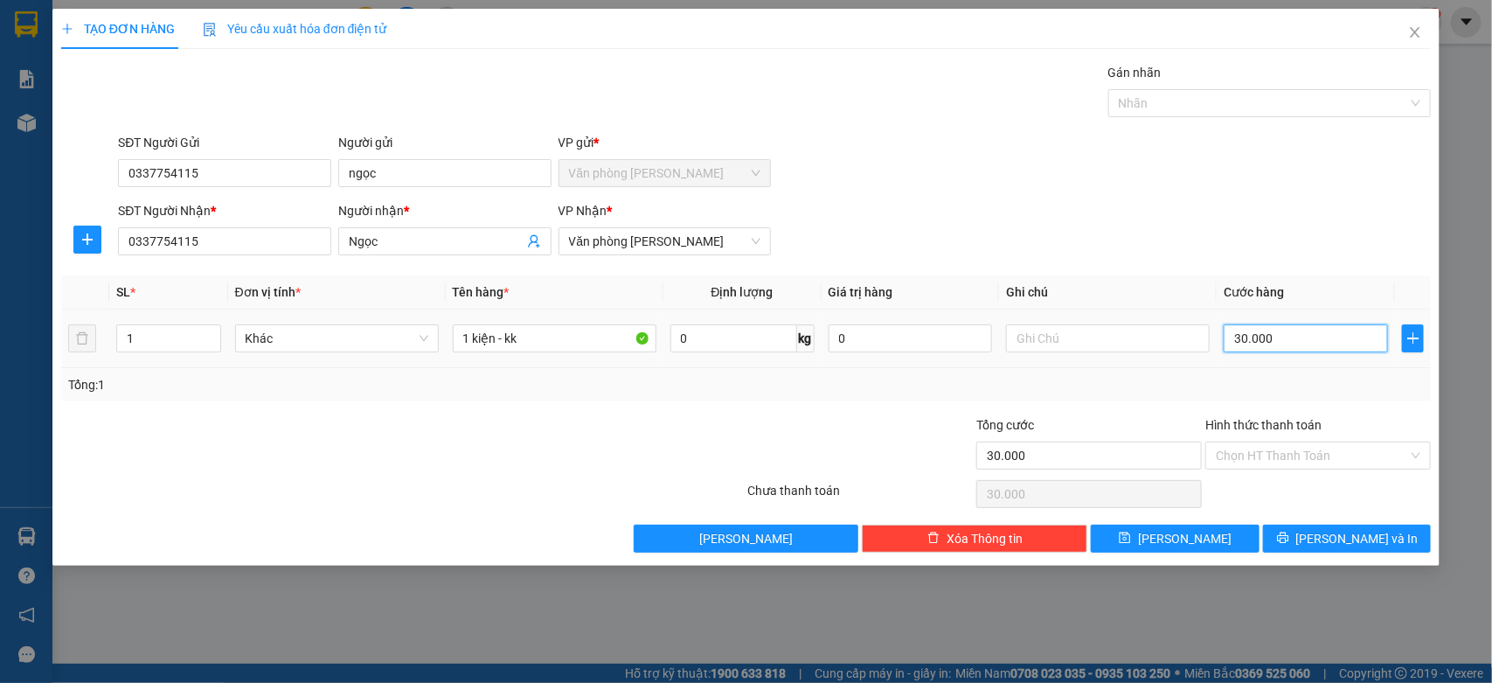
type input "0"
type input "5"
type input "05"
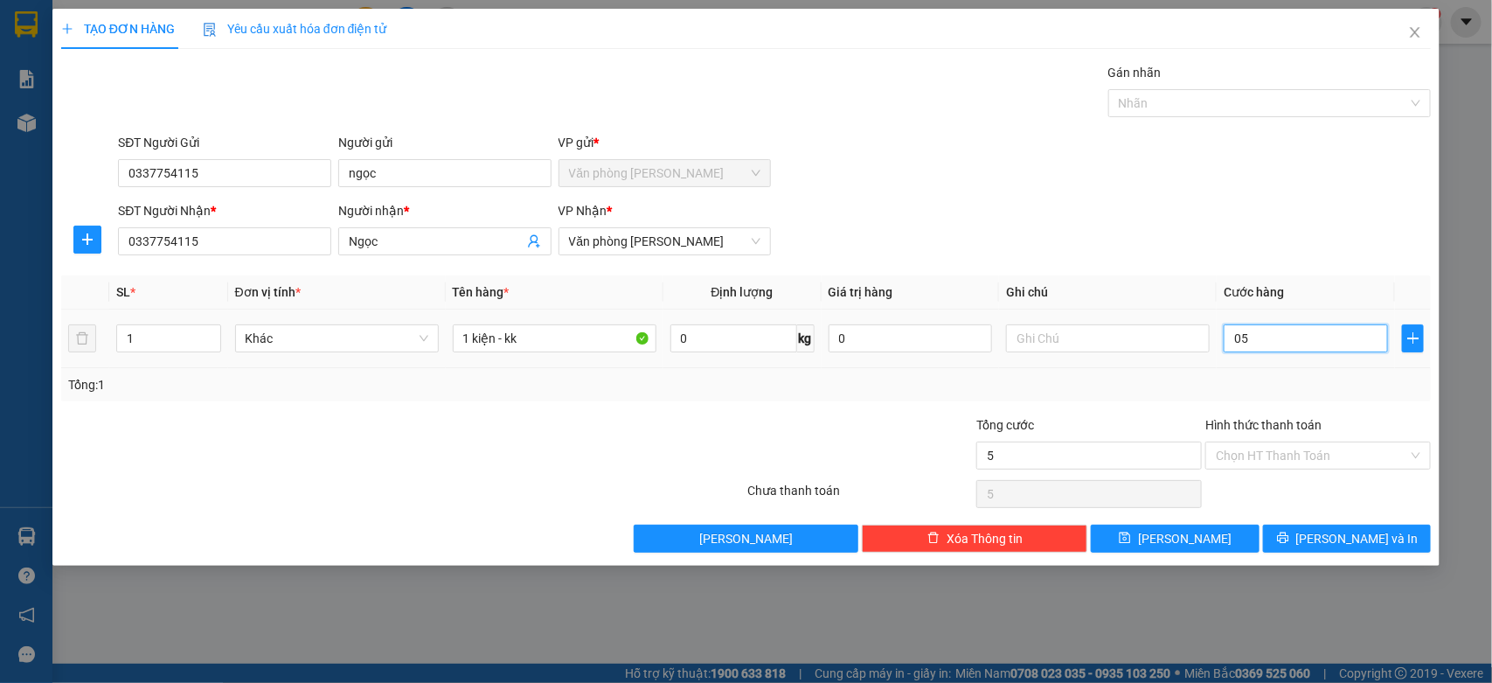
type input "50"
type input "050"
type input "500"
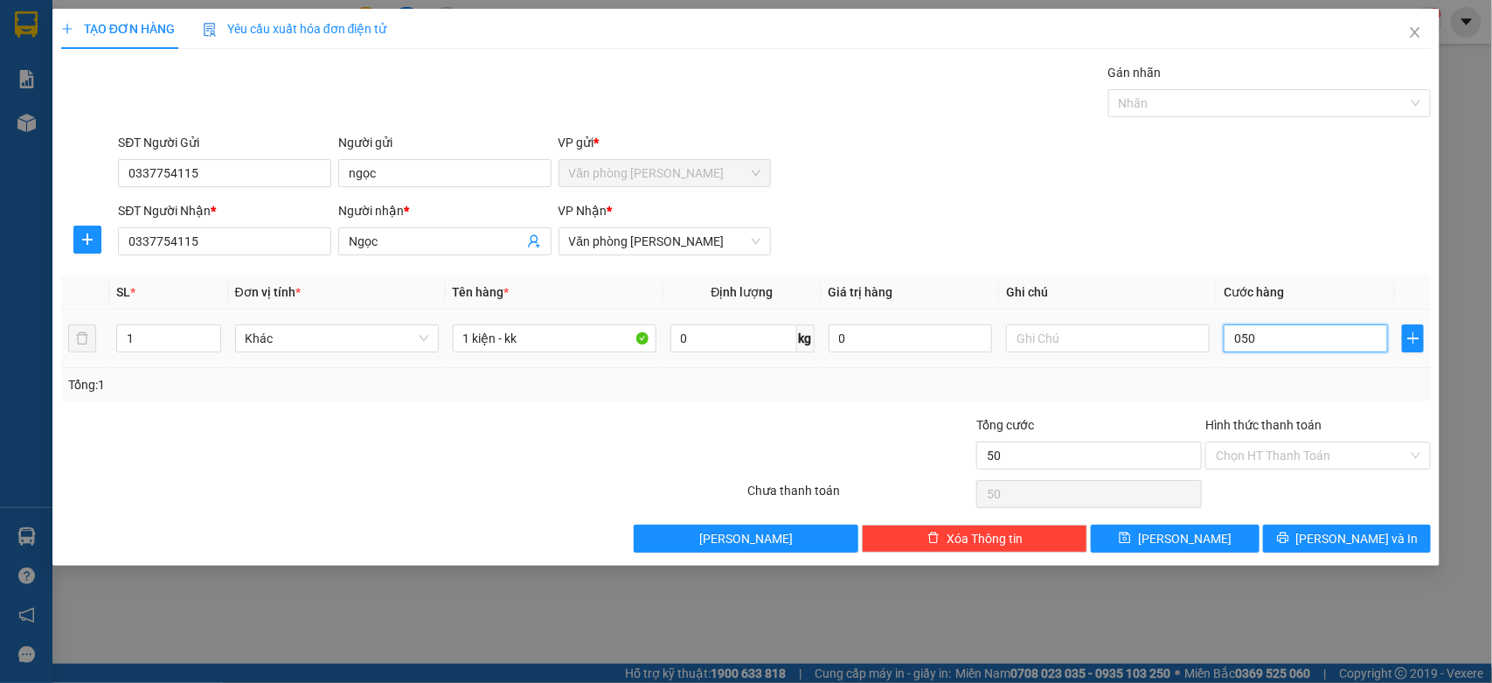
type input "0.500"
type input "5.000"
type input "05.000"
type input "50.000"
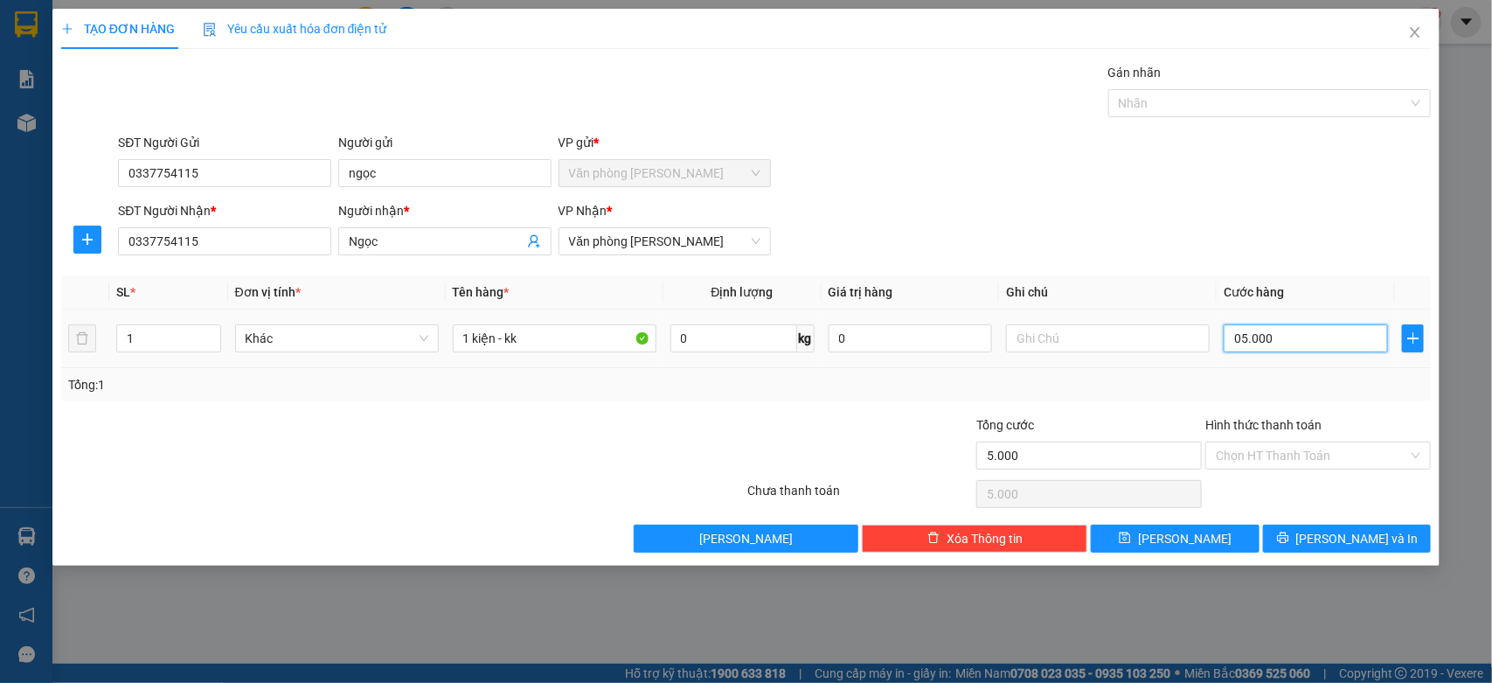
type input "50.000"
type input "050.000"
type input "5.000"
type input "05"
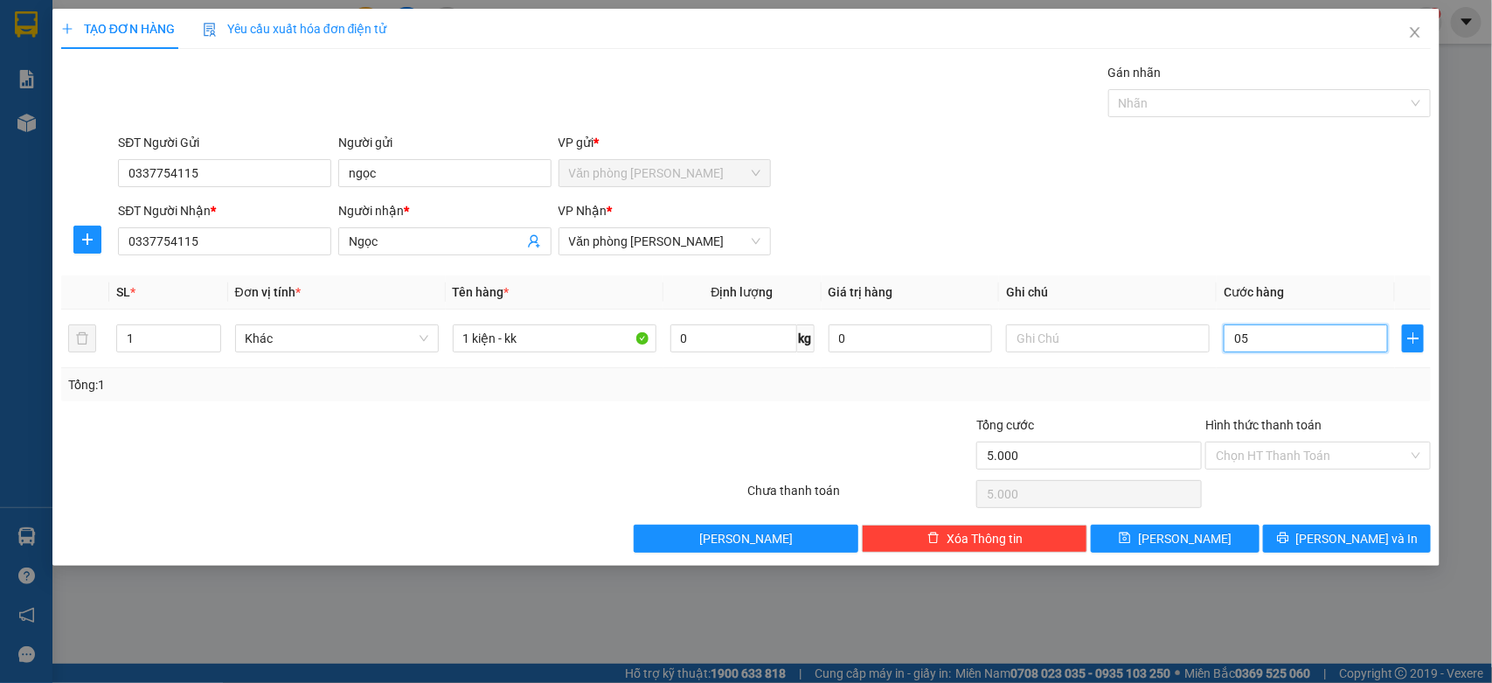
type input "0"
type input "4"
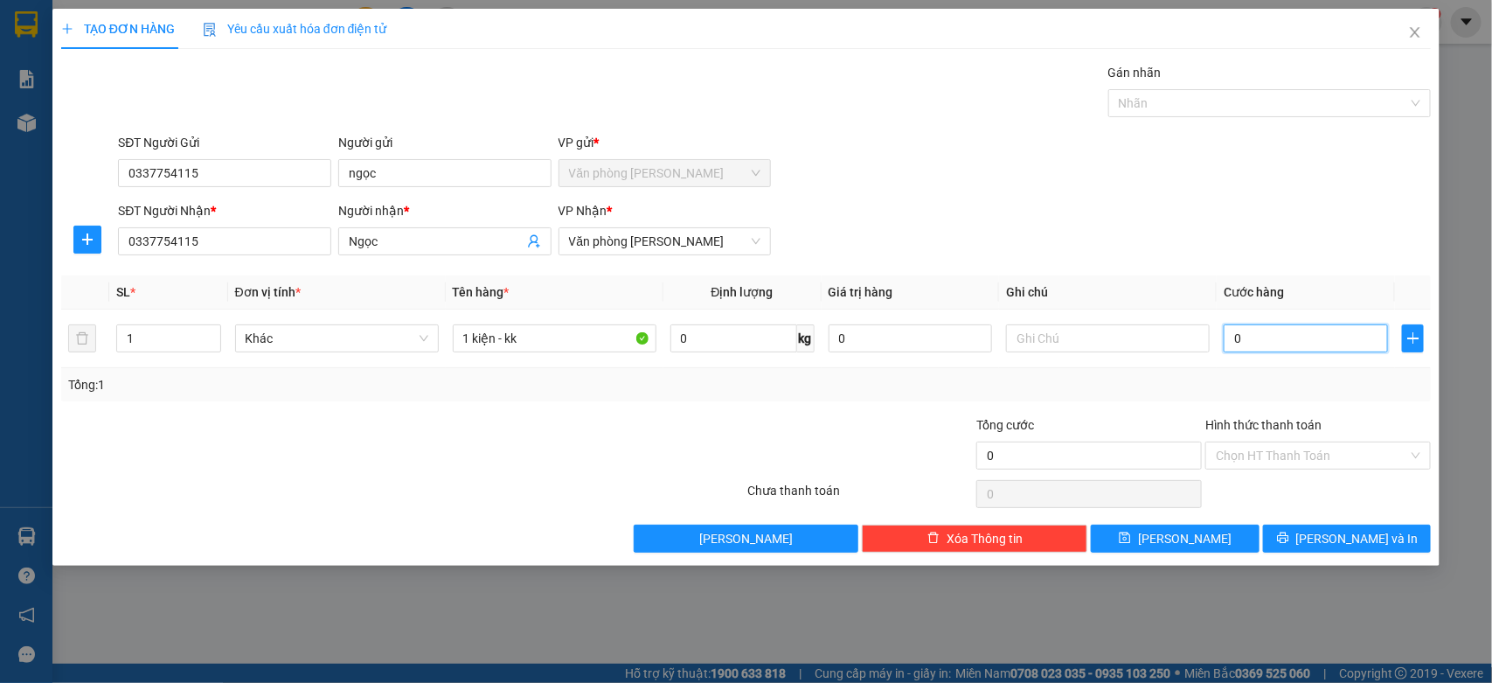
type input "04"
type input "40"
type input "040"
type input "400"
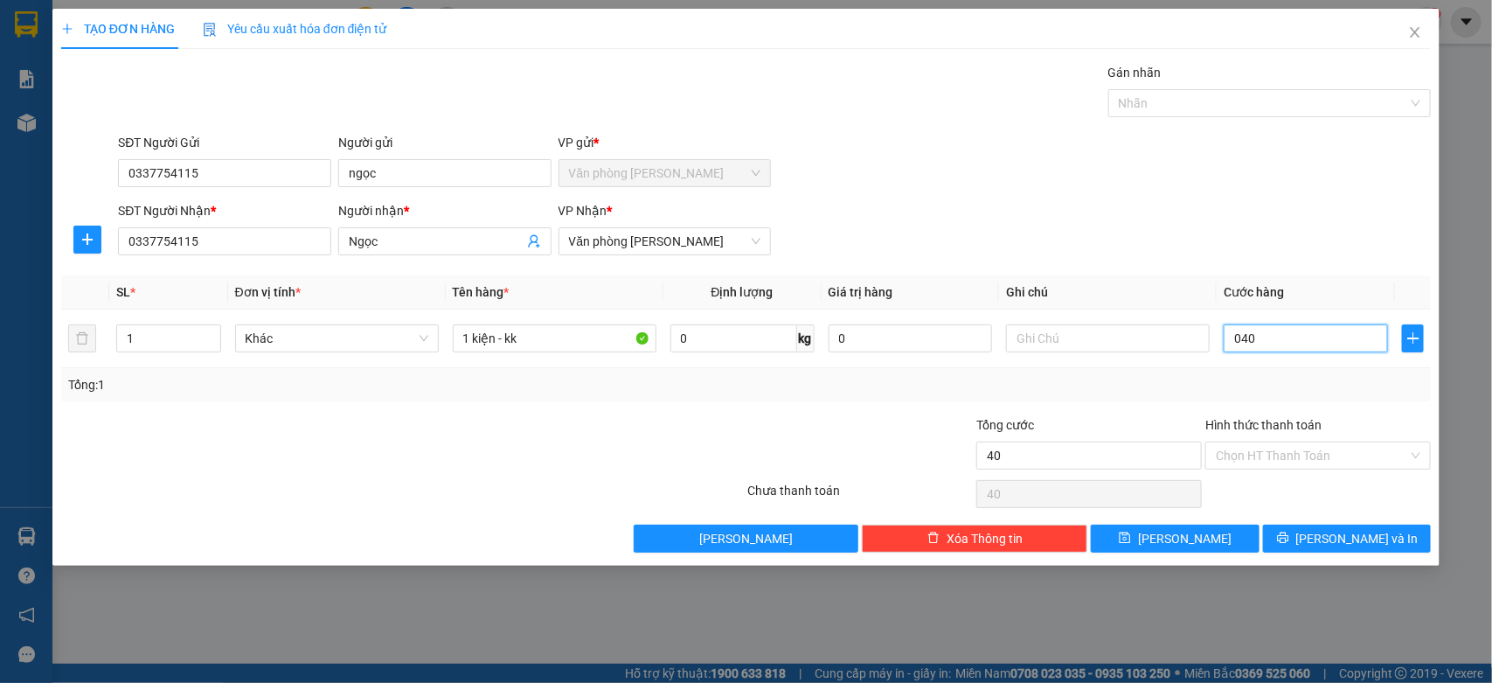
type input "400"
type input "0.400"
type input "4.000"
type input "04.000"
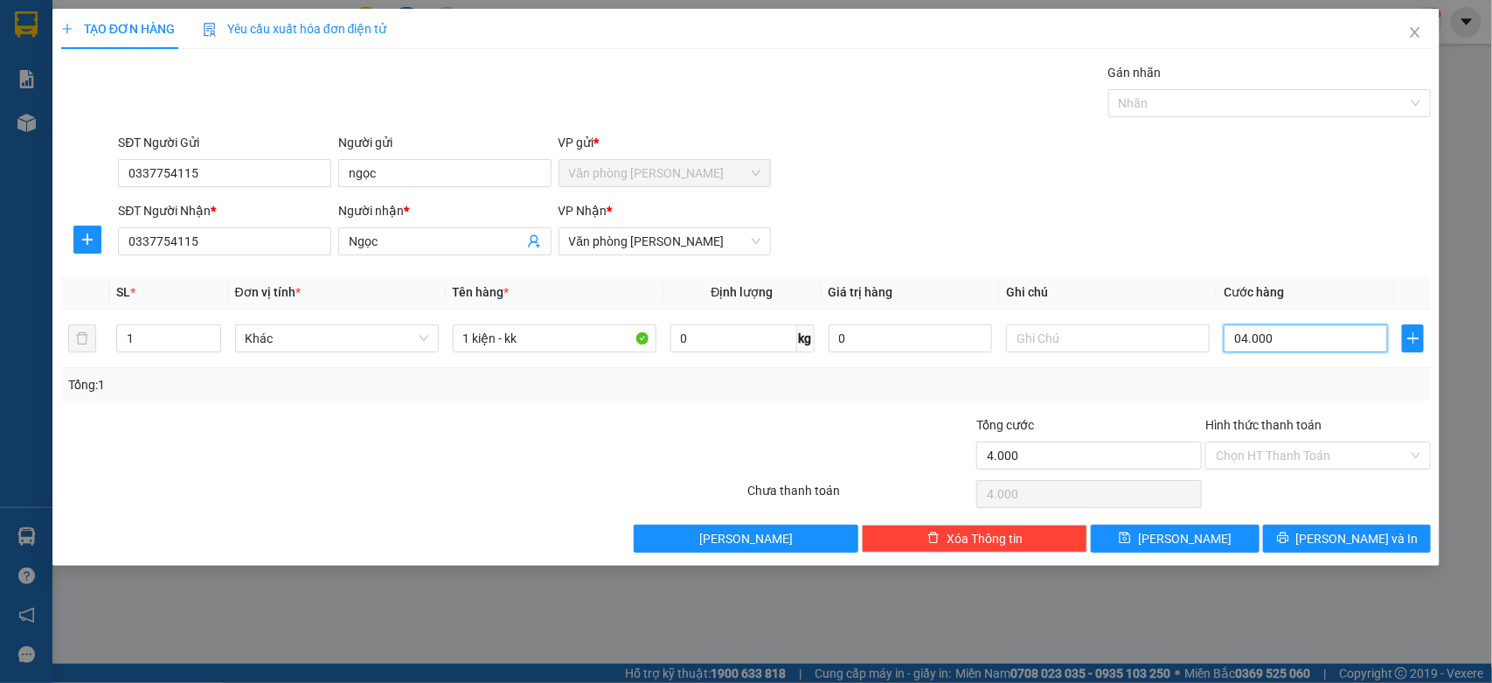
type input "40.000"
click at [1304, 399] on div "Tổng: 1" at bounding box center [746, 384] width 1371 height 33
click at [1309, 448] on input "Hình thức thanh toán" at bounding box center [1312, 455] width 192 height 26
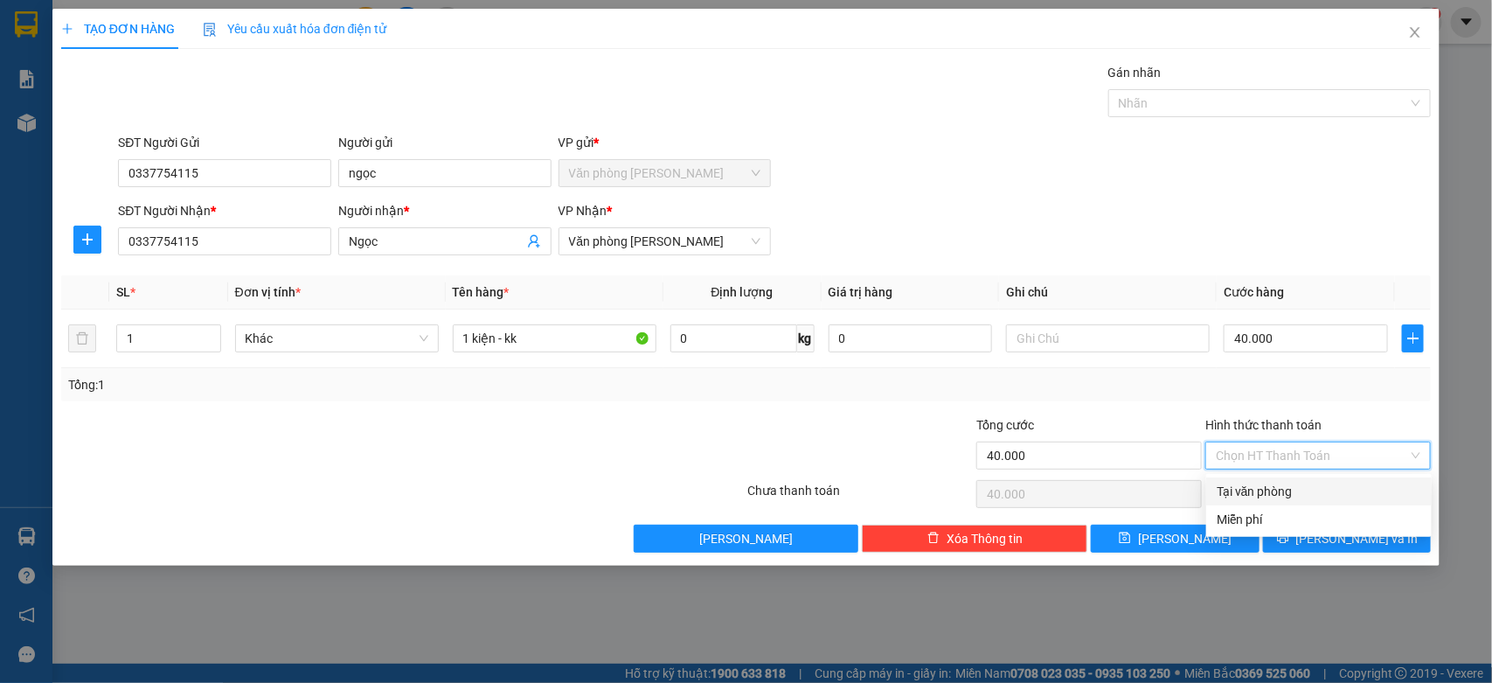
click at [1246, 492] on div "Tại văn phòng" at bounding box center [1319, 491] width 205 height 19
type input "0"
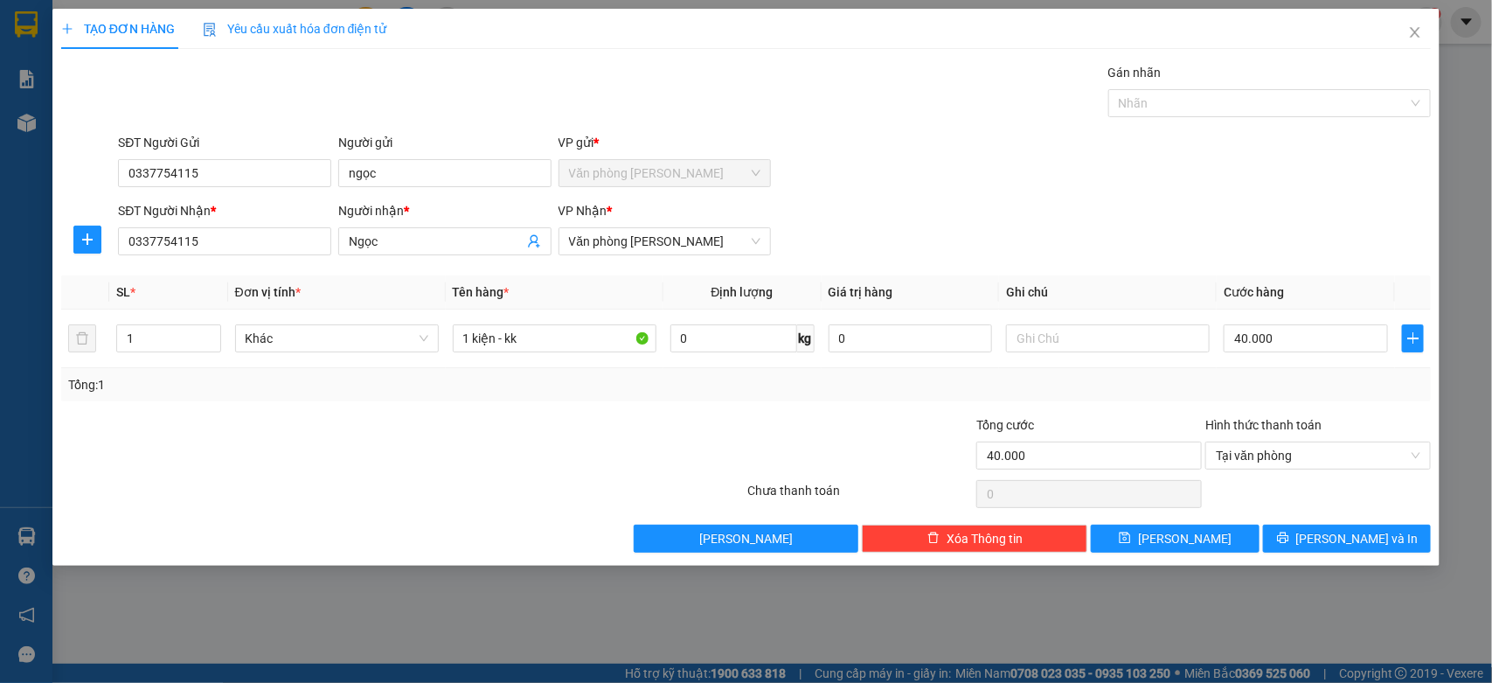
click at [584, 435] on div at bounding box center [631, 445] width 229 height 61
click at [1344, 535] on span "[PERSON_NAME] và In" at bounding box center [1357, 538] width 122 height 19
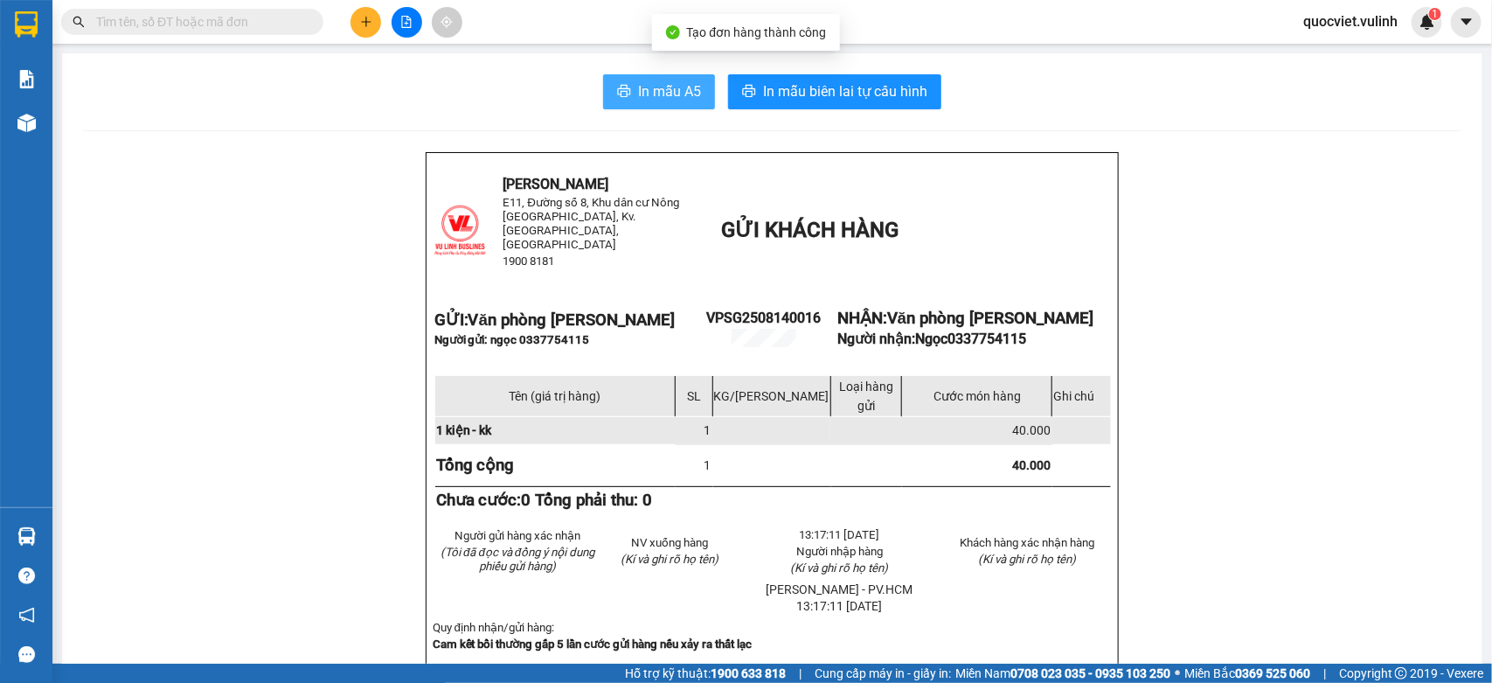
click at [675, 97] on span "In mẫu A5" at bounding box center [669, 91] width 63 height 22
click at [364, 18] on icon "plus" at bounding box center [366, 22] width 12 height 12
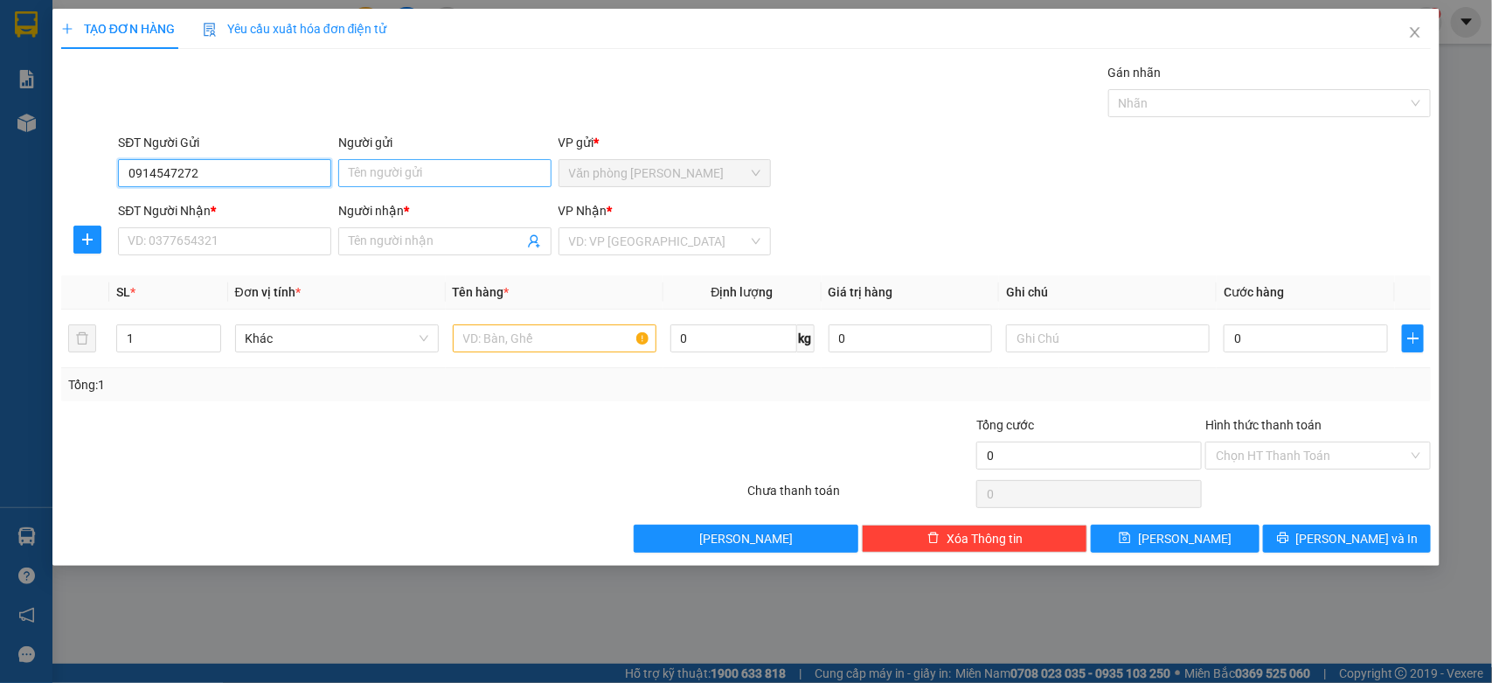
type input "0914547272"
click at [382, 167] on input "Người gửi" at bounding box center [444, 173] width 213 height 28
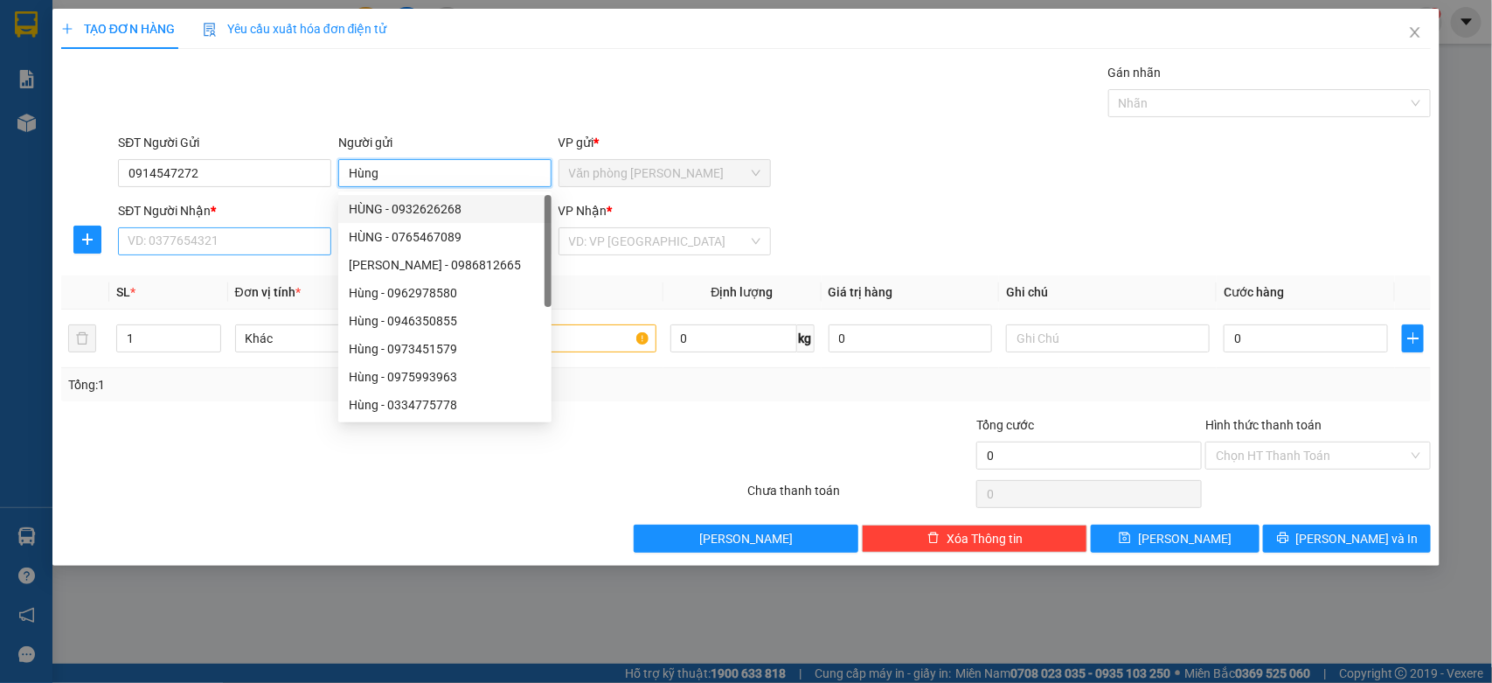
type input "Hùng"
click at [164, 252] on input "SĐT Người Nhận *" at bounding box center [224, 241] width 213 height 28
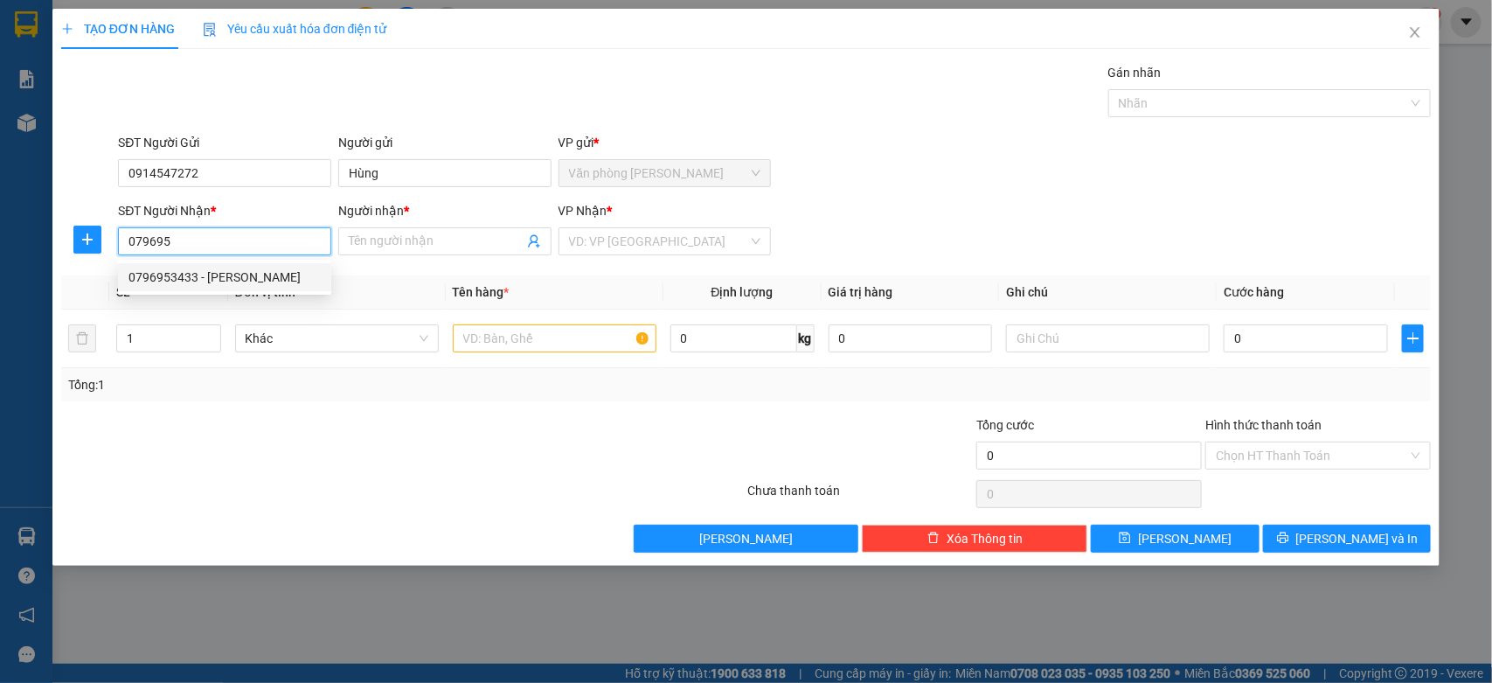
click at [141, 267] on div "0796953433 - [PERSON_NAME]" at bounding box center [224, 276] width 192 height 19
type input "0796953433"
type input "THANH"
type input "140.000"
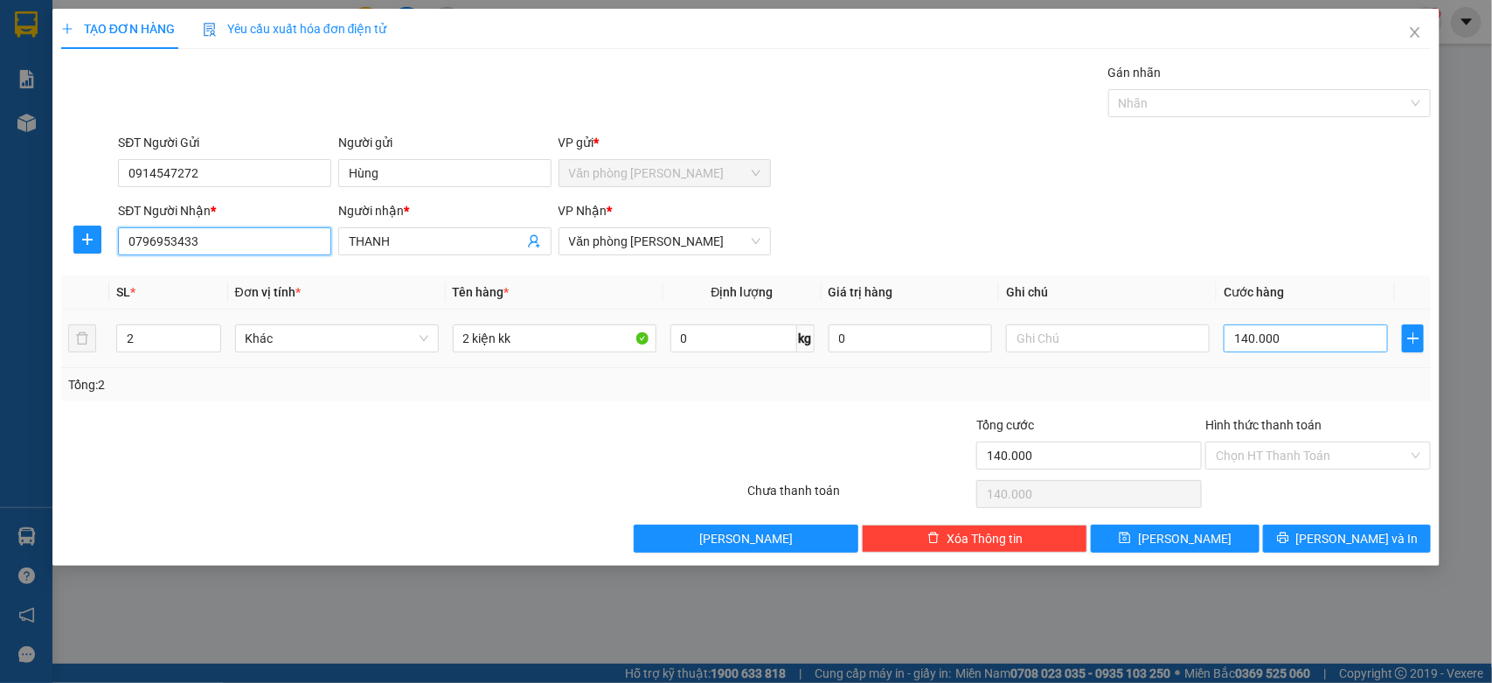
type input "0796953433"
click at [1281, 348] on input "140.000" at bounding box center [1306, 338] width 164 height 28
type input "0"
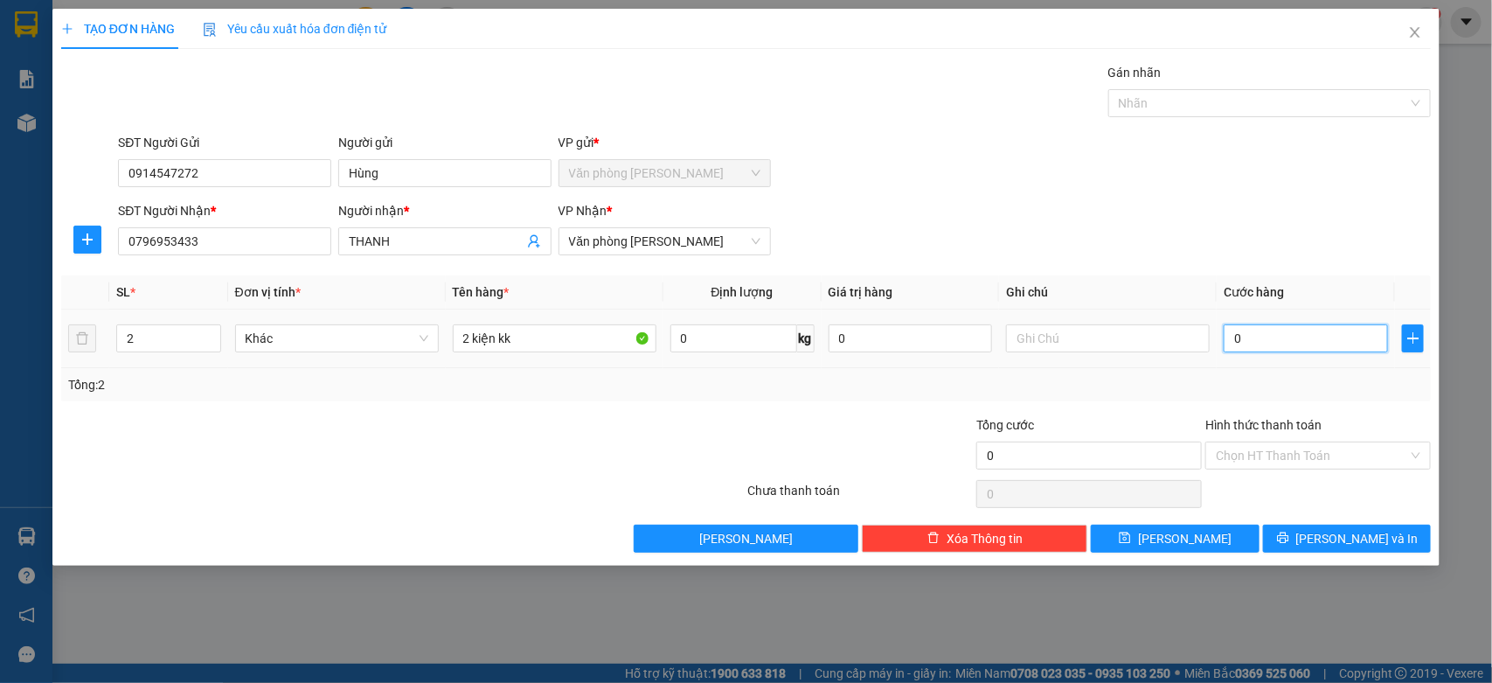
type input "3"
click at [207, 345] on span "Decrease Value" at bounding box center [210, 344] width 19 height 16
click at [214, 344] on span "down" at bounding box center [211, 344] width 10 height 10
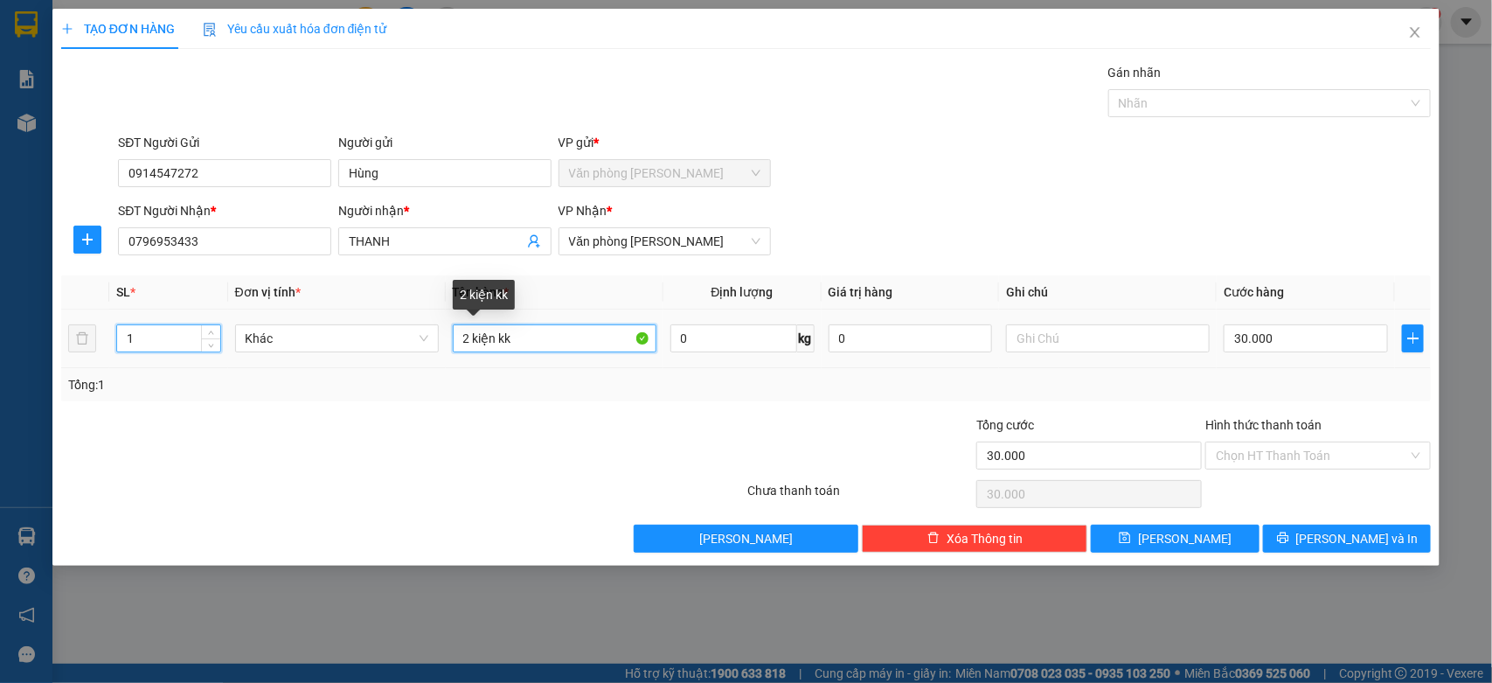
click at [468, 342] on input "2 kiện kk" at bounding box center [555, 338] width 204 height 28
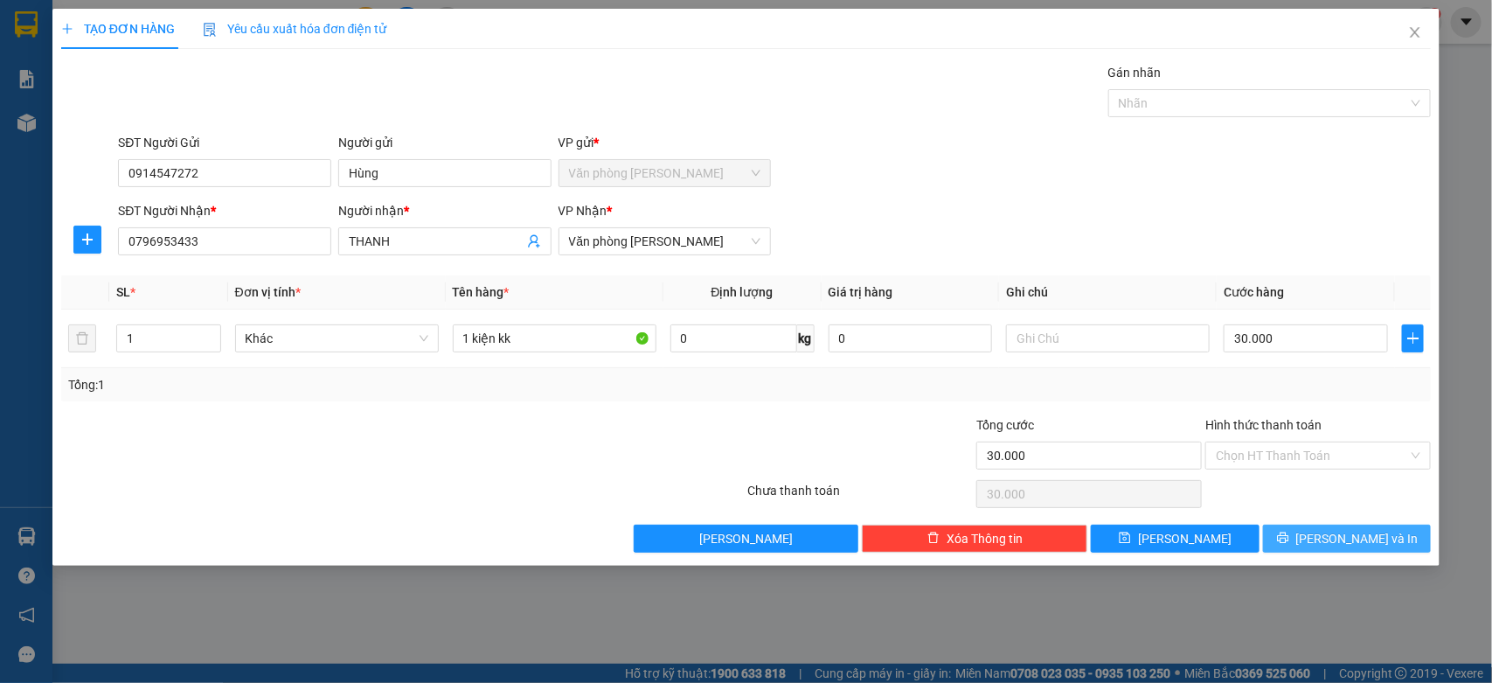
click at [1338, 540] on span "[PERSON_NAME] và In" at bounding box center [1357, 538] width 122 height 19
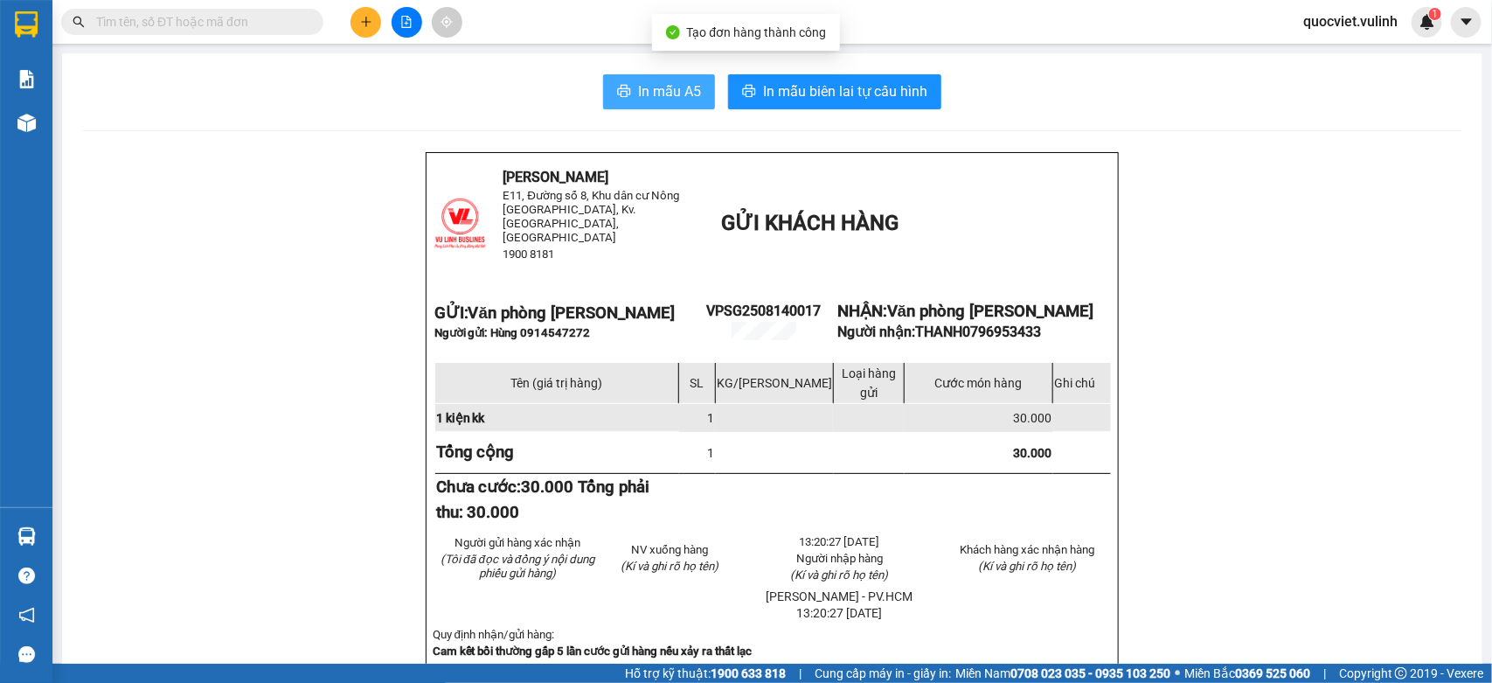
click at [656, 90] on span "In mẫu A5" at bounding box center [669, 91] width 63 height 22
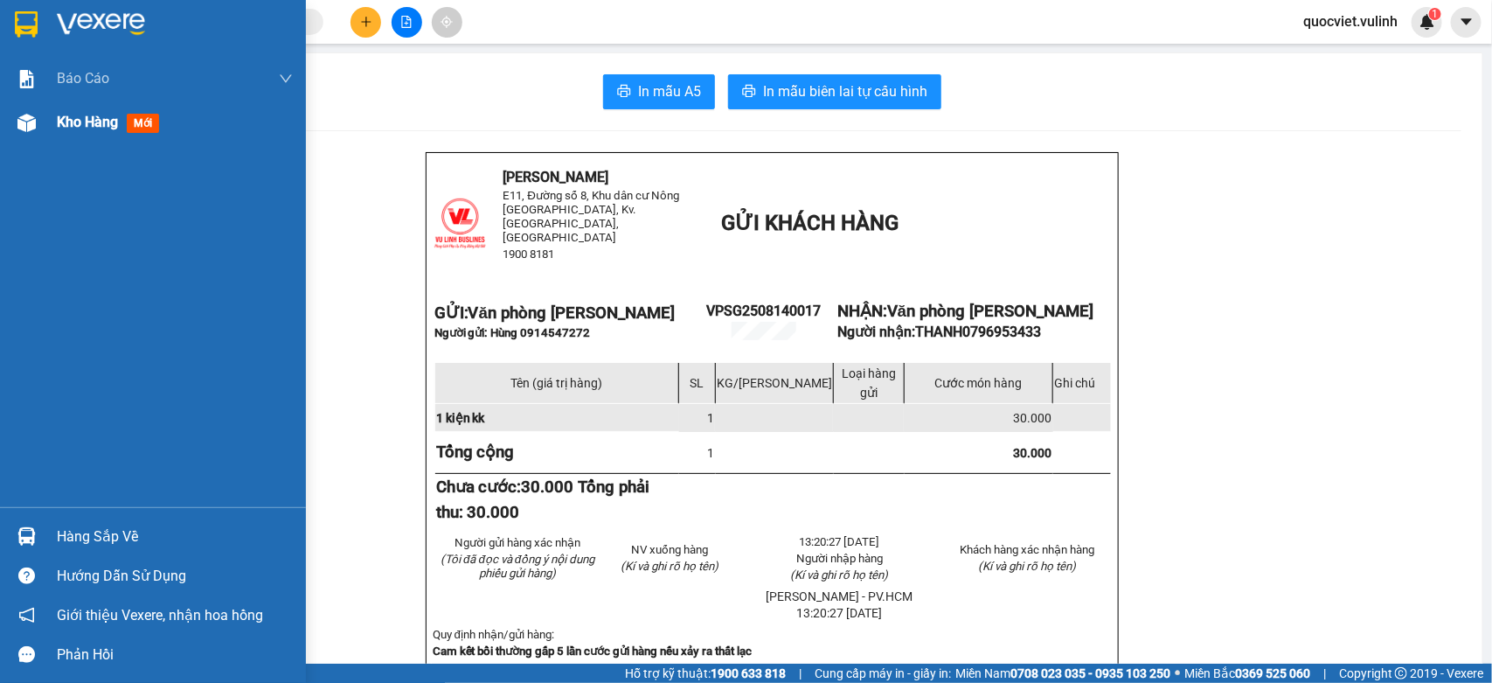
click at [31, 125] on img at bounding box center [26, 123] width 18 height 18
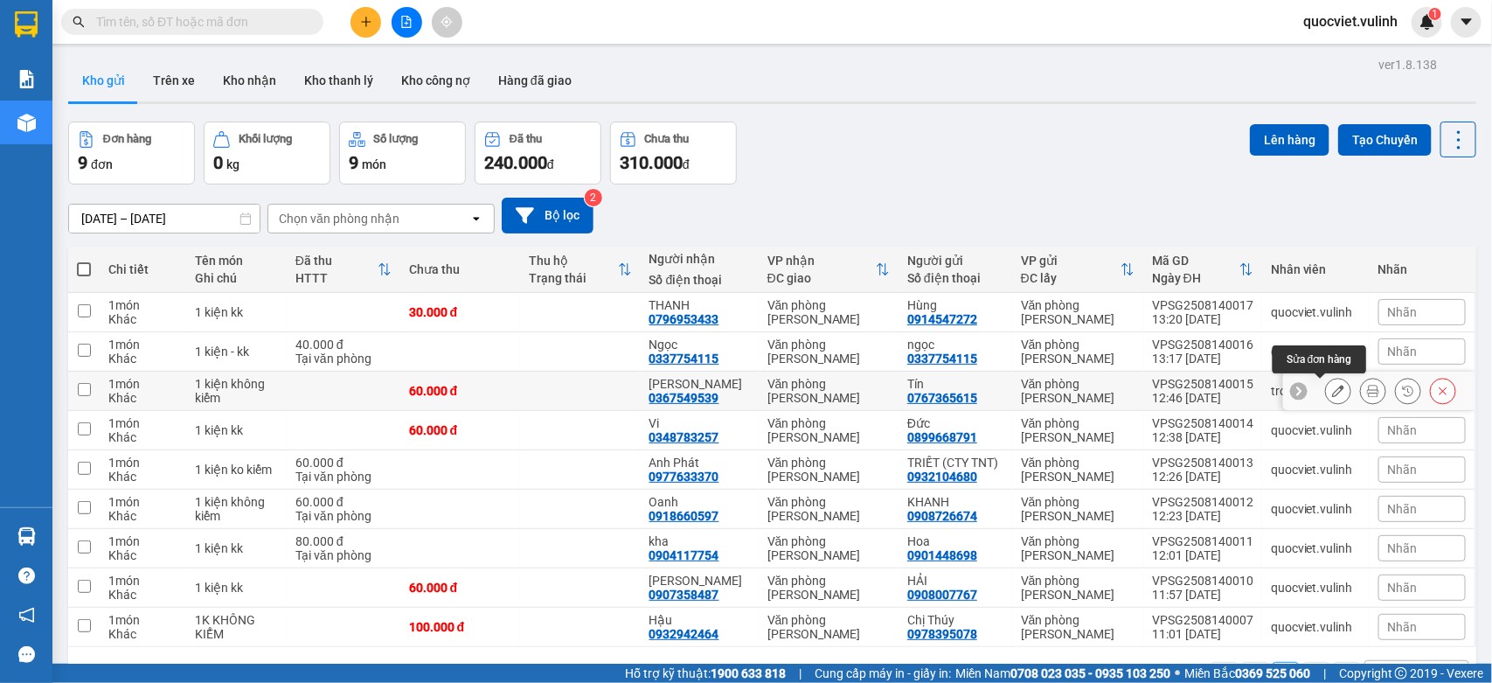
click at [1326, 381] on button at bounding box center [1338, 391] width 24 height 31
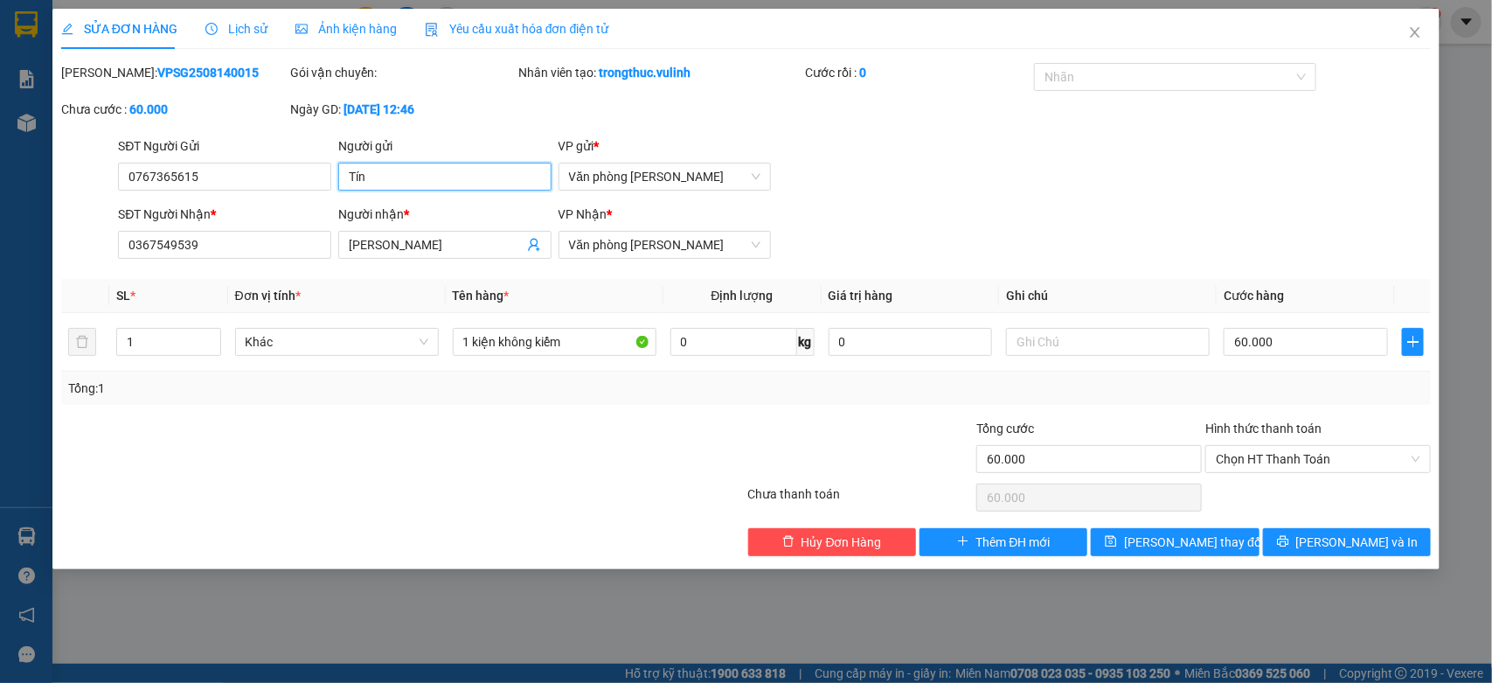
drag, startPoint x: 422, startPoint y: 177, endPoint x: 0, endPoint y: 333, distance: 449.9
click at [0, 333] on div "SỬA ĐƠN HÀNG Lịch sử Ảnh kiện hàng Yêu cầu xuất hóa đơn điện tử Total Paid Fee …" at bounding box center [746, 341] width 1492 height 683
drag, startPoint x: 240, startPoint y: 170, endPoint x: 0, endPoint y: 329, distance: 287.8
click at [0, 329] on div "SỬA ĐƠN HÀNG Lịch sử Ảnh kiện hàng Yêu cầu xuất hóa đơn điện tử Total Paid Fee …" at bounding box center [746, 341] width 1492 height 683
drag, startPoint x: 435, startPoint y: 230, endPoint x: 0, endPoint y: 393, distance: 465.0
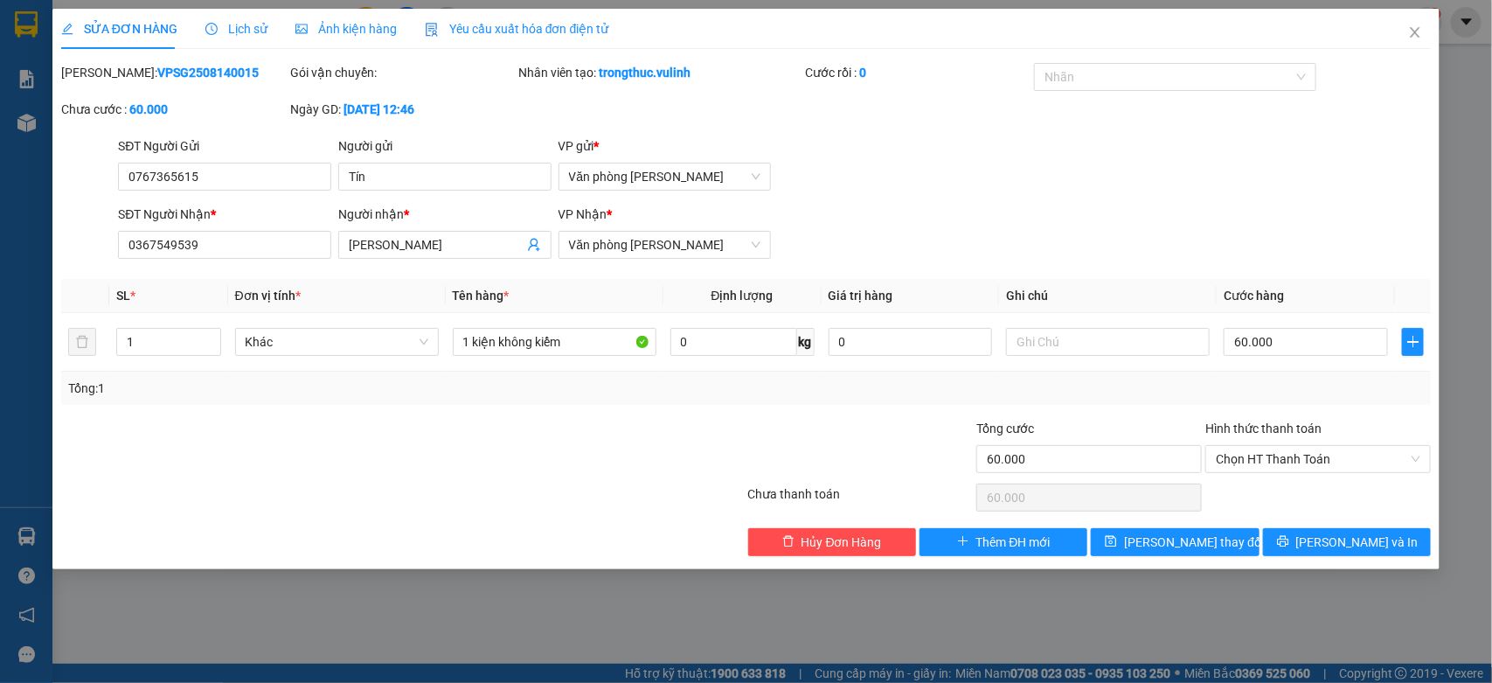
click at [0, 393] on div "SỬA ĐƠN HÀNG Lịch sử Ảnh kiện hàng Yêu cầu xuất hóa đơn điện tử Total Paid Fee …" at bounding box center [746, 341] width 1492 height 683
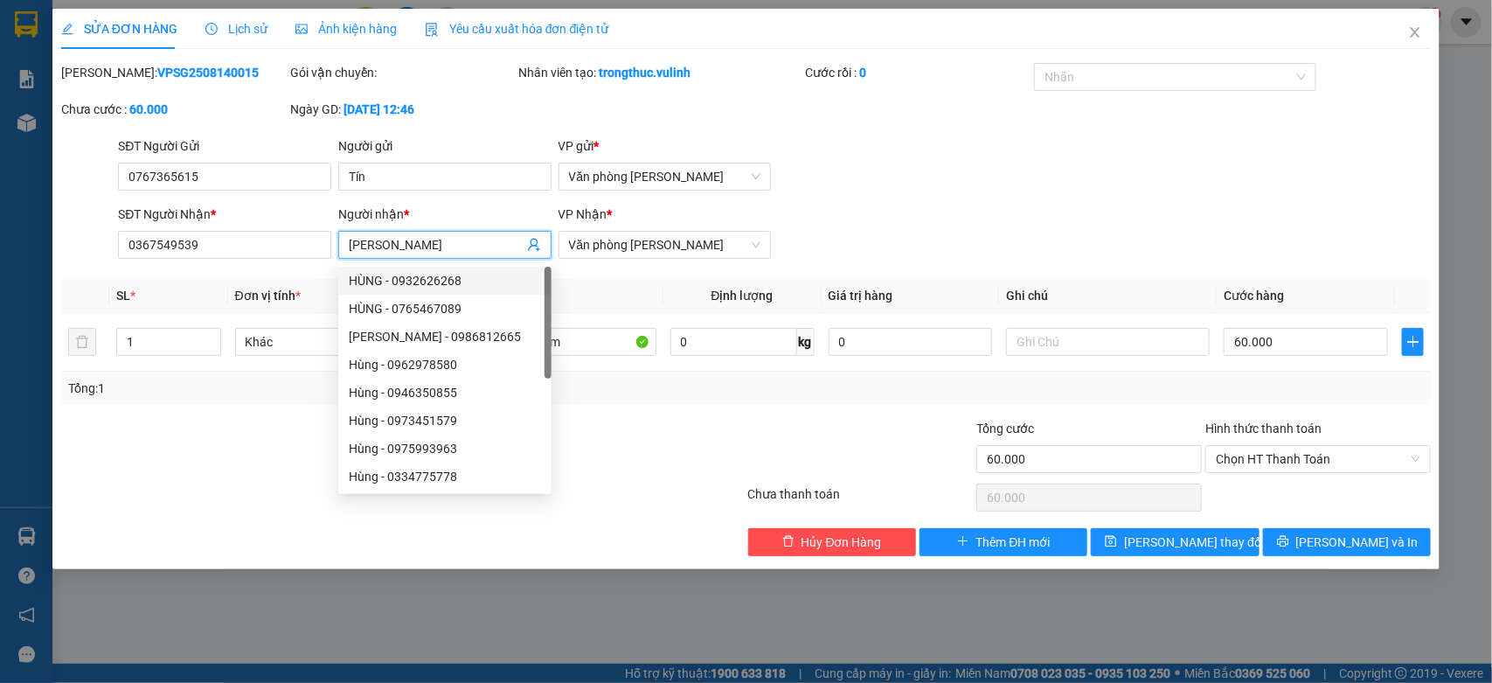
drag, startPoint x: 438, startPoint y: 245, endPoint x: 0, endPoint y: 342, distance: 448.5
click at [0, 334] on div "SỬA ĐƠN HÀNG Lịch sử Ảnh kiện hàng Yêu cầu xuất hóa đơn điện tử Total Paid Fee …" at bounding box center [746, 341] width 1492 height 683
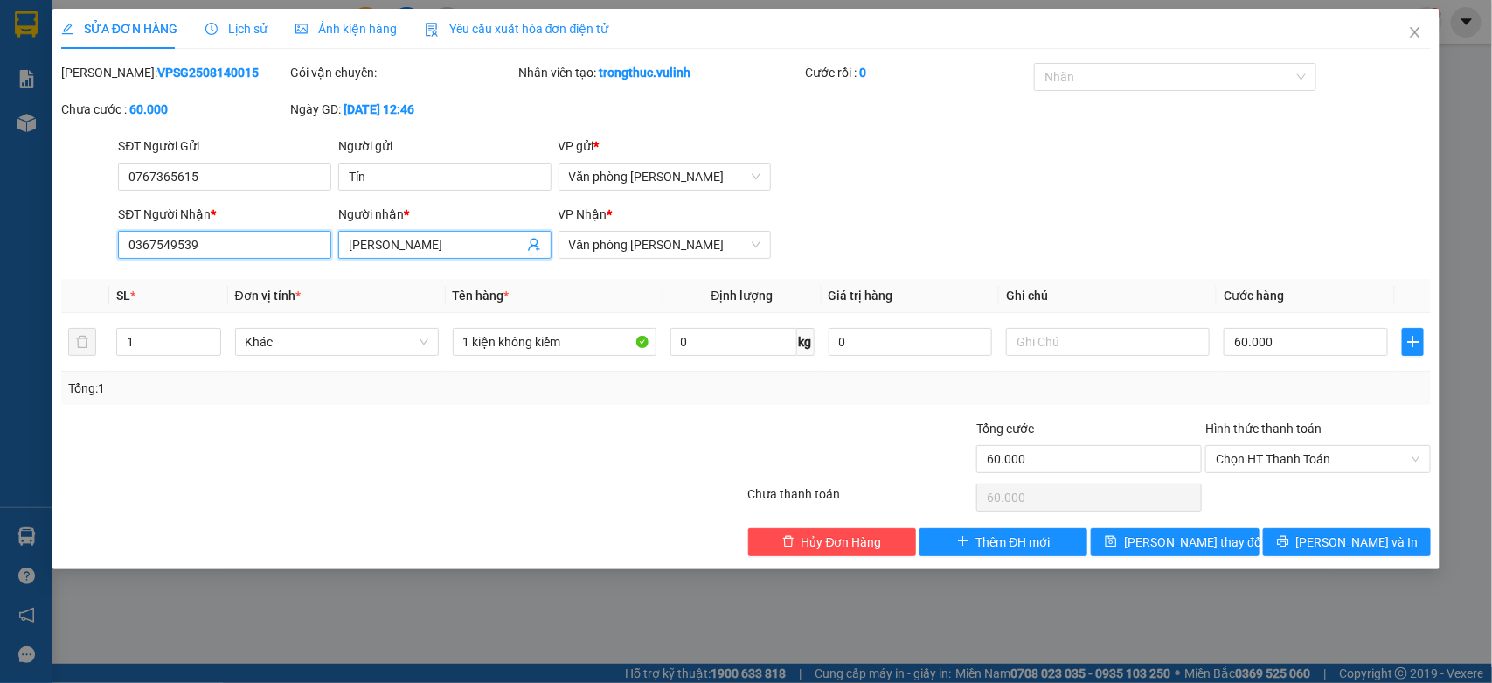
drag, startPoint x: 219, startPoint y: 252, endPoint x: 0, endPoint y: 404, distance: 267.0
click at [0, 404] on div "SỬA ĐƠN HÀNG Lịch sử Ảnh kiện hàng Yêu cầu xuất hóa đơn điện tử Total Paid Fee …" at bounding box center [746, 341] width 1492 height 683
click at [1401, 35] on span "Close" at bounding box center [1415, 33] width 49 height 49
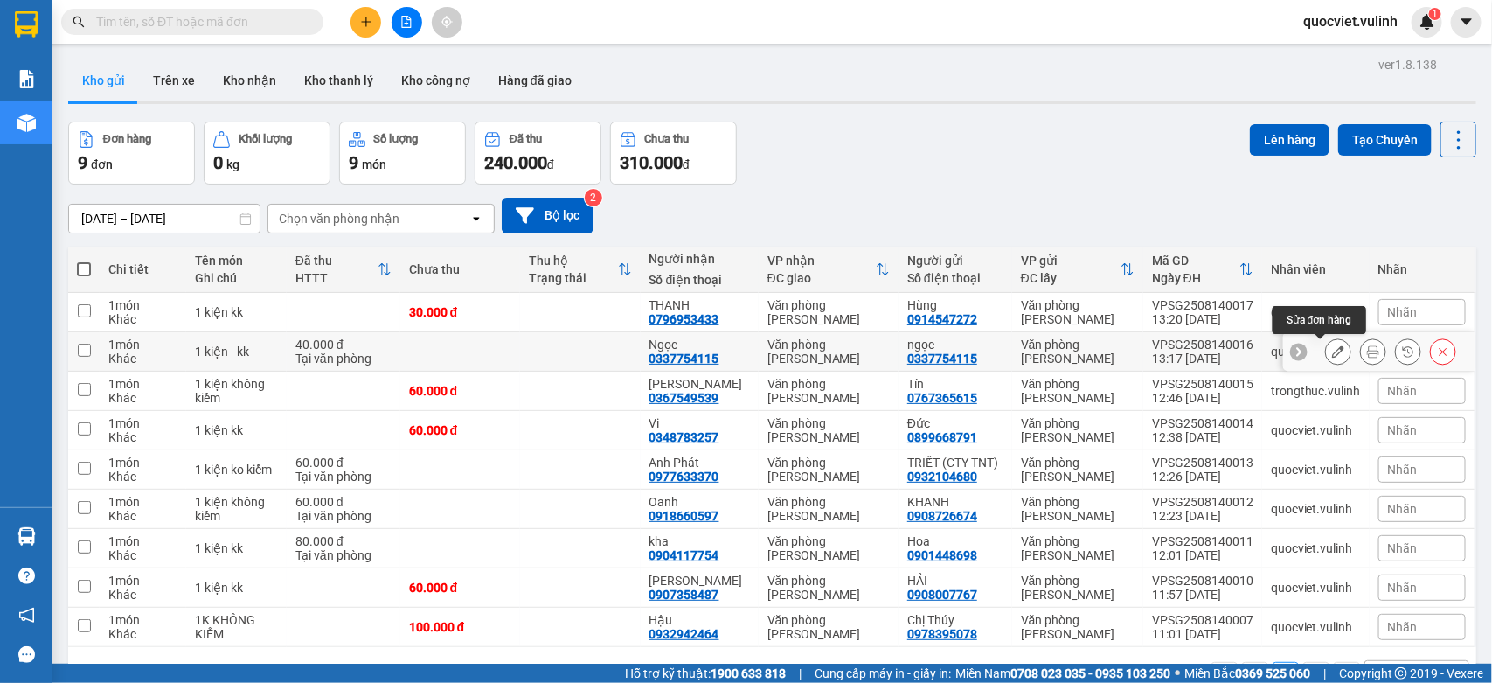
click at [1332, 346] on icon at bounding box center [1338, 351] width 12 height 12
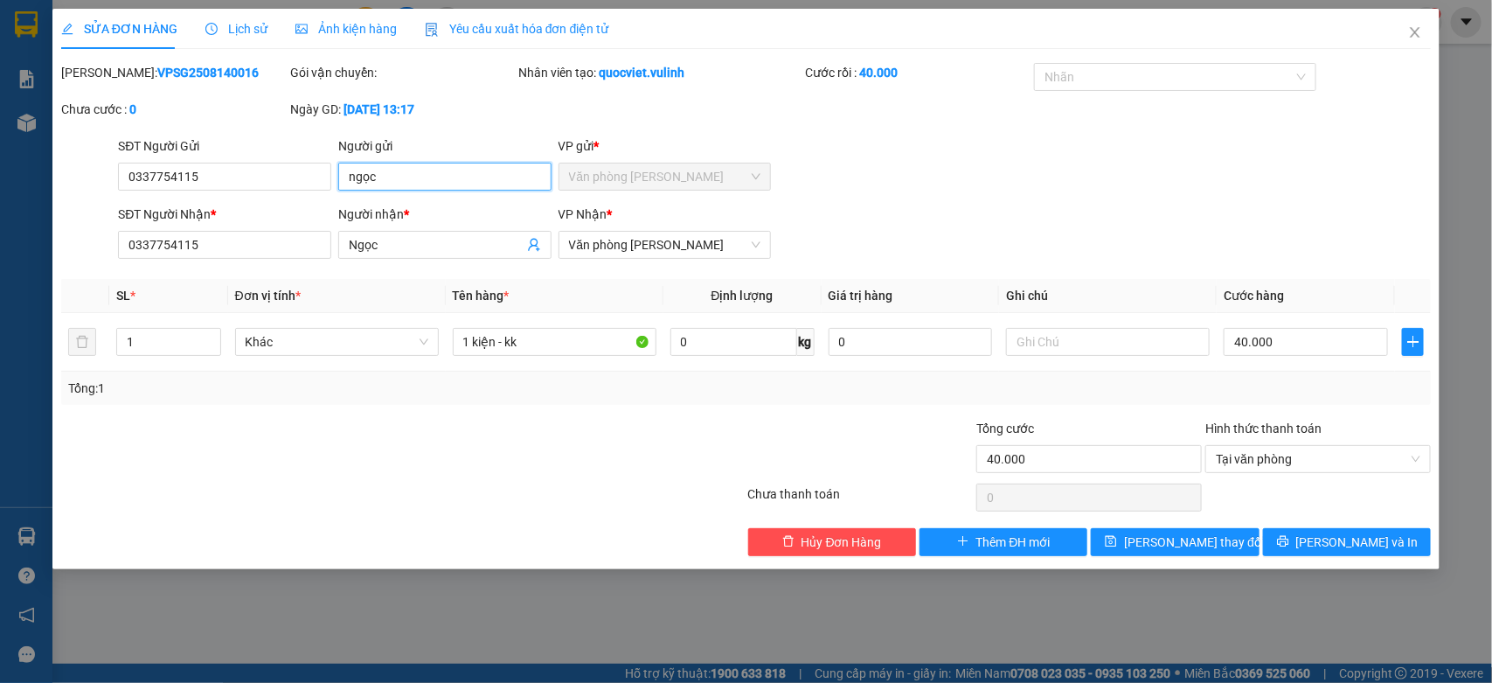
drag, startPoint x: 473, startPoint y: 175, endPoint x: 0, endPoint y: 289, distance: 486.5
click at [0, 289] on div "SỬA ĐƠN HÀNG Lịch sử Ảnh kiện hàng Yêu cầu xuất hóa đơn điện tử Total Paid Fee …" at bounding box center [746, 341] width 1492 height 683
drag, startPoint x: 232, startPoint y: 177, endPoint x: 0, endPoint y: 298, distance: 261.2
click at [0, 295] on div "SỬA ĐƠN HÀNG Lịch sử Ảnh kiện hàng Yêu cầu xuất hóa đơn điện tử Total Paid Fee …" at bounding box center [746, 341] width 1492 height 683
click at [1413, 38] on icon "close" at bounding box center [1415, 32] width 14 height 14
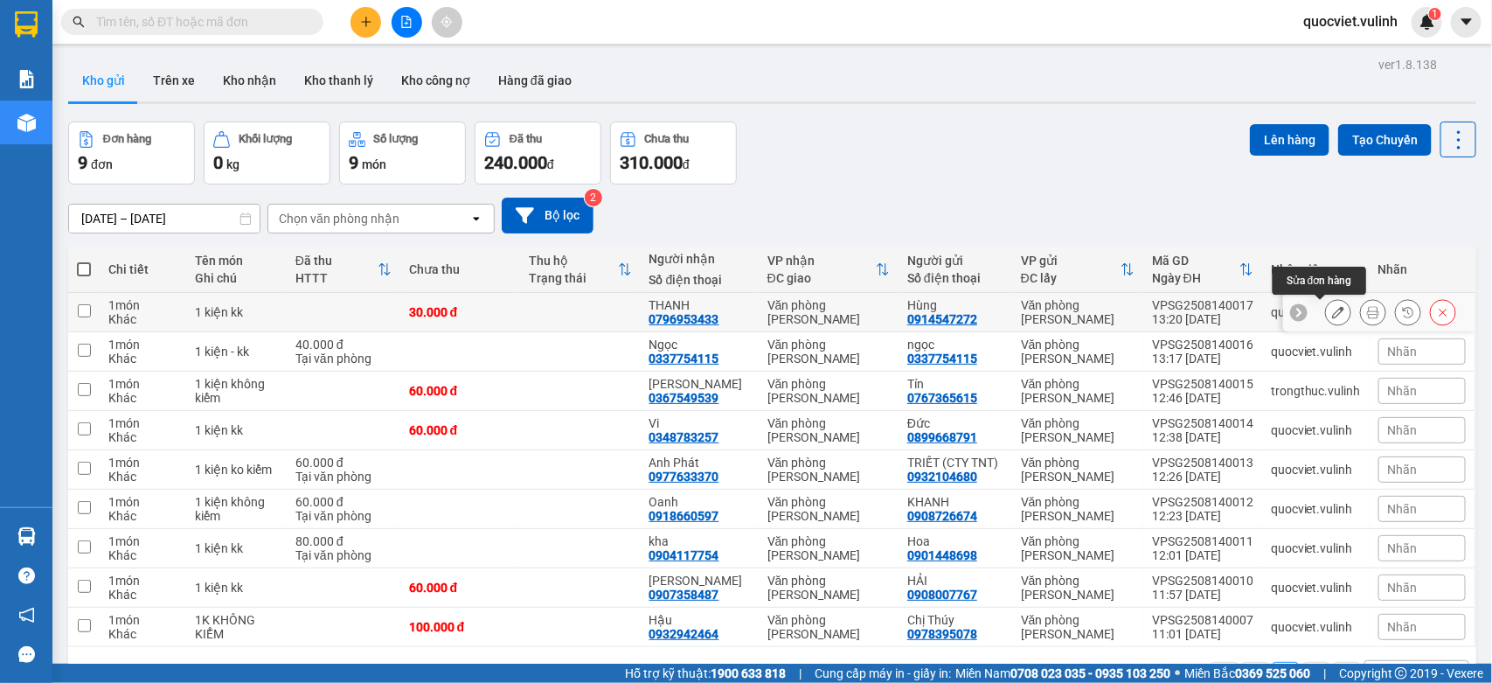
click at [1332, 310] on icon at bounding box center [1338, 312] width 12 height 12
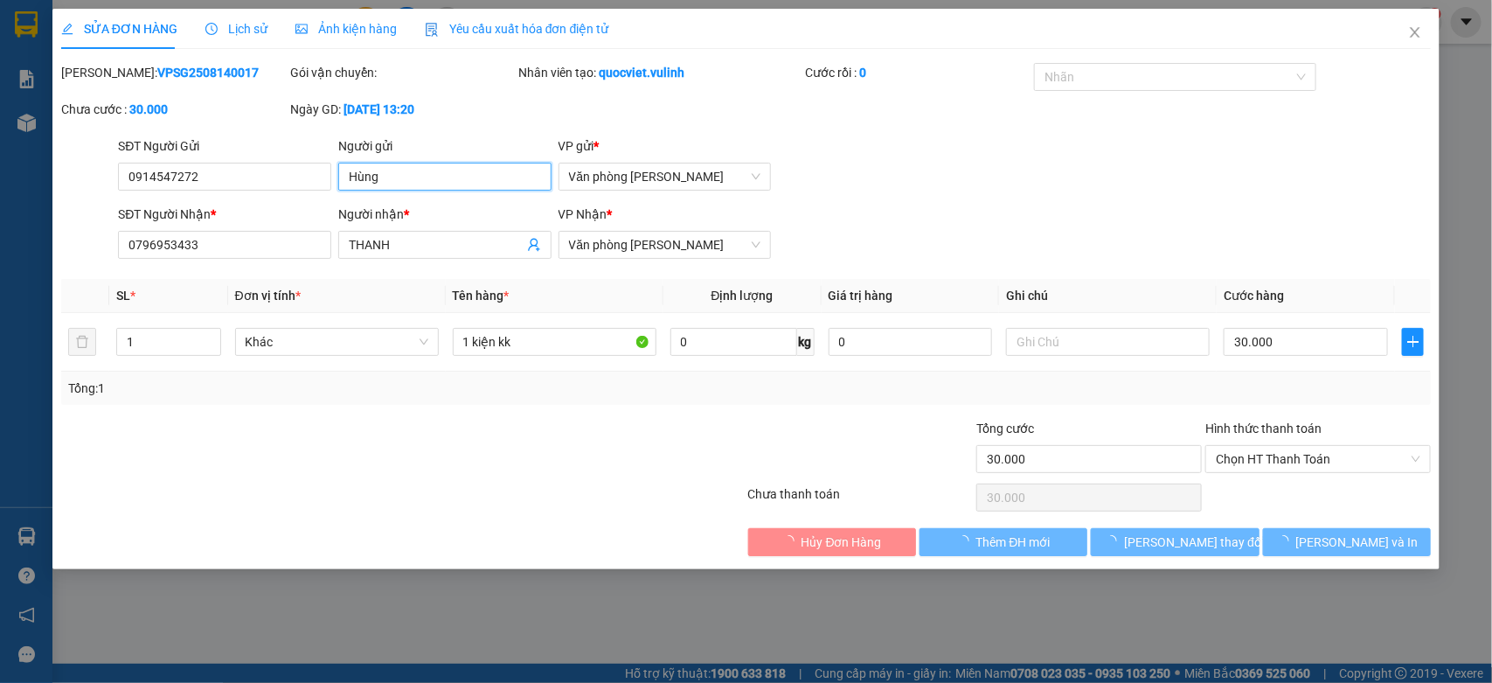
drag, startPoint x: 468, startPoint y: 171, endPoint x: 0, endPoint y: 323, distance: 491.7
click at [0, 315] on div "SỬA ĐƠN HÀNG Lịch sử Ảnh kiện hàng Yêu cầu xuất hóa đơn điện tử Total Paid Fee …" at bounding box center [746, 341] width 1492 height 683
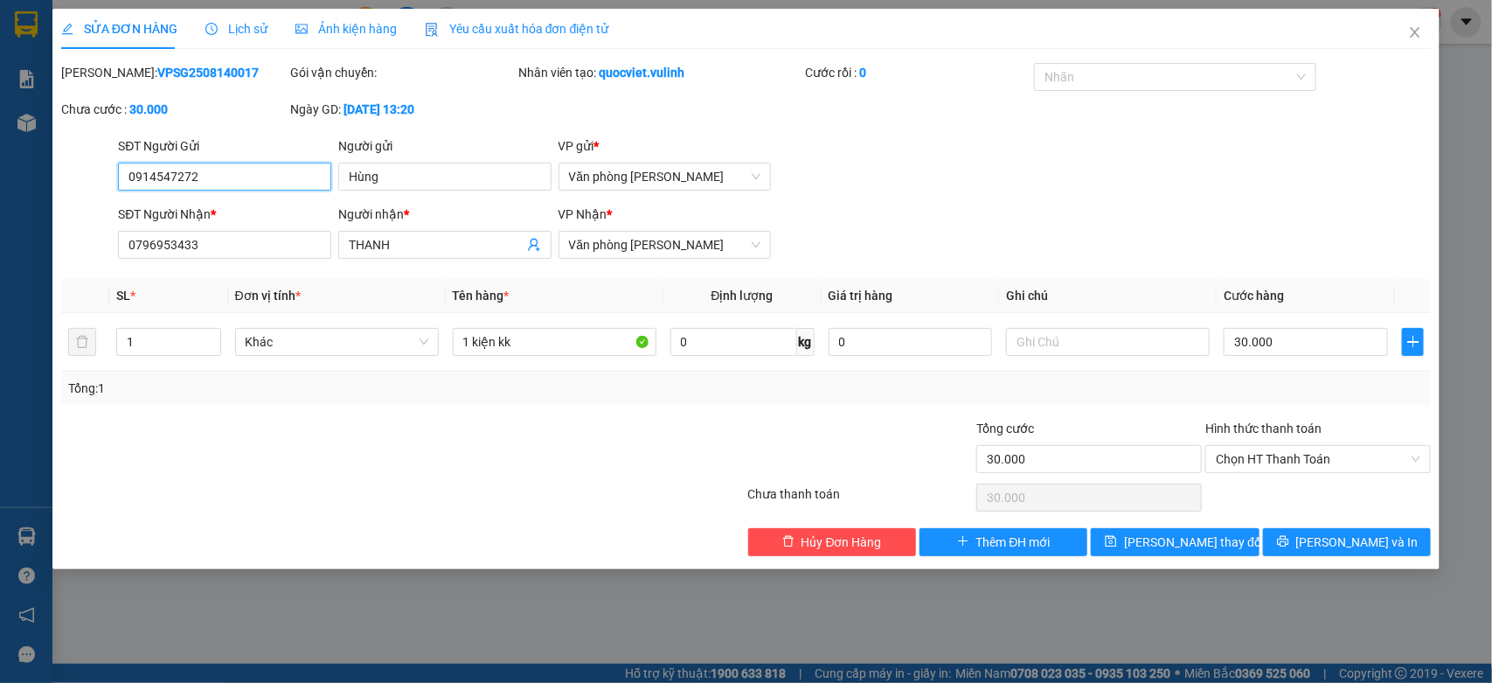
drag, startPoint x: 233, startPoint y: 180, endPoint x: 0, endPoint y: 352, distance: 289.3
click at [0, 352] on div "SỬA ĐƠN HÀNG Lịch sử Ảnh kiện hàng Yêu cầu xuất hóa đơn điện tử Total Paid Fee …" at bounding box center [746, 341] width 1492 height 683
drag, startPoint x: 420, startPoint y: 252, endPoint x: 0, endPoint y: 350, distance: 430.8
click at [0, 350] on div "SỬA ĐƠN HÀNG Lịch sử Ảnh kiện hàng Yêu cầu xuất hóa đơn điện tử Total Paid Fee …" at bounding box center [746, 341] width 1492 height 683
drag, startPoint x: 227, startPoint y: 255, endPoint x: 0, endPoint y: 417, distance: 278.9
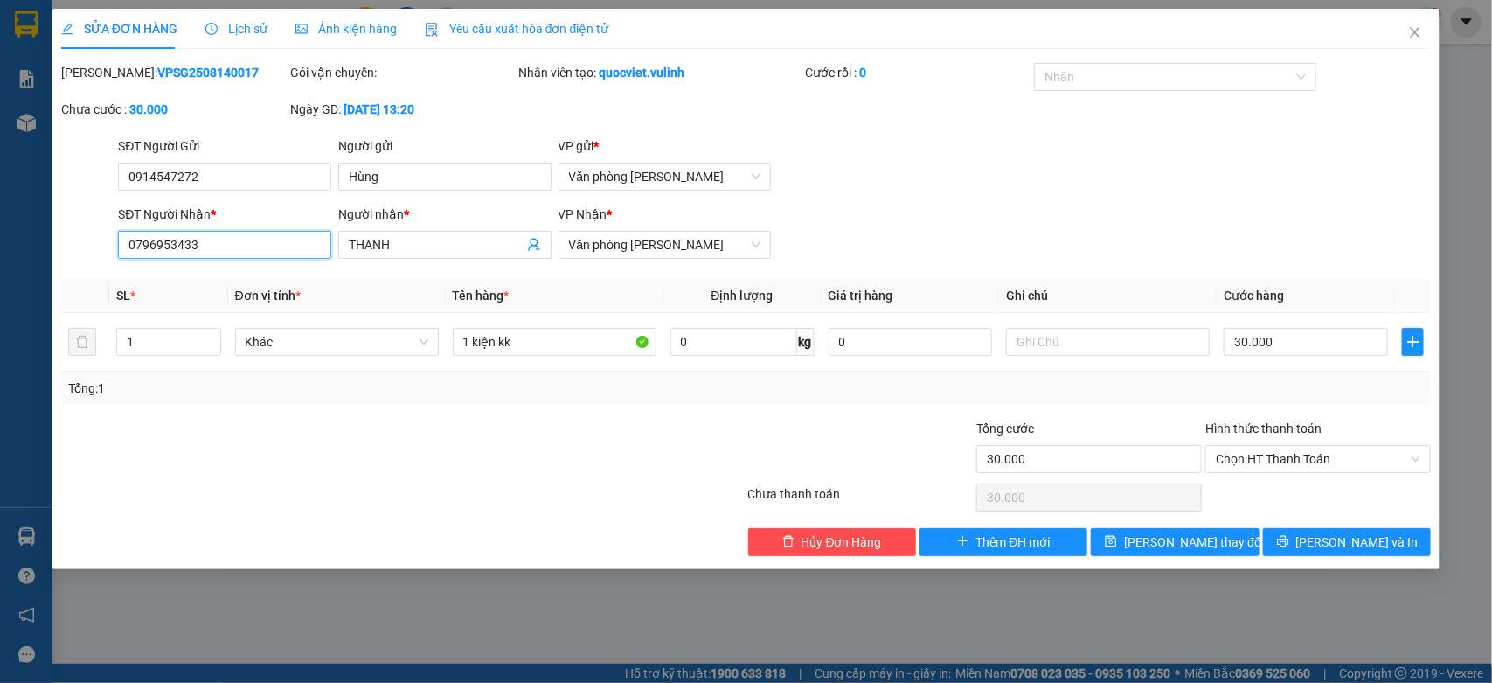
click at [0, 407] on div "SỬA ĐƠN HÀNG Lịch sử Ảnh kiện hàng Yêu cầu xuất hóa đơn điện tử Total Paid Fee …" at bounding box center [746, 341] width 1492 height 683
click at [1423, 31] on span "Close" at bounding box center [1415, 33] width 49 height 49
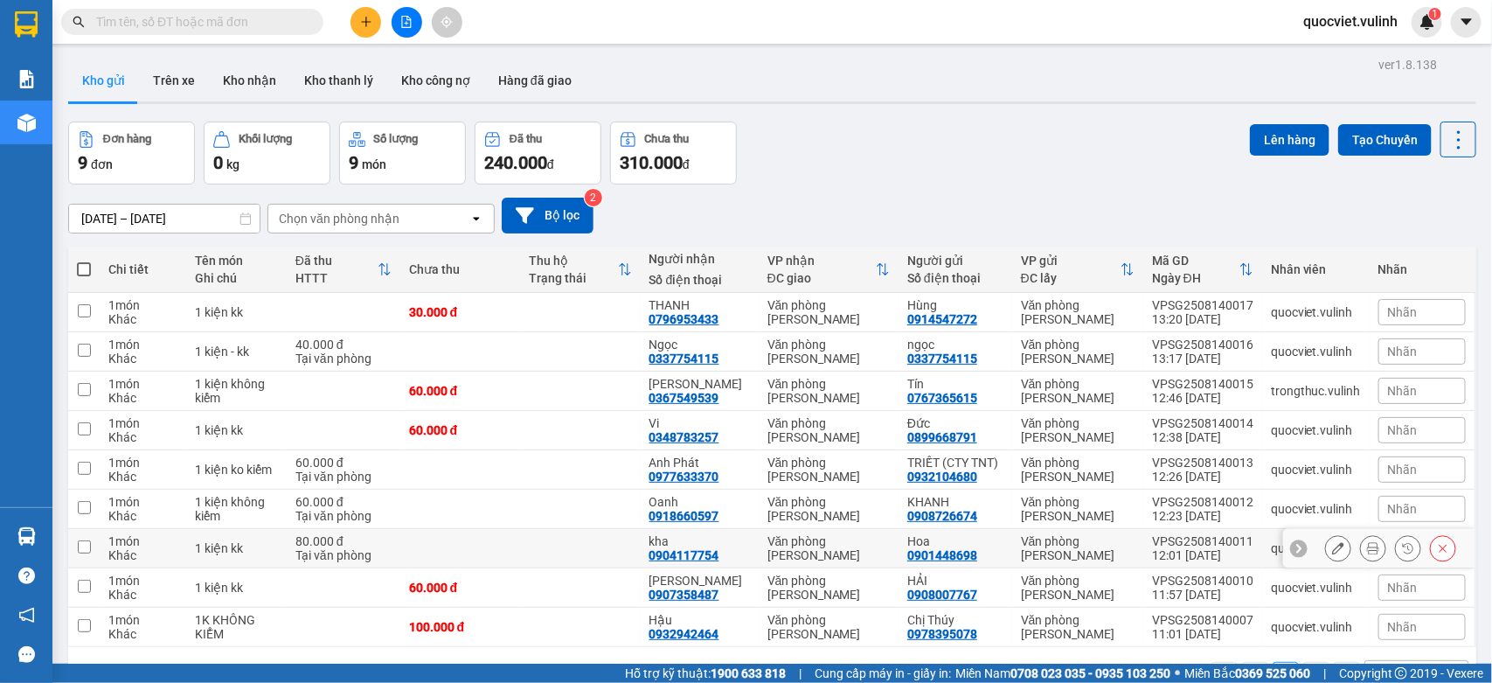
scroll to position [80, 0]
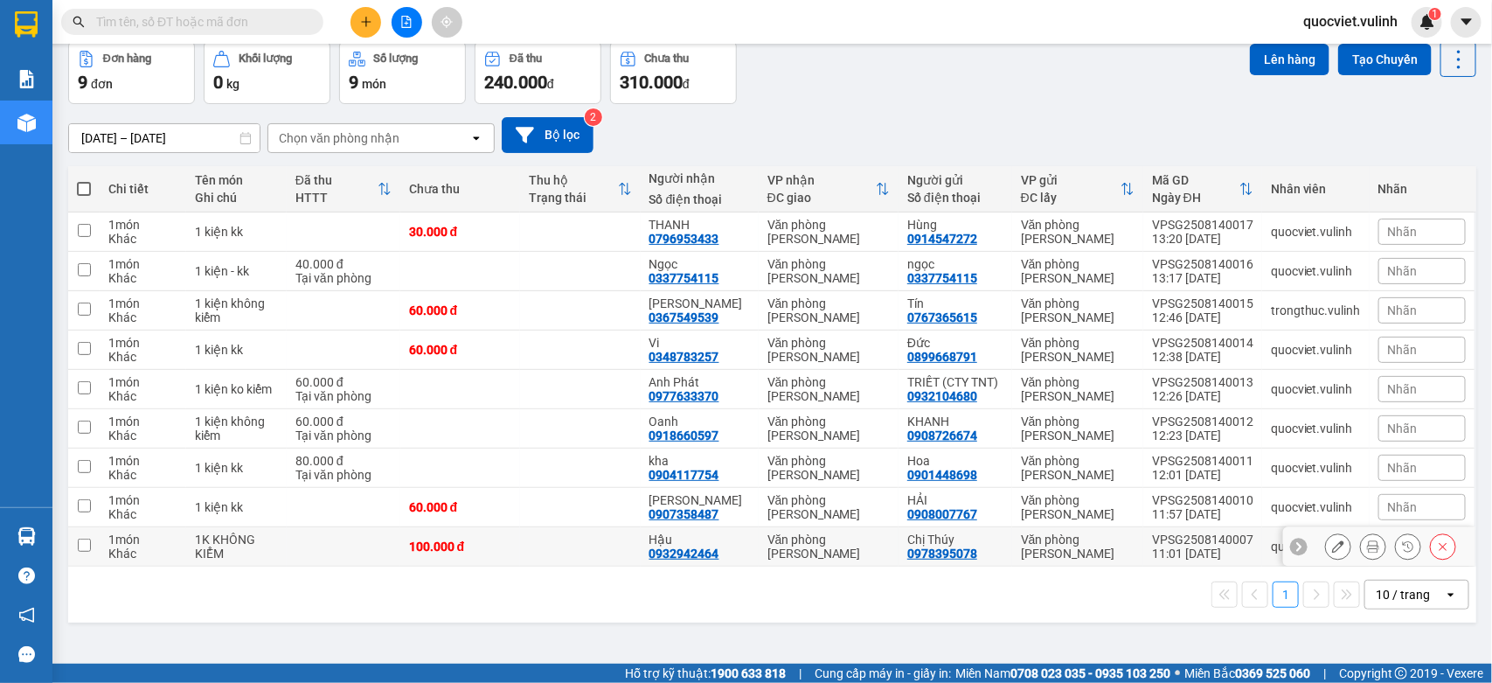
click at [1077, 546] on div "Văn phòng [PERSON_NAME]" at bounding box center [1078, 546] width 114 height 28
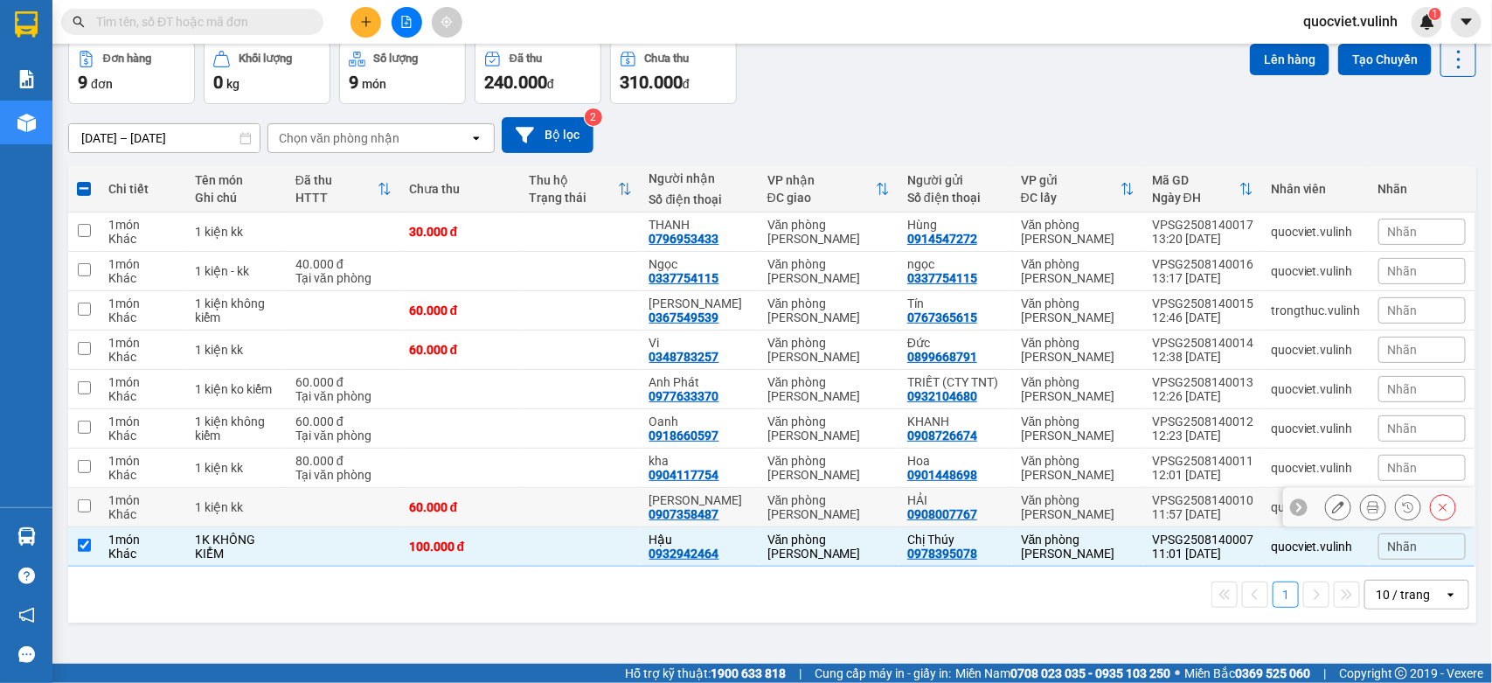
click at [1089, 503] on div "Văn phòng [PERSON_NAME]" at bounding box center [1078, 507] width 114 height 28
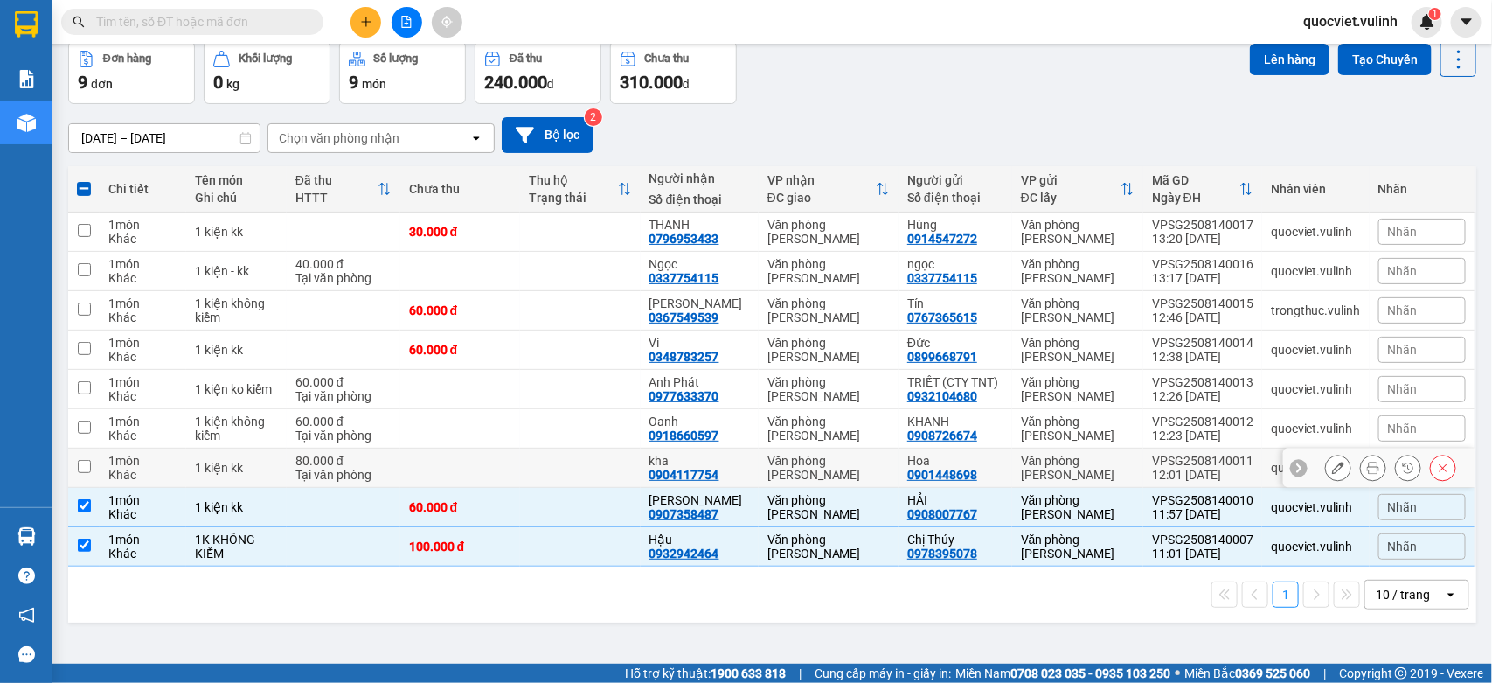
click at [1113, 463] on div "Văn phòng [PERSON_NAME]" at bounding box center [1078, 468] width 114 height 28
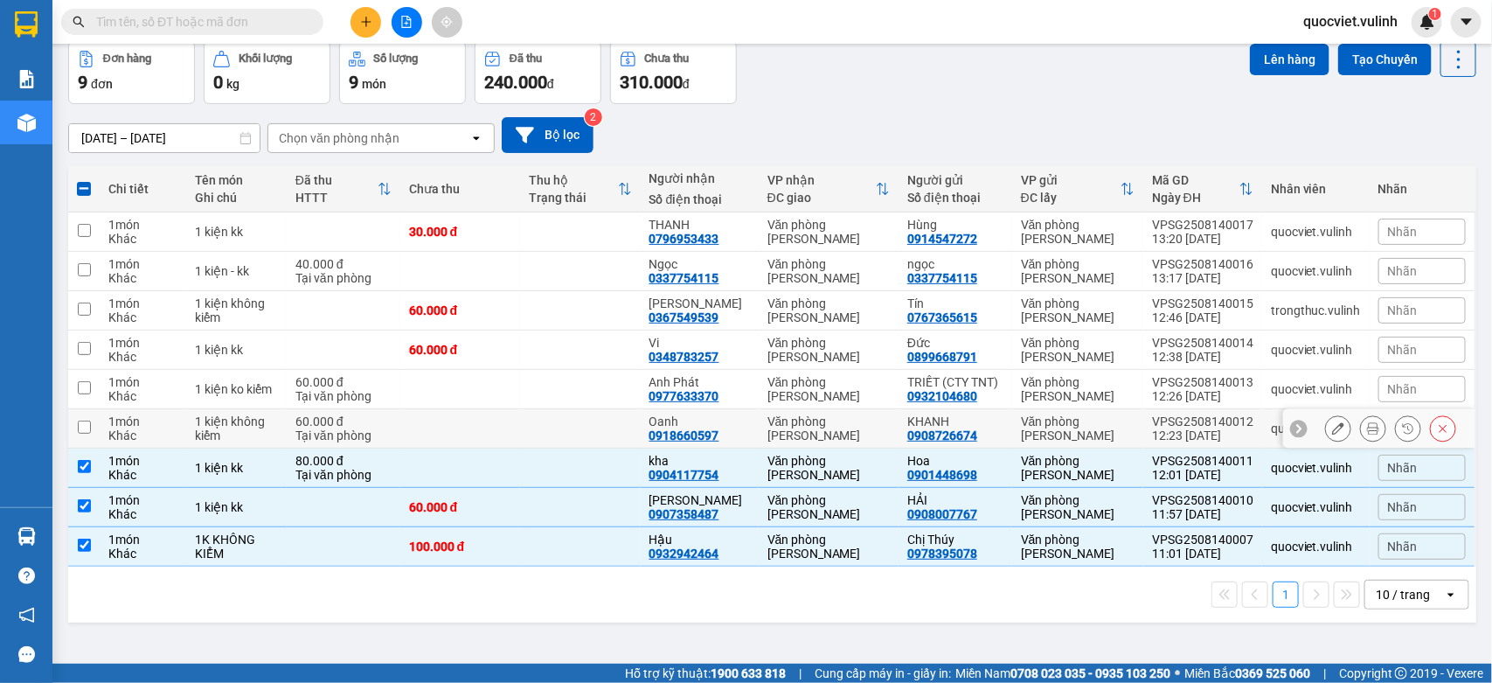
click at [1143, 418] on td "VPSG2508140012 12:23 [DATE]" at bounding box center [1202, 428] width 119 height 39
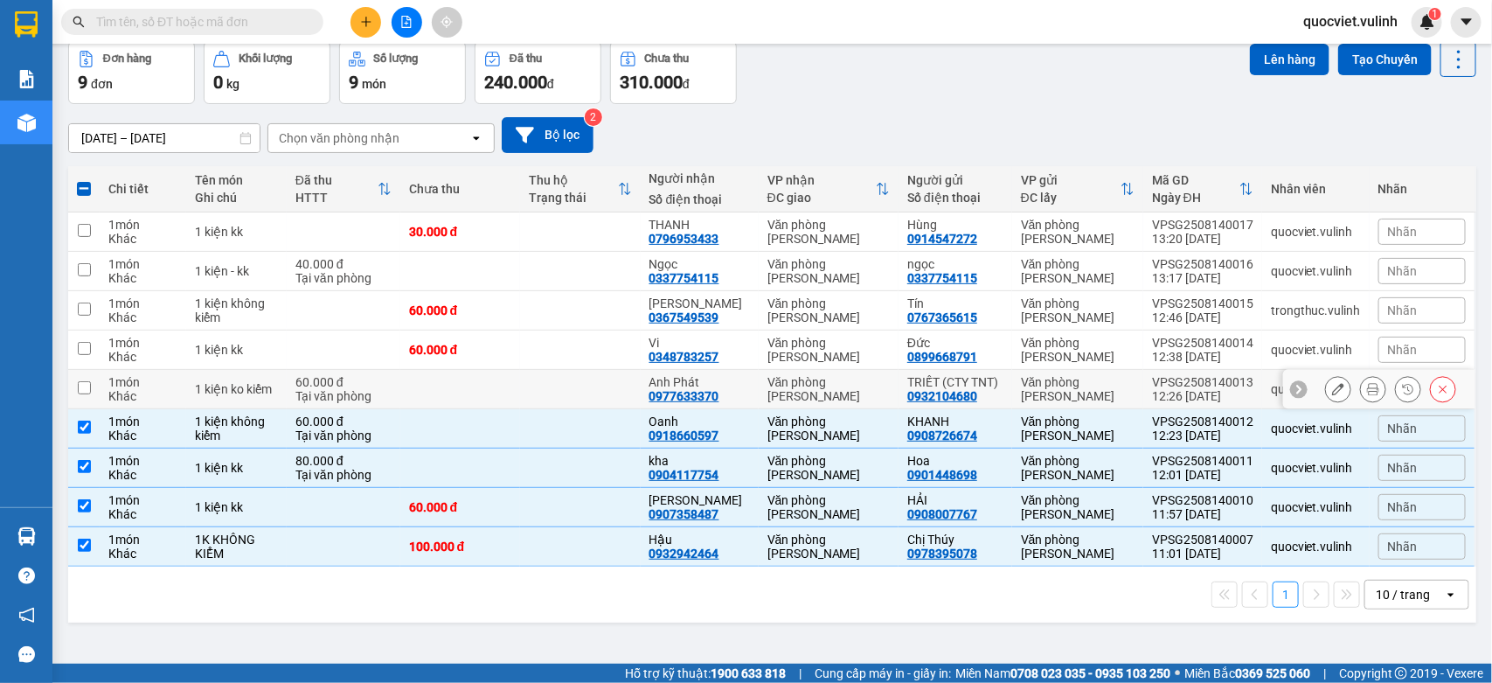
click at [1164, 392] on div "12:26 [DATE]" at bounding box center [1202, 396] width 101 height 14
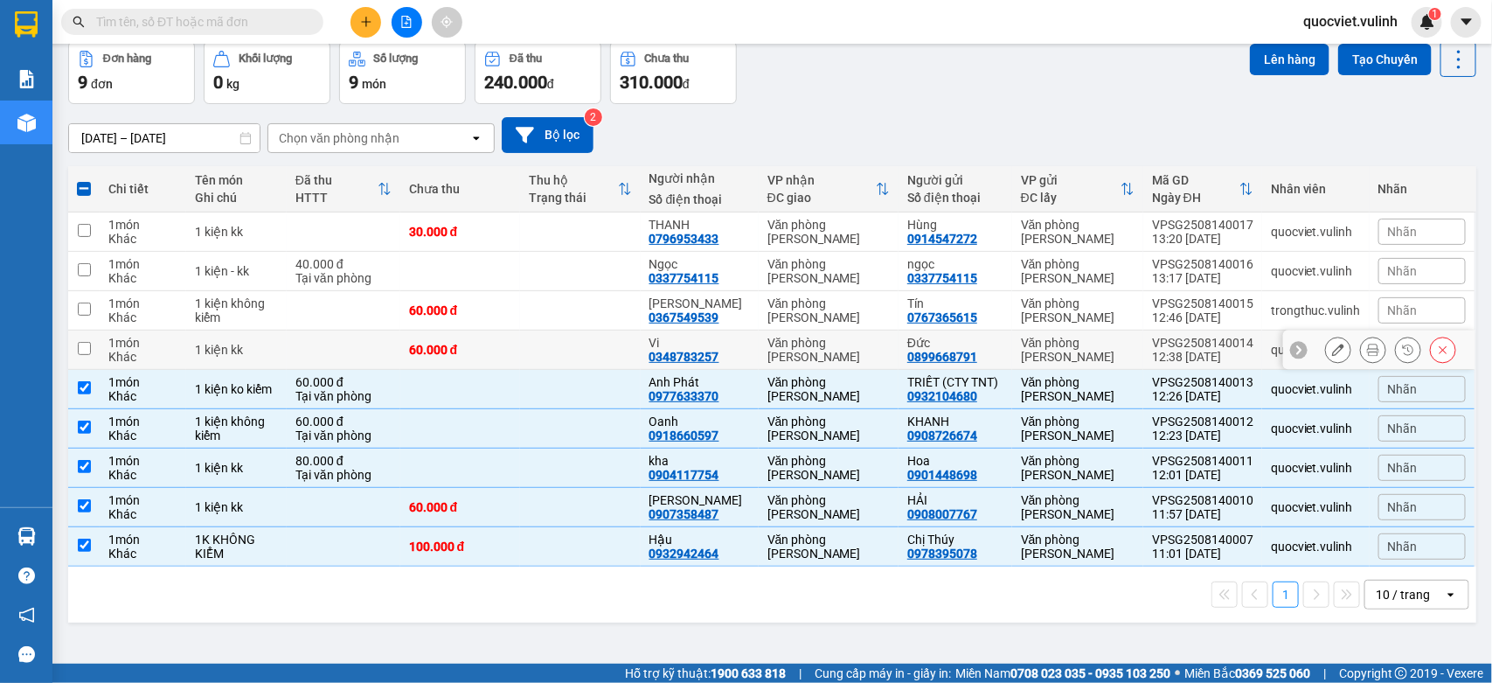
click at [1174, 341] on div "VPSG2508140014" at bounding box center [1202, 343] width 101 height 14
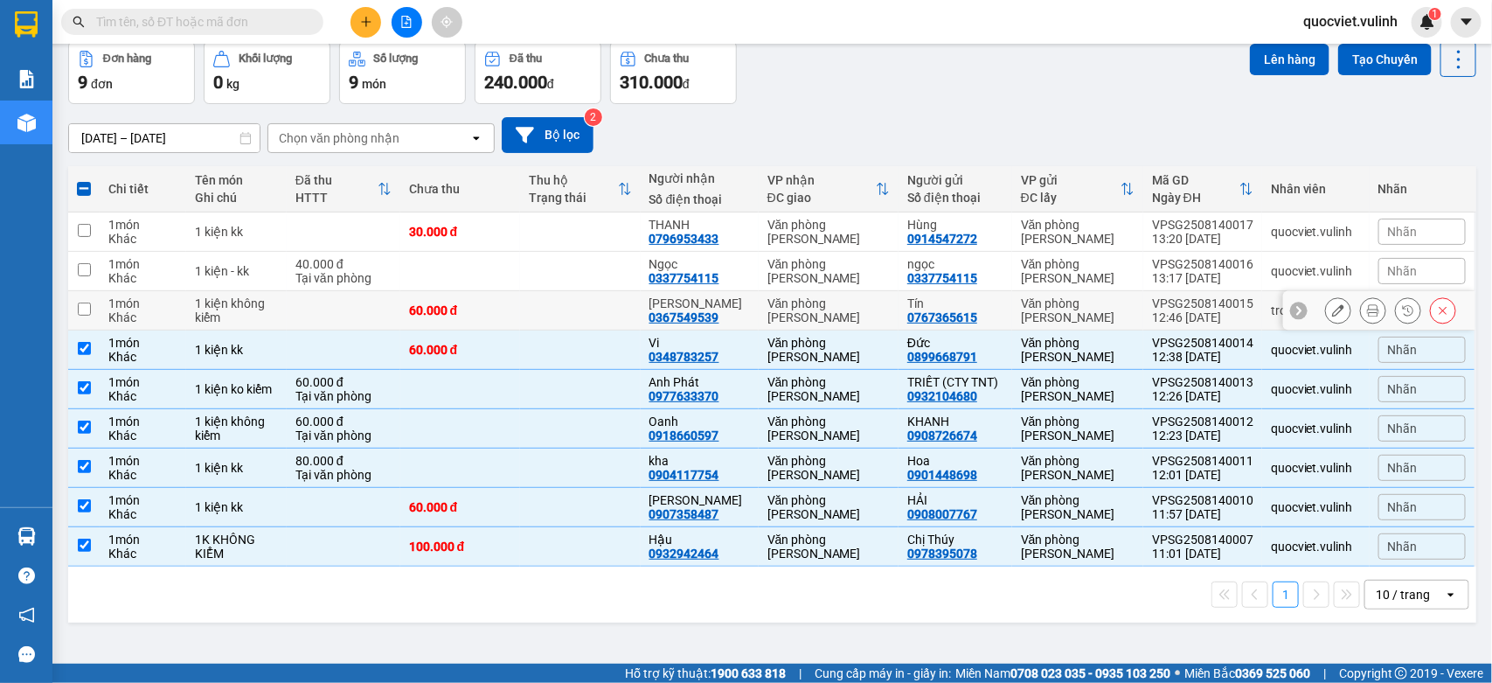
click at [1177, 313] on div "12:46 [DATE]" at bounding box center [1202, 317] width 101 height 14
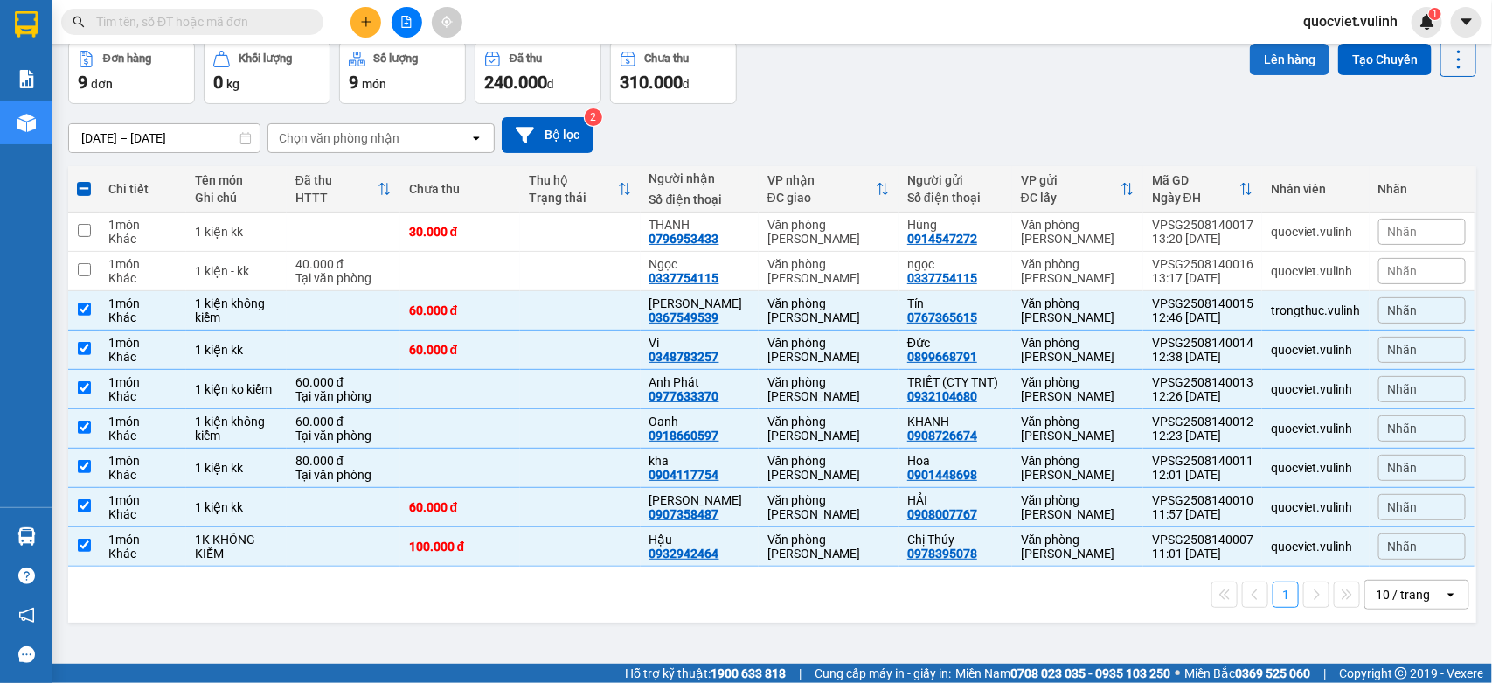
click at [1287, 50] on button "Lên hàng" at bounding box center [1290, 59] width 80 height 31
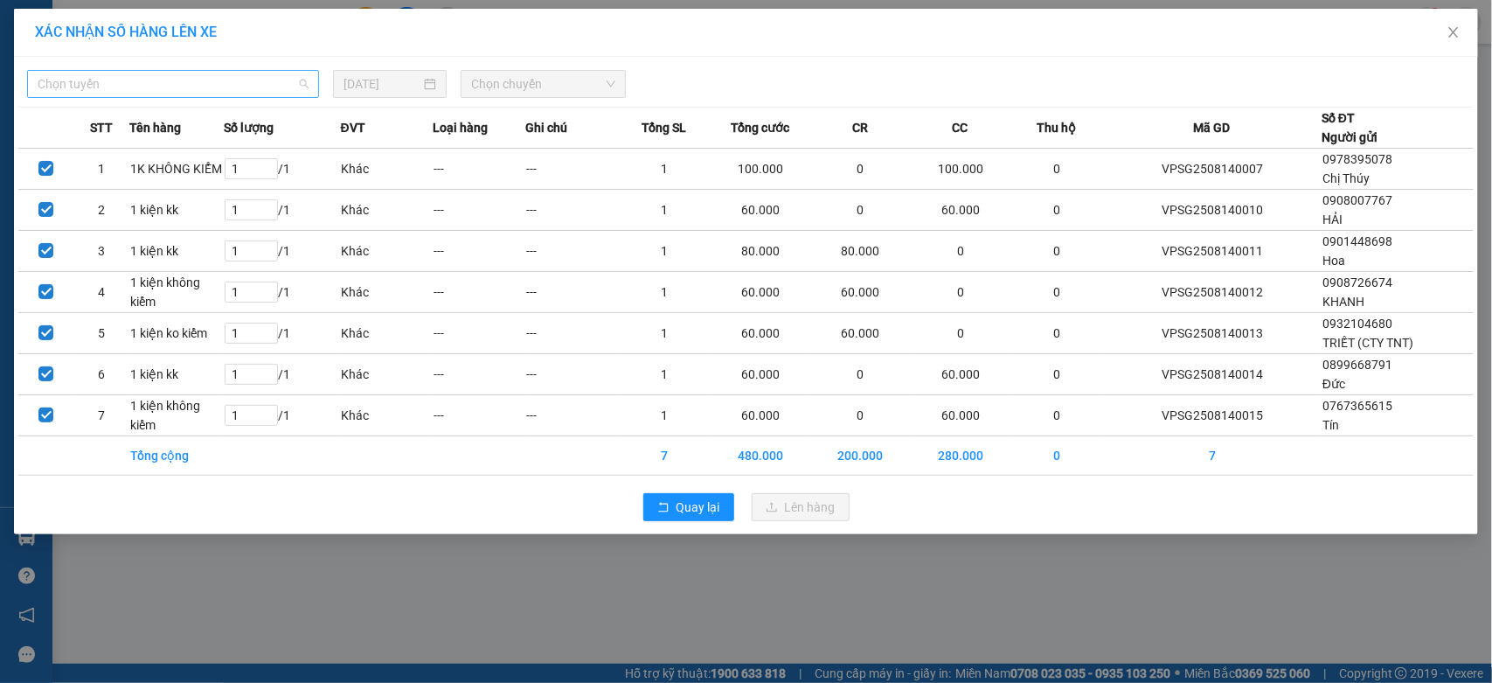
click at [86, 81] on span "Chọn tuyến" at bounding box center [173, 84] width 271 height 26
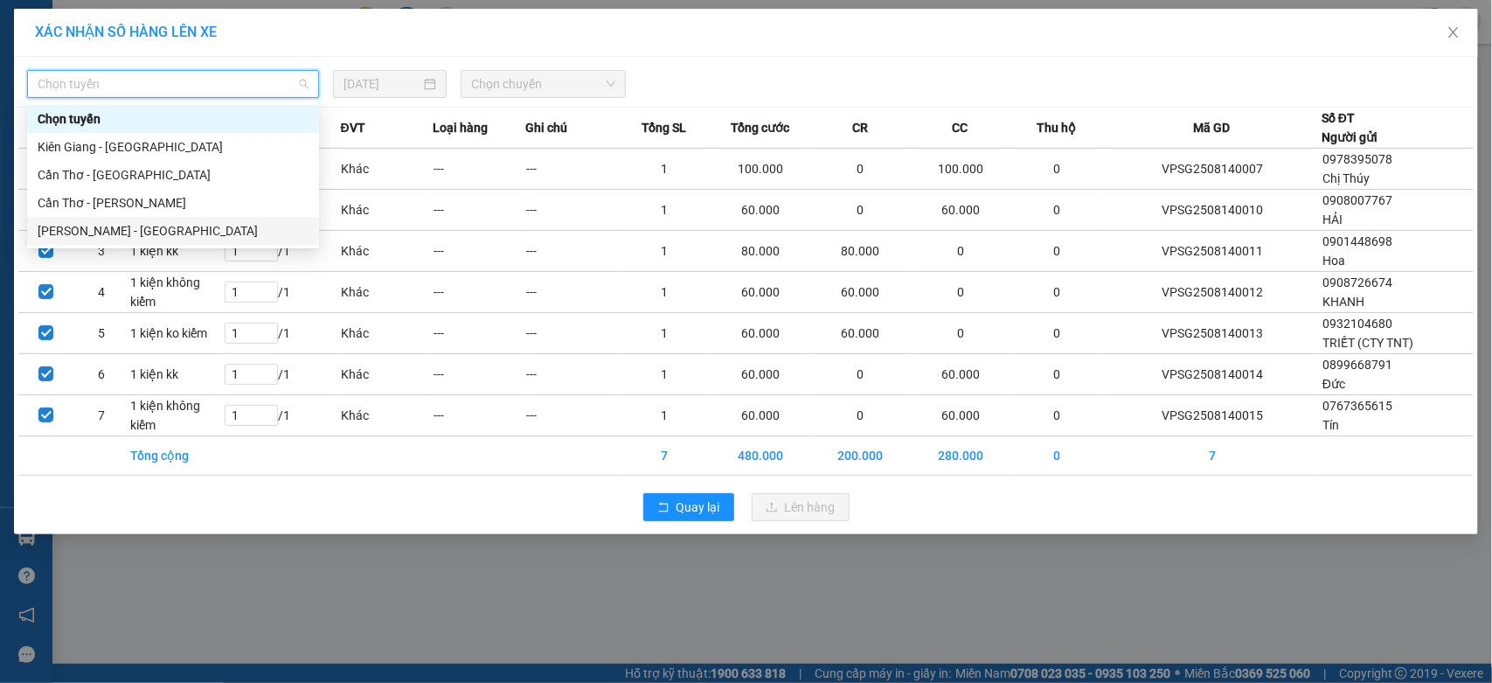
click at [154, 233] on div "[PERSON_NAME] - [GEOGRAPHIC_DATA]" at bounding box center [173, 230] width 271 height 19
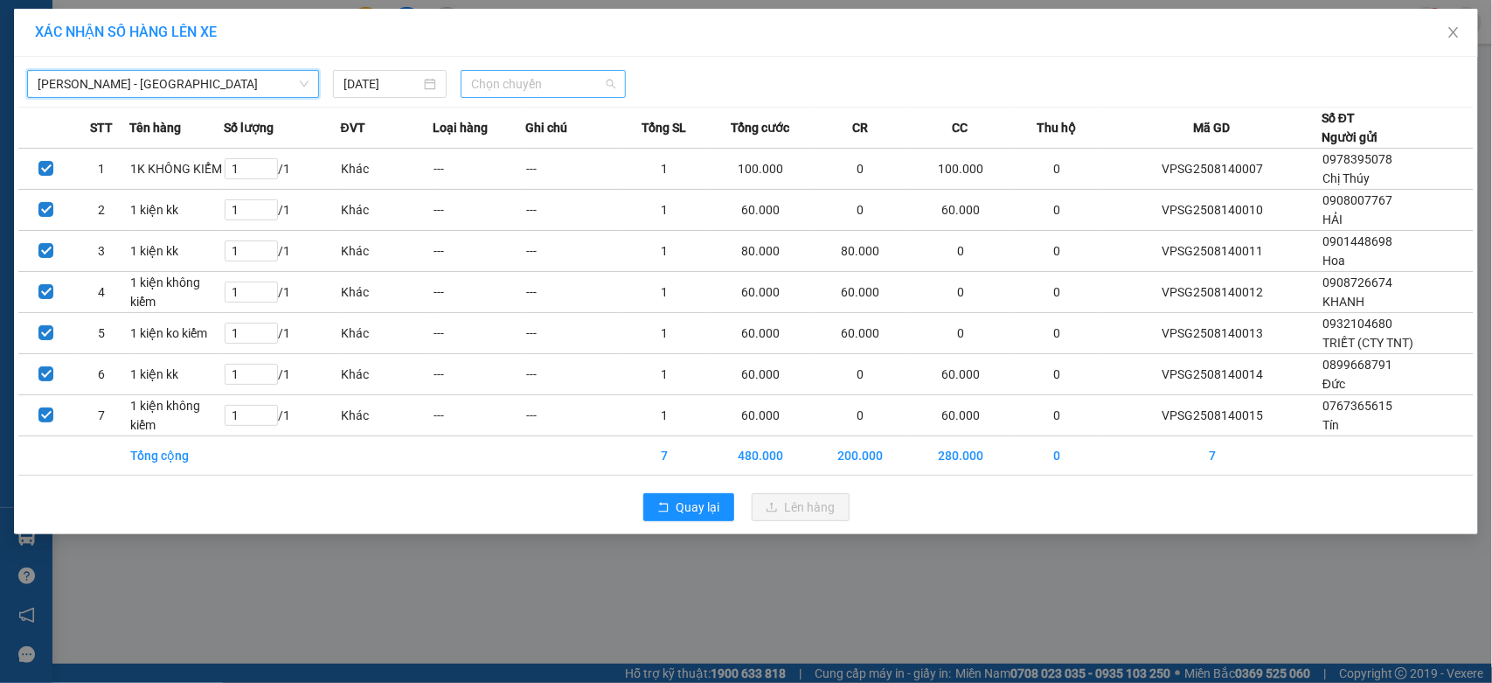
click at [511, 86] on span "Chọn chuyến" at bounding box center [542, 84] width 143 height 26
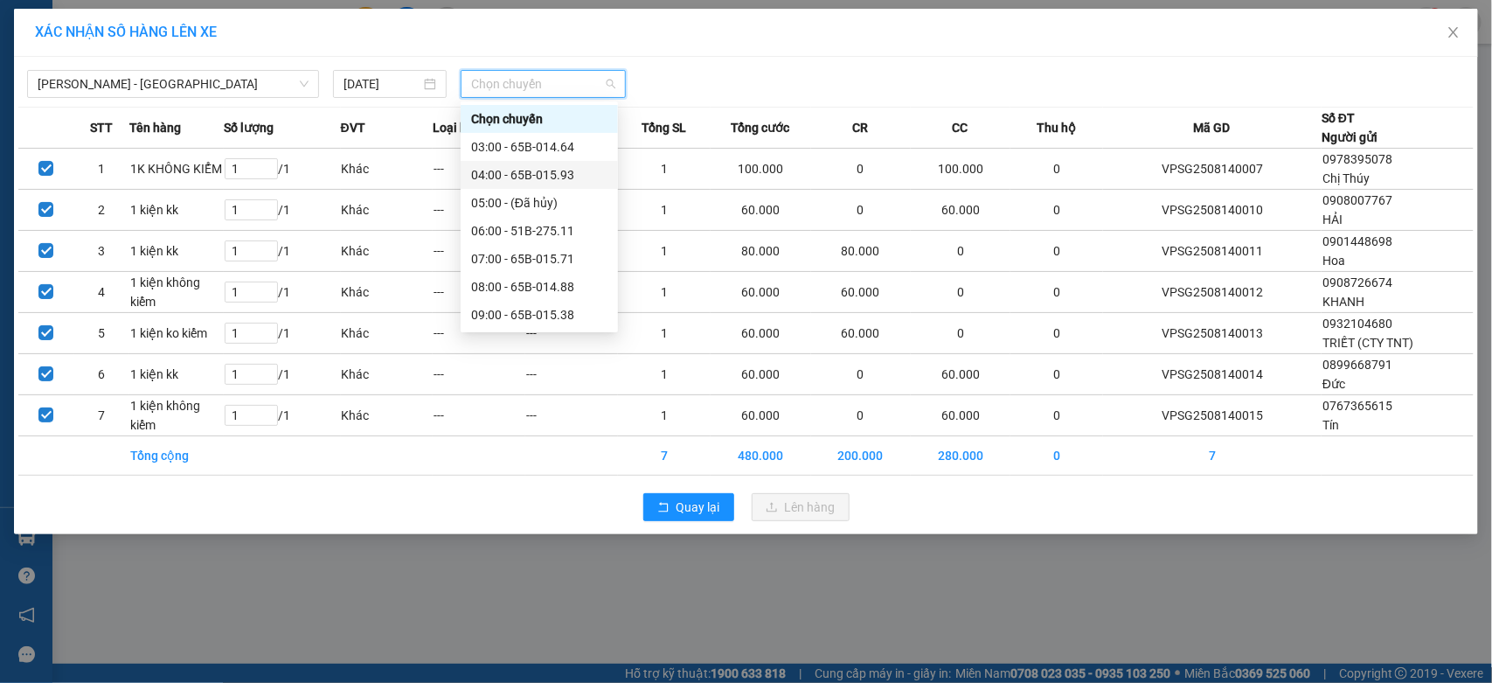
scroll to position [291, 0]
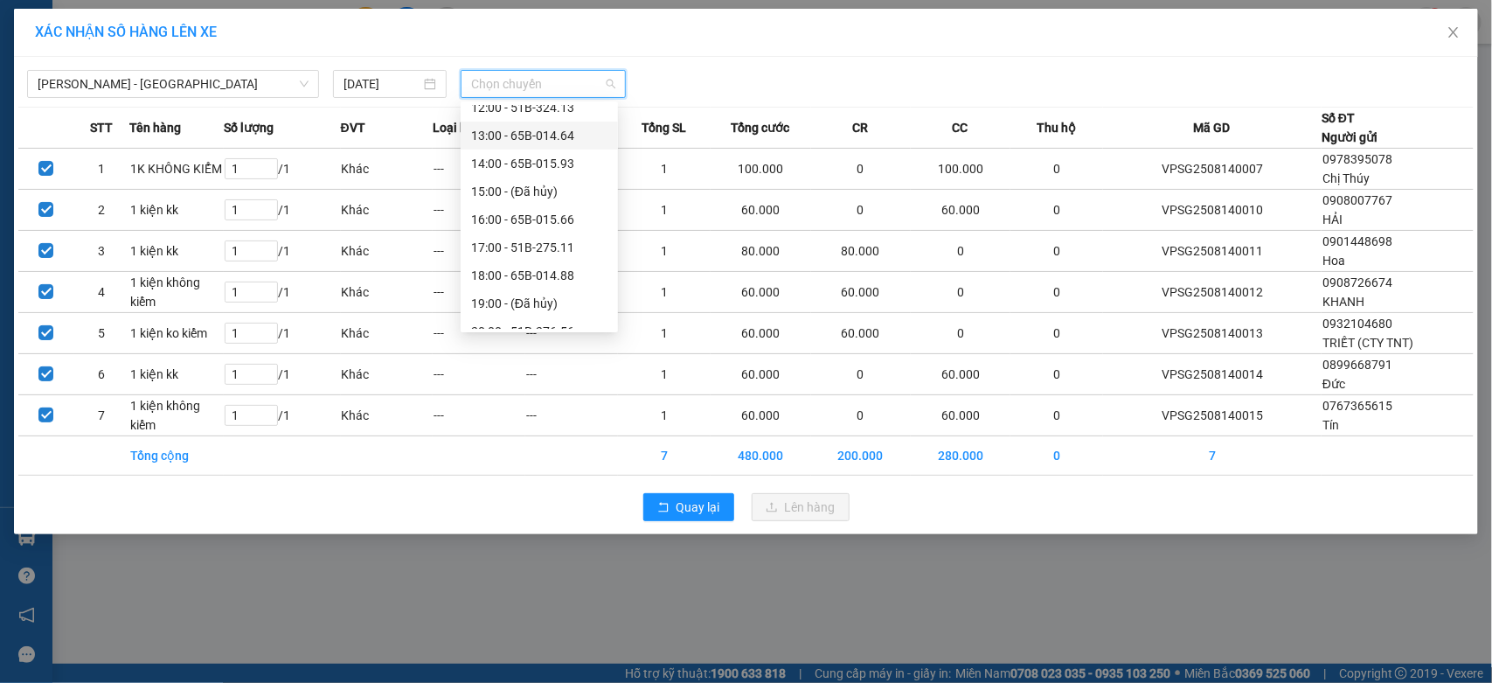
click at [520, 138] on div "13:00 - 65B-014.64" at bounding box center [539, 135] width 136 height 19
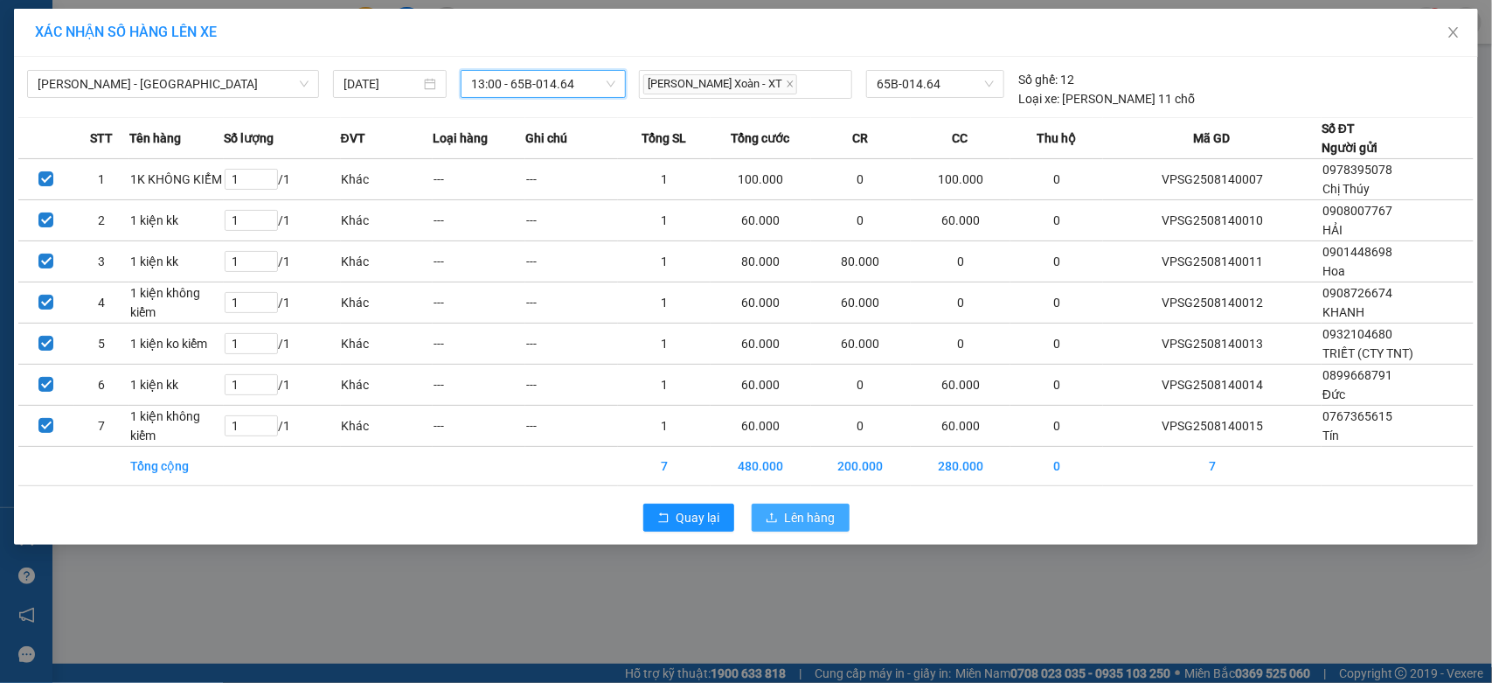
click at [823, 531] on button "Lên hàng" at bounding box center [801, 517] width 98 height 28
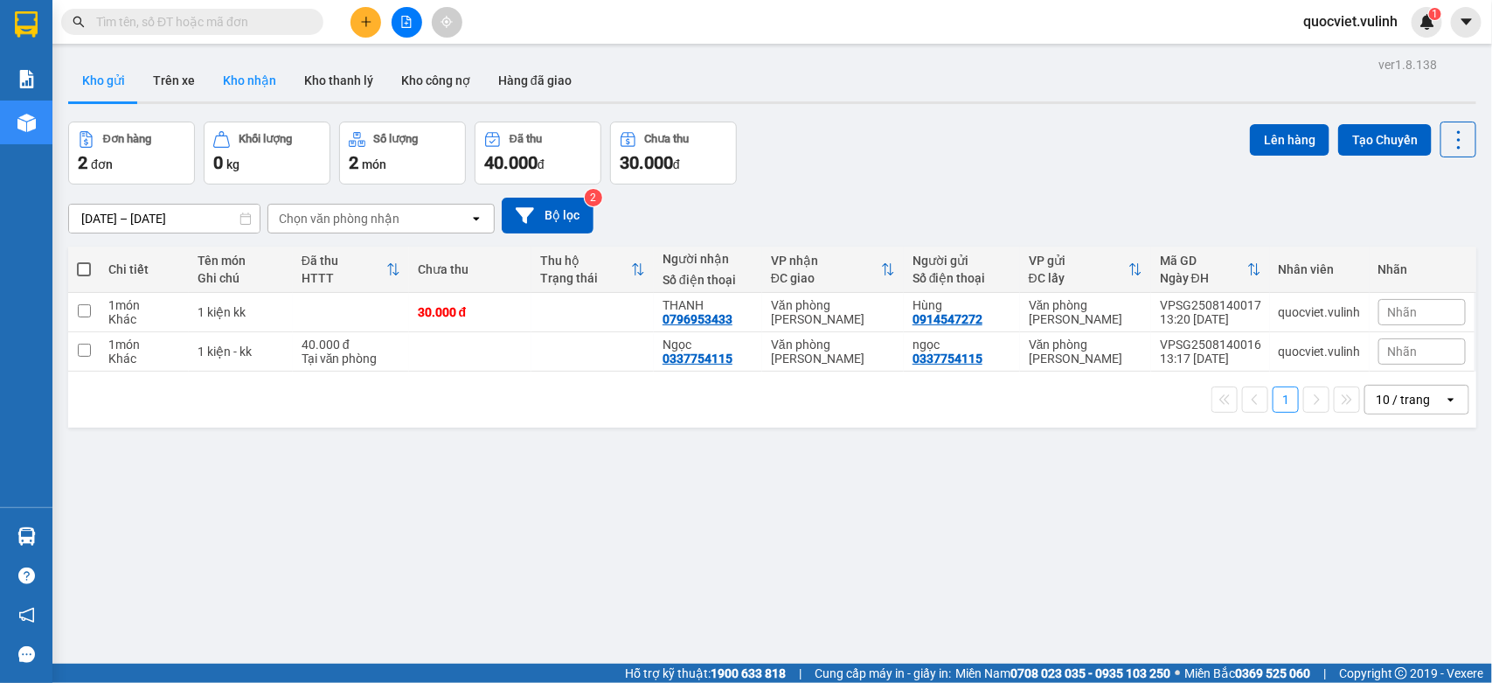
click at [255, 84] on button "Kho nhận" at bounding box center [249, 80] width 81 height 42
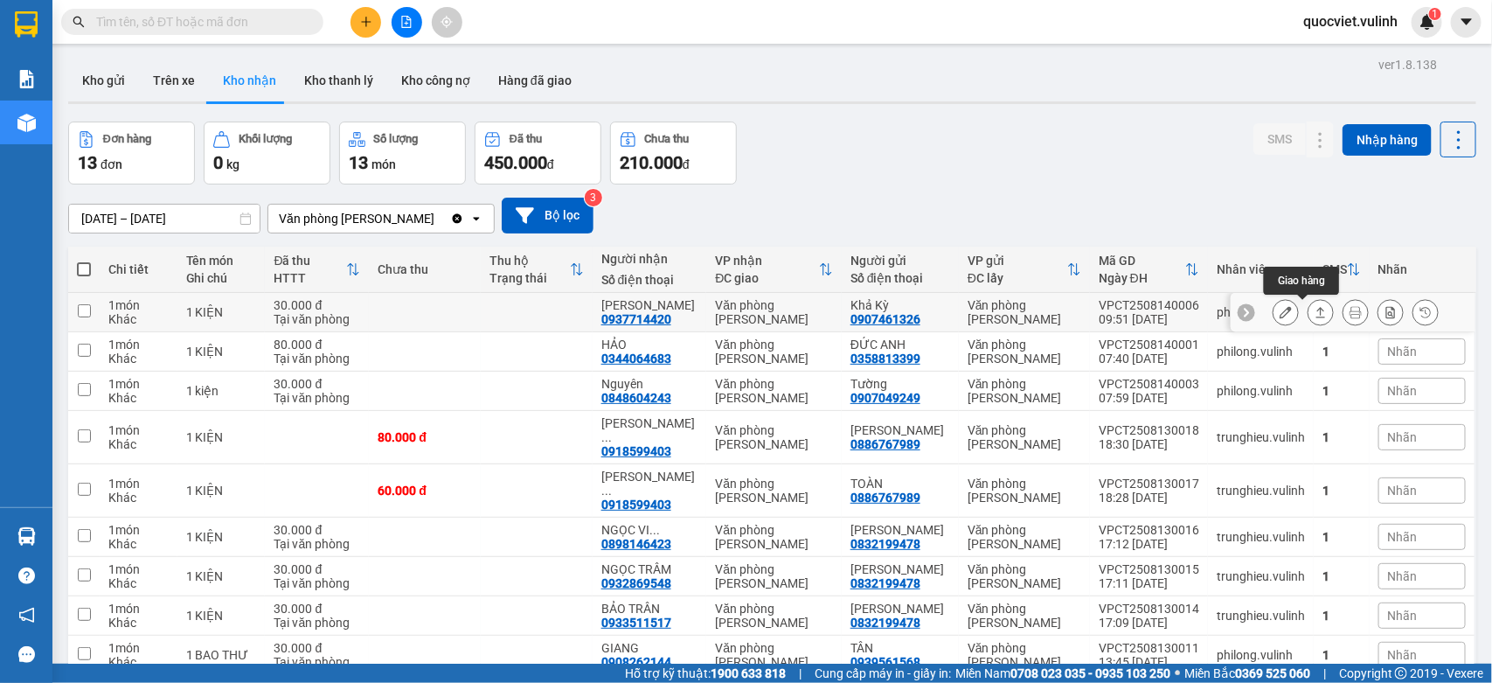
click at [1309, 304] on button at bounding box center [1321, 312] width 24 height 31
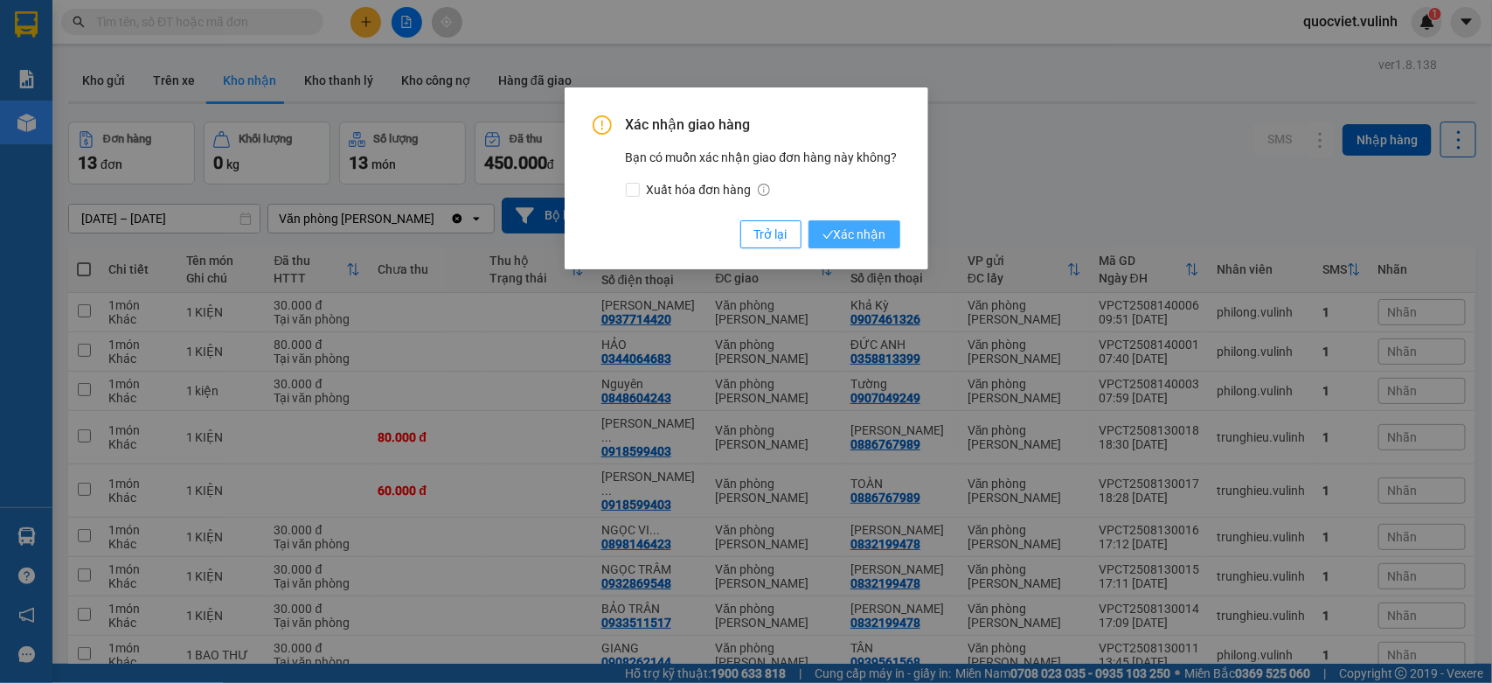
click at [852, 233] on span "Xác nhận" at bounding box center [855, 234] width 64 height 19
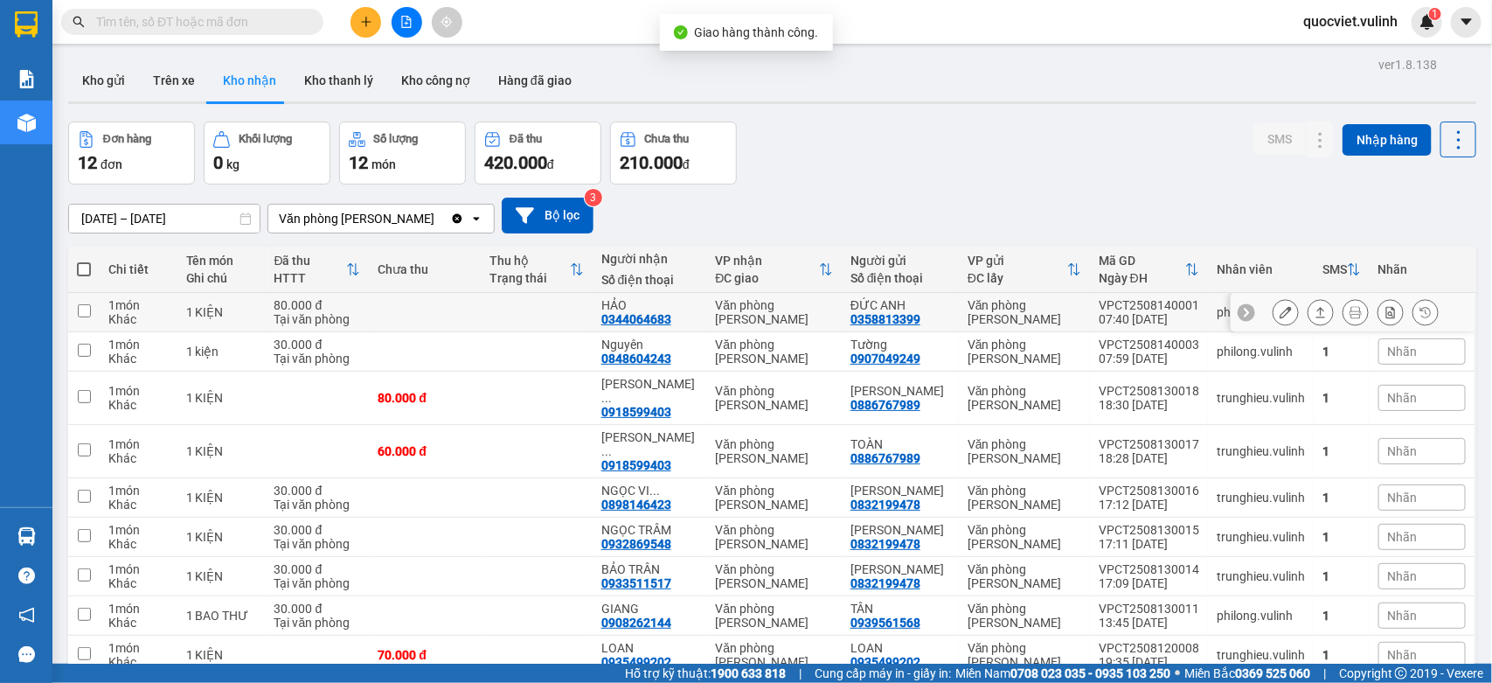
scroll to position [111, 0]
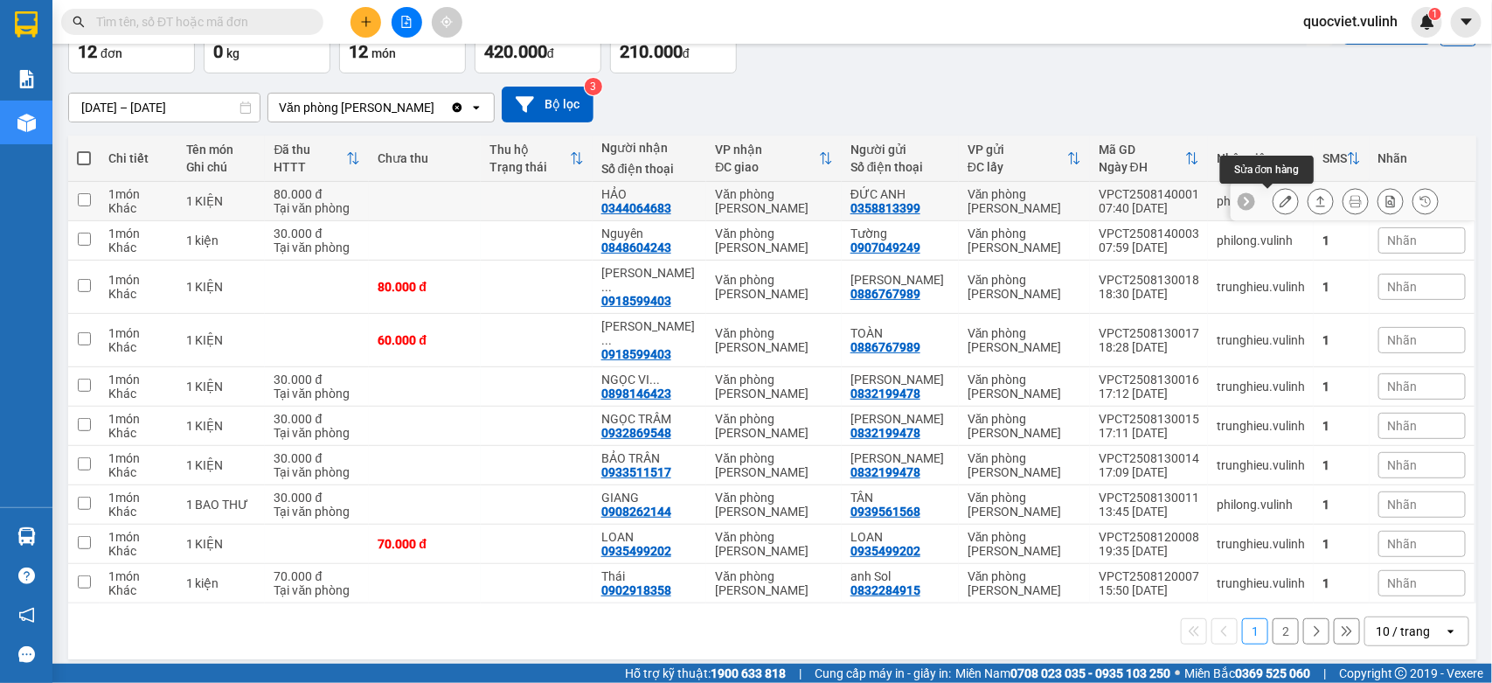
click at [1274, 190] on button at bounding box center [1286, 201] width 24 height 31
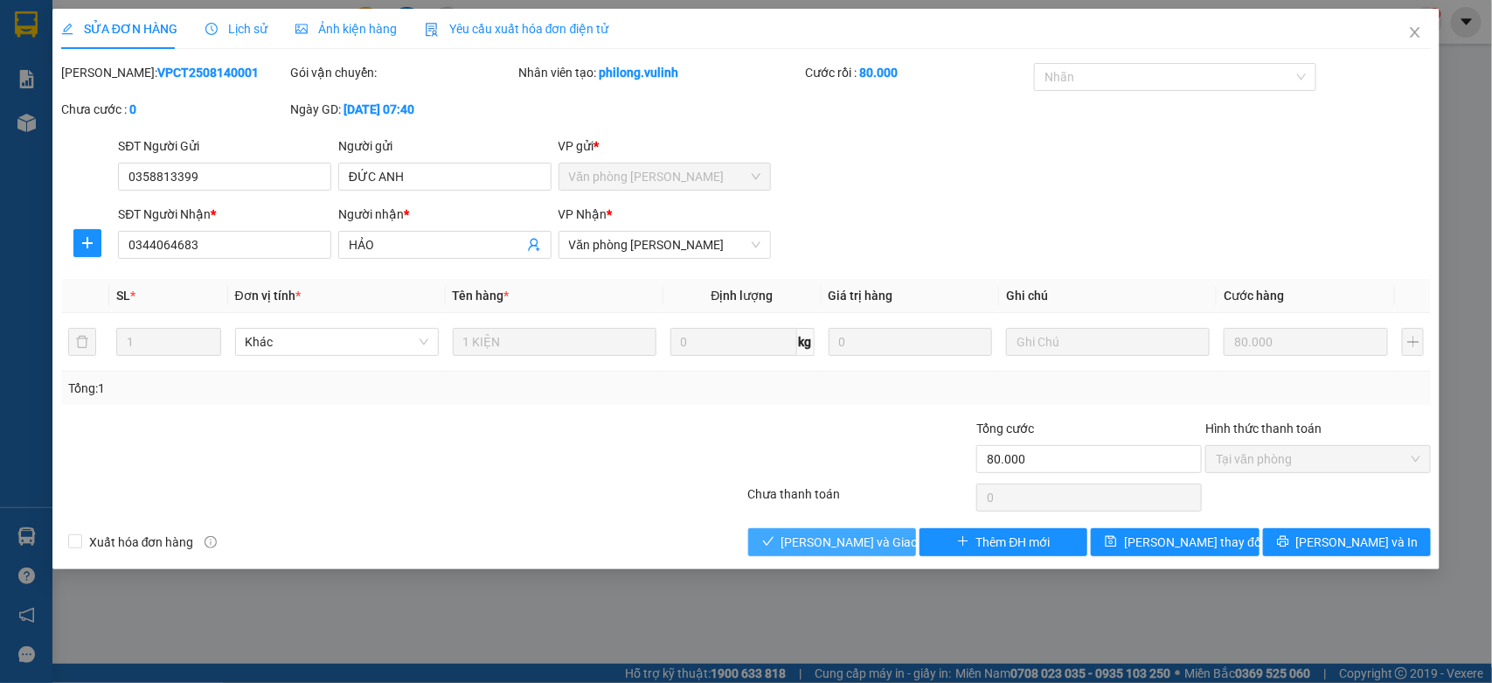
click at [822, 531] on button "[PERSON_NAME] và Giao hàng" at bounding box center [832, 542] width 168 height 28
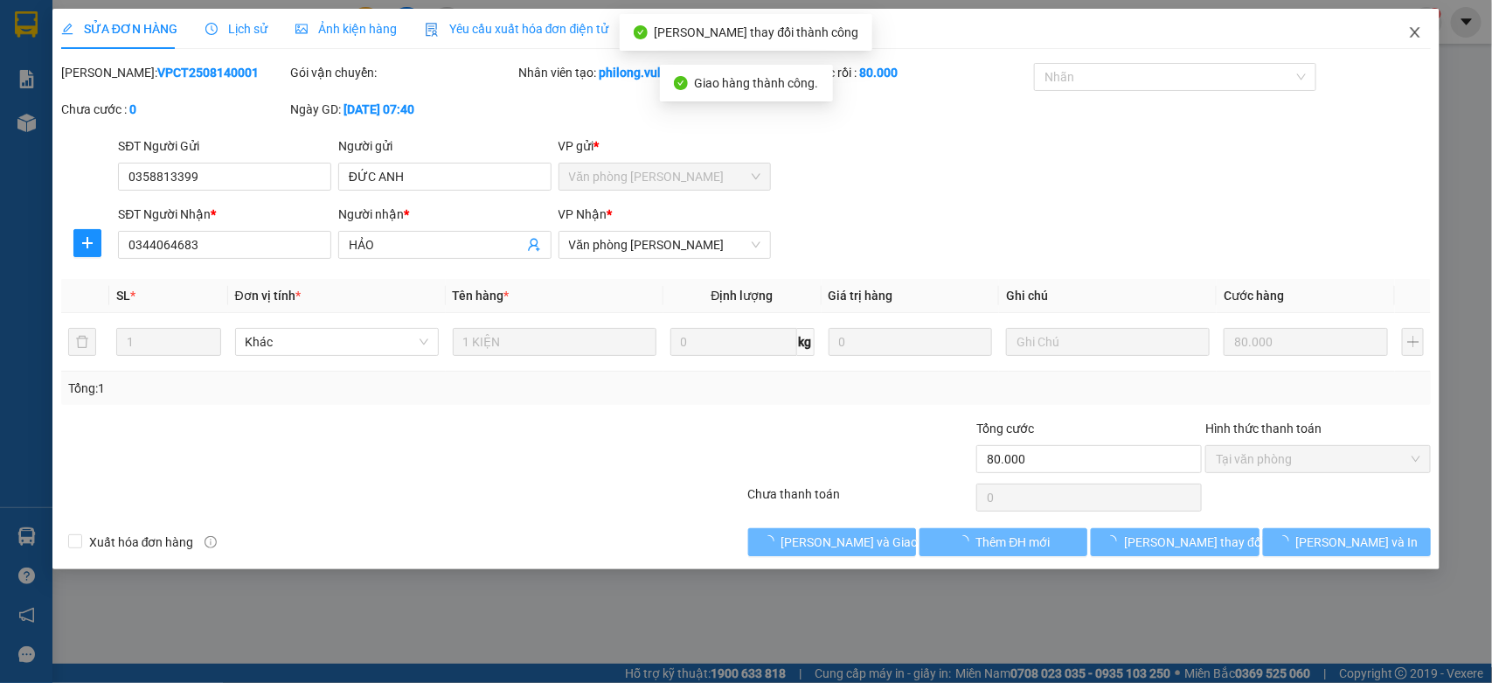
click at [1420, 25] on icon "close" at bounding box center [1415, 32] width 14 height 14
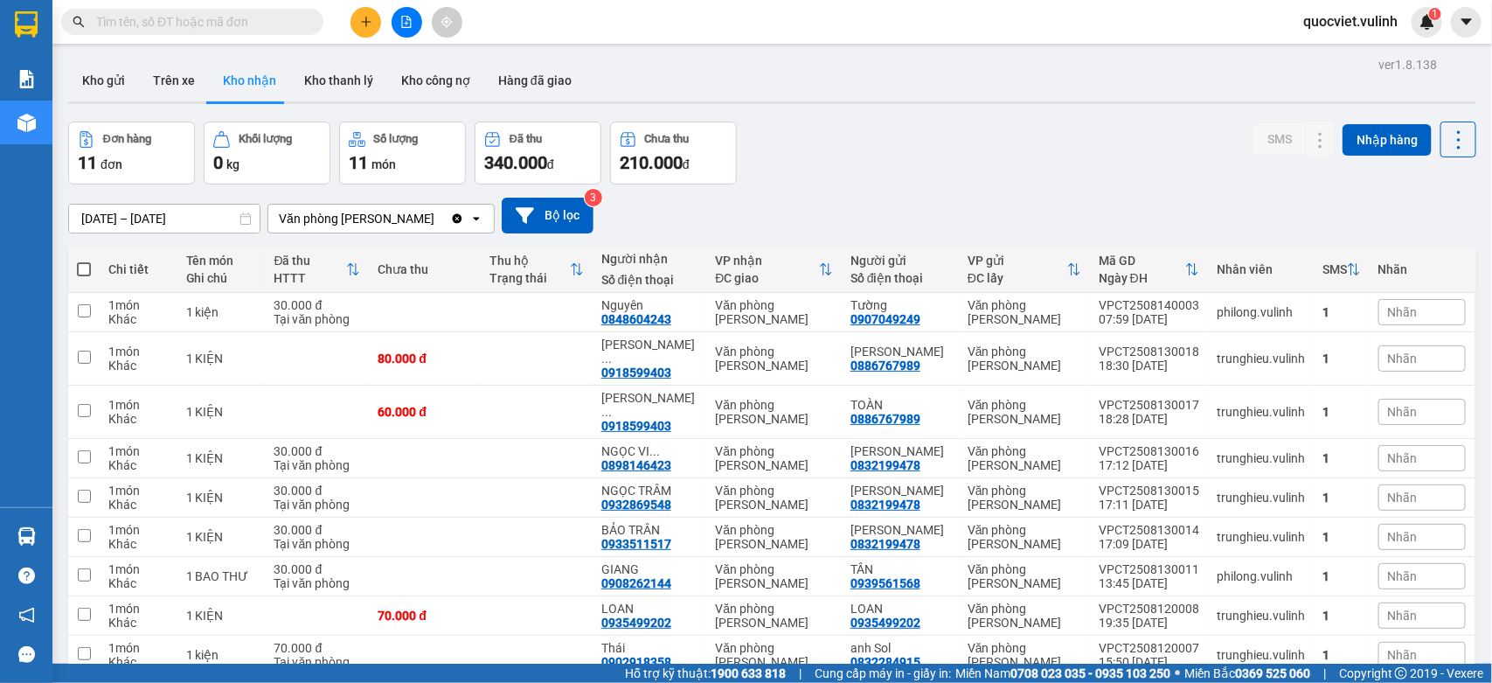
click at [184, 26] on input "text" at bounding box center [199, 21] width 206 height 19
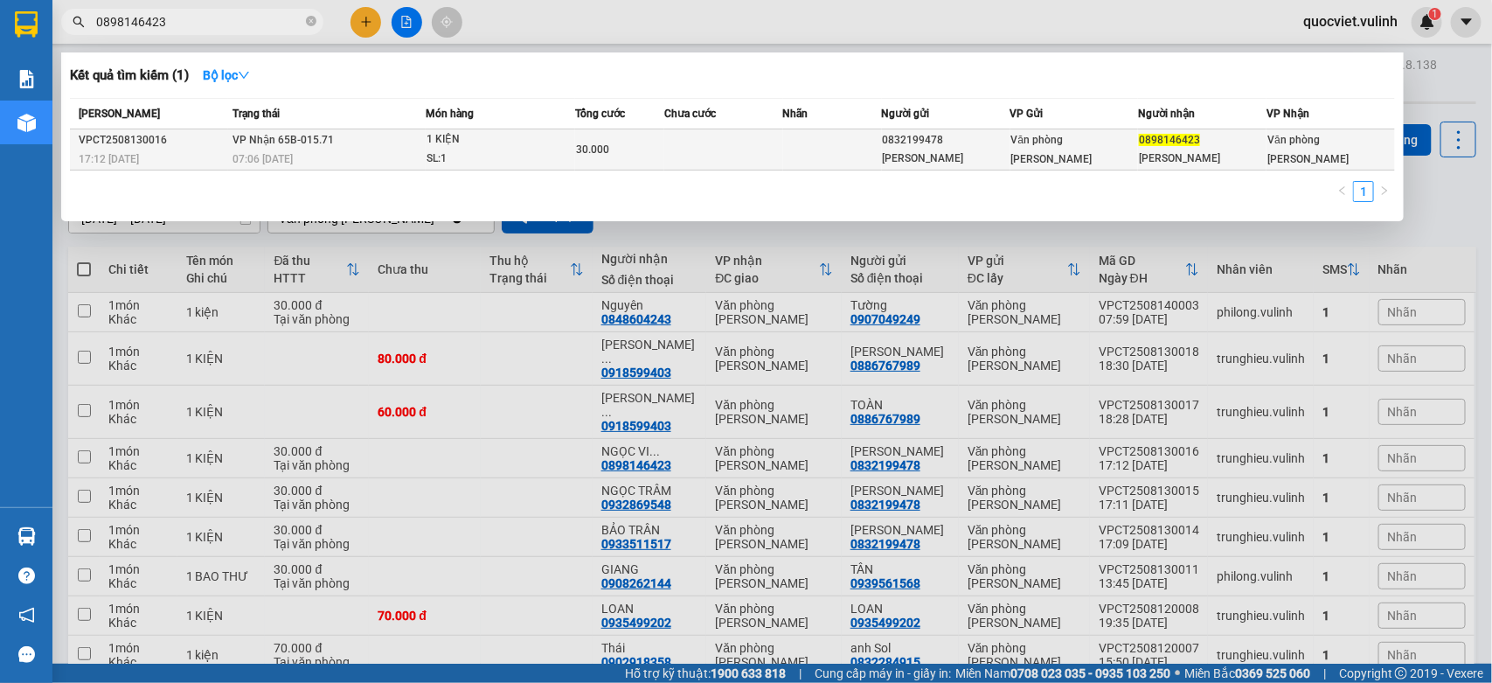
click at [867, 163] on td at bounding box center [832, 149] width 99 height 41
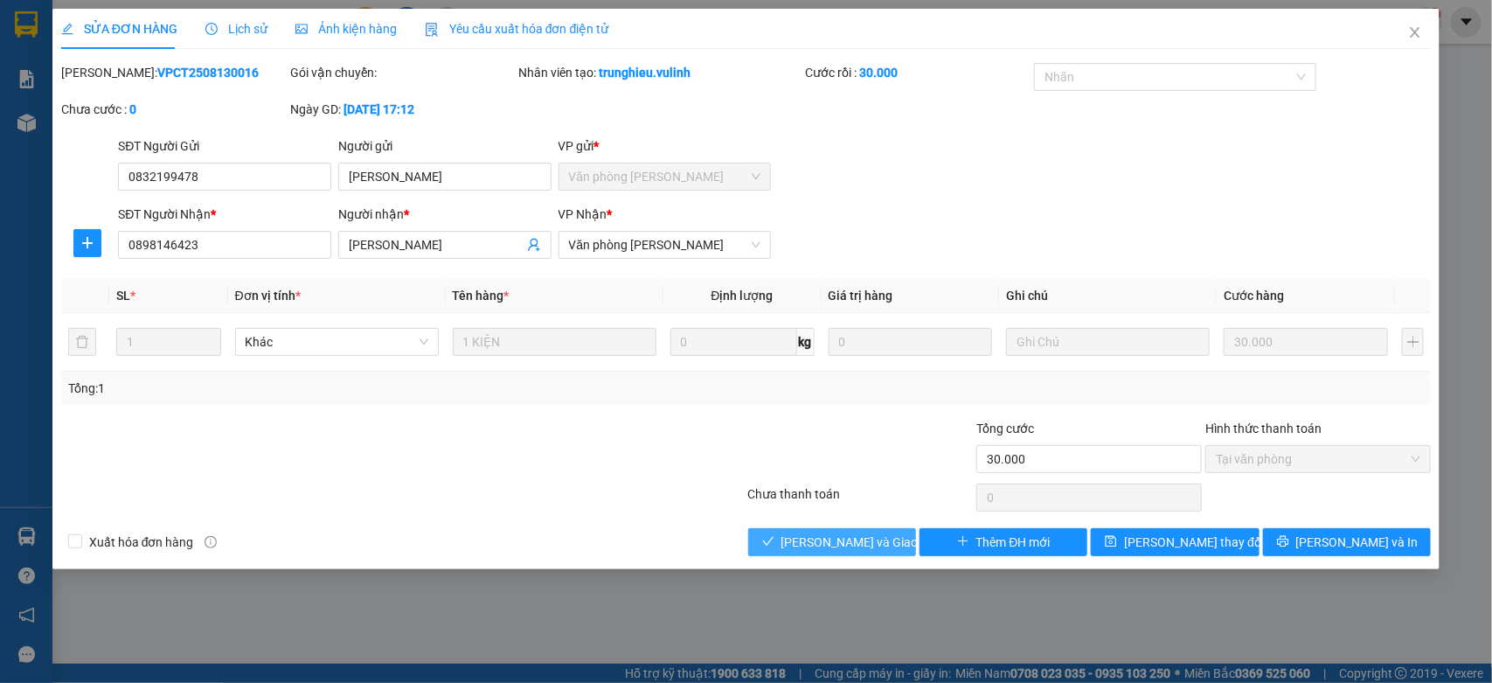
click at [817, 540] on span "[PERSON_NAME] và Giao hàng" at bounding box center [865, 541] width 168 height 19
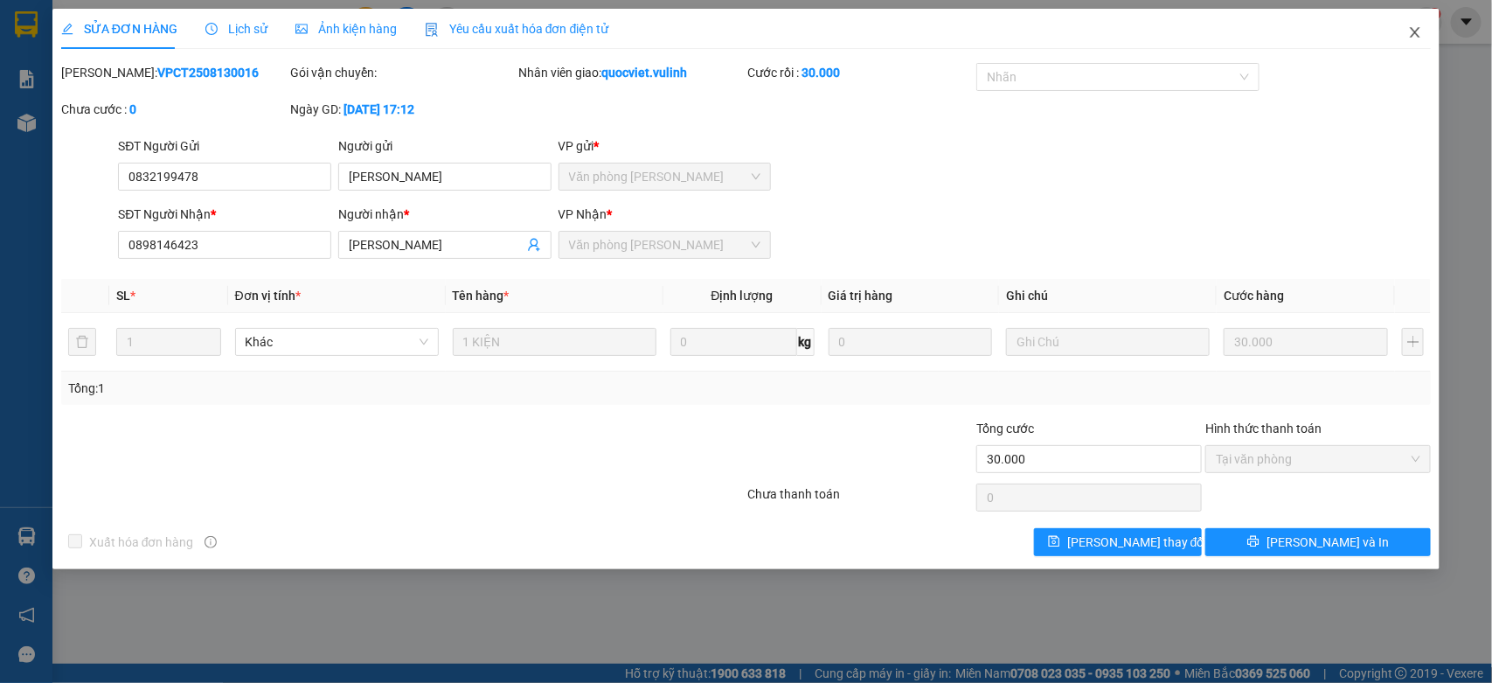
click at [1418, 33] on icon "close" at bounding box center [1415, 32] width 14 height 14
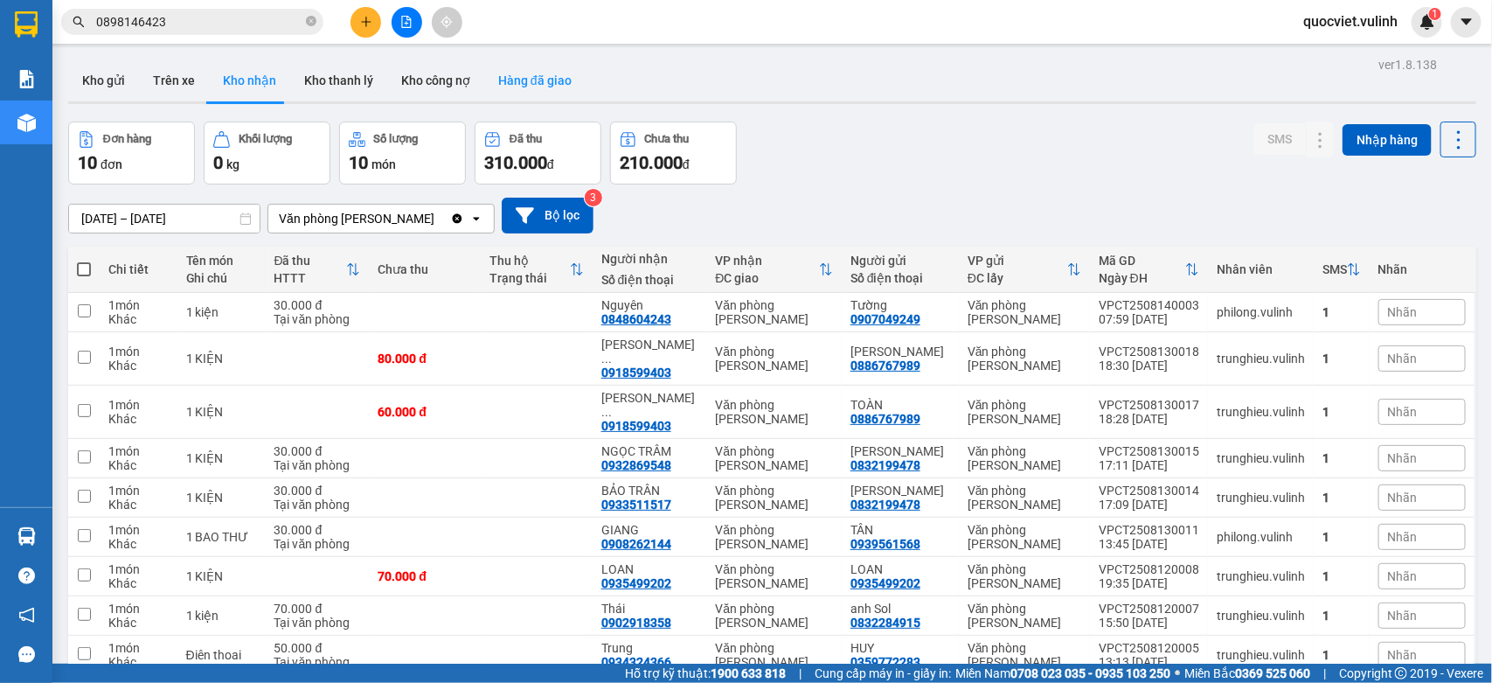
click at [534, 81] on button "Hàng đã giao" at bounding box center [534, 80] width 101 height 42
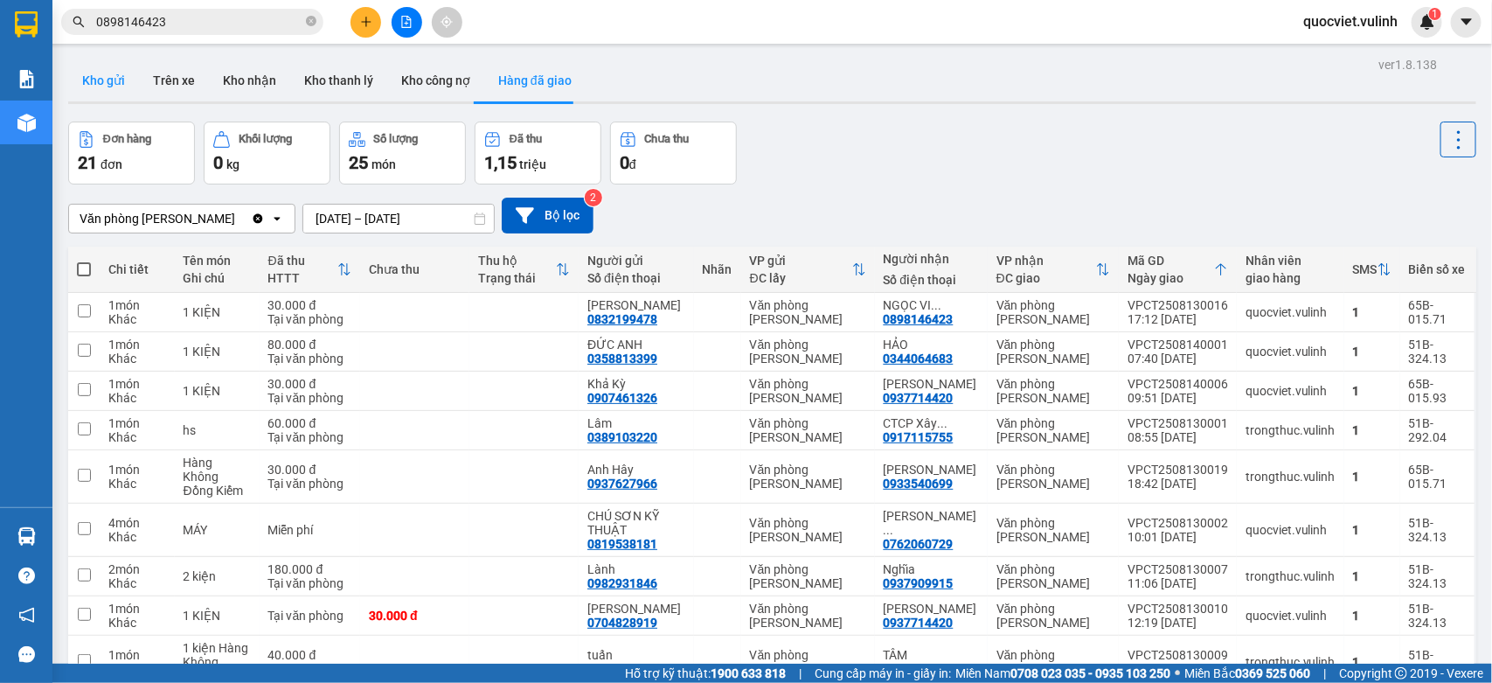
click at [92, 70] on button "Kho gửi" at bounding box center [103, 80] width 71 height 42
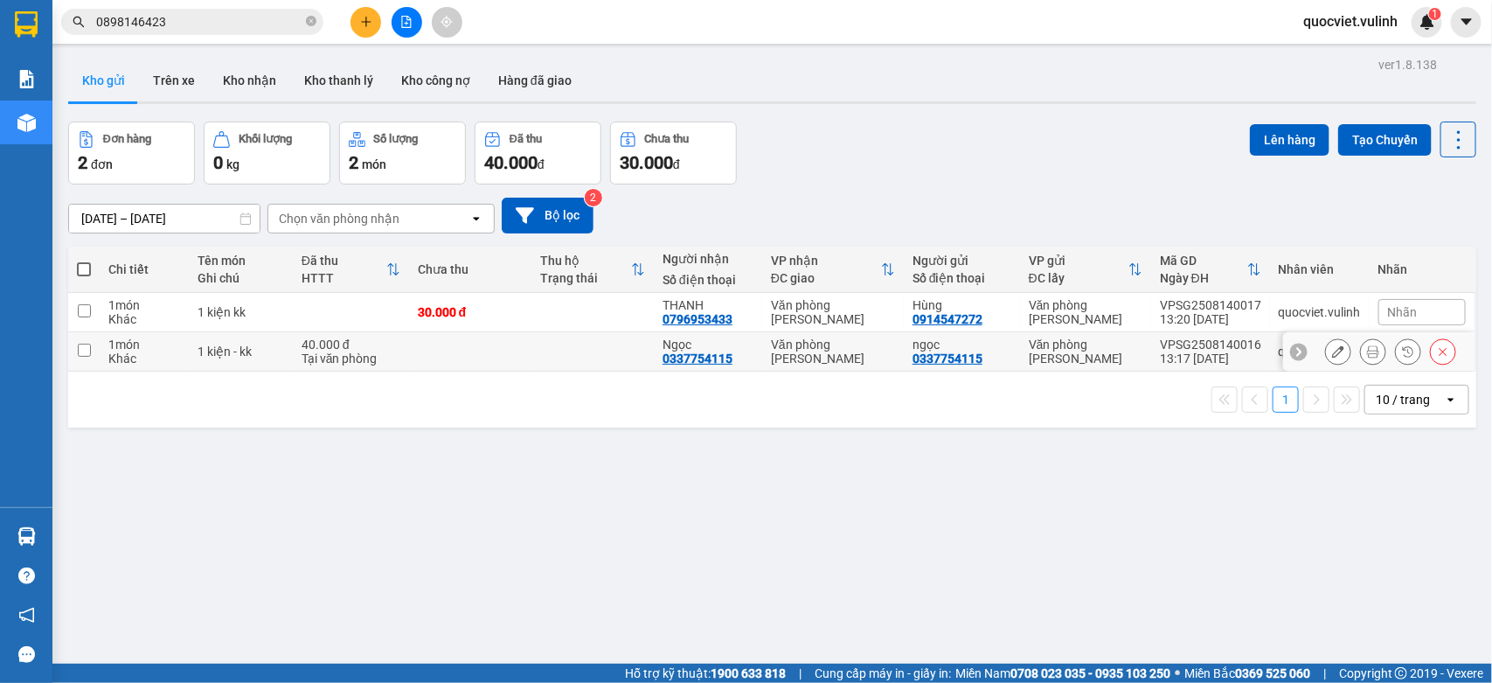
click at [482, 333] on td at bounding box center [470, 351] width 122 height 39
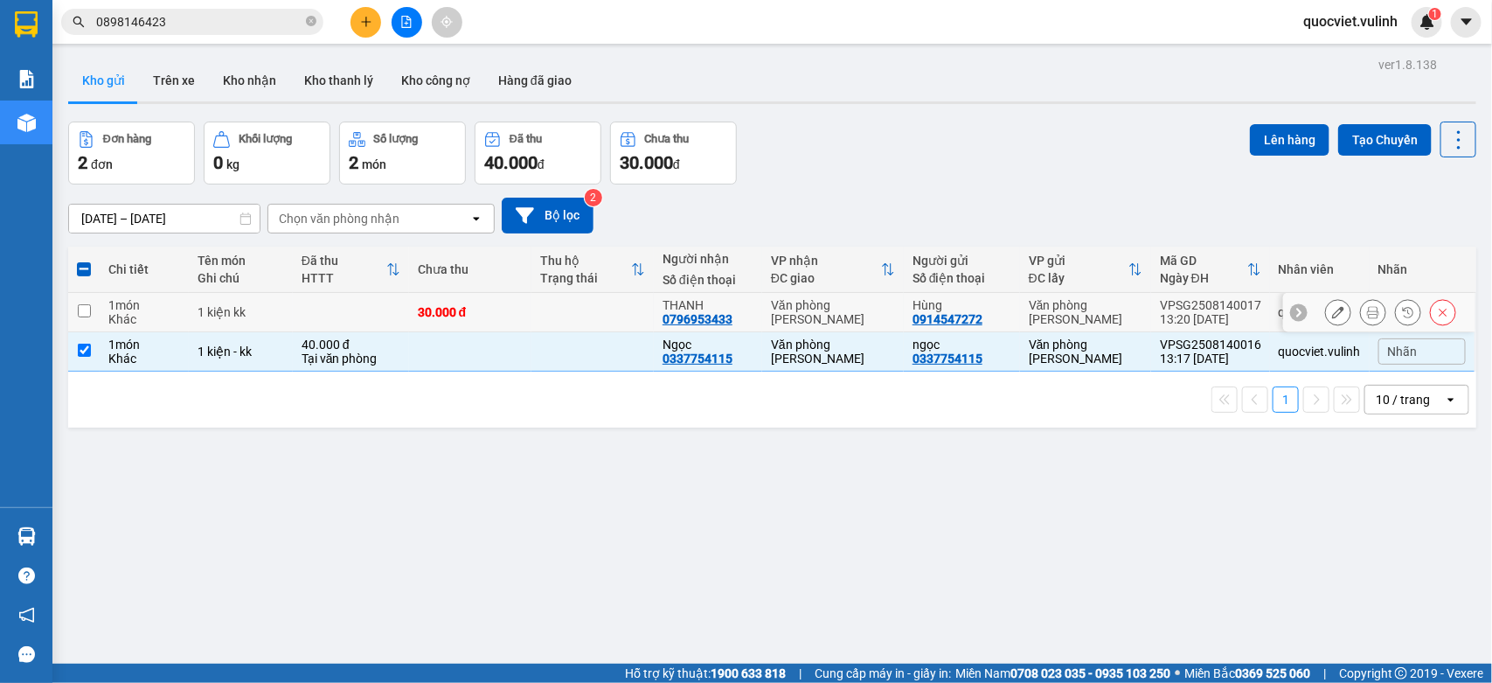
click at [542, 309] on td at bounding box center [592, 312] width 122 height 39
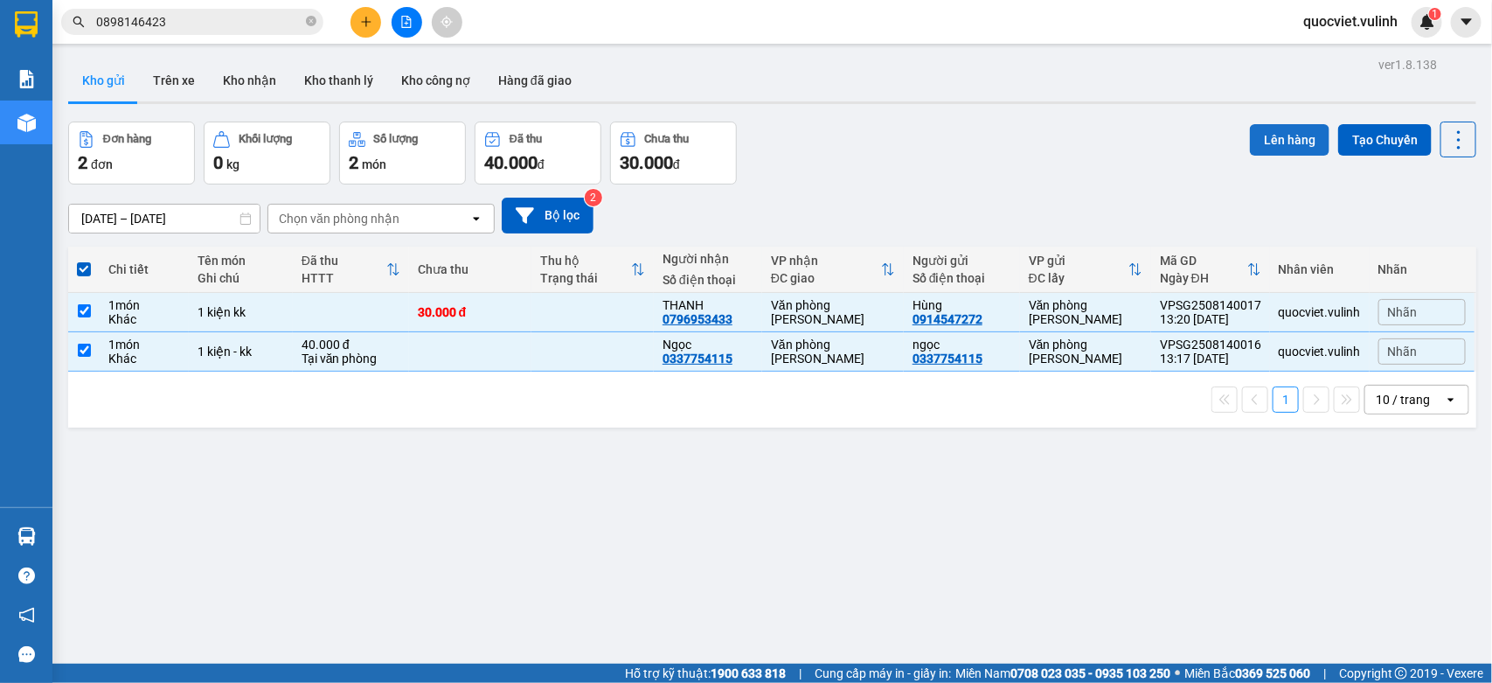
click at [1274, 135] on button "Lên hàng" at bounding box center [1290, 139] width 80 height 31
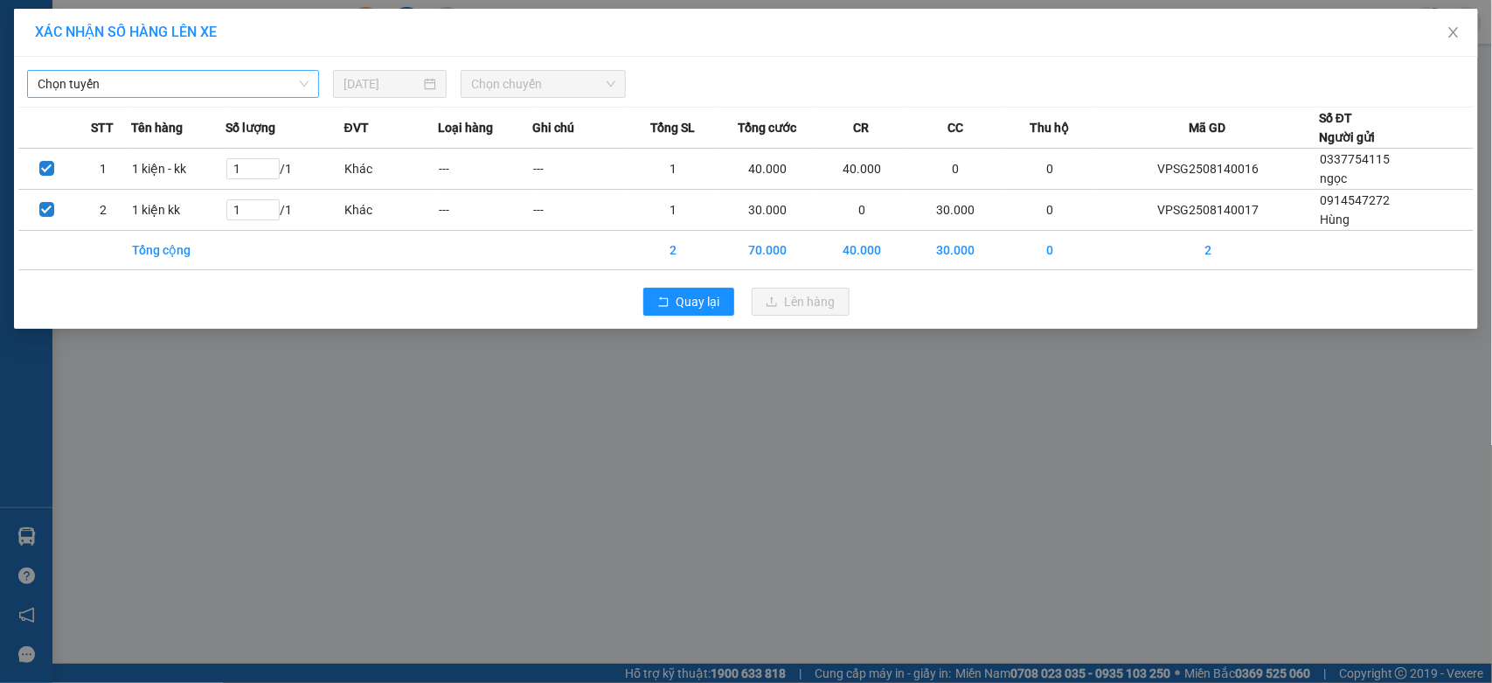
click at [128, 70] on div "Chọn tuyến" at bounding box center [173, 84] width 292 height 28
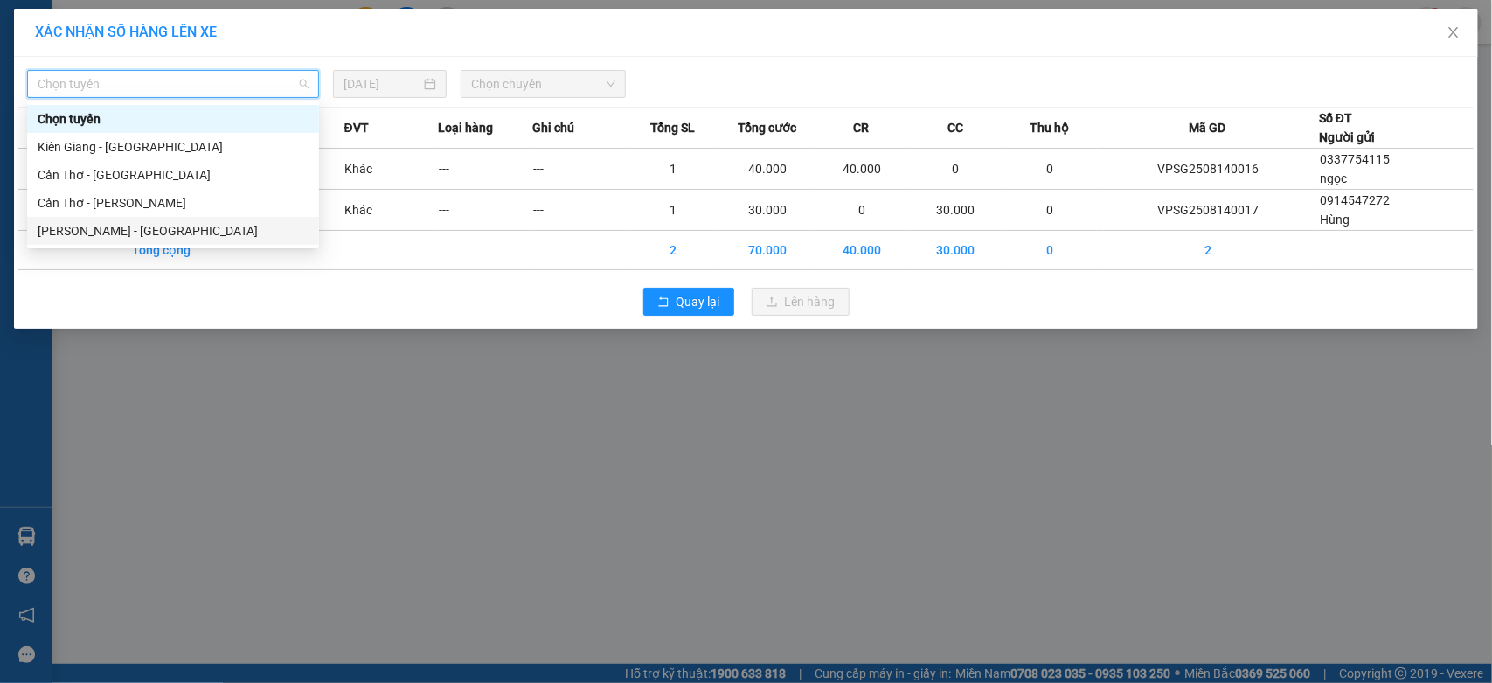
click at [118, 233] on div "[PERSON_NAME] - [GEOGRAPHIC_DATA]" at bounding box center [173, 230] width 271 height 19
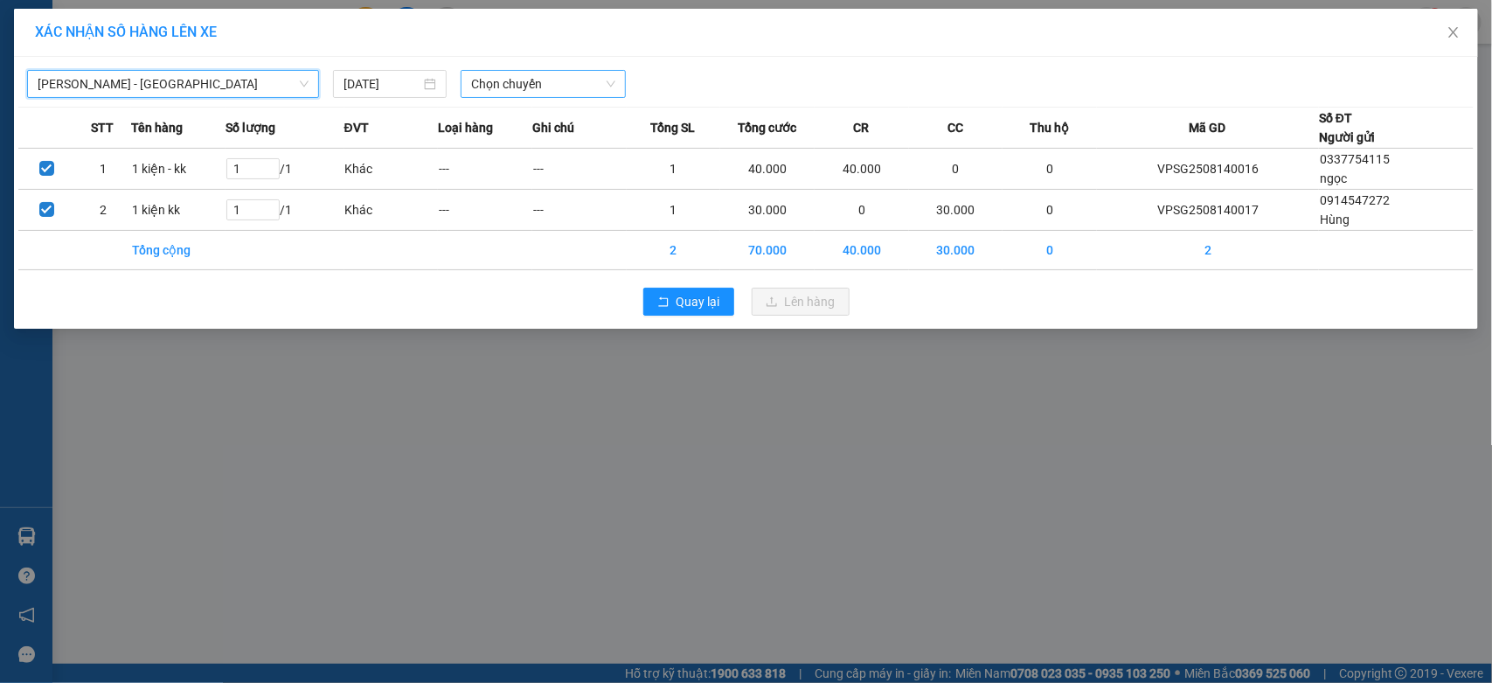
click at [559, 94] on span "Chọn chuyến" at bounding box center [542, 84] width 143 height 26
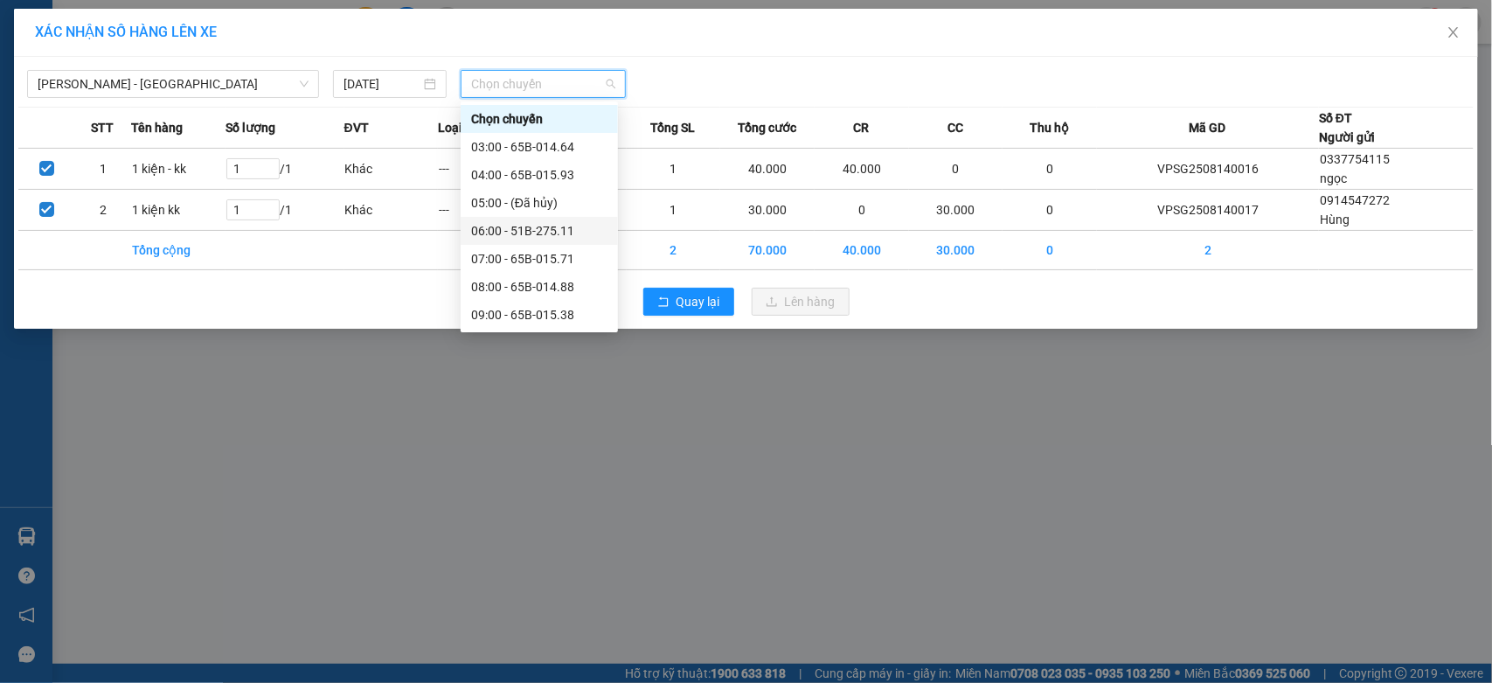
scroll to position [145, 0]
click at [530, 312] on div "14:00 - 65B-015.93" at bounding box center [539, 309] width 136 height 19
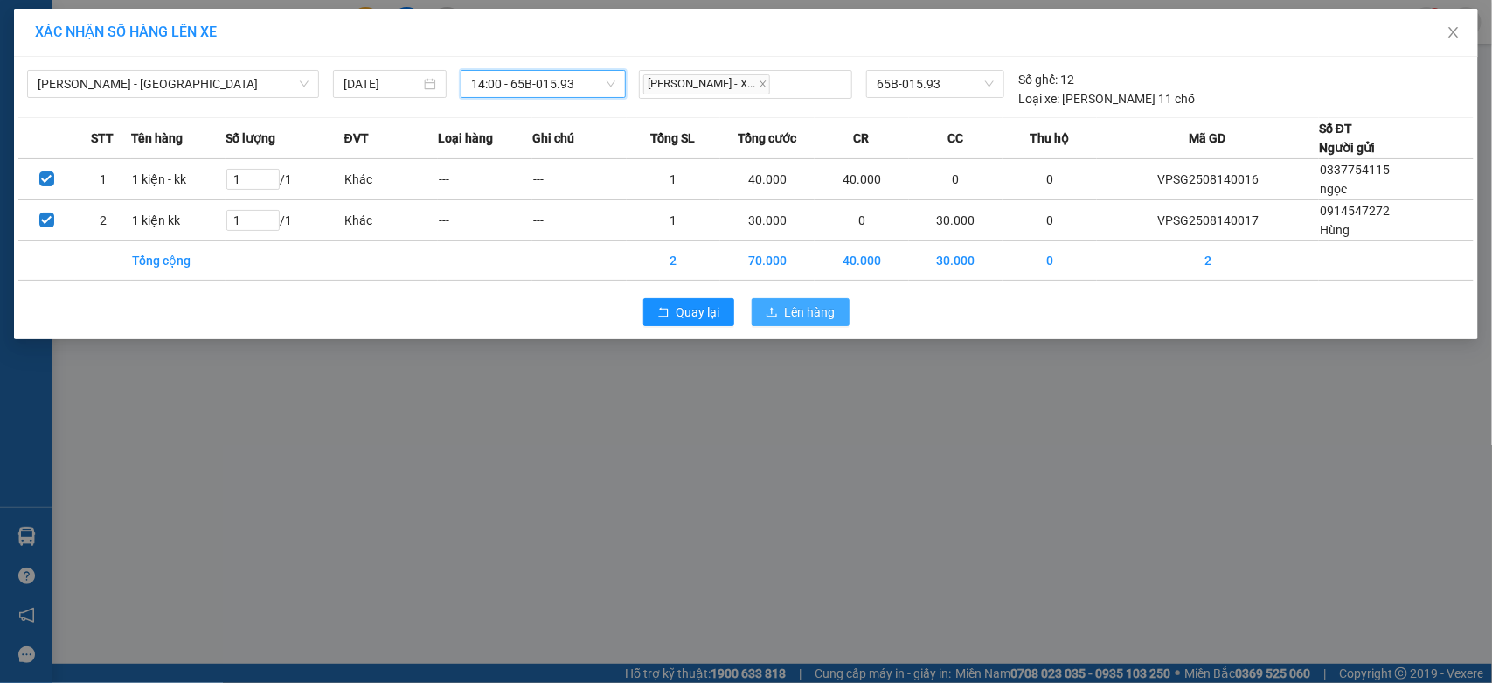
click at [793, 303] on span "Lên hàng" at bounding box center [810, 311] width 51 height 19
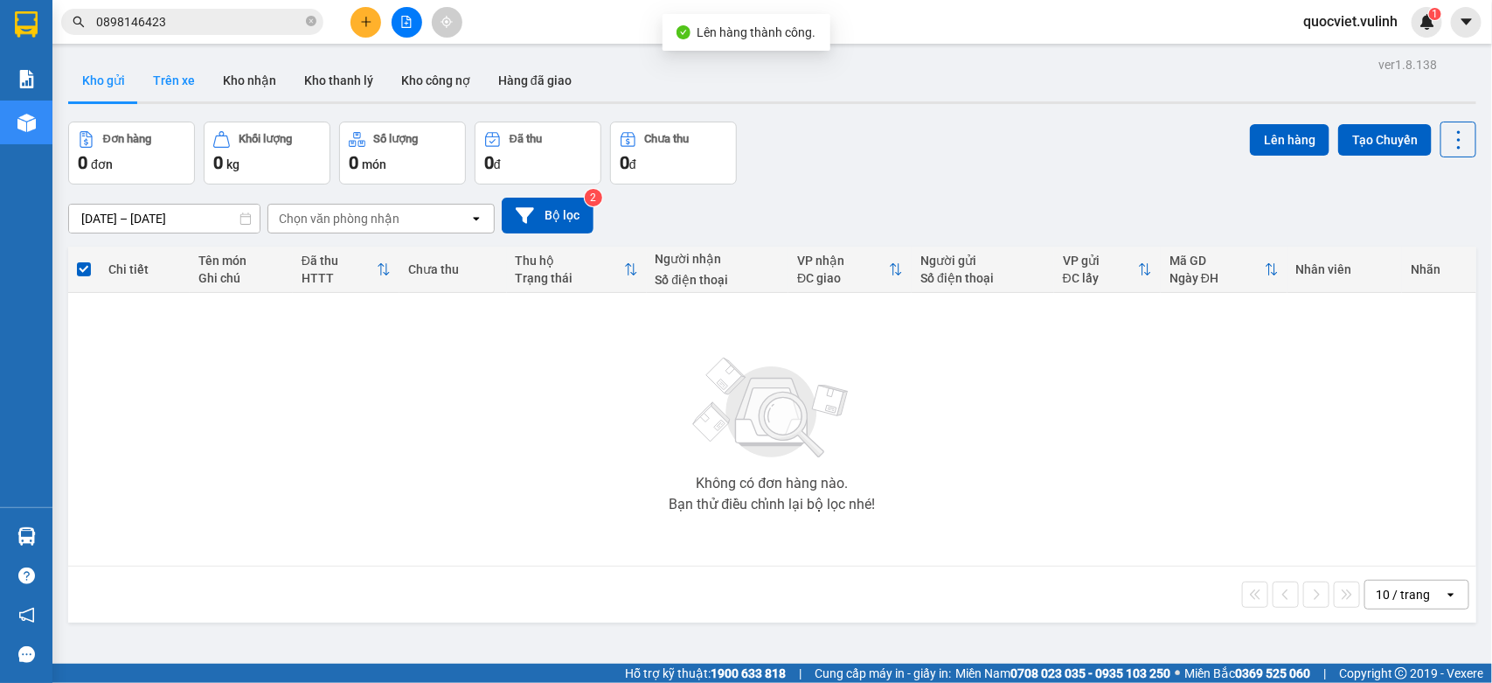
click at [158, 76] on button "Trên xe" at bounding box center [174, 80] width 70 height 42
